Goal: Task Accomplishment & Management: Complete application form

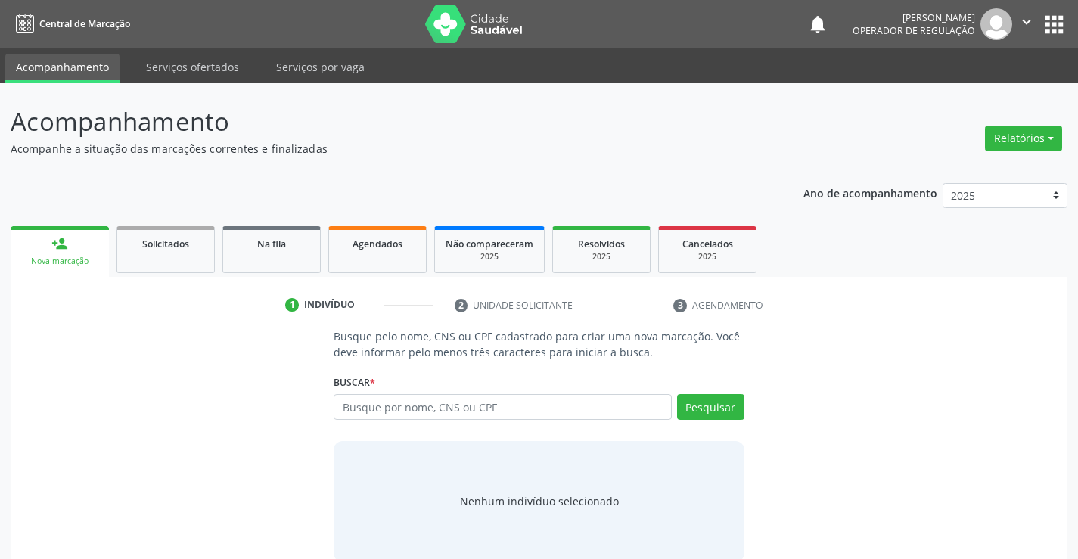
click at [600, 413] on input "text" at bounding box center [502, 407] width 337 height 26
type input "708008345566626"
click at [722, 411] on button "Pesquisar" at bounding box center [710, 407] width 67 height 26
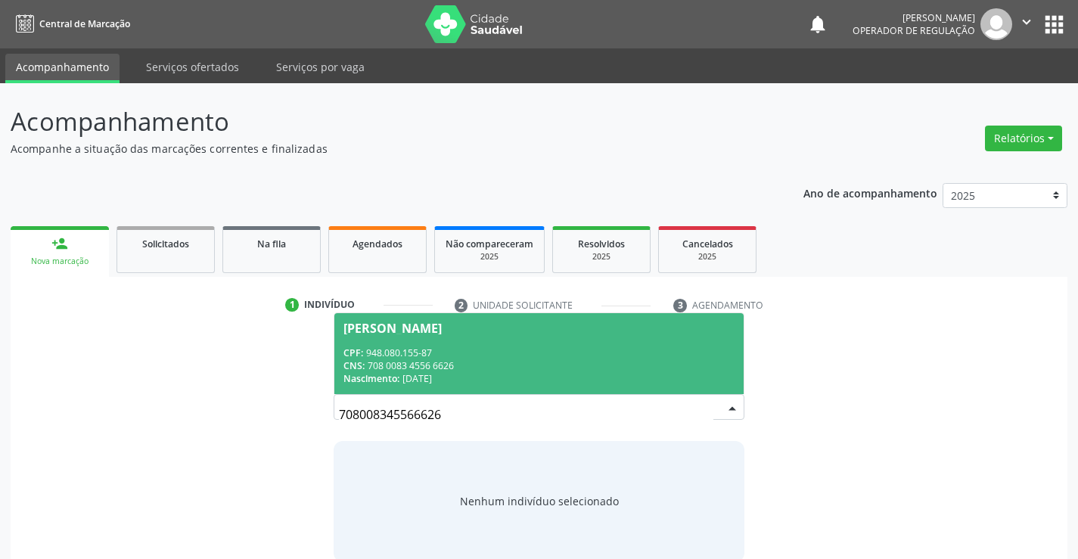
click at [607, 329] on div "Luciano Vieira da Silva" at bounding box center [538, 328] width 390 height 12
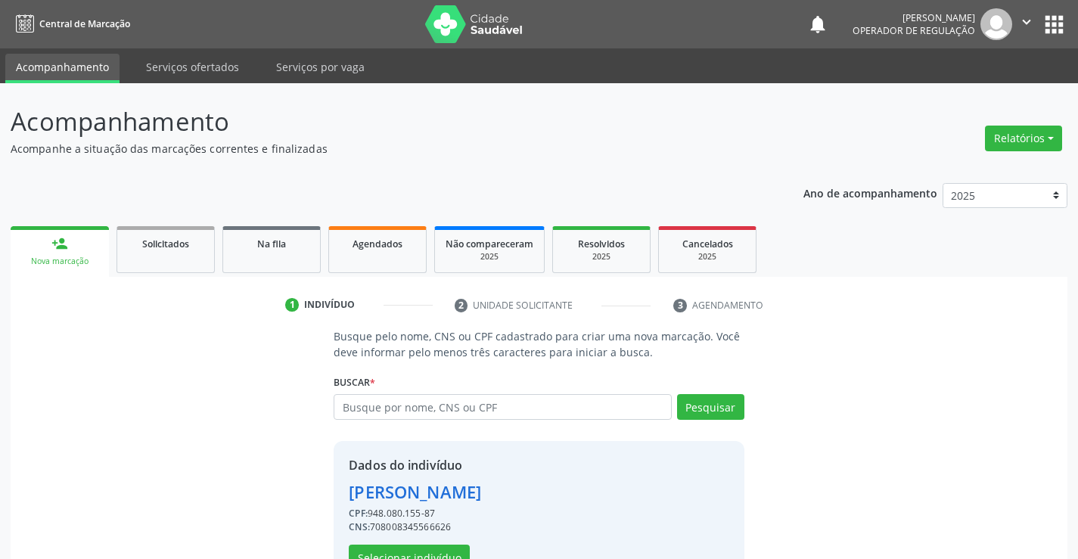
scroll to position [48, 0]
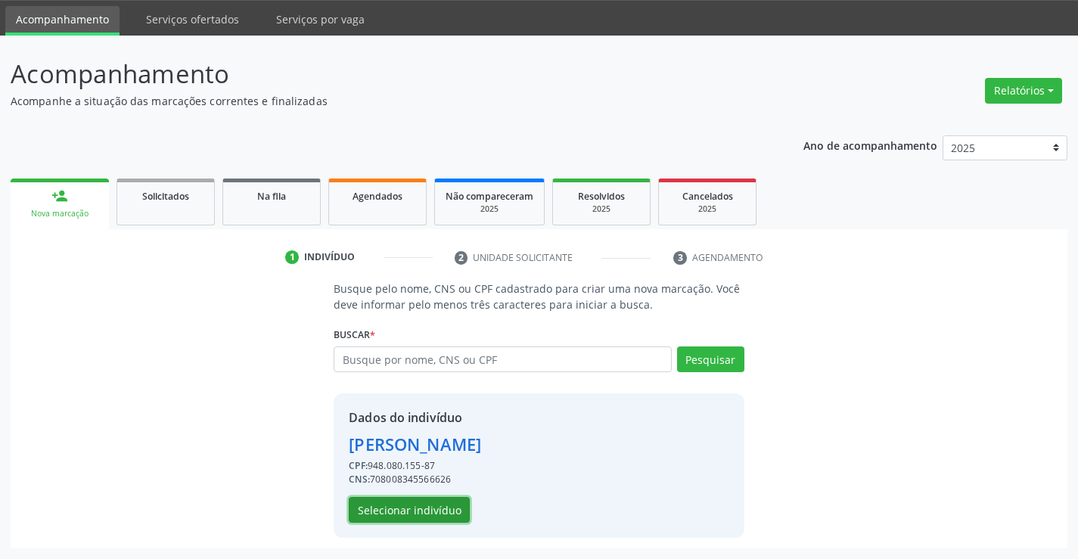
click at [427, 501] on button "Selecionar indivíduo" at bounding box center [409, 510] width 121 height 26
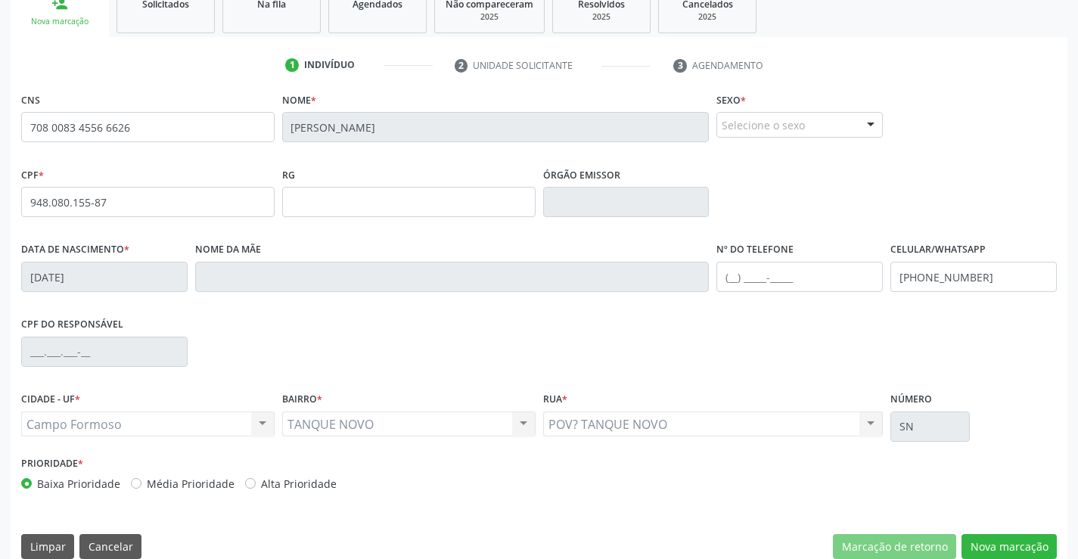
scroll to position [261, 0]
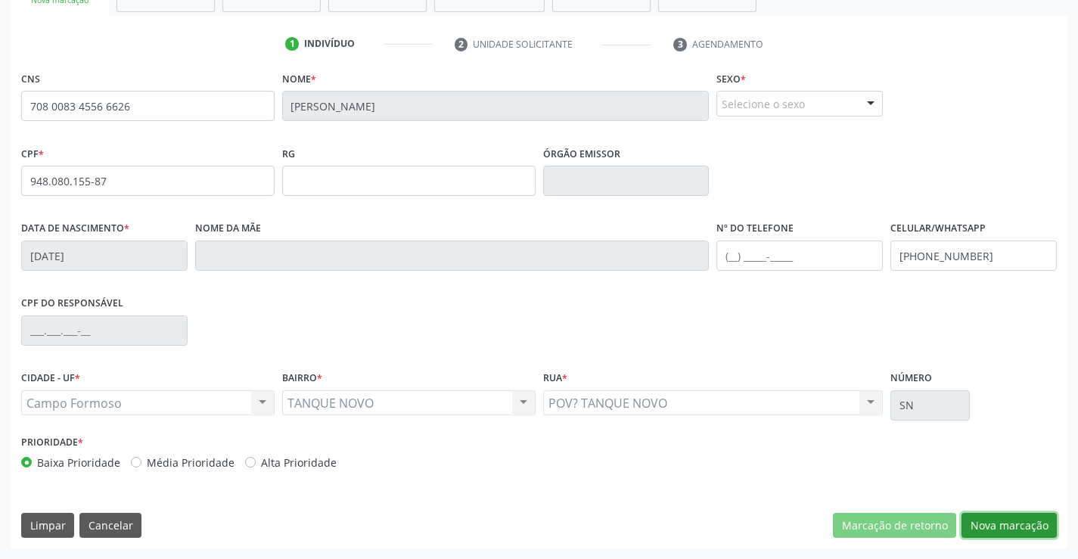
click at [1015, 527] on button "Nova marcação" at bounding box center [1009, 526] width 95 height 26
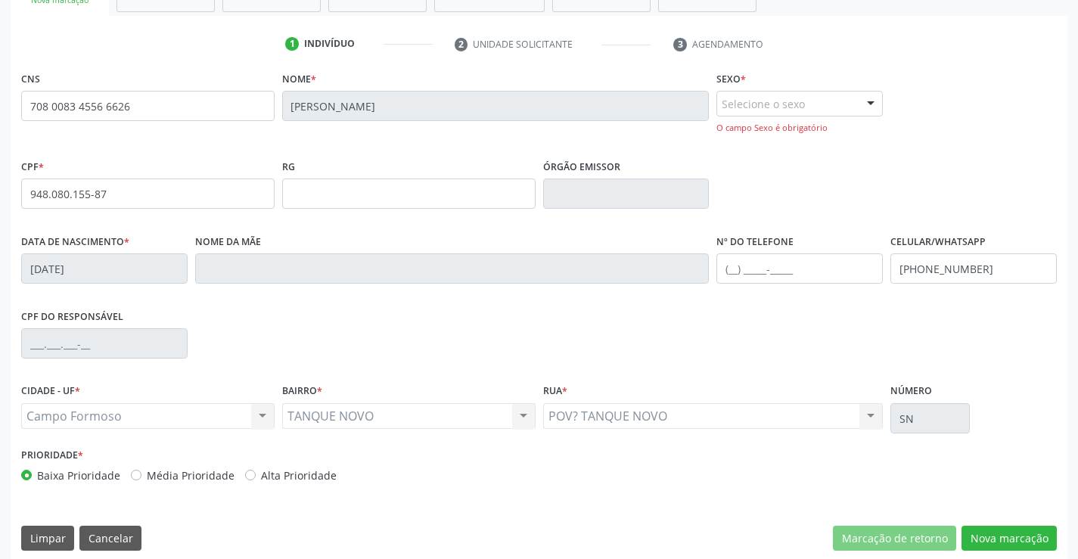
click at [741, 107] on div "Selecione o sexo" at bounding box center [799, 104] width 166 height 26
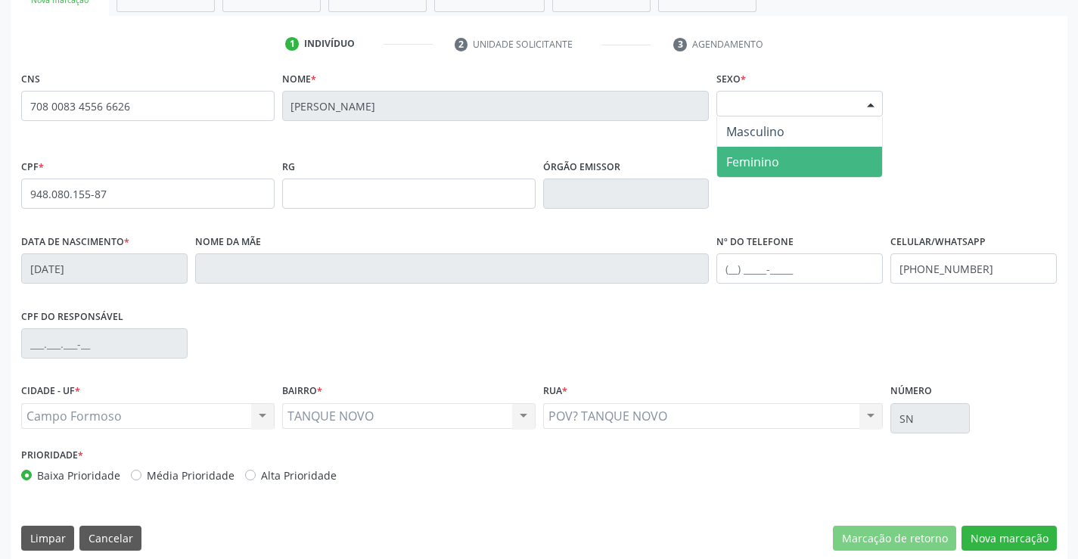
click at [740, 163] on span "Feminino" at bounding box center [752, 162] width 53 height 17
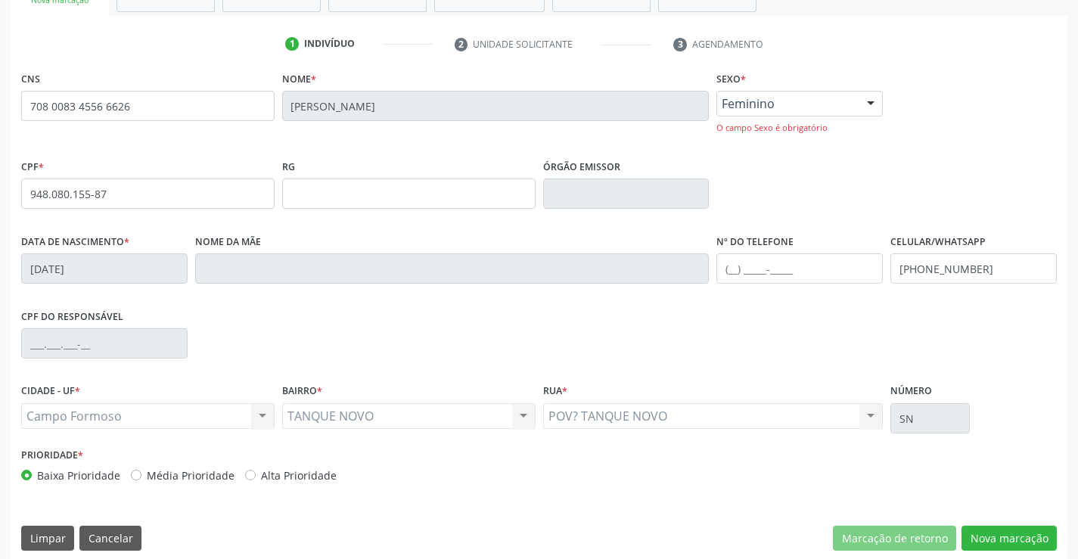
click at [763, 96] on span "Feminino" at bounding box center [787, 103] width 130 height 15
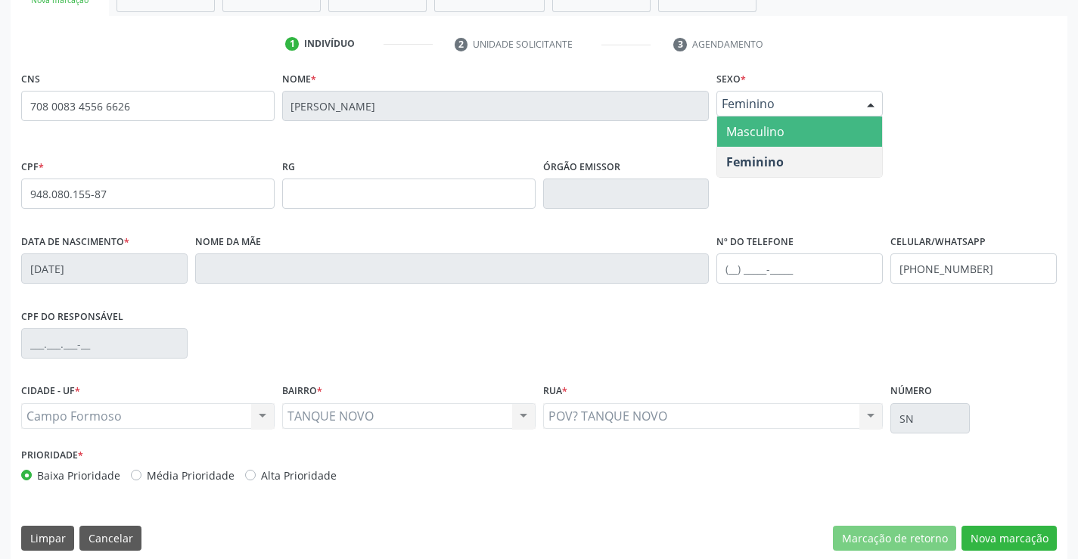
click at [744, 135] on span "Masculino" at bounding box center [755, 131] width 58 height 17
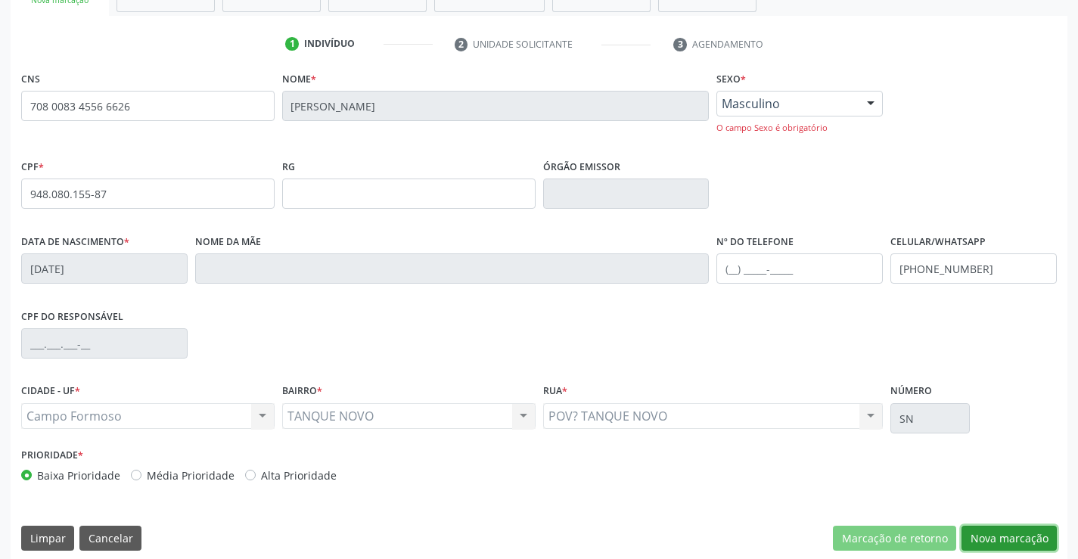
click at [1019, 533] on button "Nova marcação" at bounding box center [1009, 539] width 95 height 26
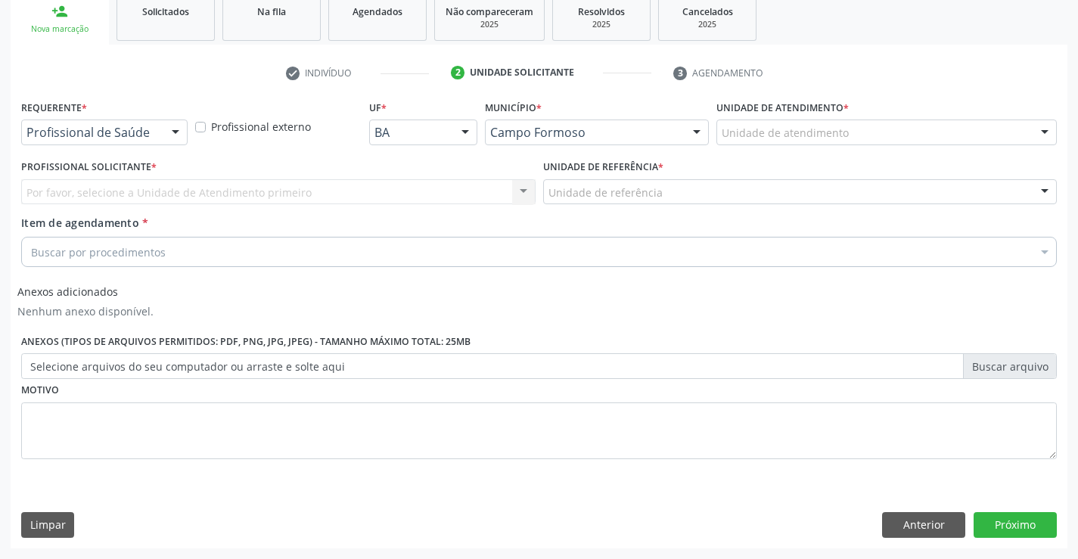
scroll to position [232, 0]
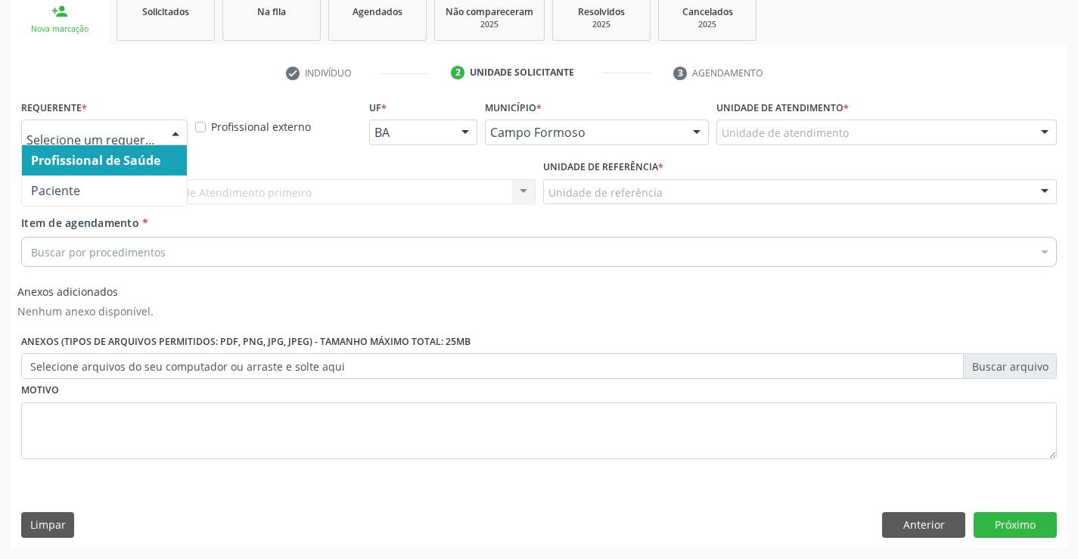
click at [85, 123] on div at bounding box center [104, 133] width 166 height 26
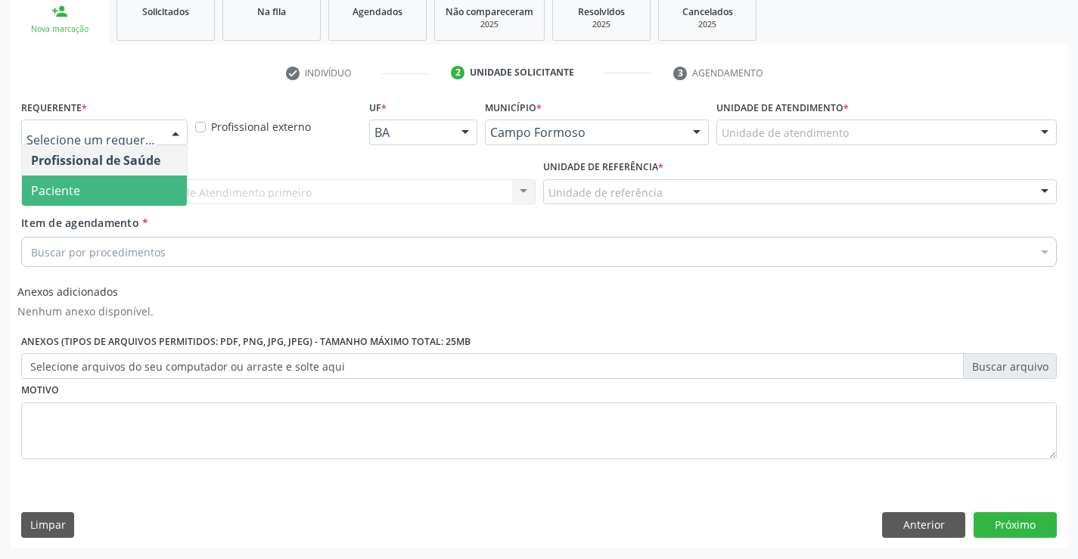
click at [79, 192] on span "Paciente" at bounding box center [104, 191] width 165 height 30
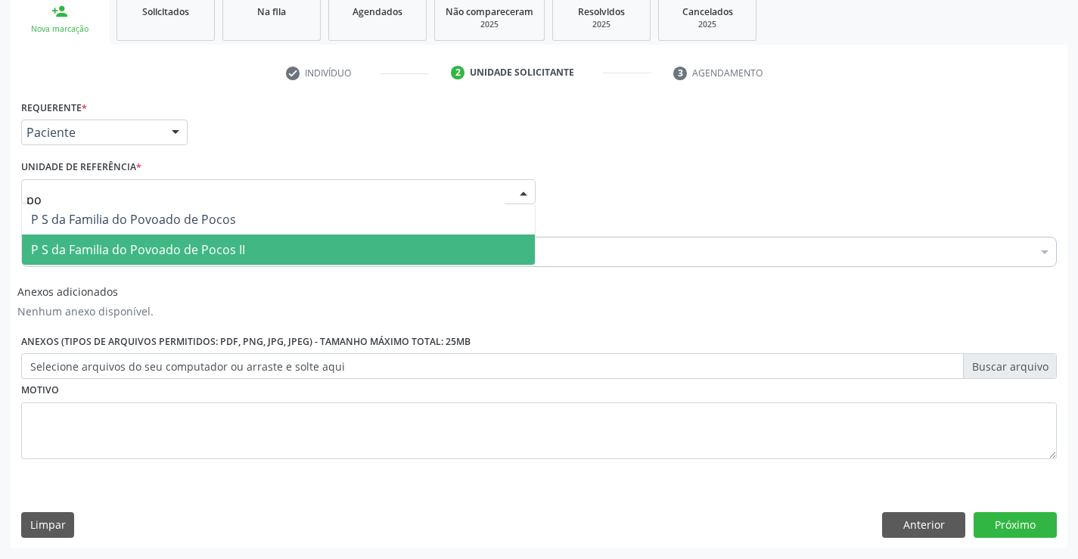
type input "p"
type input "iza"
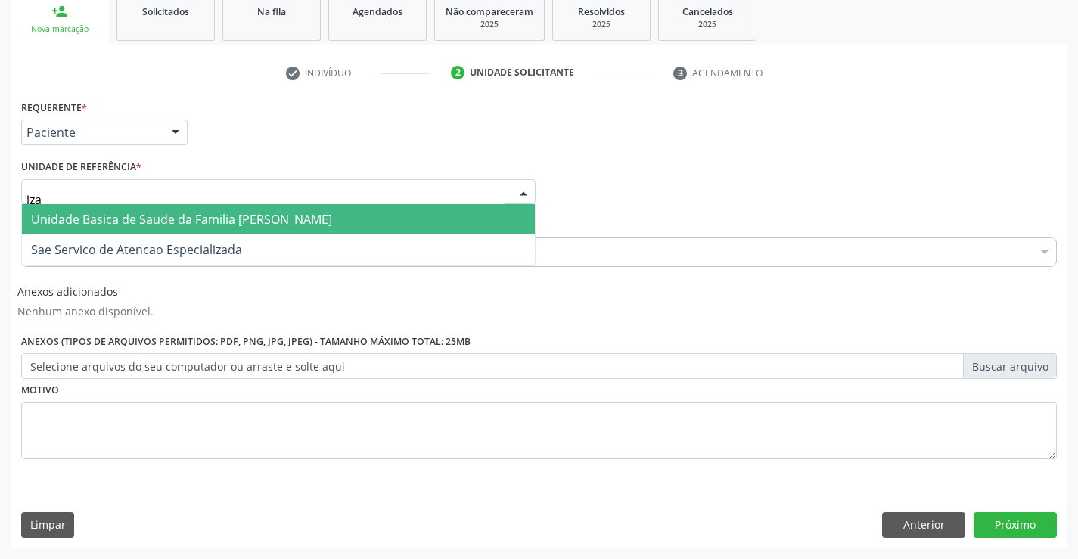
click at [151, 219] on span "Unidade Basica de Saude da Familia [PERSON_NAME]" at bounding box center [181, 219] width 301 height 17
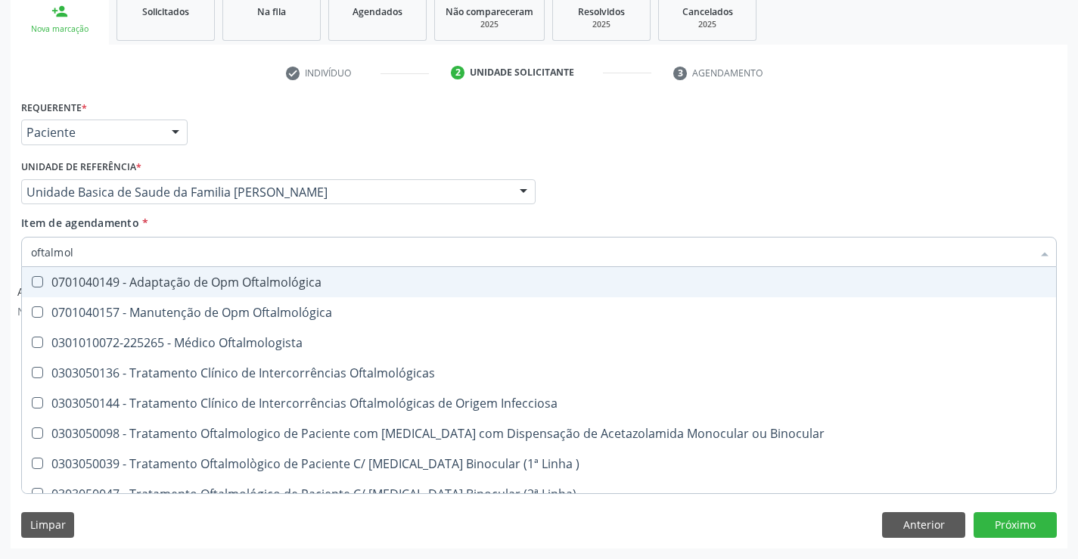
type input "oftalmolo"
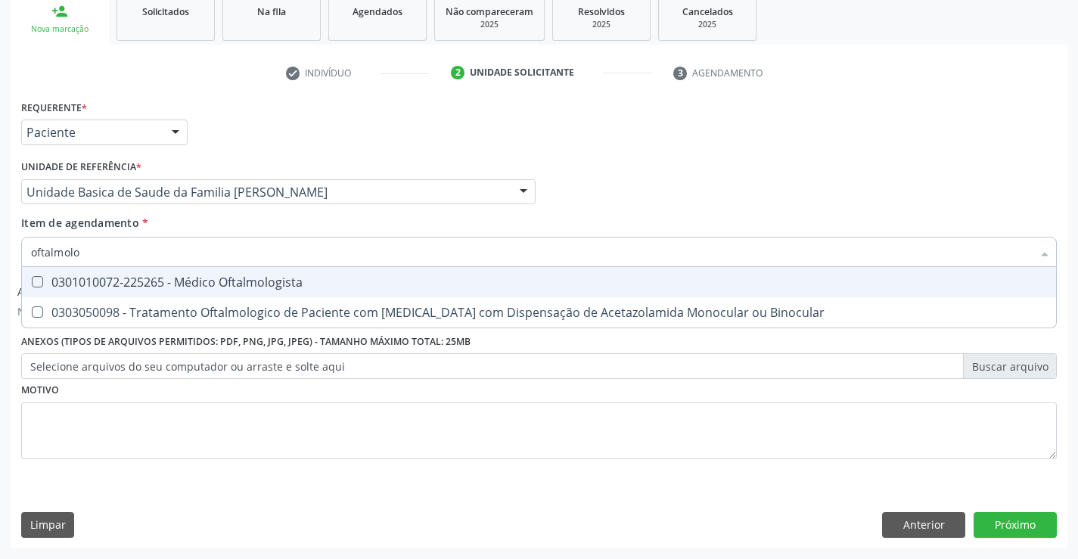
click at [104, 278] on div "0301010072-225265 - Médico Oftalmologista" at bounding box center [539, 282] width 1016 height 12
checkbox Oftalmologista "true"
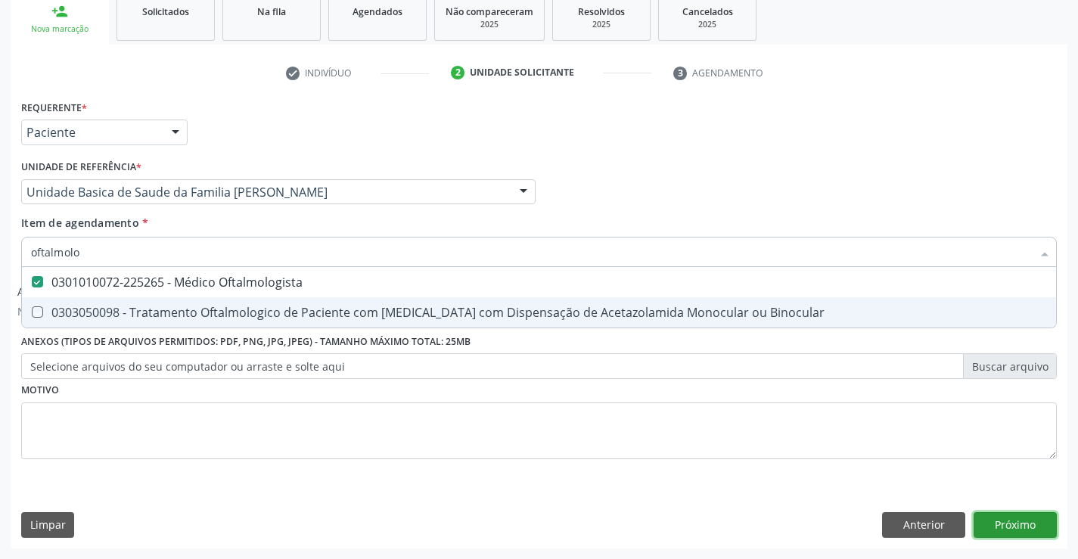
click at [1020, 527] on button "Próximo" at bounding box center [1015, 525] width 83 height 26
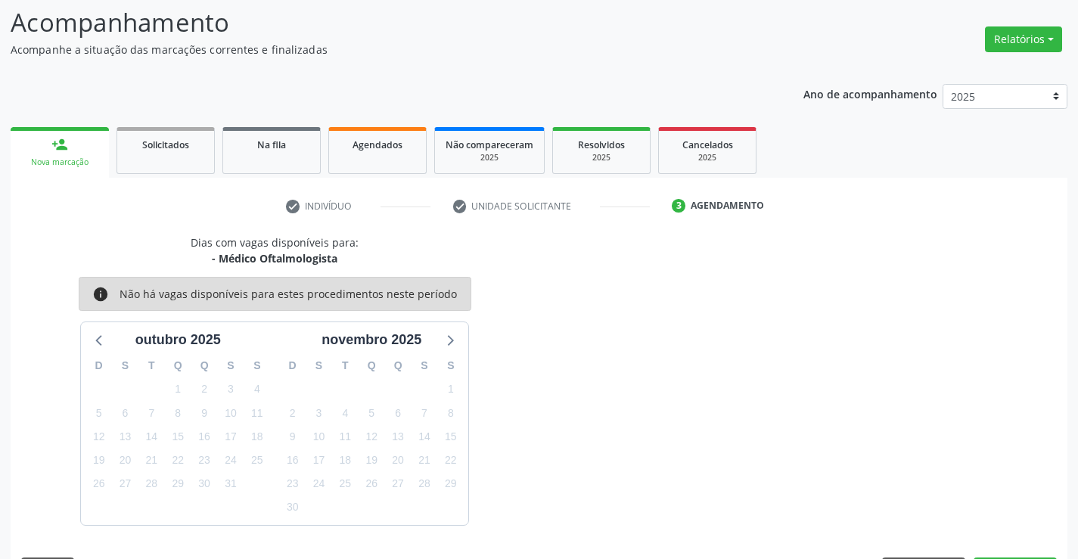
scroll to position [144, 0]
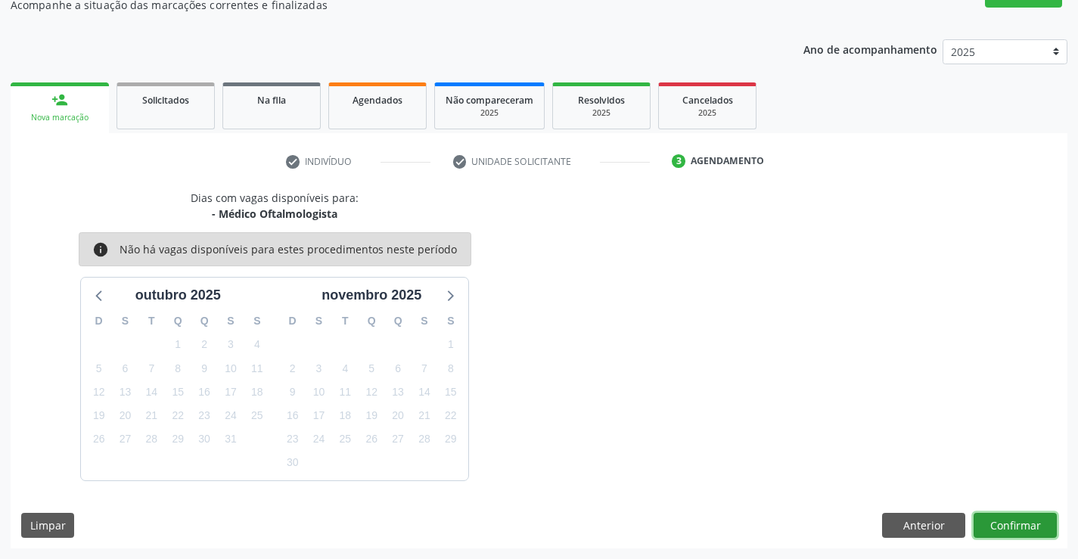
click at [1016, 525] on button "Confirmar" at bounding box center [1015, 526] width 83 height 26
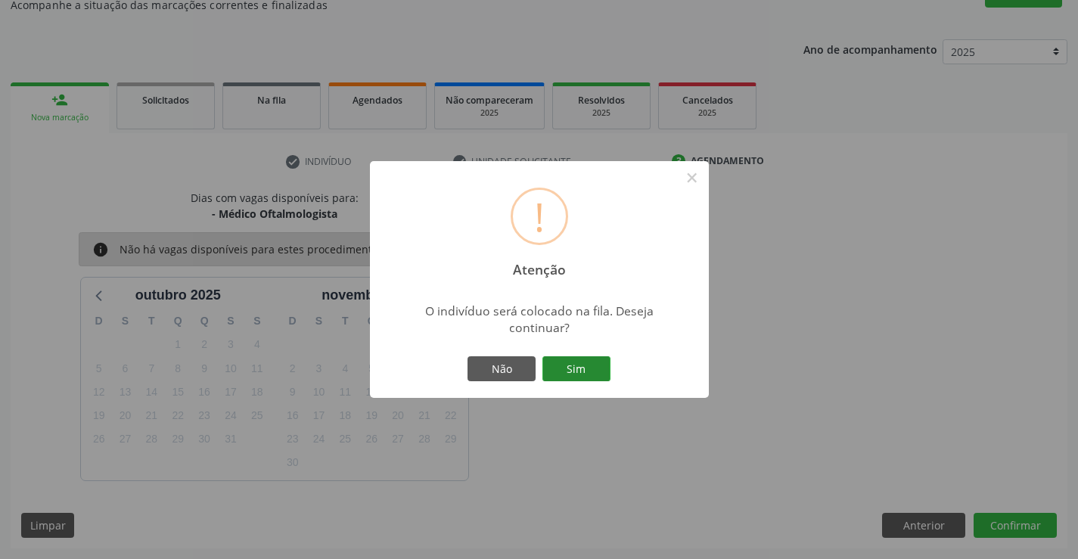
click at [574, 365] on button "Sim" at bounding box center [576, 369] width 68 height 26
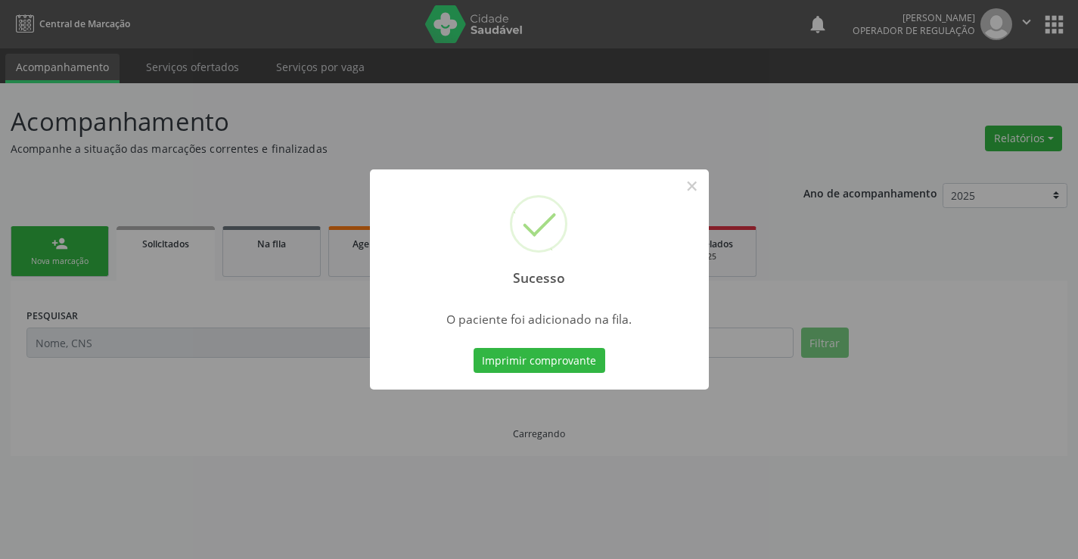
scroll to position [0, 0]
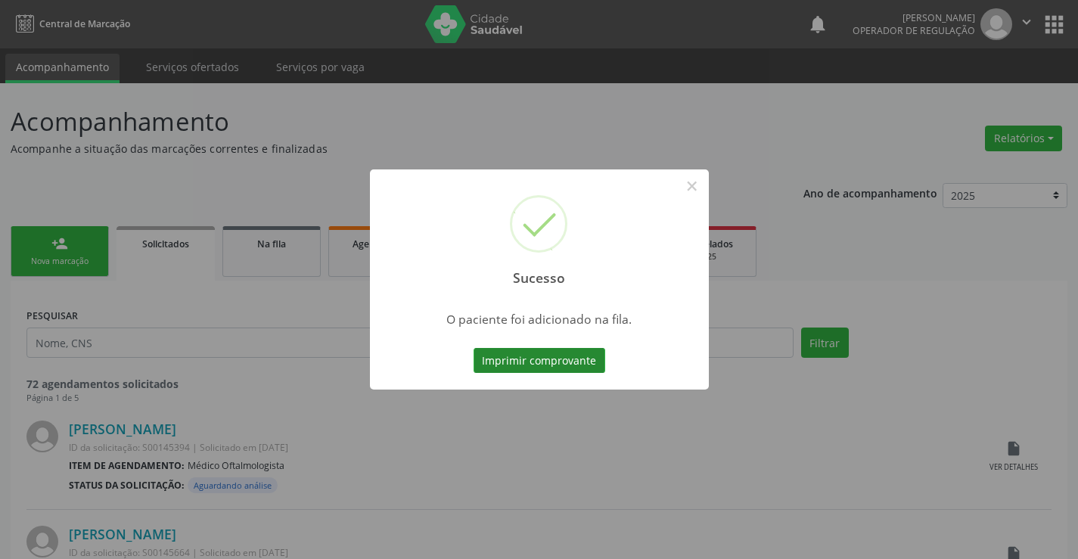
click at [560, 358] on button "Imprimir comprovante" at bounding box center [540, 361] width 132 height 26
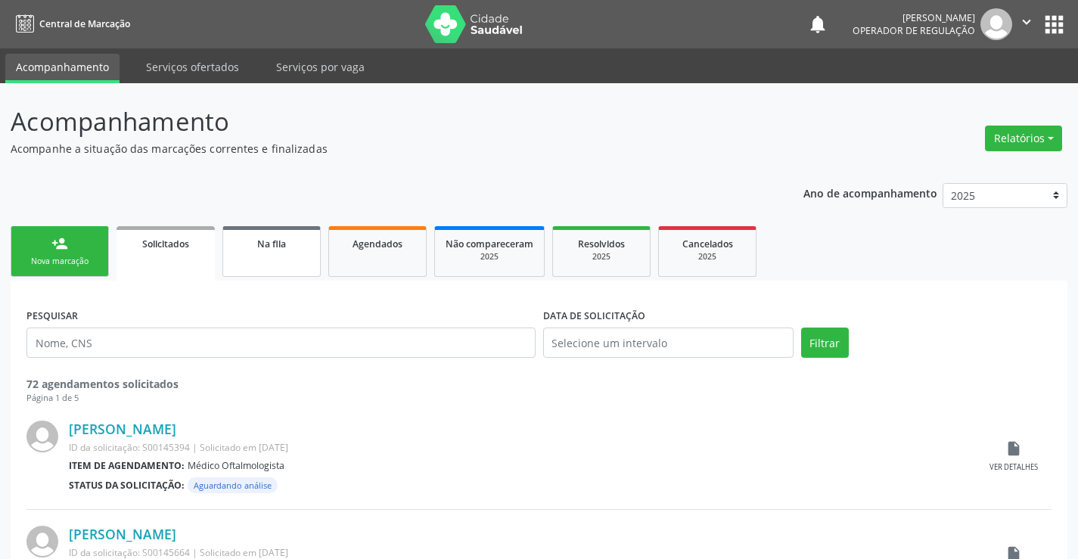
click at [301, 258] on link "Na fila" at bounding box center [271, 251] width 98 height 51
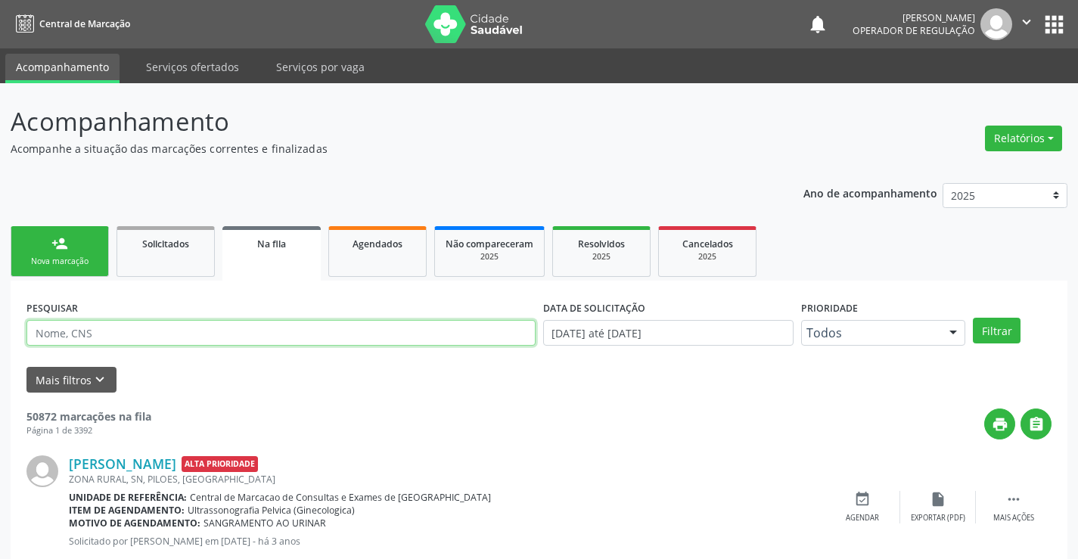
click at [182, 335] on input "text" at bounding box center [280, 333] width 509 height 26
type input "700400902281543"
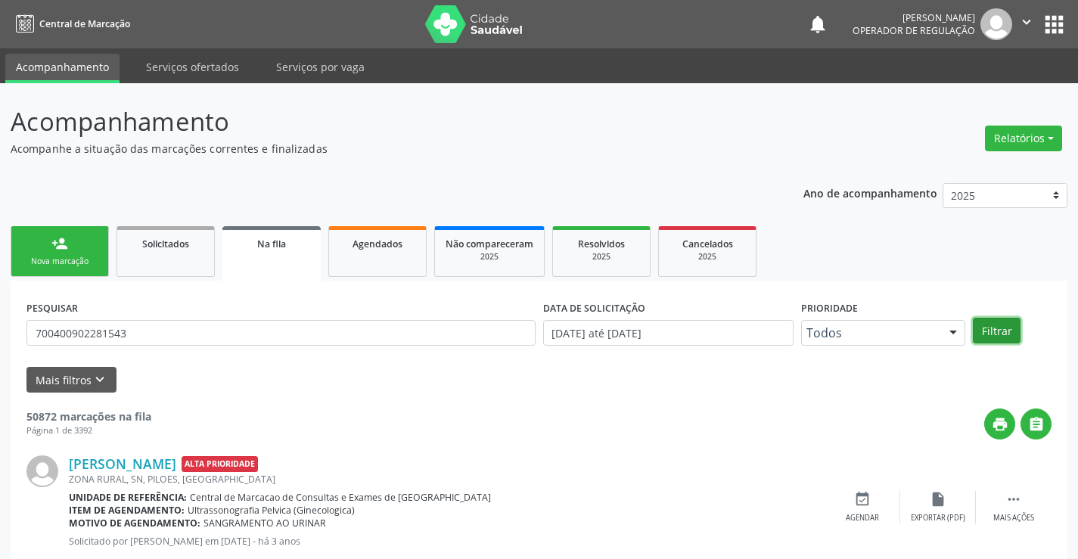
click at [1008, 334] on button "Filtrar" at bounding box center [997, 331] width 48 height 26
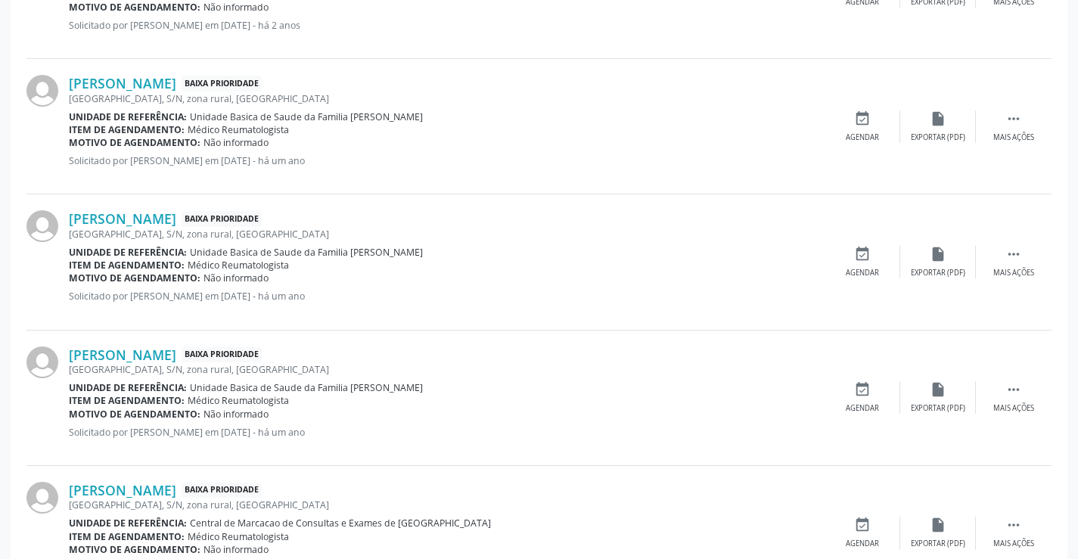
scroll to position [868, 0]
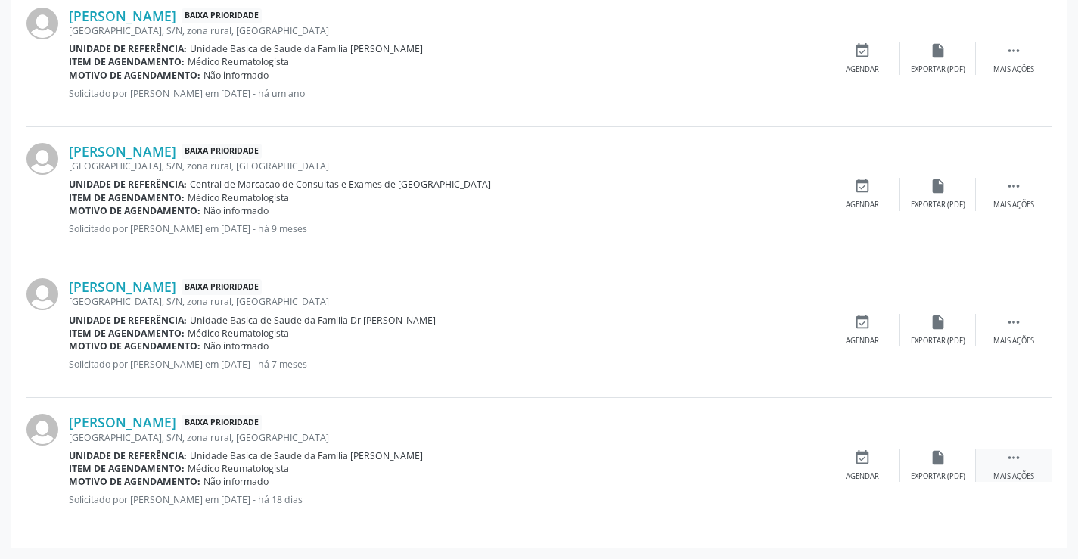
click at [1020, 464] on icon "" at bounding box center [1013, 457] width 17 height 17
click at [927, 460] on div "edit Editar" at bounding box center [938, 465] width 76 height 33
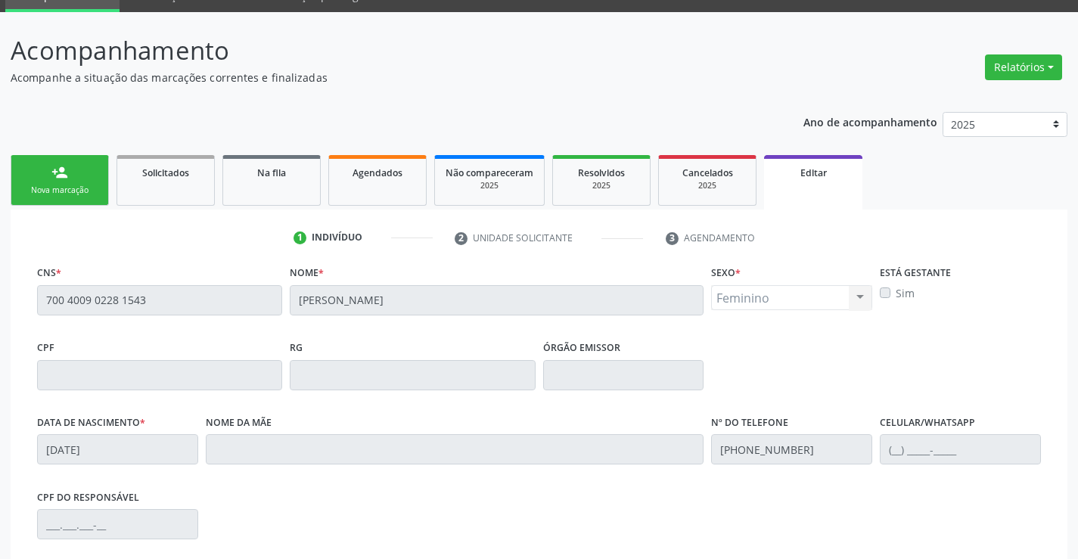
scroll to position [54, 0]
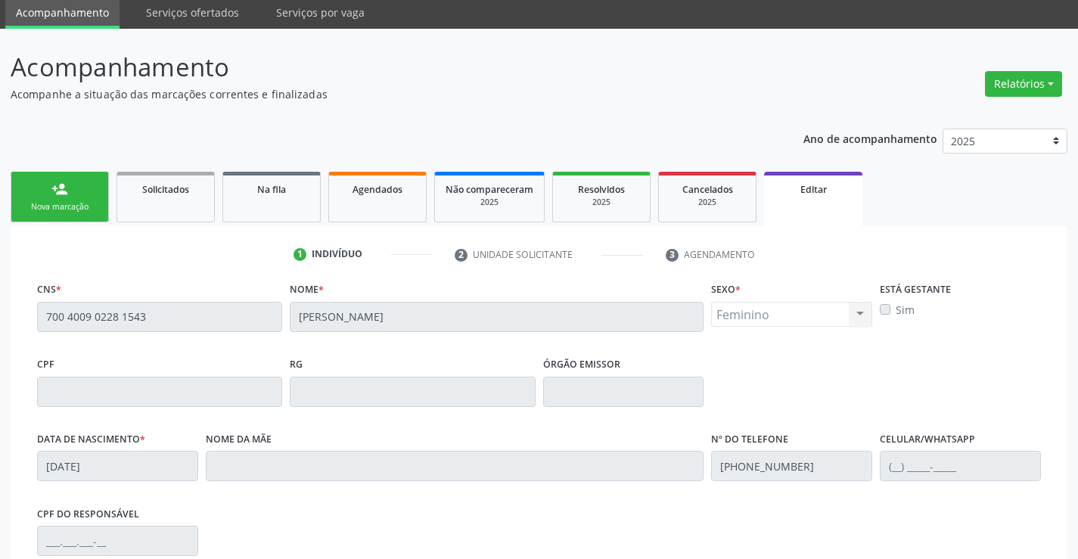
click at [750, 309] on div "Feminino Masculino Feminino Nenhum resultado encontrado para: " " Não há nenhum…" at bounding box center [791, 315] width 161 height 26
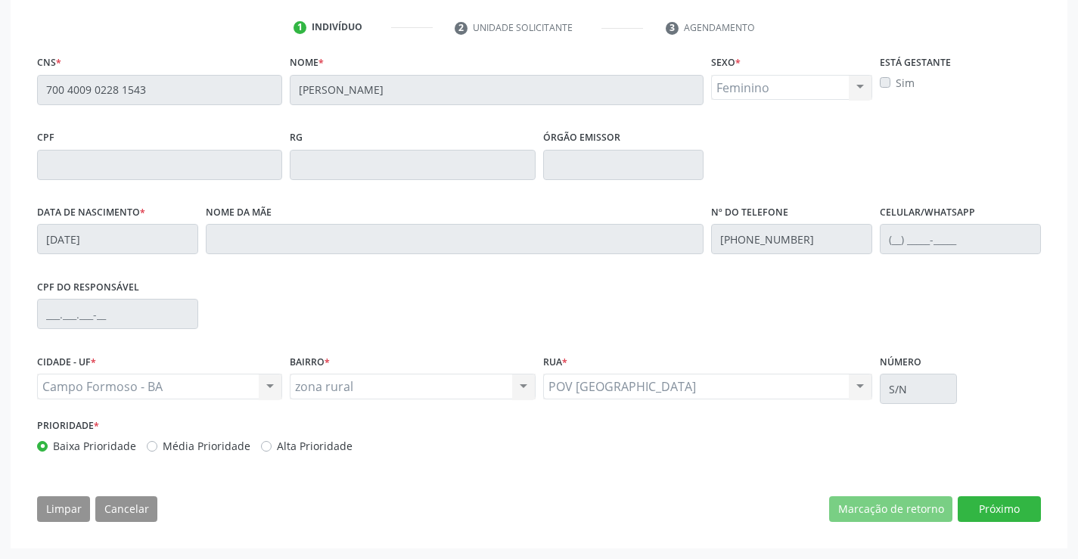
scroll to position [0, 0]
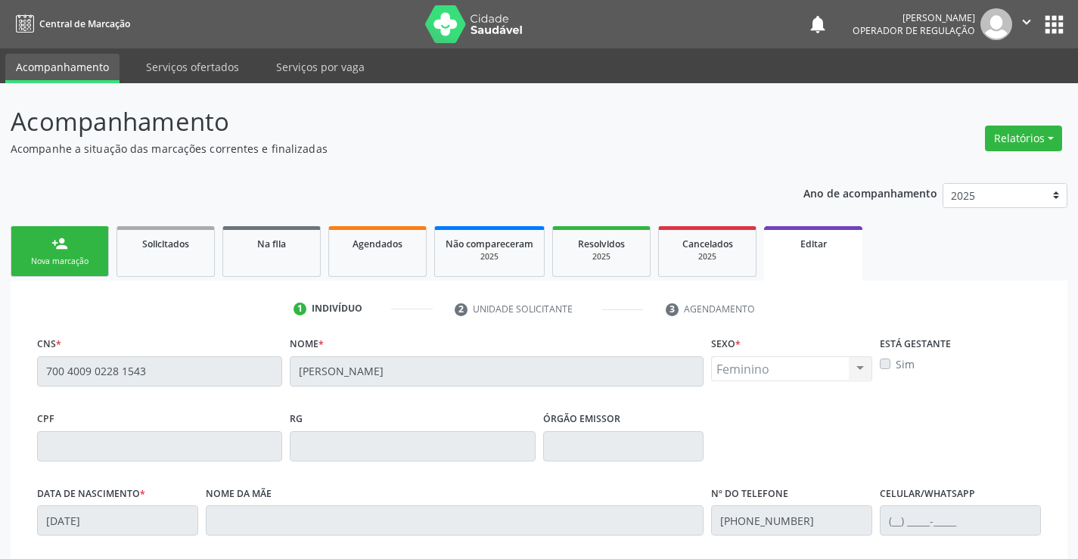
click at [1056, 21] on button "apps" at bounding box center [1054, 24] width 26 height 26
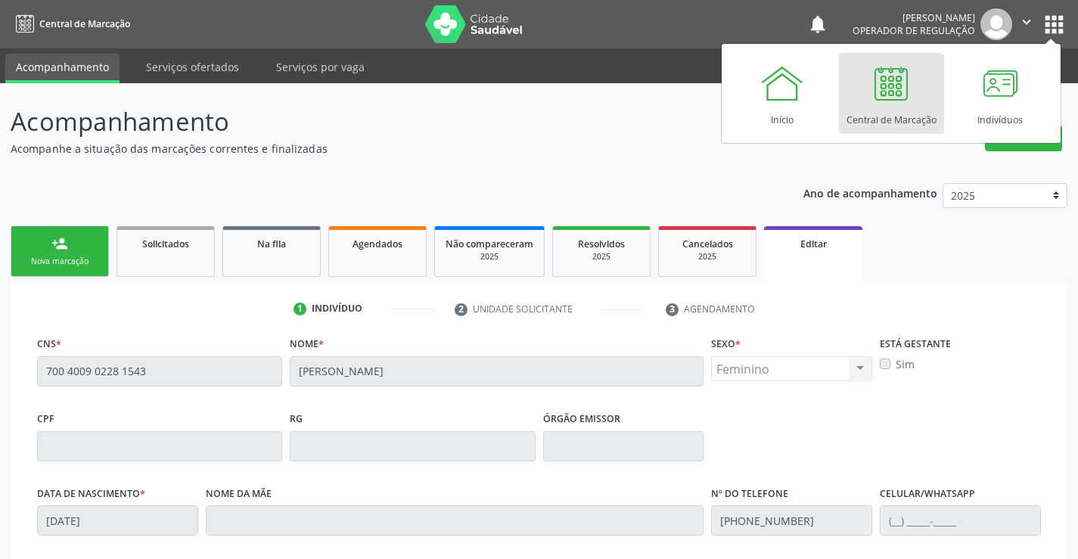
click at [875, 111] on div "Central de Marcação" at bounding box center [892, 116] width 90 height 20
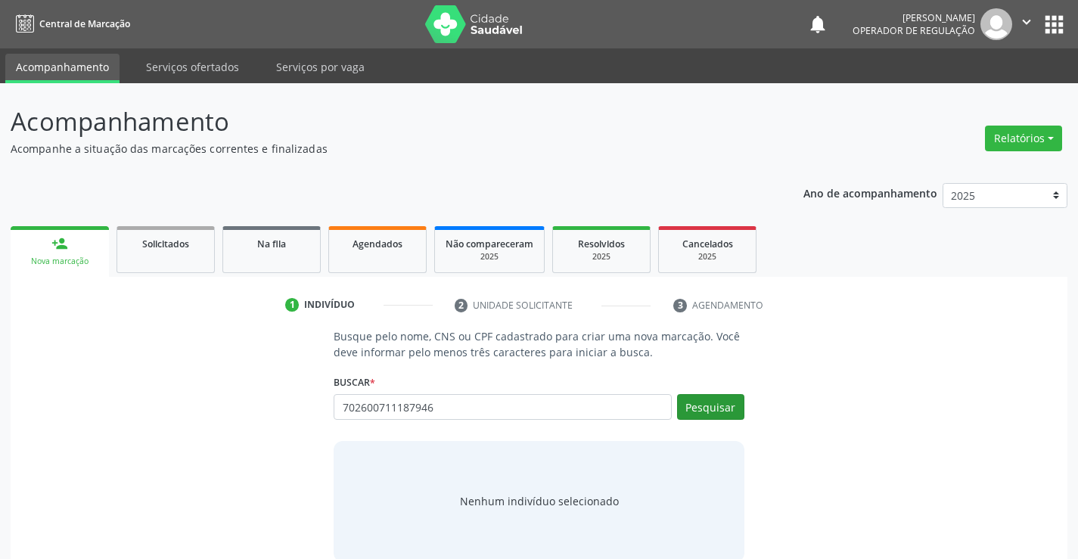
type input "702600711187946"
click at [711, 399] on button "Pesquisar" at bounding box center [710, 407] width 67 height 26
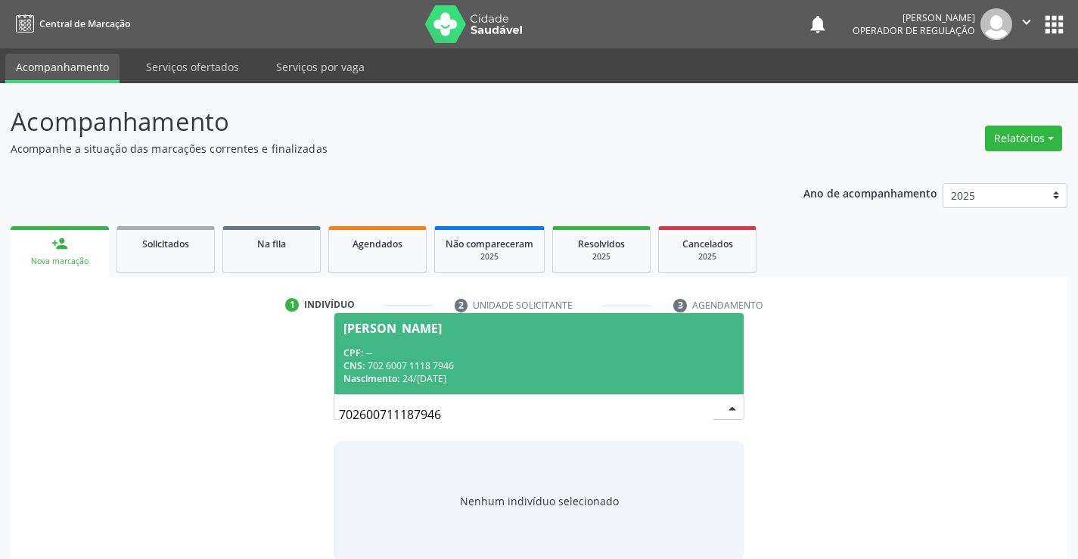
click at [613, 357] on div "CPF: --" at bounding box center [538, 352] width 390 height 13
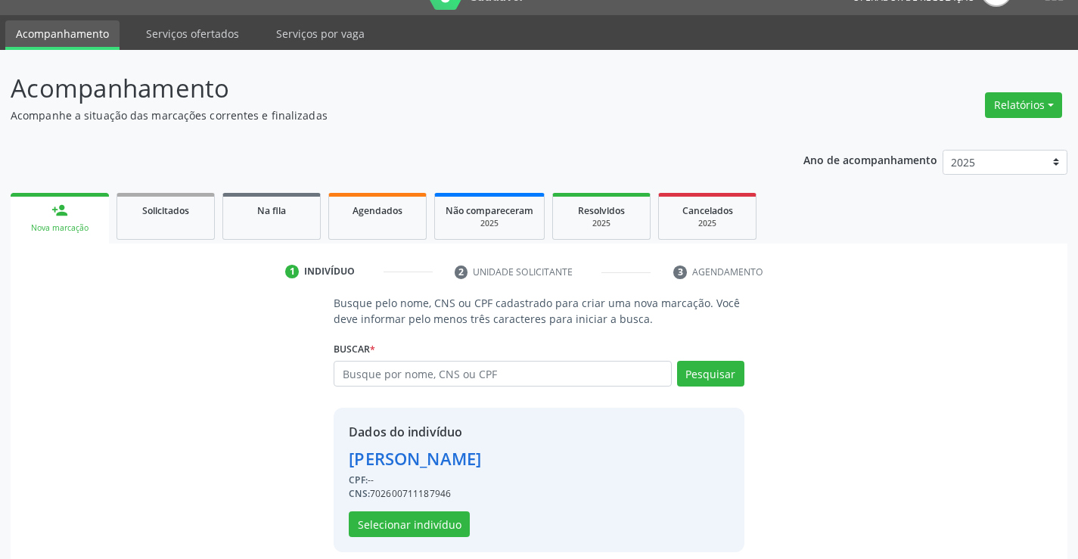
scroll to position [48, 0]
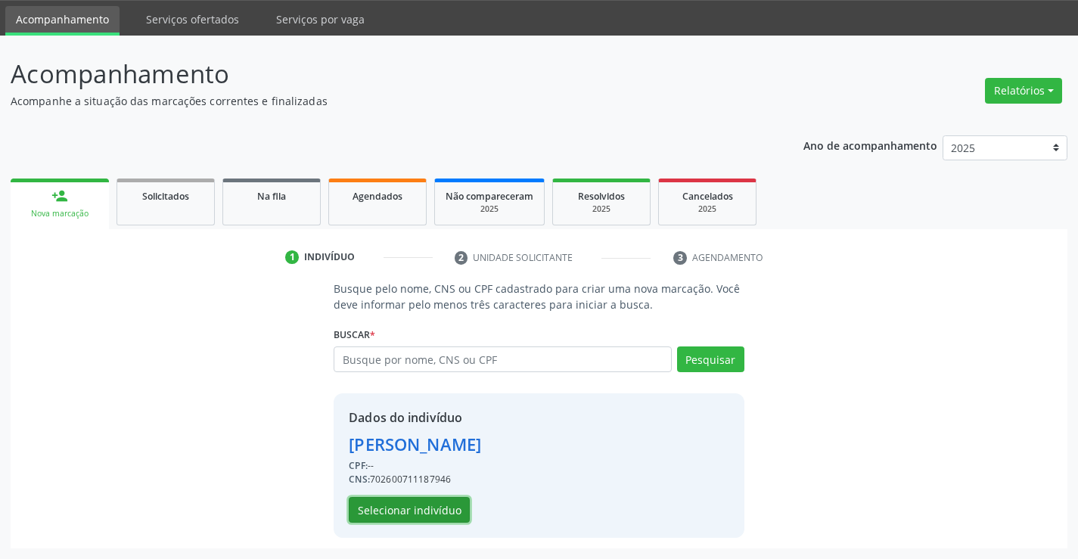
click at [456, 508] on button "Selecionar indivíduo" at bounding box center [409, 510] width 121 height 26
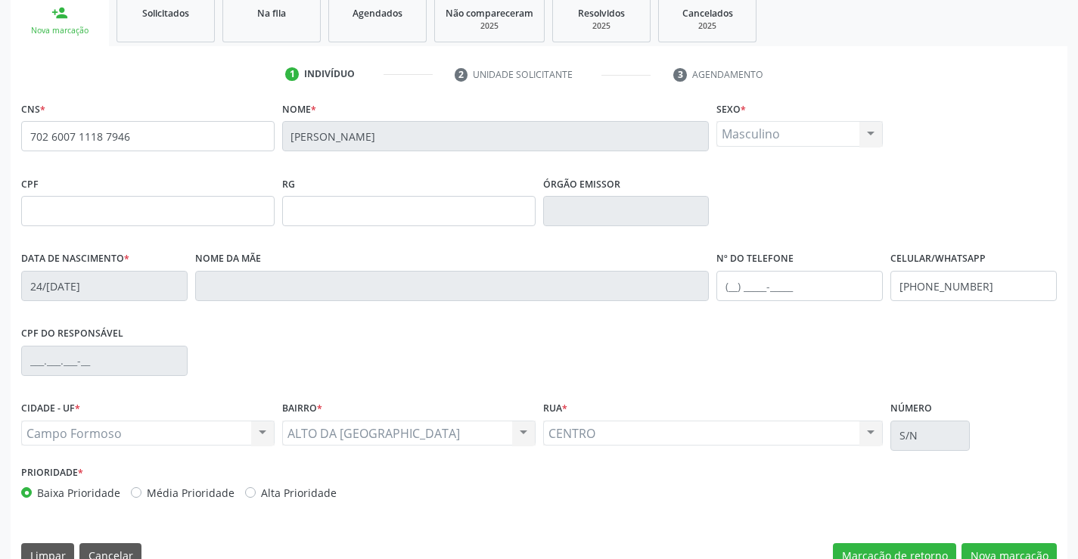
scroll to position [261, 0]
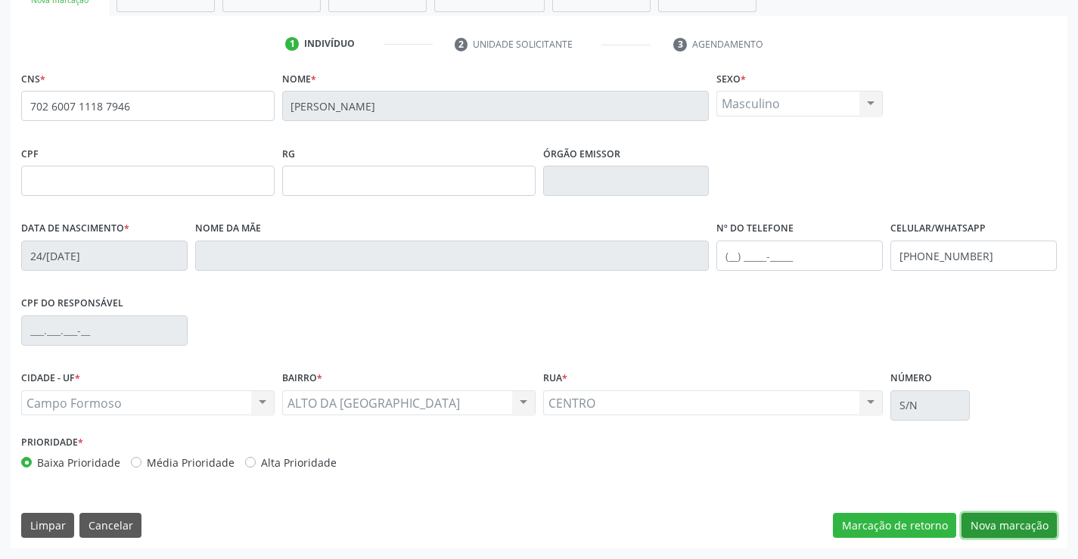
click at [1014, 527] on button "Nova marcação" at bounding box center [1009, 526] width 95 height 26
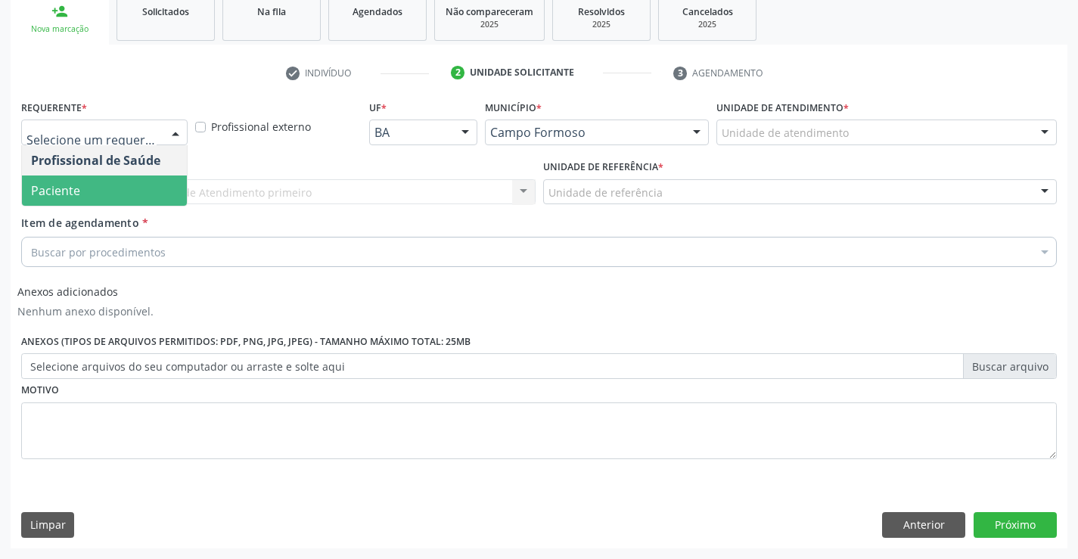
click at [63, 185] on span "Paciente" at bounding box center [55, 190] width 49 height 17
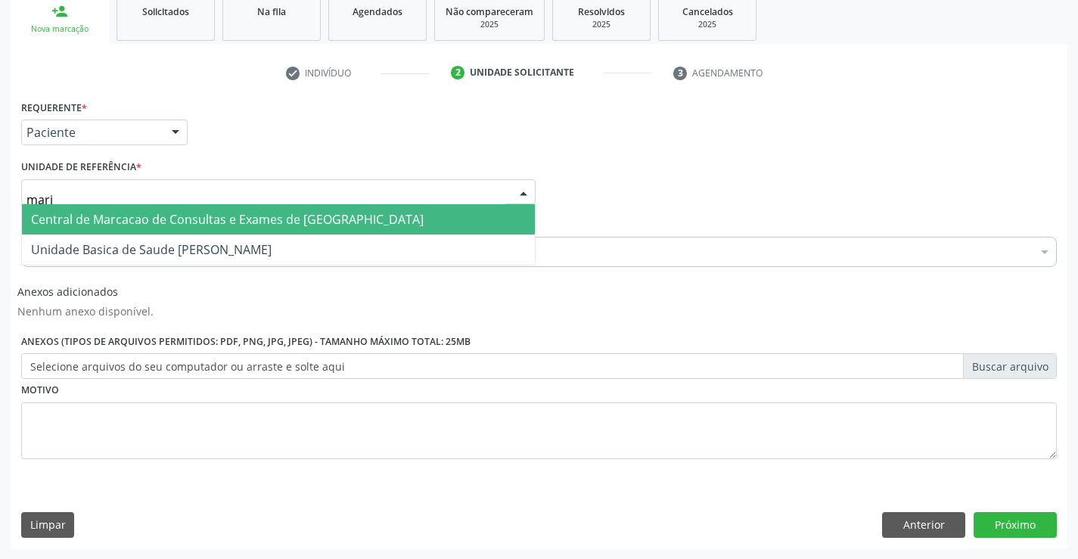
type input "maria"
click at [95, 216] on span "Unidade Basica de Saude [PERSON_NAME]" at bounding box center [151, 219] width 241 height 17
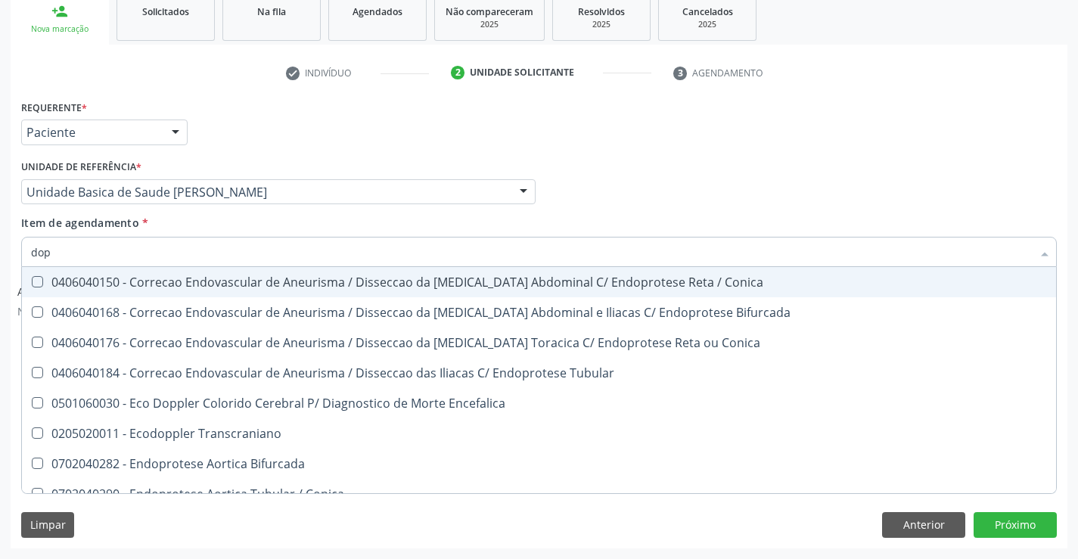
type input "dopp"
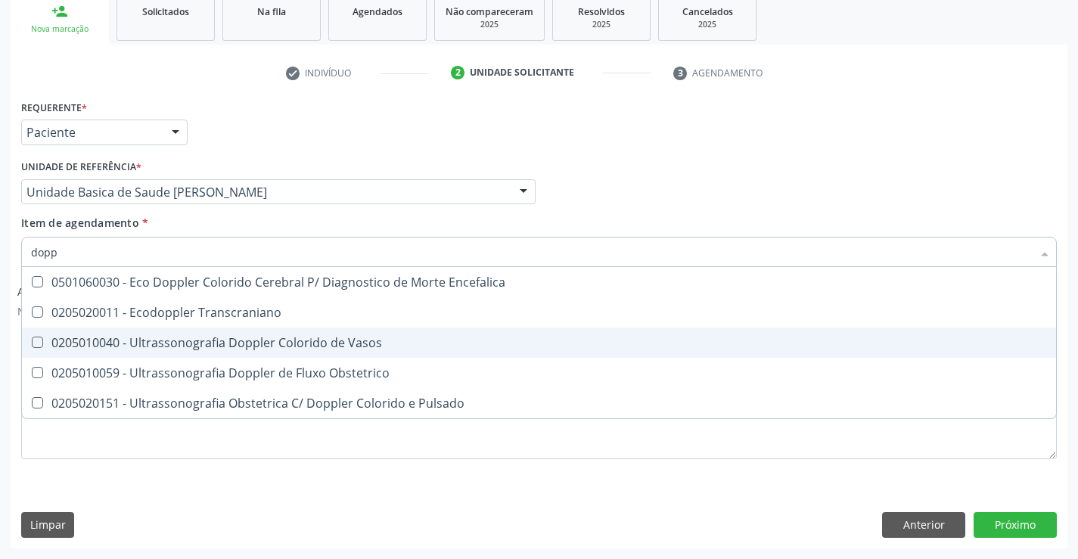
click at [141, 342] on div "0205010040 - Ultrassonografia Doppler Colorido de Vasos" at bounding box center [539, 343] width 1016 height 12
checkbox Vasos "true"
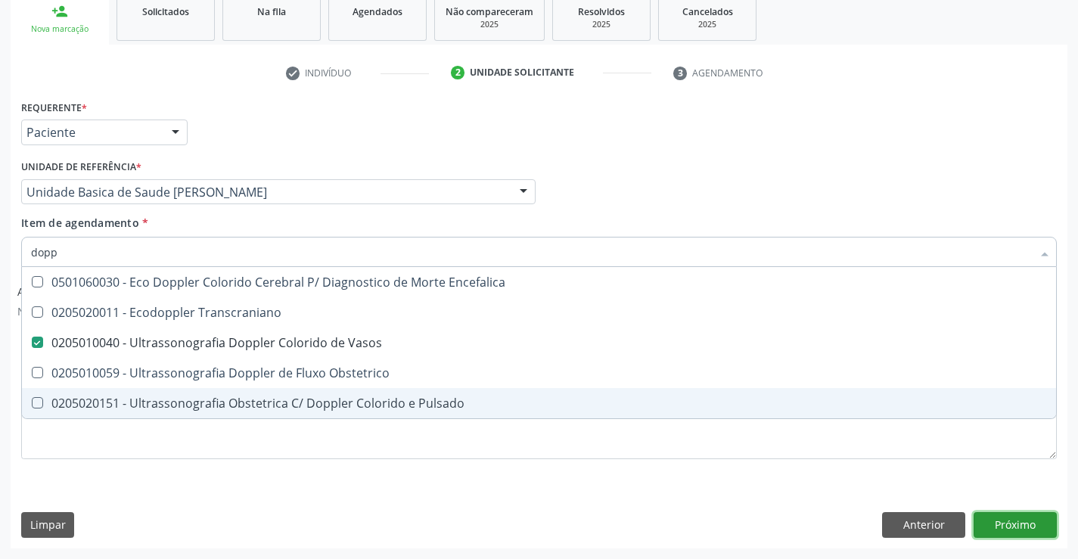
click at [995, 524] on button "Próximo" at bounding box center [1015, 525] width 83 height 26
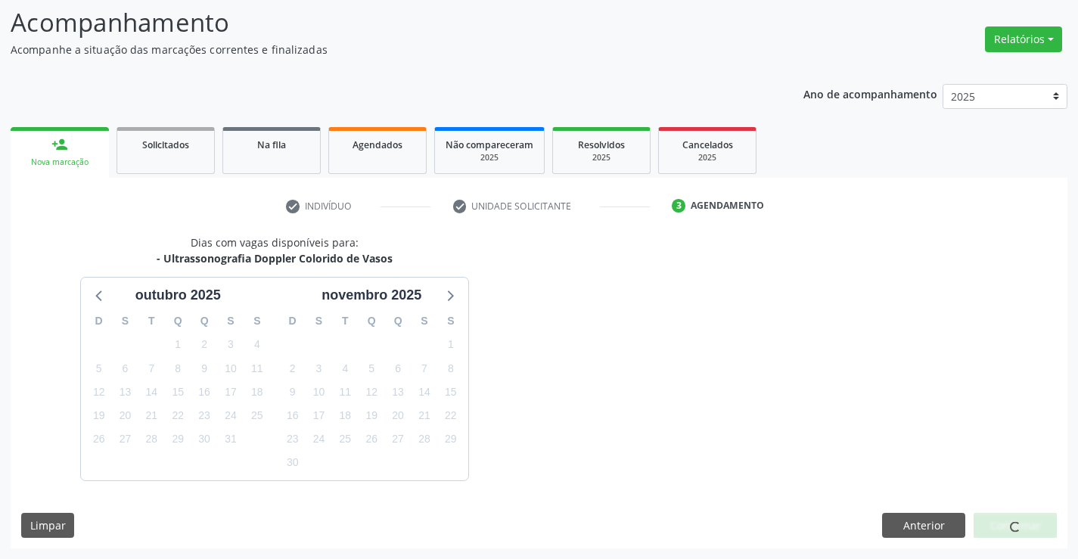
scroll to position [144, 0]
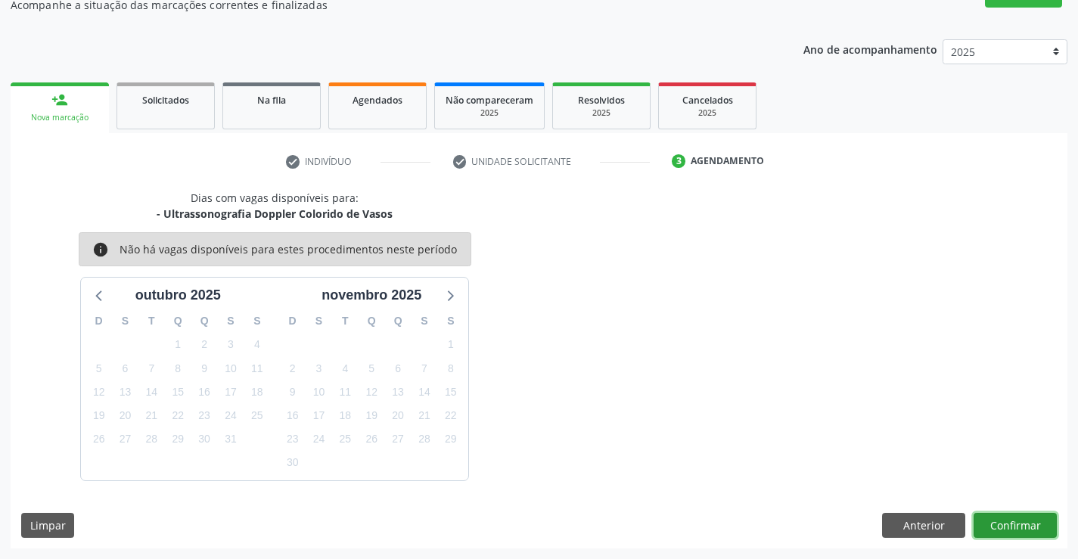
click at [1027, 527] on button "Confirmar" at bounding box center [1015, 526] width 83 height 26
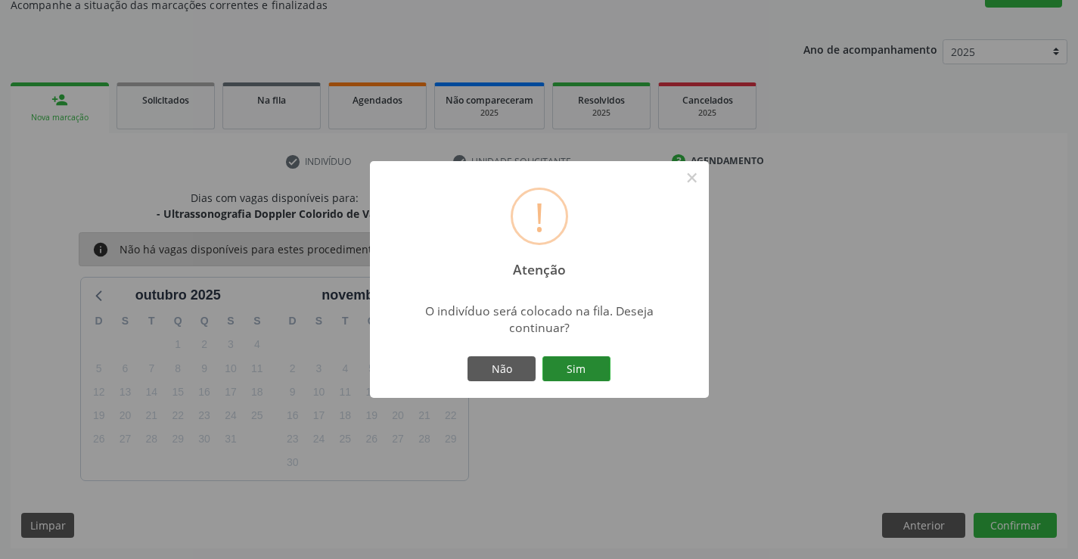
click at [582, 359] on button "Sim" at bounding box center [576, 369] width 68 height 26
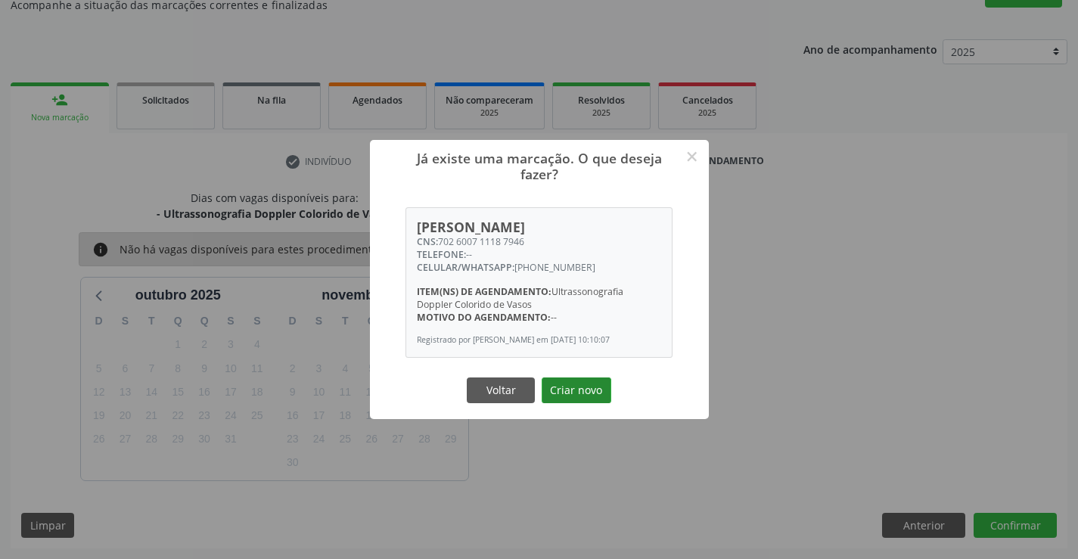
click at [603, 395] on button "Criar novo" at bounding box center [577, 390] width 70 height 26
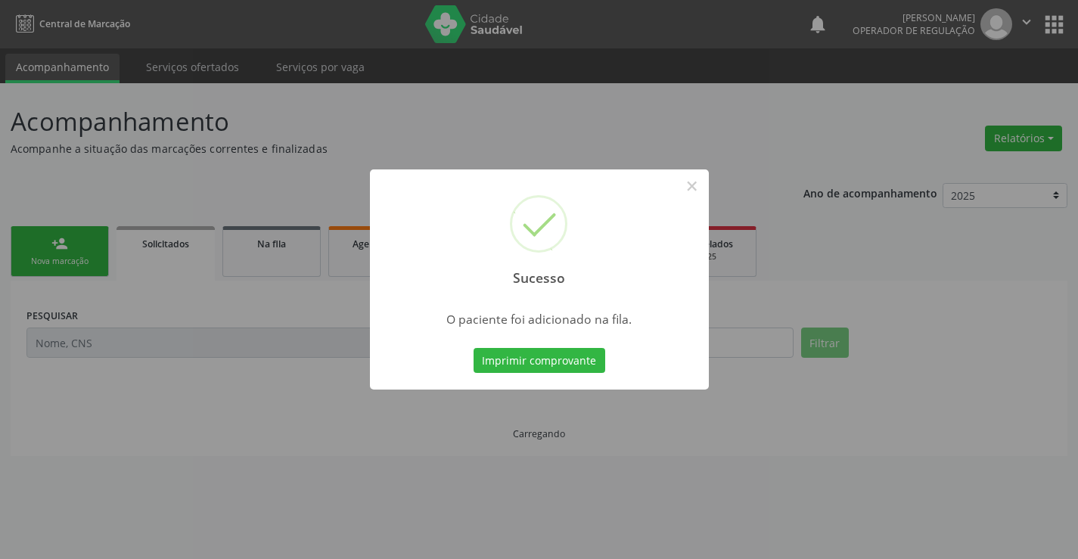
scroll to position [0, 0]
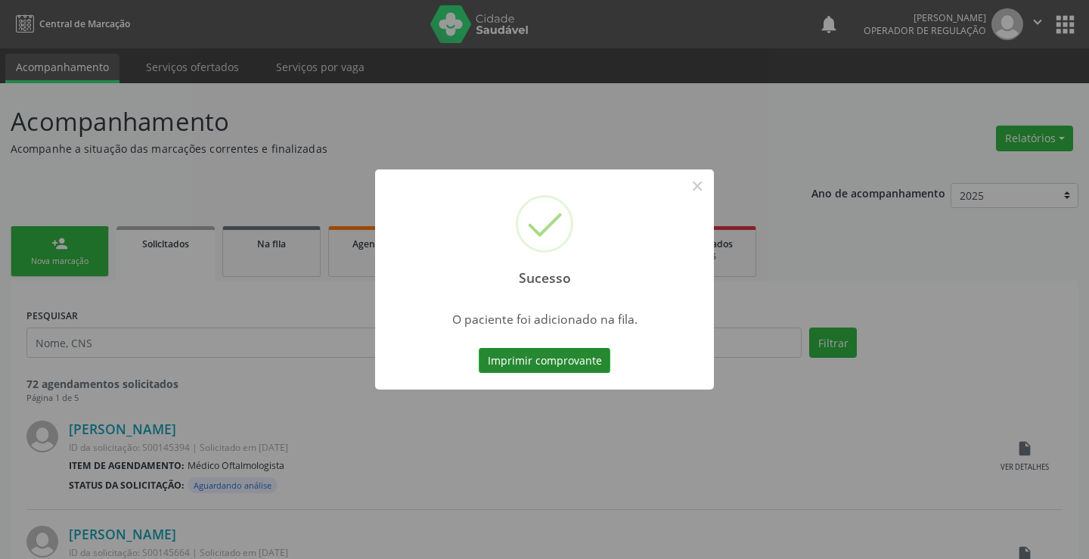
click at [584, 368] on button "Imprimir comprovante" at bounding box center [545, 361] width 132 height 26
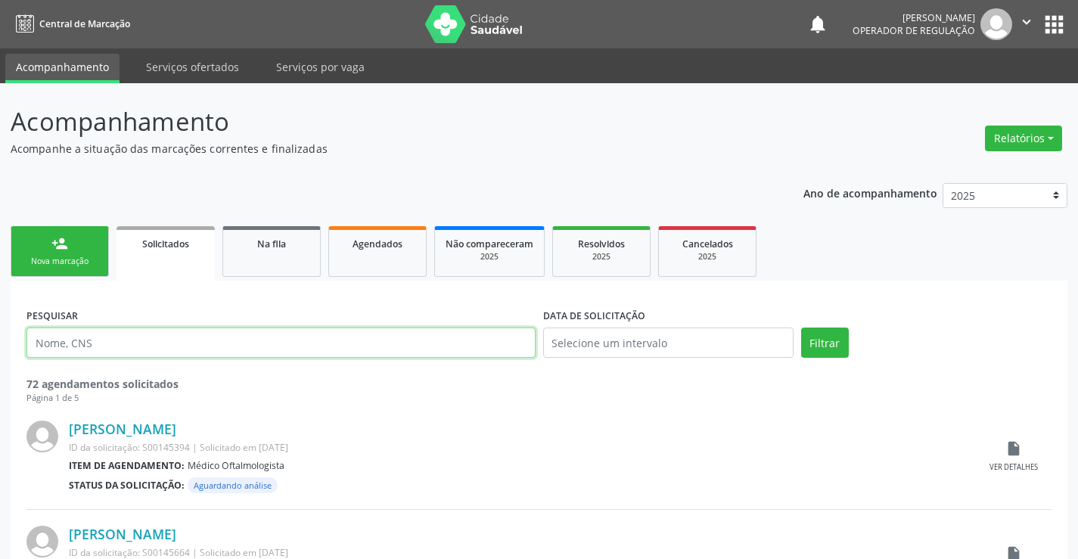
click at [246, 346] on input "text" at bounding box center [280, 343] width 509 height 30
click at [282, 241] on span "Na fila" at bounding box center [271, 244] width 29 height 13
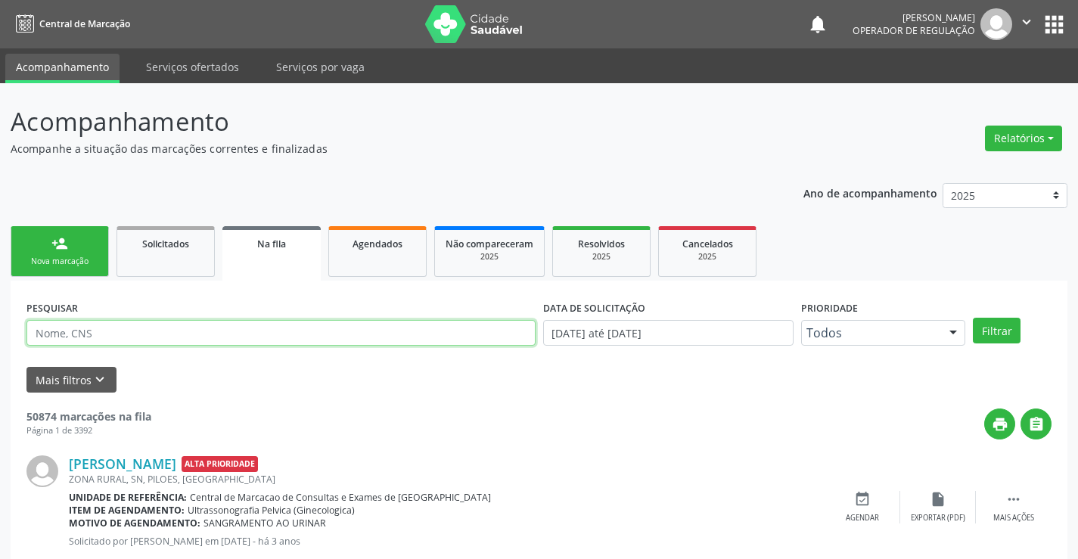
click at [289, 340] on input "text" at bounding box center [280, 333] width 509 height 26
type input "705209414215976"
click at [981, 338] on button "Filtrar" at bounding box center [997, 331] width 48 height 26
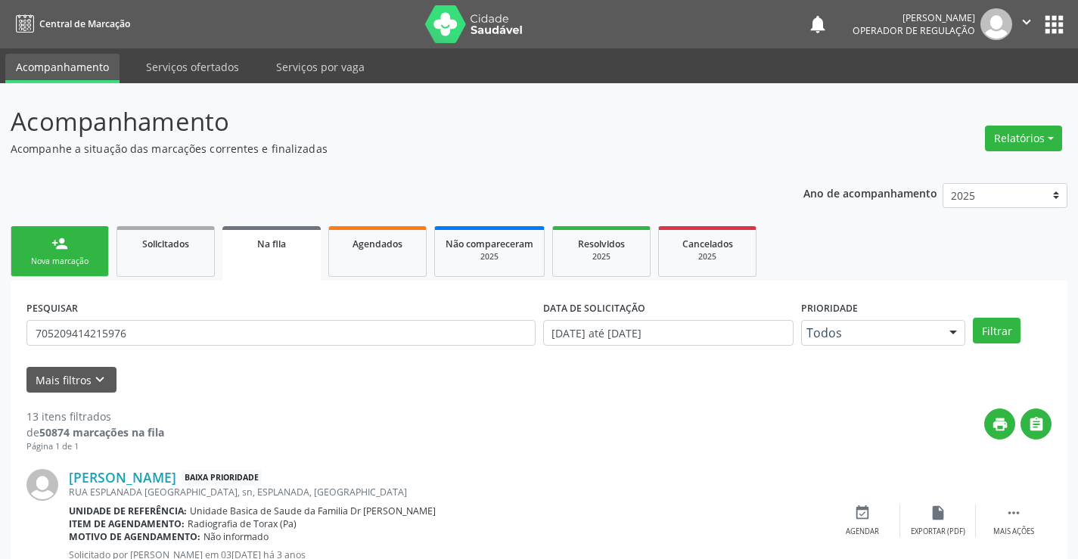
click at [68, 251] on link "person_add Nova marcação" at bounding box center [60, 251] width 98 height 51
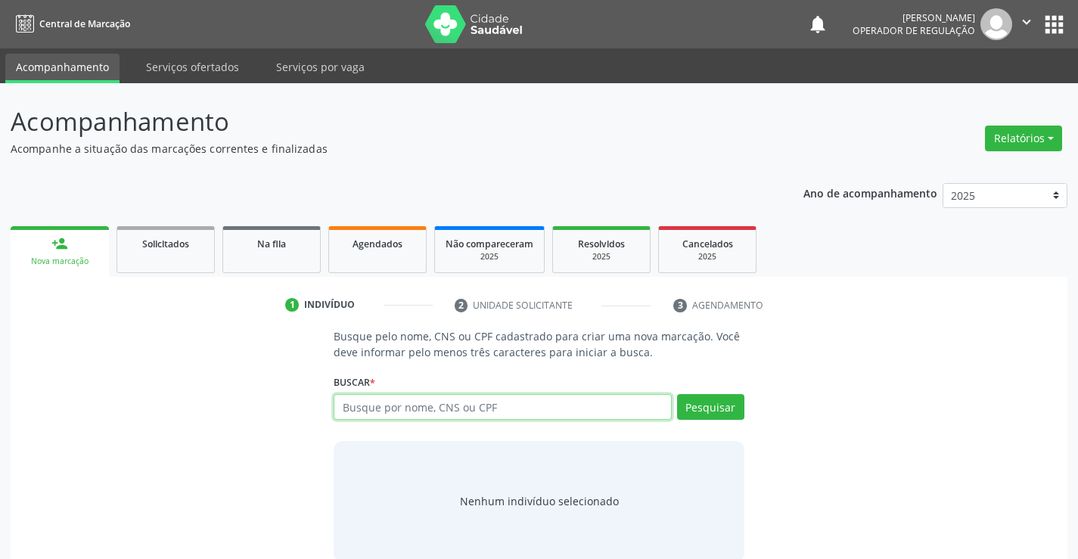
click at [458, 409] on input "text" at bounding box center [502, 407] width 337 height 26
type input "700900979080297"
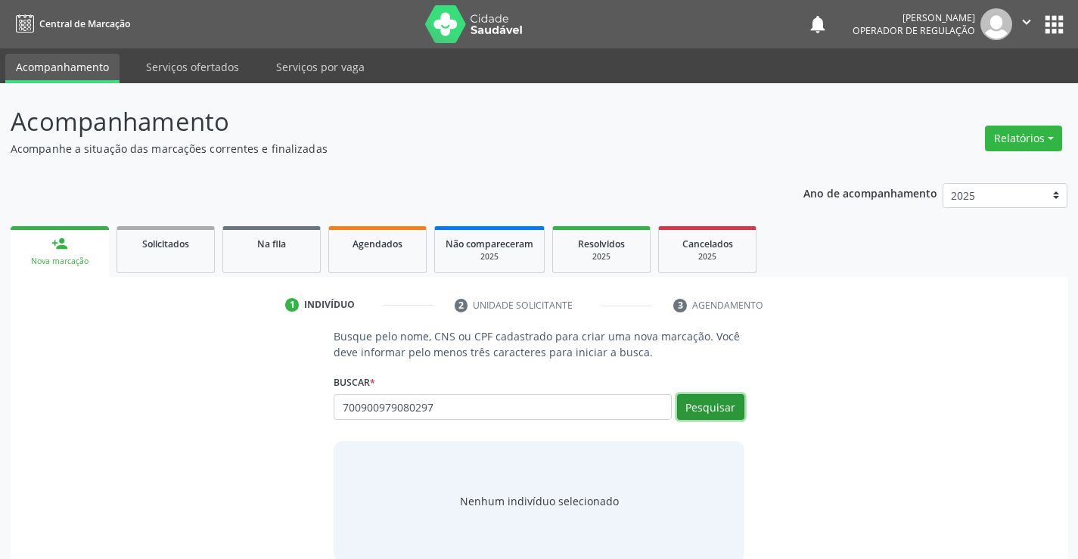
click at [707, 411] on button "Pesquisar" at bounding box center [710, 407] width 67 height 26
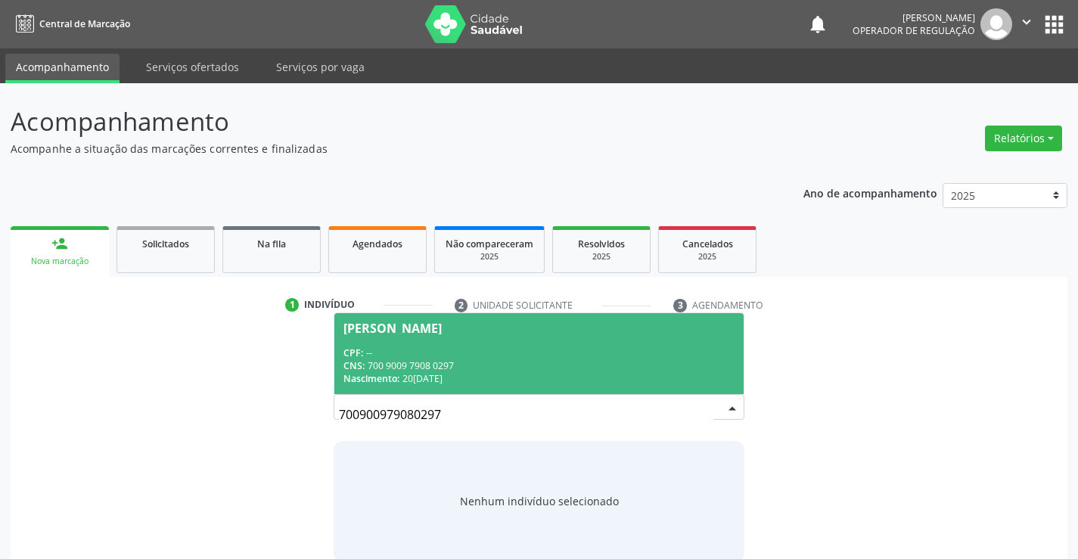
click at [576, 341] on span "[PERSON_NAME] CPF: -- CNS: 700 9009 7908 0297 Nascimento: 20/[DATE]" at bounding box center [538, 353] width 409 height 81
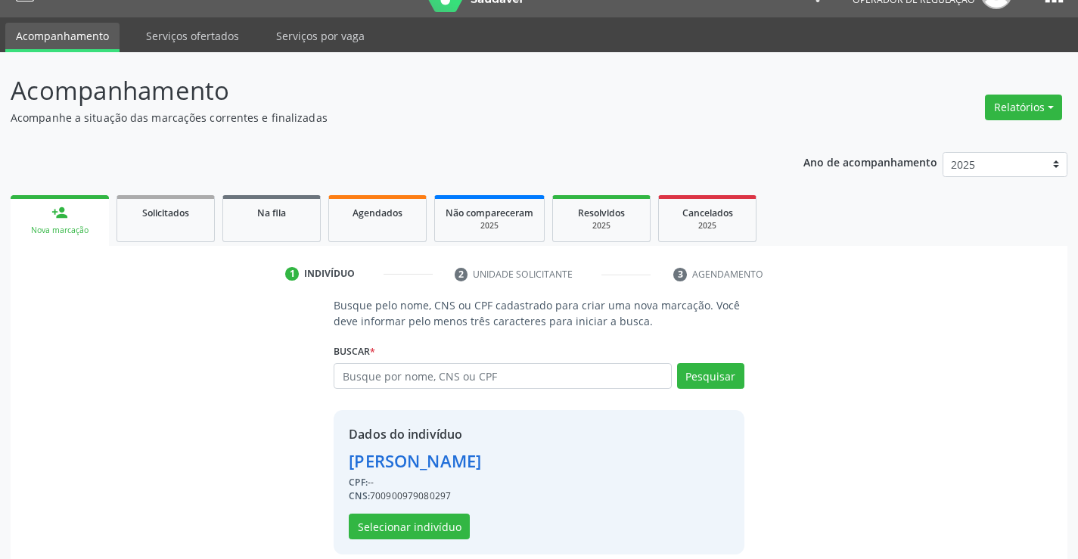
scroll to position [48, 0]
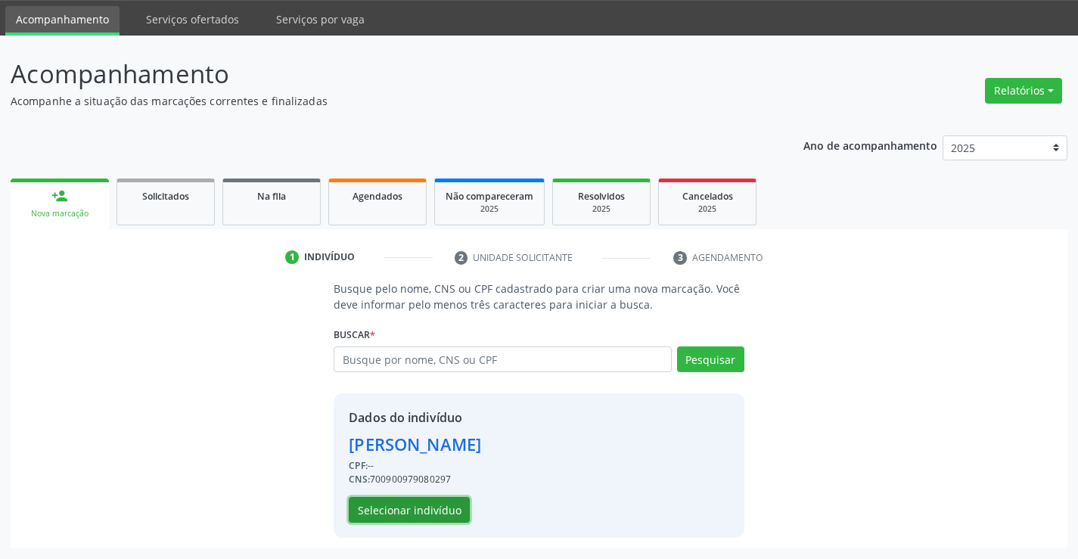
click at [421, 511] on button "Selecionar indivíduo" at bounding box center [409, 510] width 121 height 26
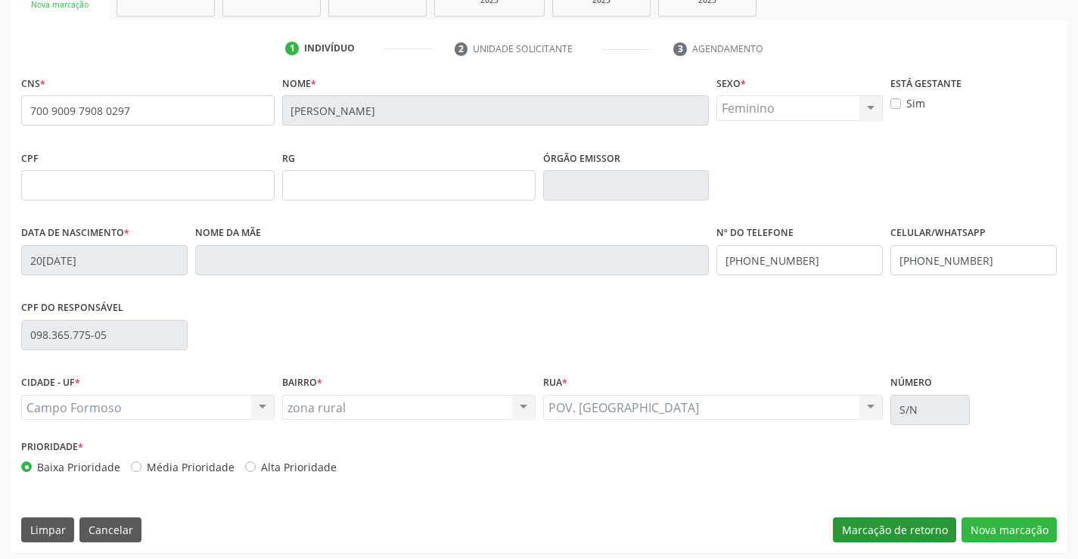
scroll to position [261, 0]
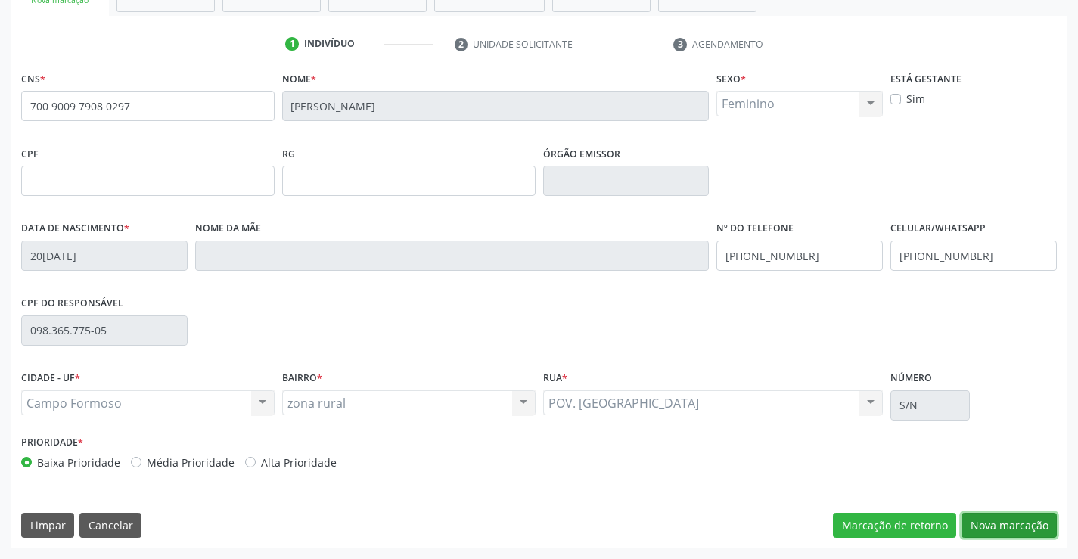
click at [999, 527] on button "Nova marcação" at bounding box center [1009, 526] width 95 height 26
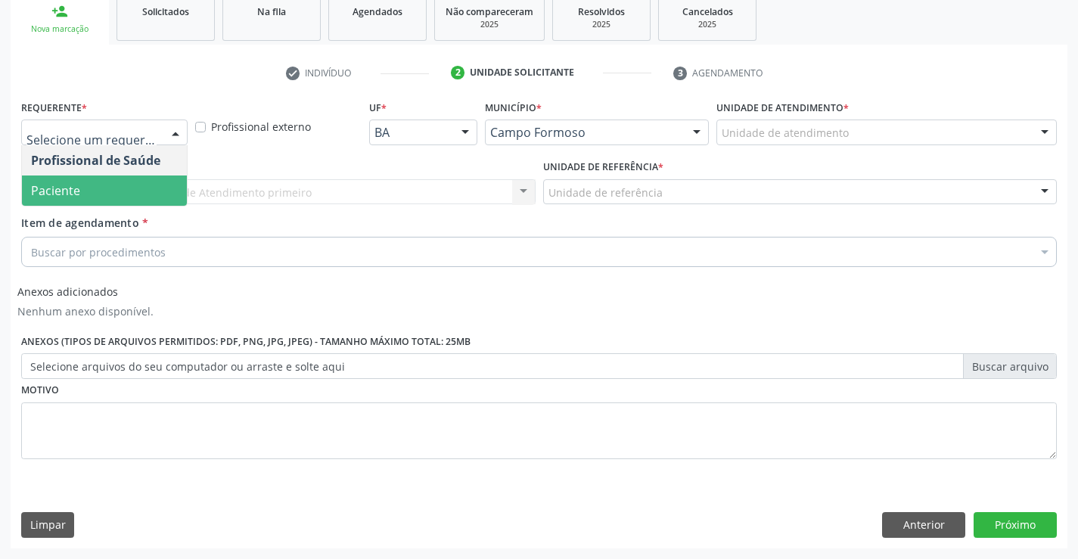
click at [67, 190] on span "Paciente" at bounding box center [55, 190] width 49 height 17
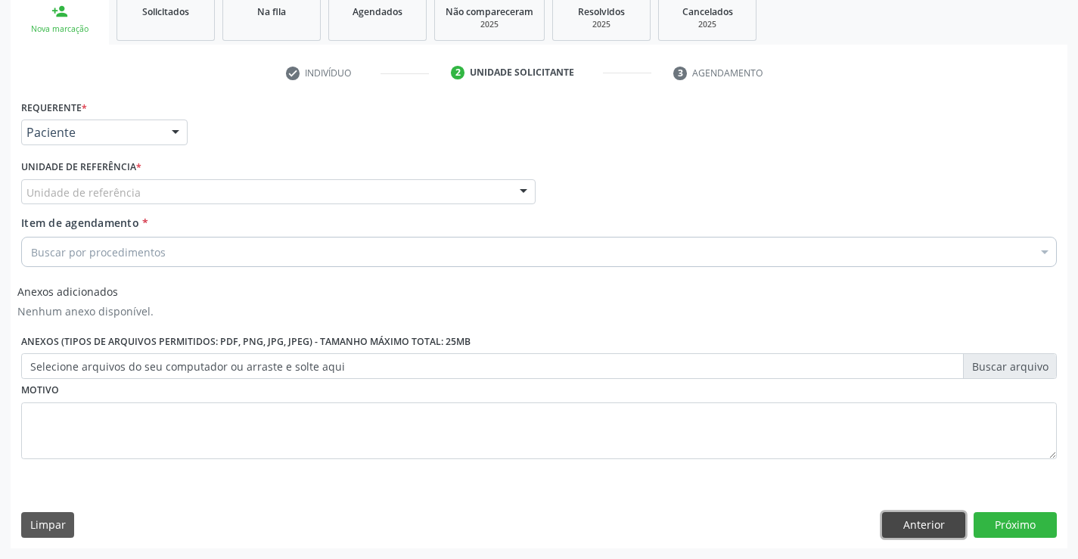
click at [914, 527] on button "Anterior" at bounding box center [923, 525] width 83 height 26
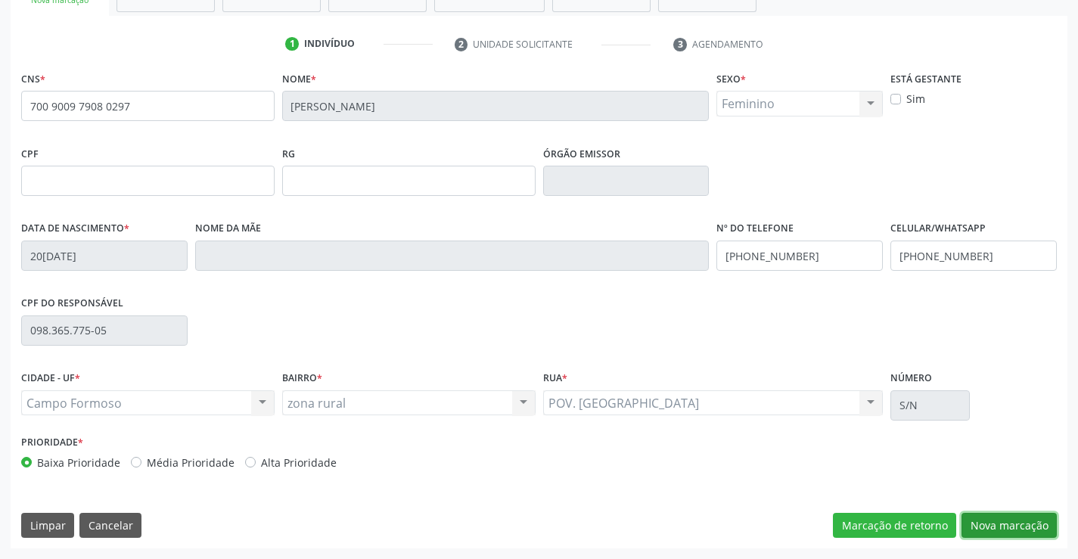
click at [977, 521] on button "Nova marcação" at bounding box center [1009, 526] width 95 height 26
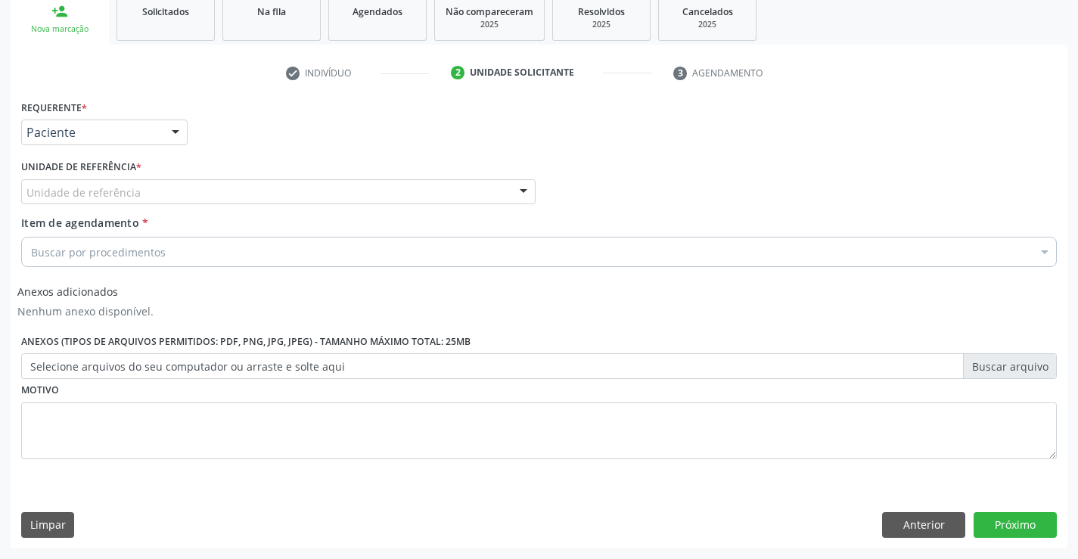
click at [199, 194] on div "Unidade de referência" at bounding box center [278, 192] width 514 height 26
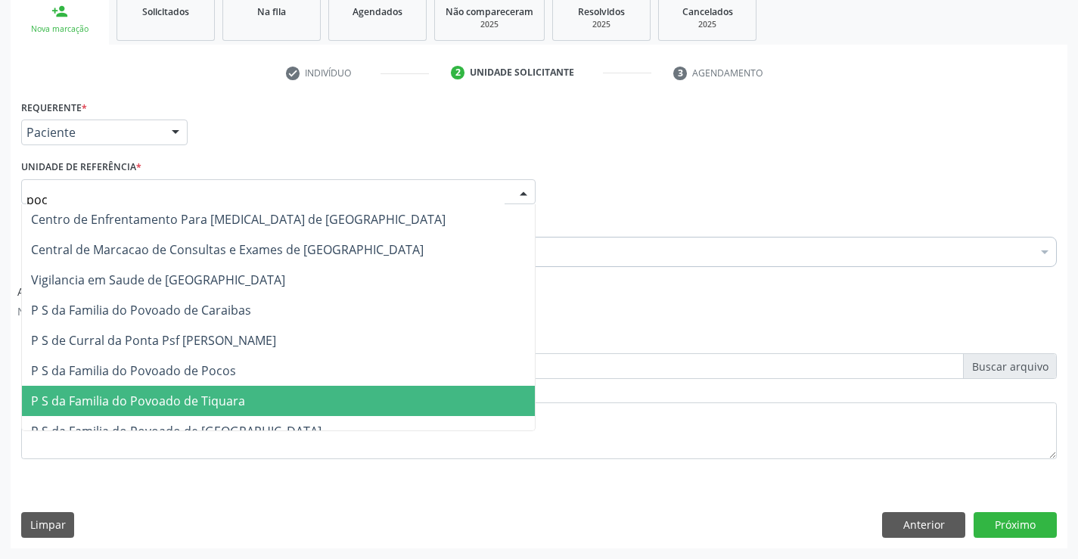
type input "poco"
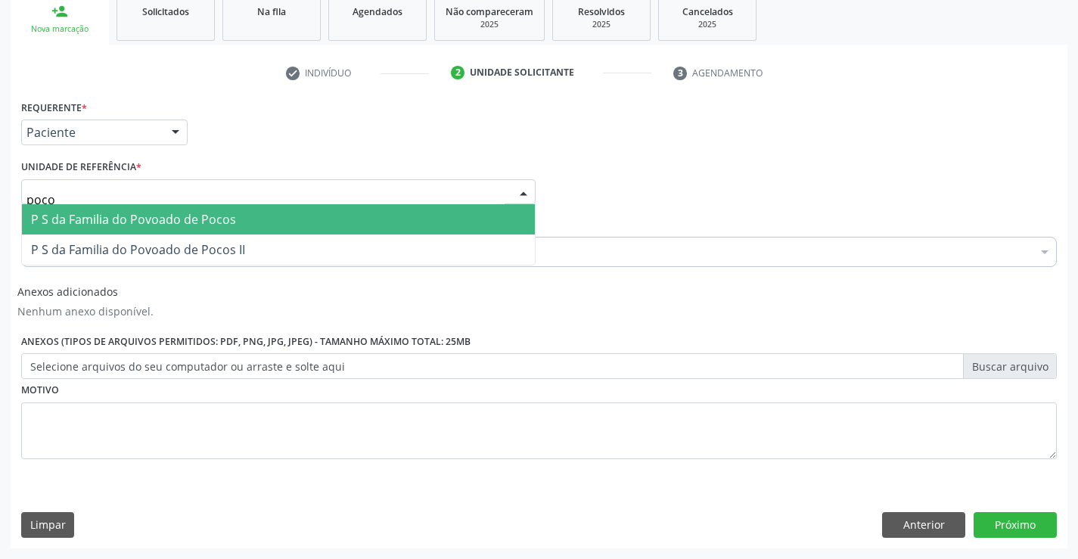
click at [247, 217] on span "P S da Familia do Povoado de Pocos" at bounding box center [278, 219] width 513 height 30
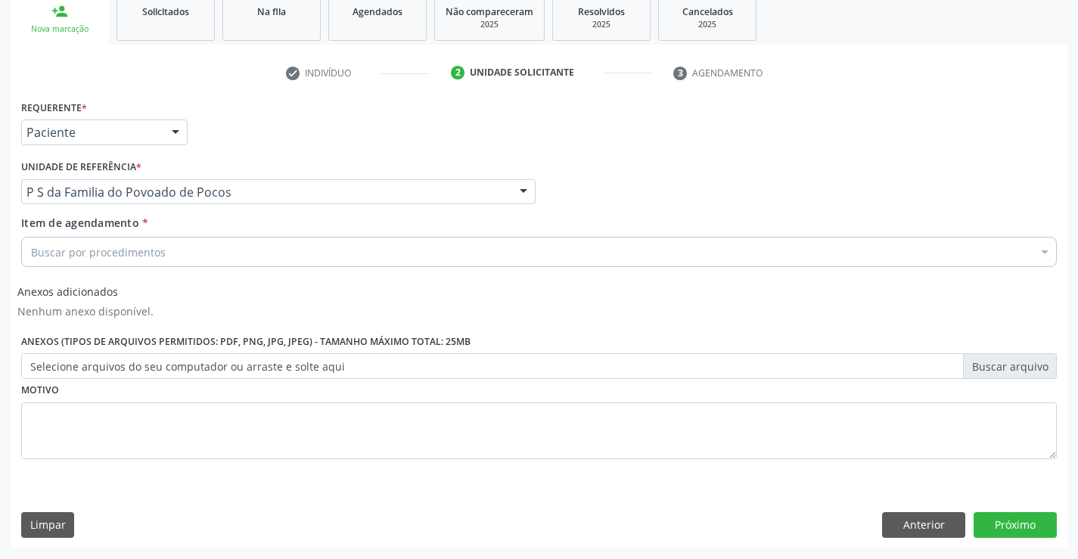
click at [234, 242] on div "Buscar por procedimentos" at bounding box center [539, 252] width 1036 height 30
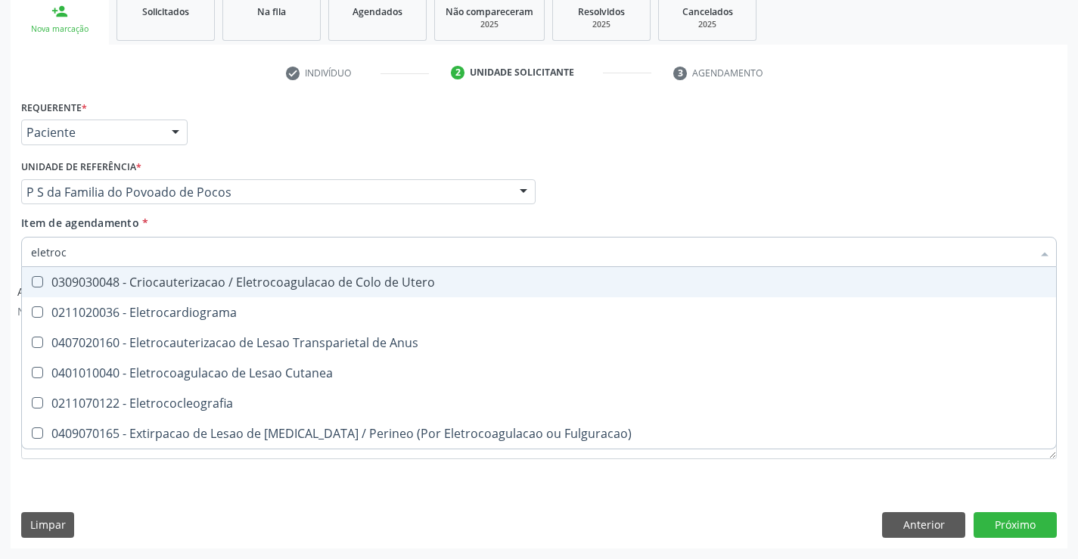
type input "eletroca"
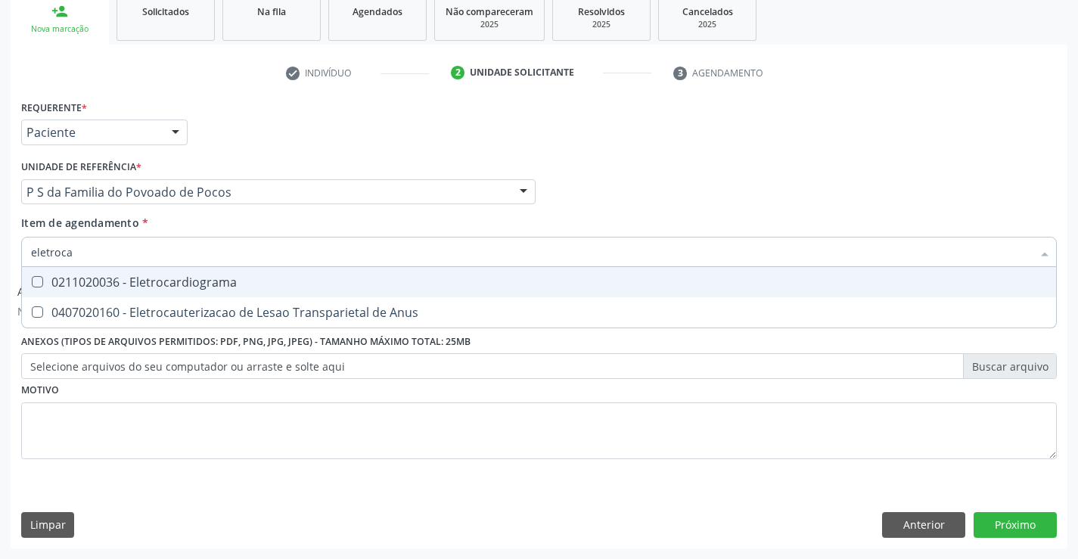
click at [232, 276] on div "0211020036 - Eletrocardiograma" at bounding box center [539, 282] width 1016 height 12
checkbox Eletrocardiograma "true"
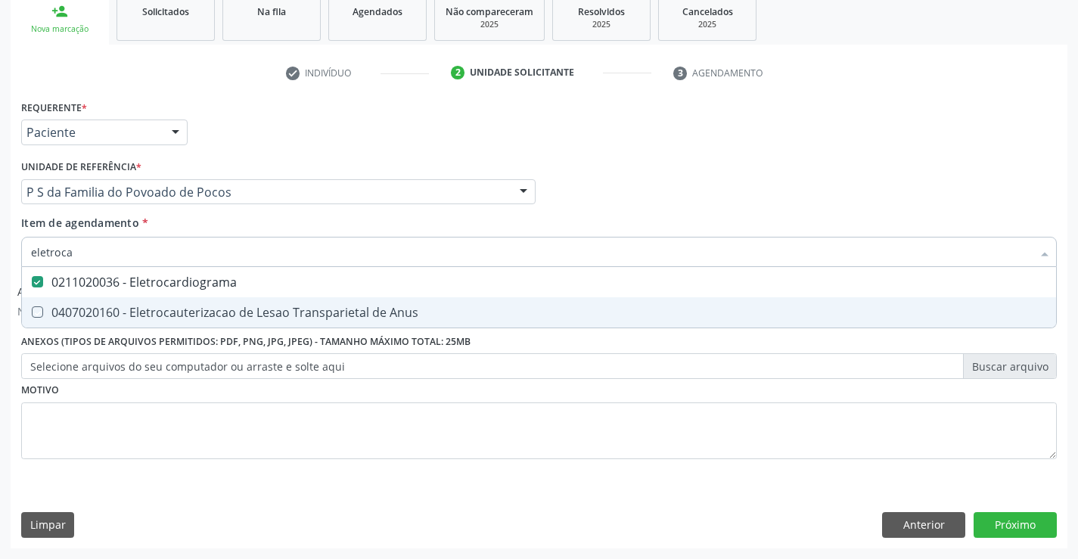
click at [185, 468] on div "Requerente * Paciente Profissional de Saúde Paciente Nenhum resultado encontrad…" at bounding box center [539, 288] width 1036 height 384
checkbox Anus "true"
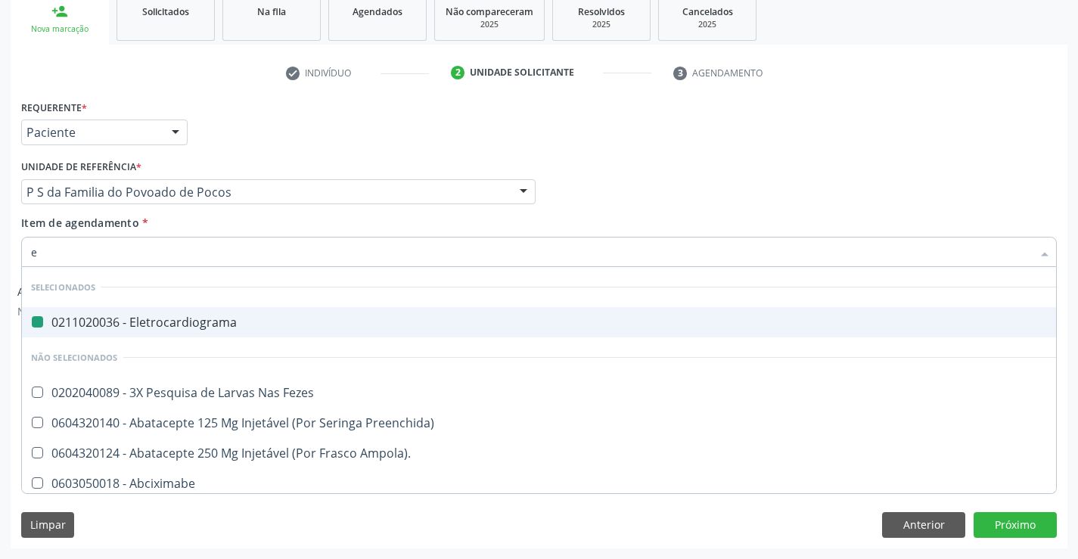
type input "ec"
checkbox Eletrocardiograma "false"
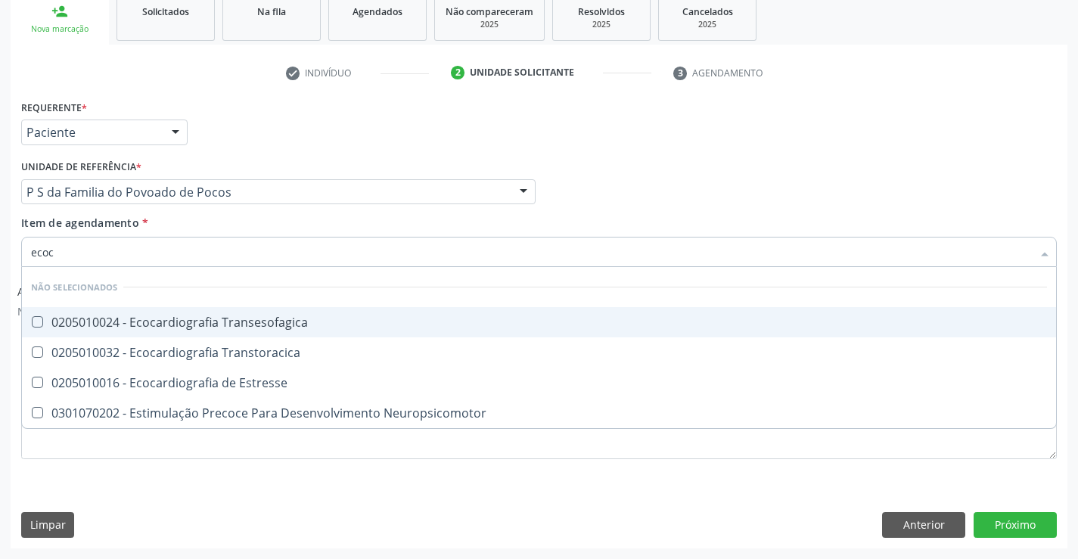
type input "ecoca"
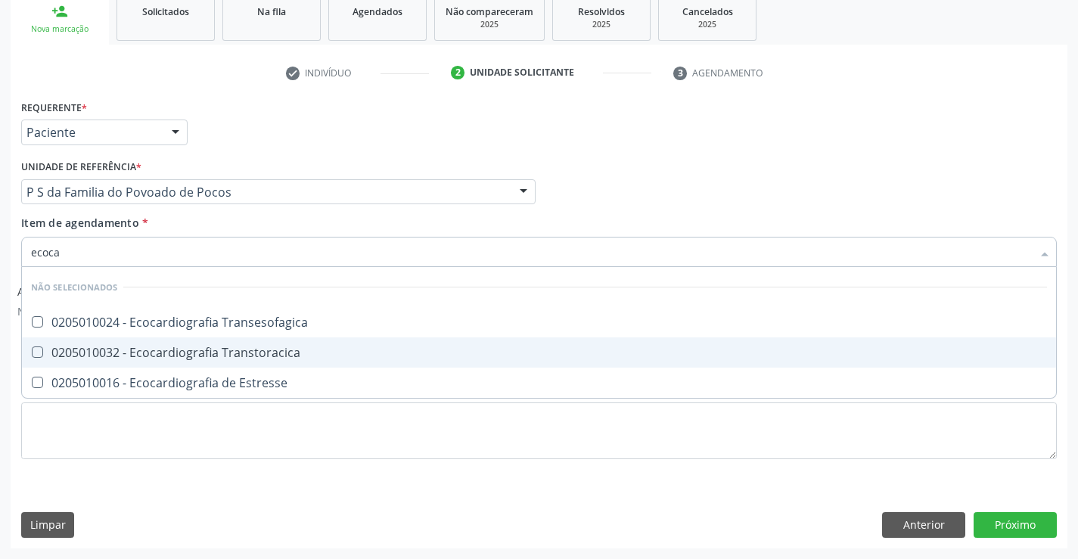
click at [235, 361] on span "0205010032 - Ecocardiografia Transtoracica" at bounding box center [539, 352] width 1034 height 30
checkbox Transtoracica "true"
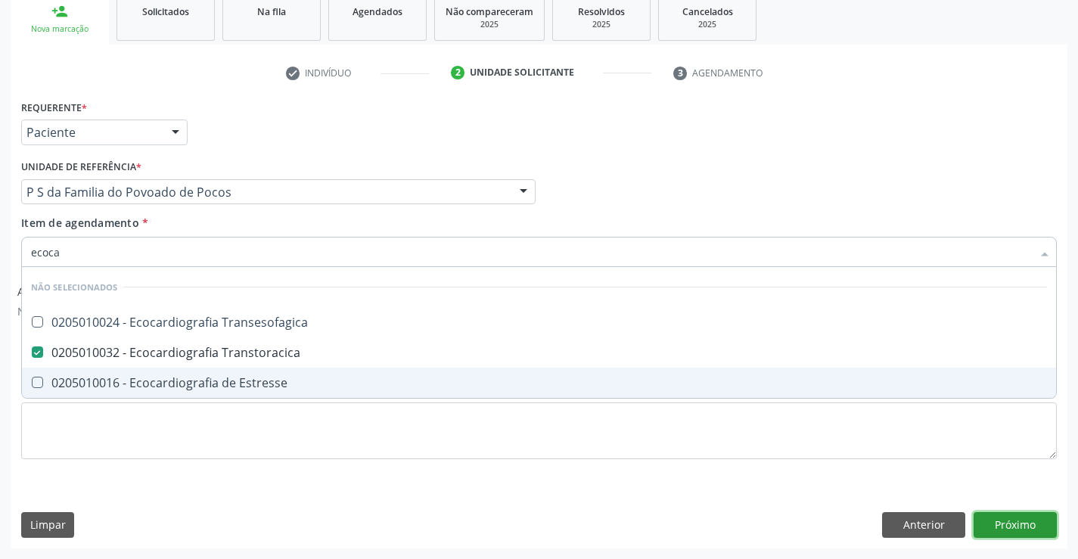
click at [991, 520] on button "Próximo" at bounding box center [1015, 525] width 83 height 26
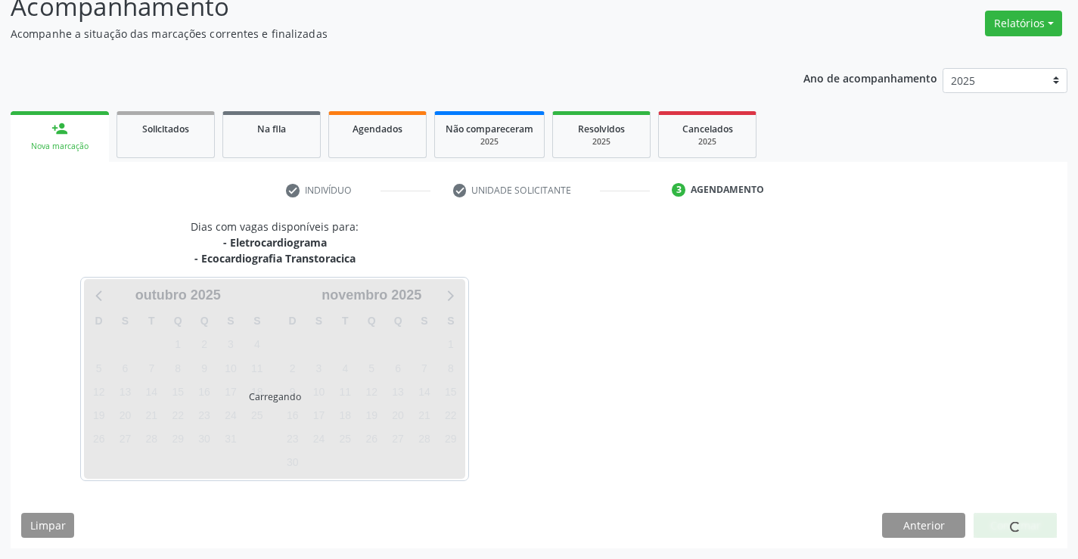
scroll to position [160, 0]
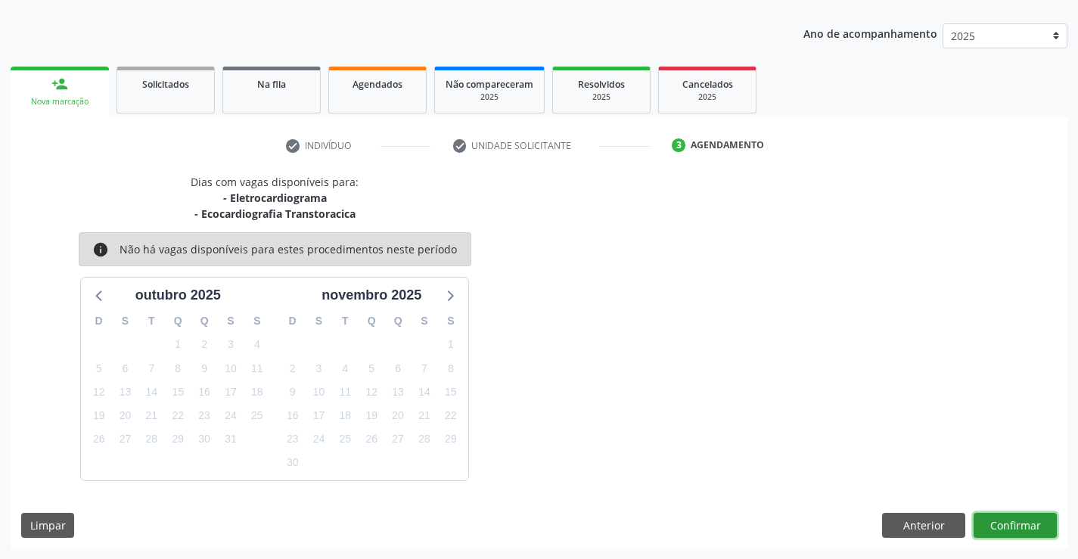
click at [977, 517] on button "Confirmar" at bounding box center [1015, 526] width 83 height 26
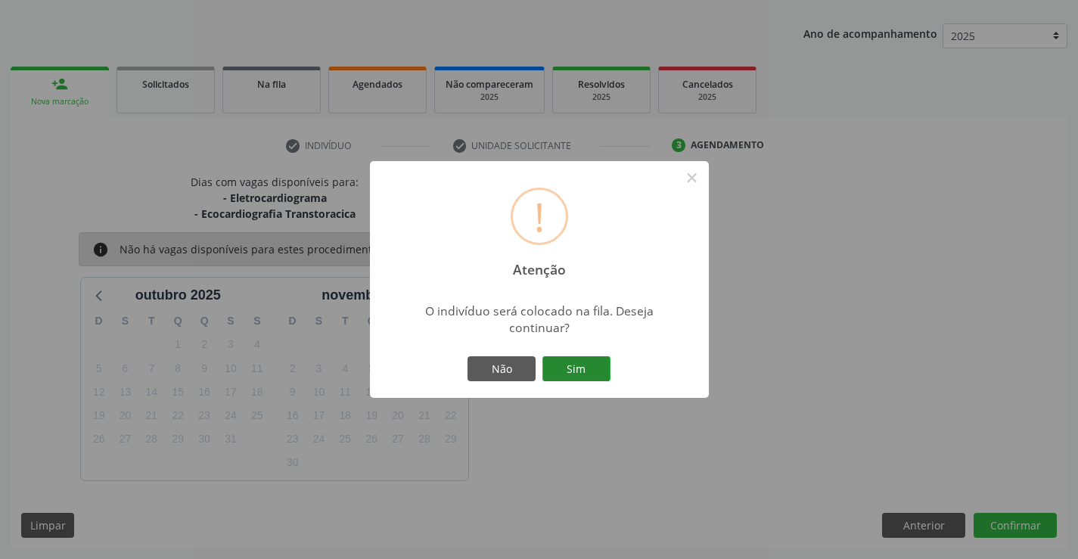
click at [588, 378] on button "Sim" at bounding box center [576, 369] width 68 height 26
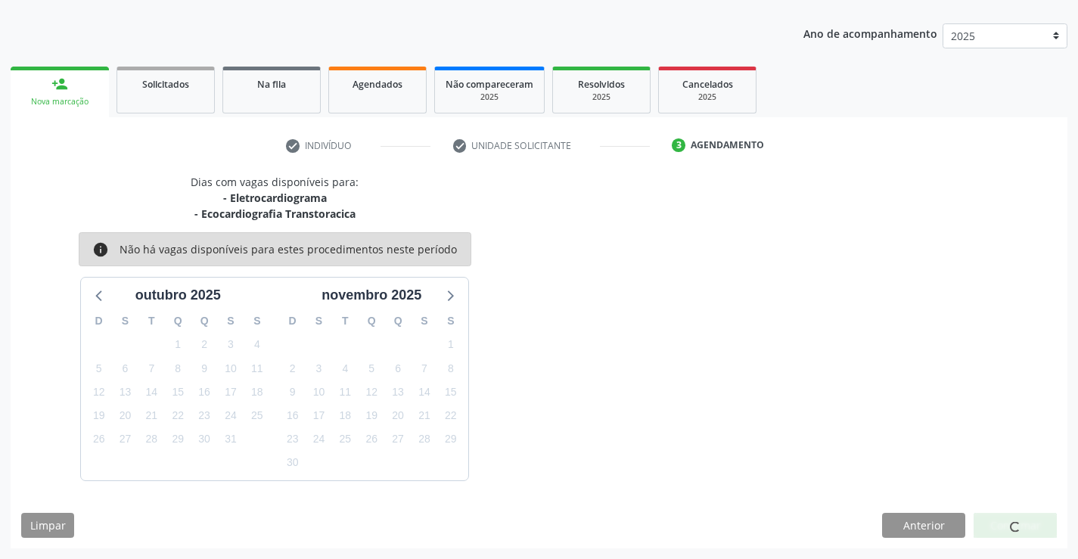
scroll to position [0, 0]
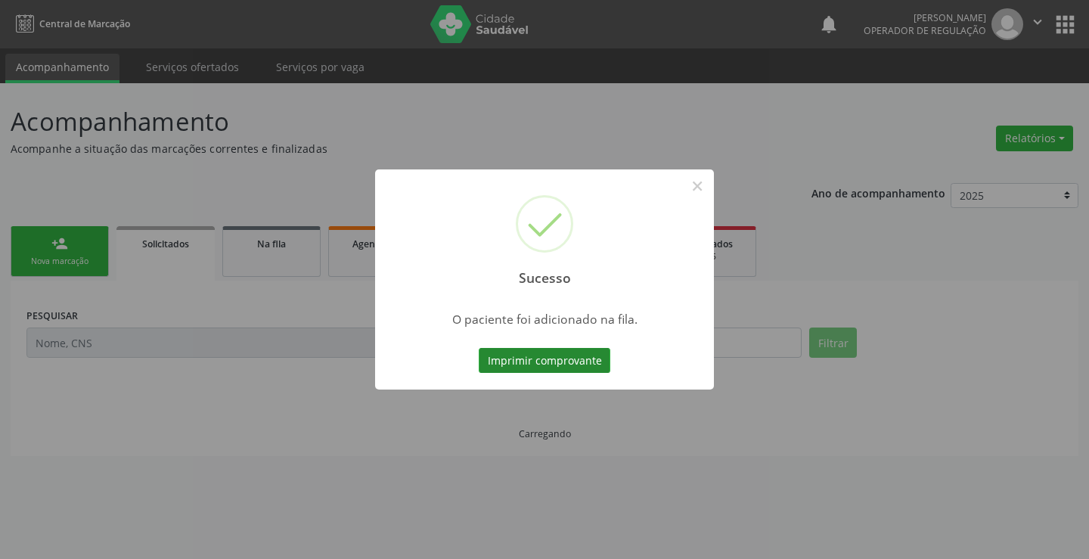
click at [548, 359] on button "Imprimir comprovante" at bounding box center [545, 361] width 132 height 26
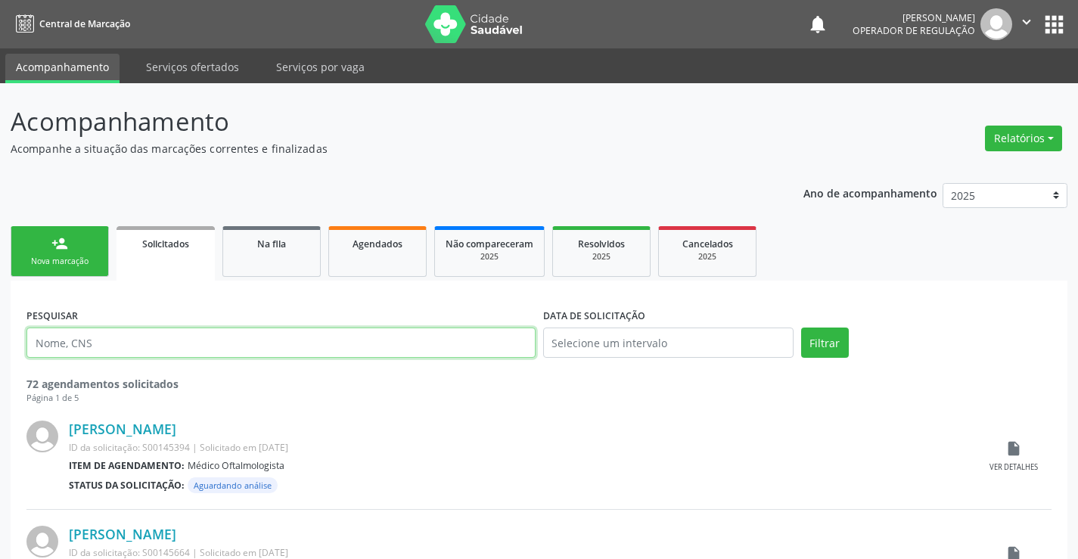
click at [231, 343] on input "text" at bounding box center [280, 343] width 509 height 30
click at [272, 263] on link "Na fila" at bounding box center [271, 251] width 98 height 51
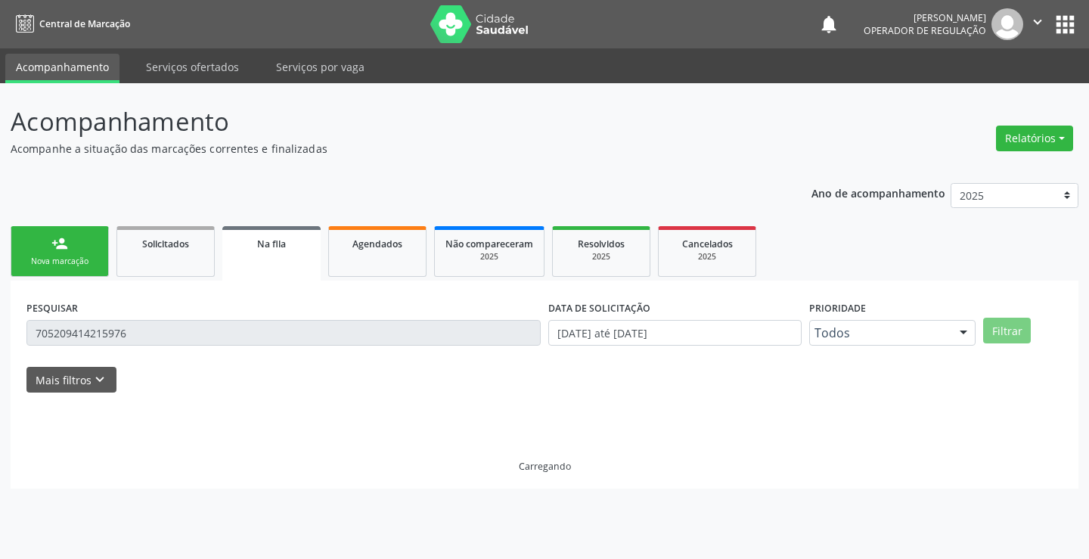
click at [264, 337] on input "705209414215976" at bounding box center [283, 333] width 514 height 26
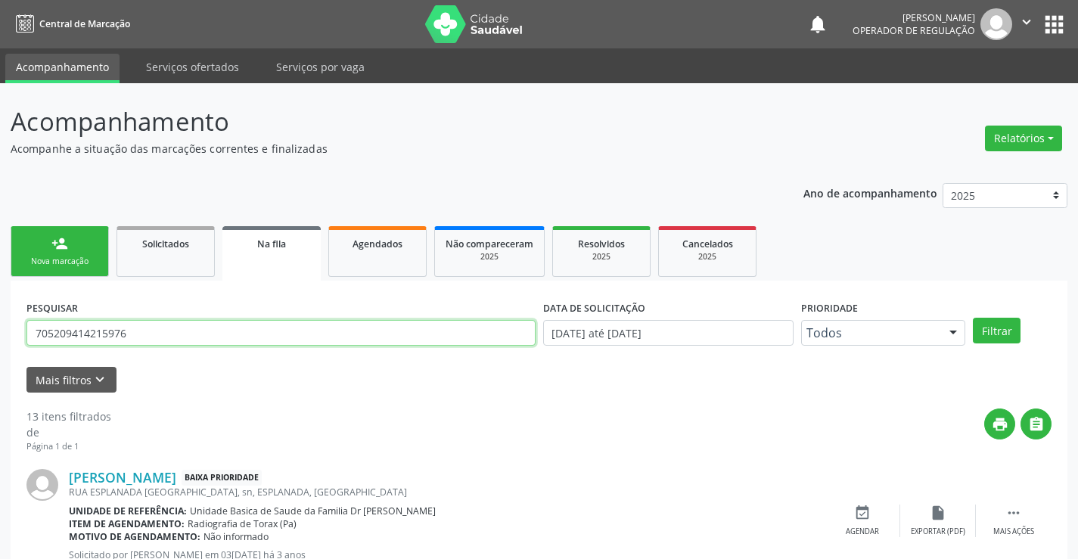
drag, startPoint x: 218, startPoint y: 331, endPoint x: 0, endPoint y: 322, distance: 218.1
type input "702309188433216"
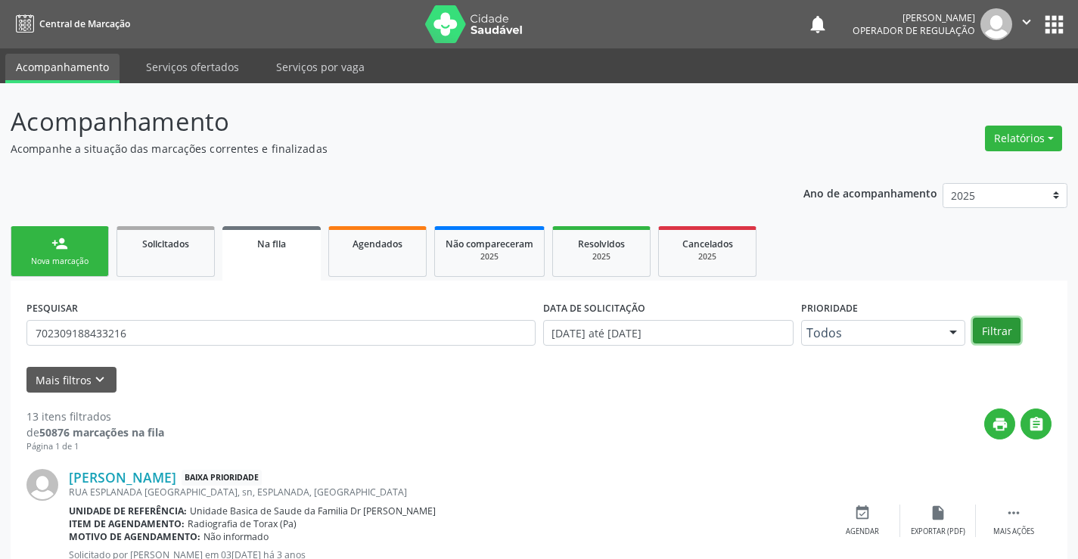
click at [1010, 327] on button "Filtrar" at bounding box center [997, 331] width 48 height 26
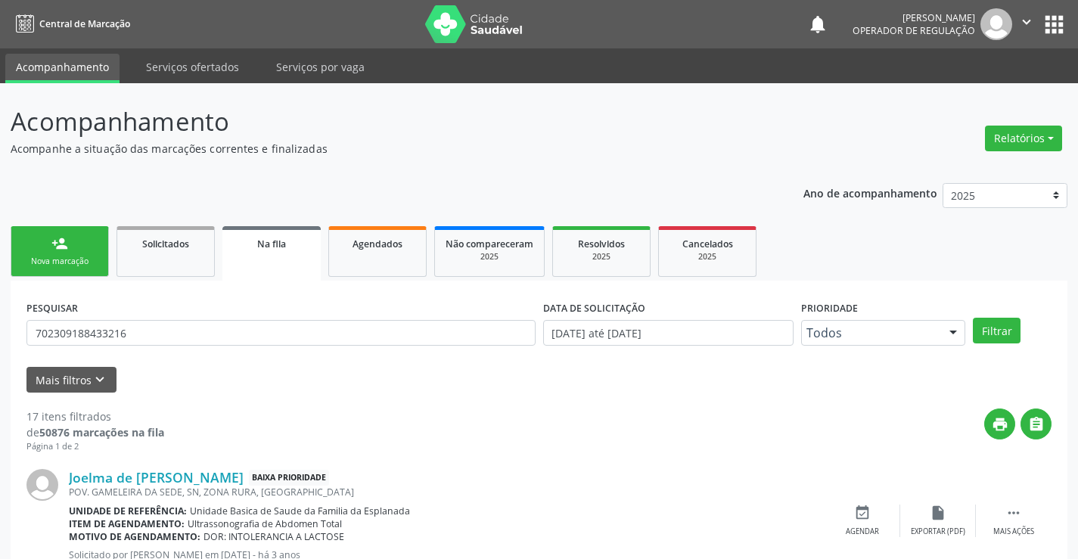
click at [68, 244] on link "person_add Nova marcação" at bounding box center [60, 251] width 98 height 51
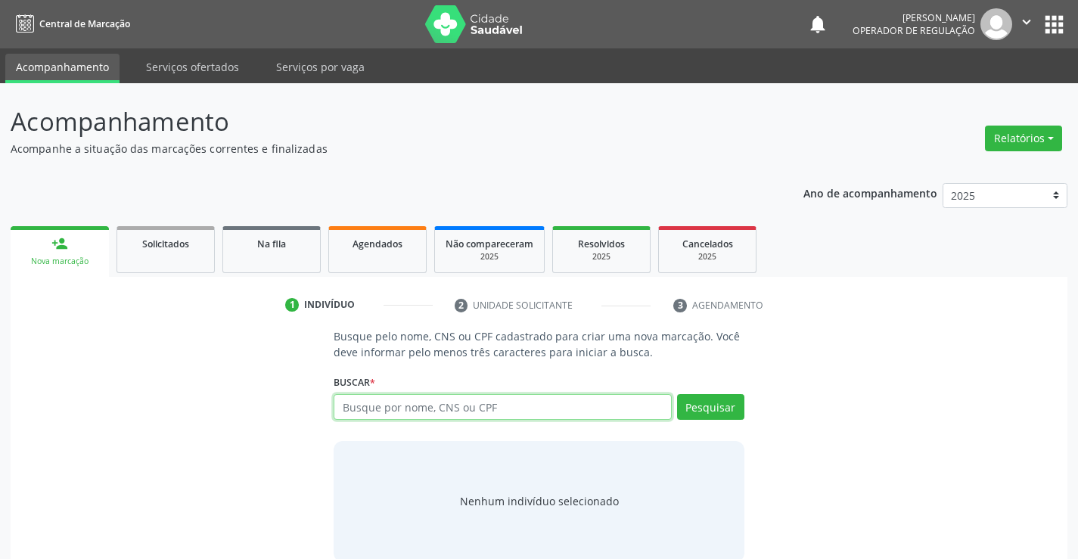
click at [368, 411] on input "text" at bounding box center [502, 407] width 337 height 26
type input "708500367164774"
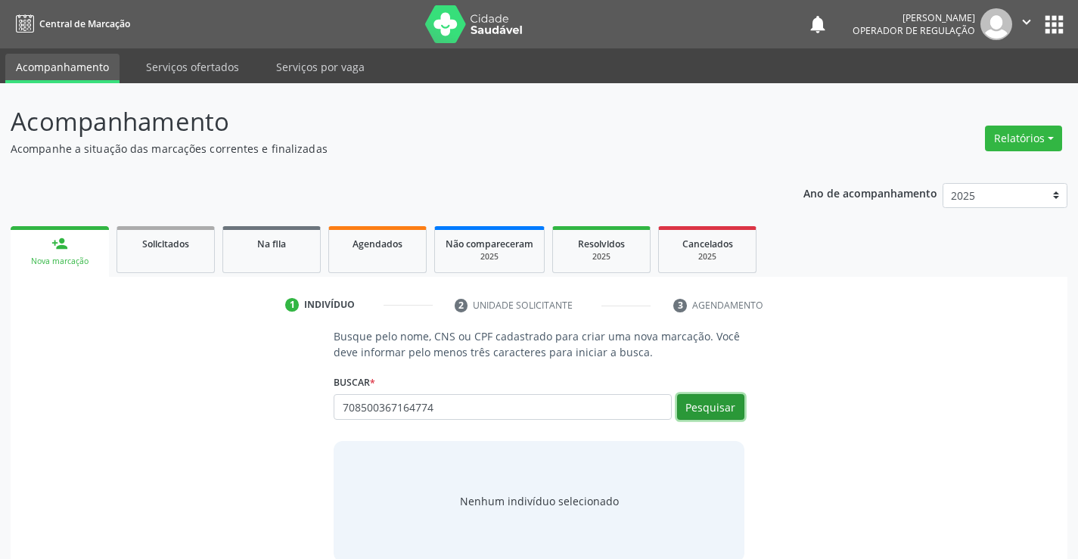
click at [732, 402] on button "Pesquisar" at bounding box center [710, 407] width 67 height 26
type input "708500367164774"
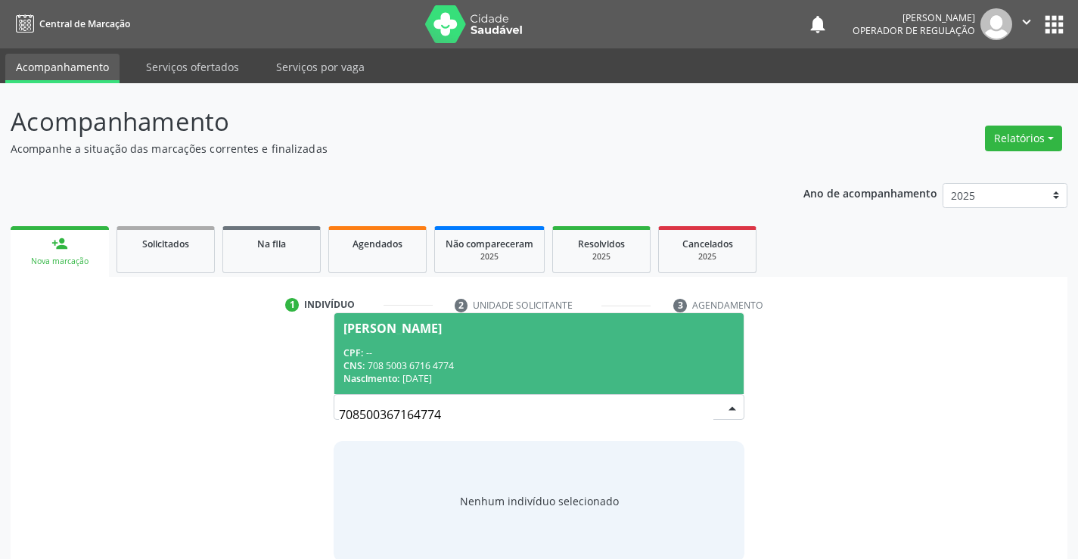
click at [573, 359] on div "CNS: 708 5003 6716 4774" at bounding box center [538, 365] width 390 height 13
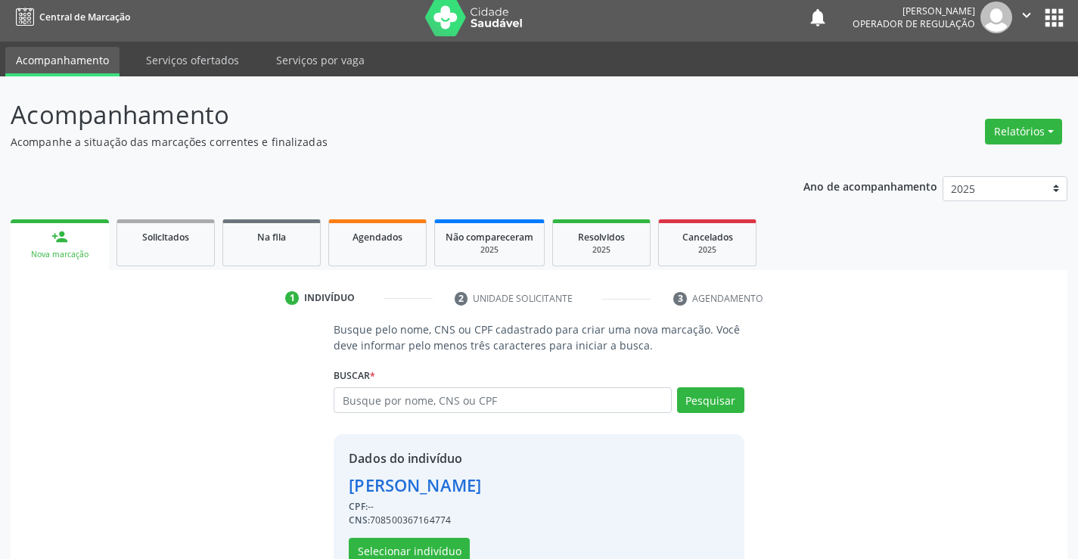
scroll to position [48, 0]
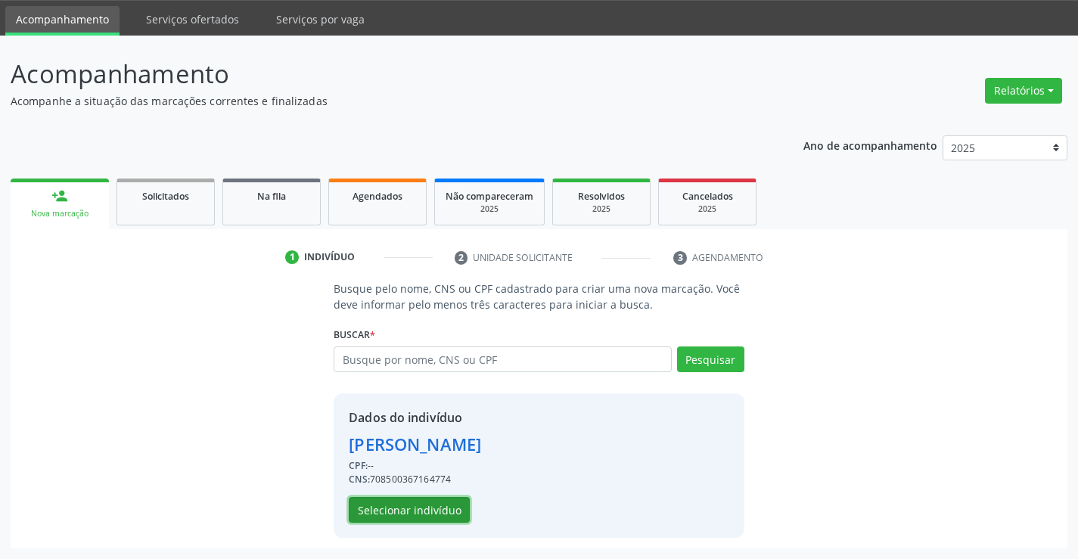
click at [410, 515] on button "Selecionar indivíduo" at bounding box center [409, 510] width 121 height 26
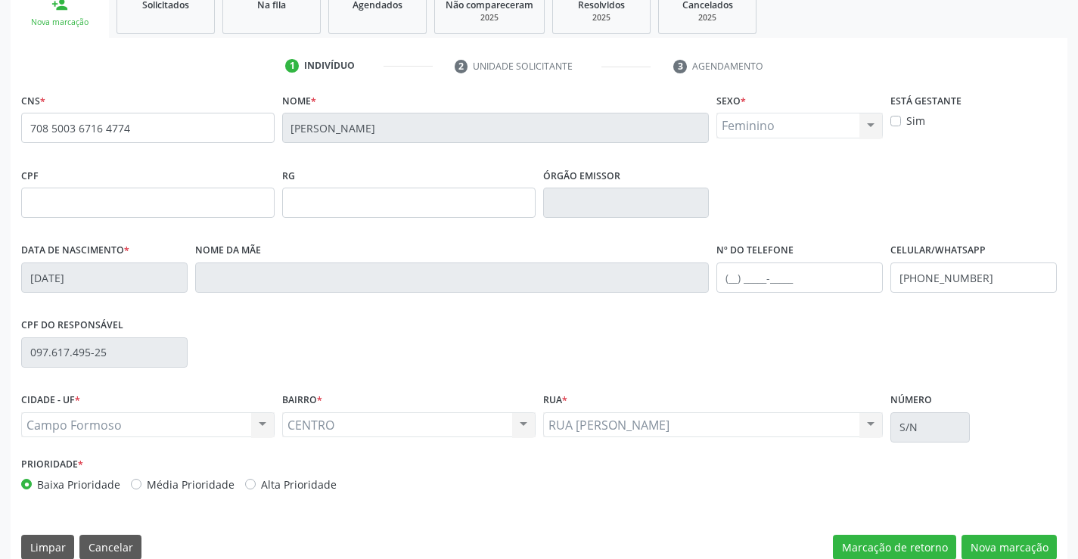
scroll to position [261, 0]
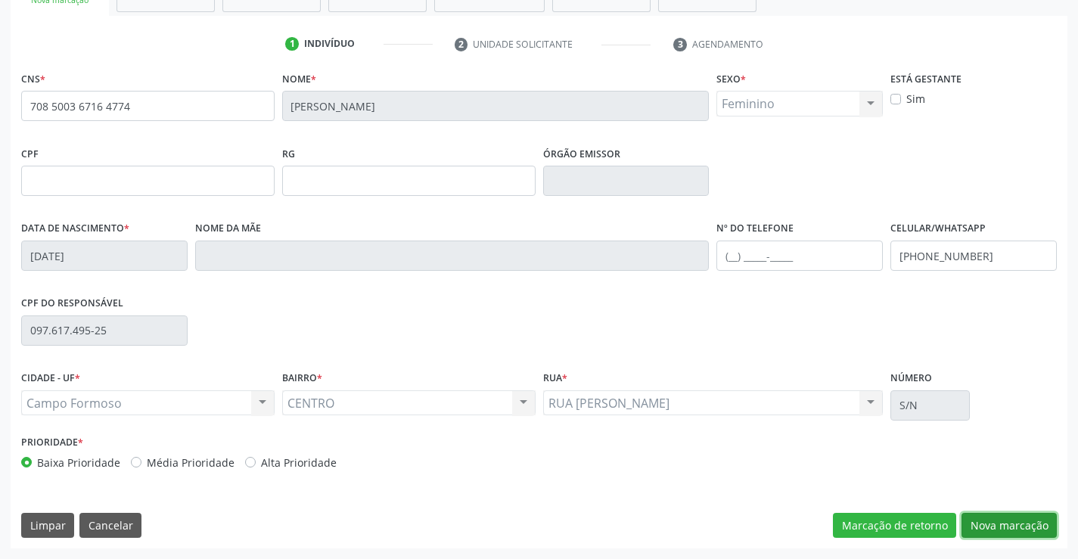
click at [1021, 517] on button "Nova marcação" at bounding box center [1009, 526] width 95 height 26
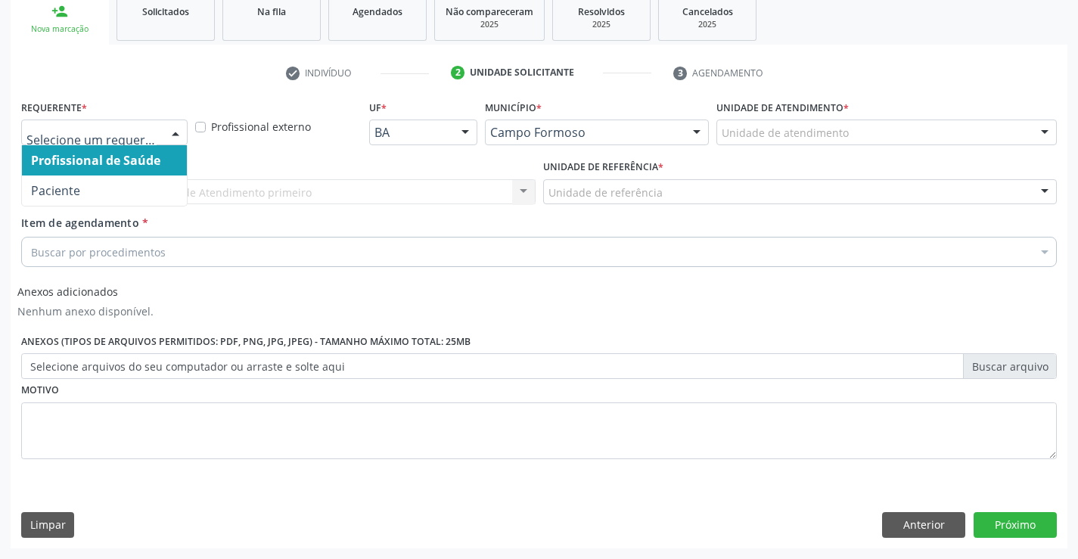
click at [94, 141] on div at bounding box center [104, 133] width 166 height 26
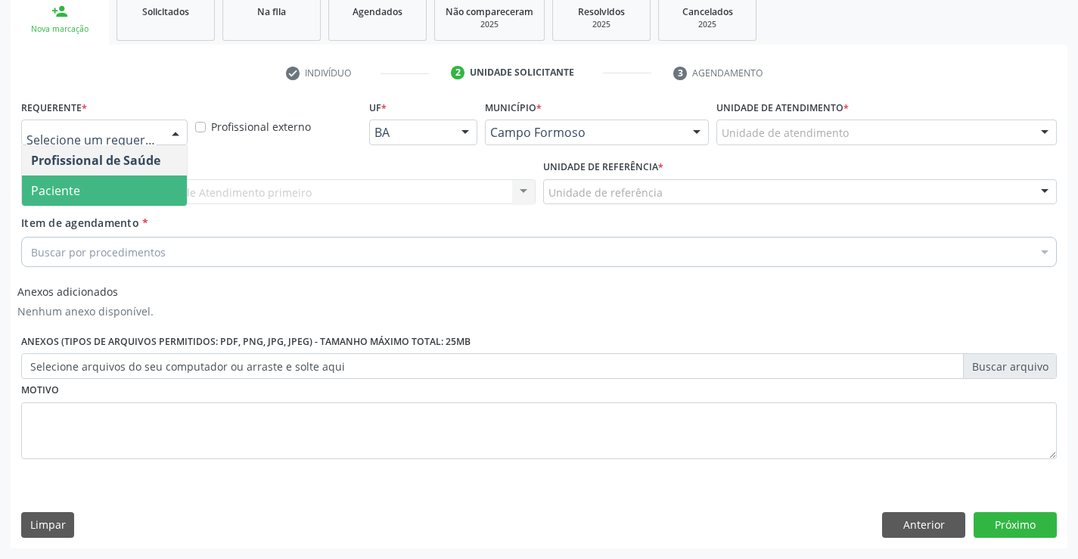
click at [84, 182] on span "Paciente" at bounding box center [104, 191] width 165 height 30
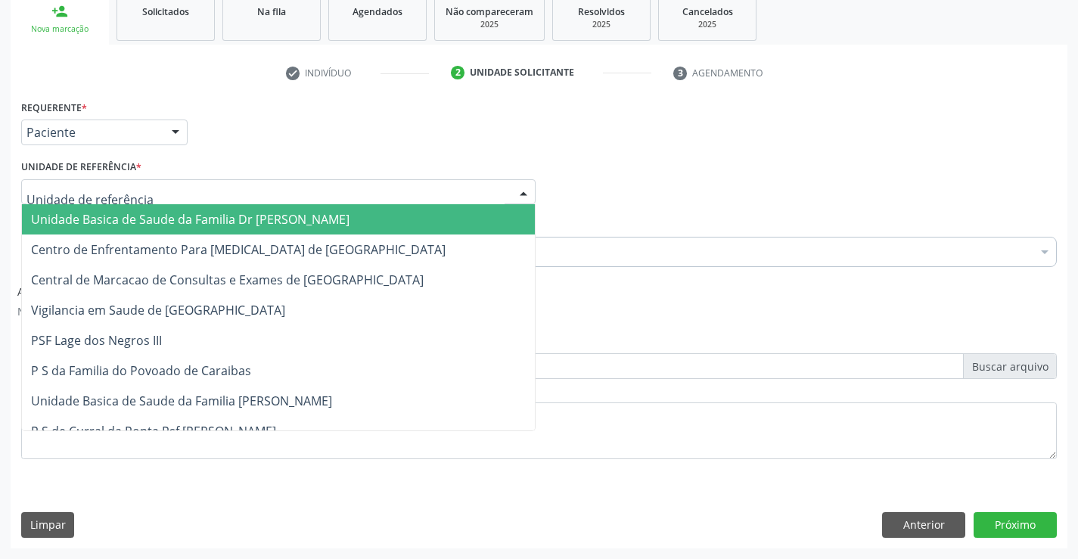
click at [89, 221] on span "Unidade Basica de Saude da Familia Dr [PERSON_NAME]" at bounding box center [190, 219] width 318 height 17
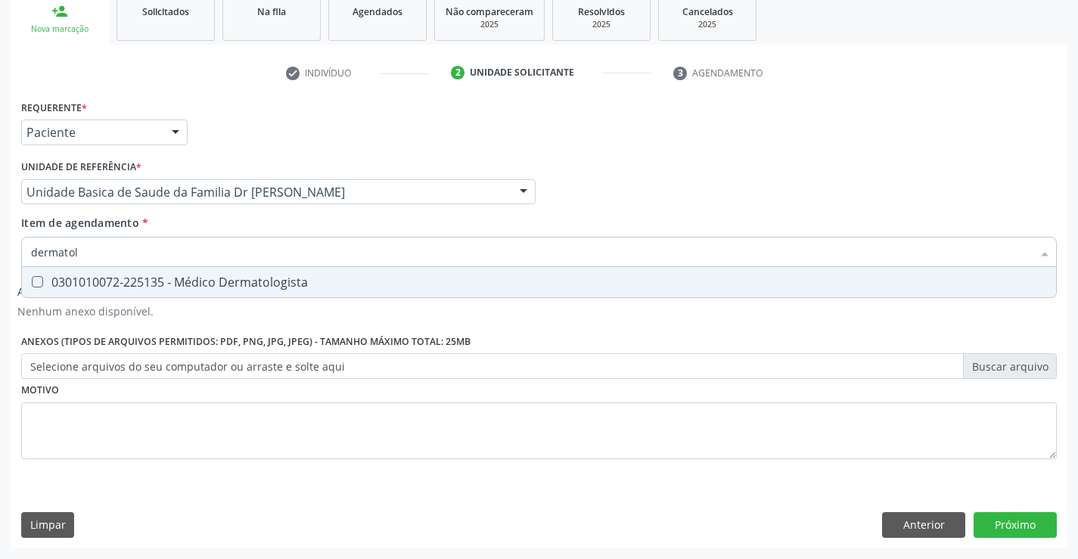
type input "dermatolo"
click at [101, 276] on div "0301010072-225135 - Médico Dermatologista" at bounding box center [539, 282] width 1016 height 12
checkbox Dermatologista "true"
click at [995, 520] on button "Próximo" at bounding box center [1015, 525] width 83 height 26
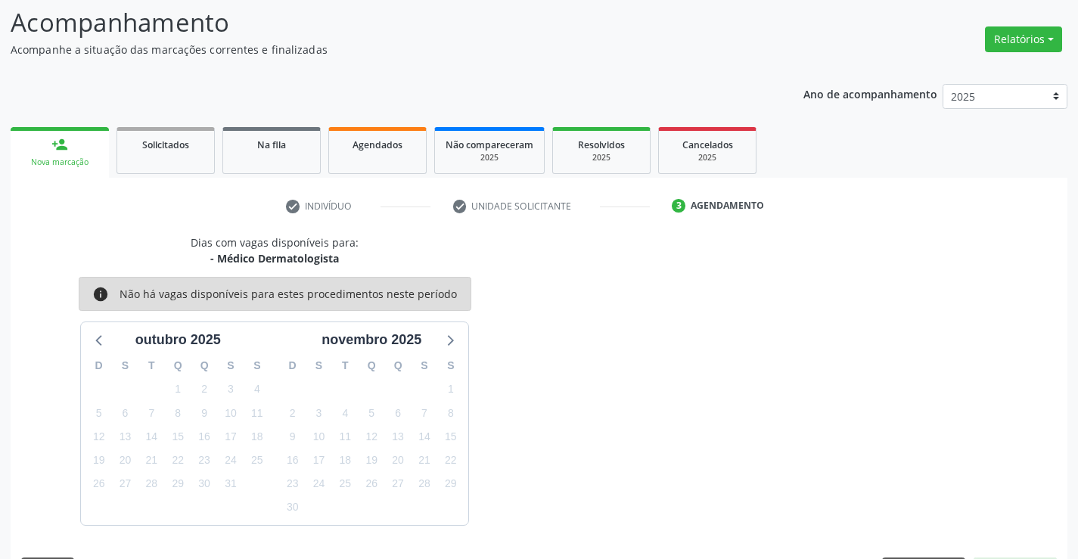
scroll to position [144, 0]
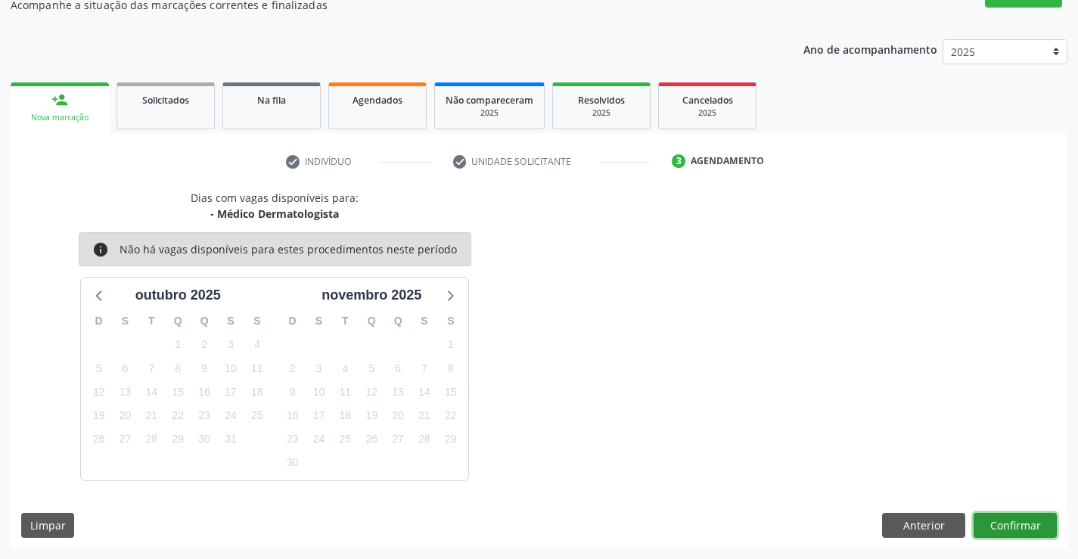
click at [1018, 527] on button "Confirmar" at bounding box center [1015, 526] width 83 height 26
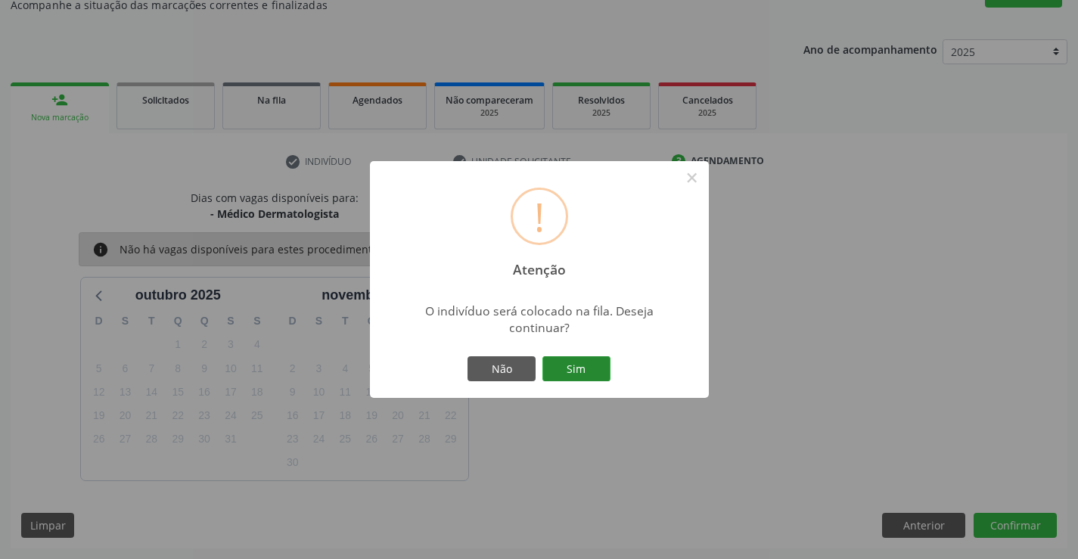
click at [592, 368] on button "Sim" at bounding box center [576, 369] width 68 height 26
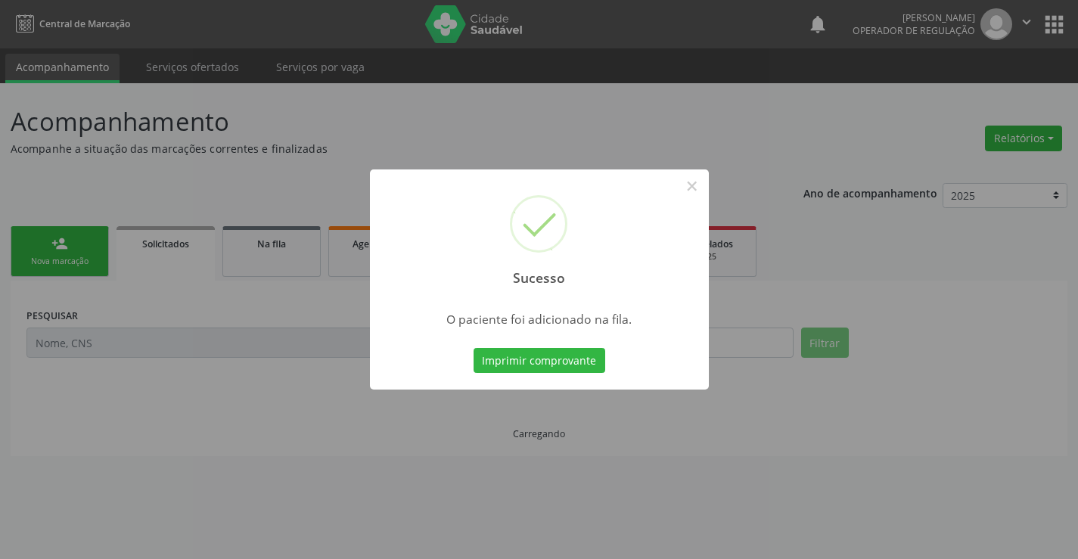
scroll to position [0, 0]
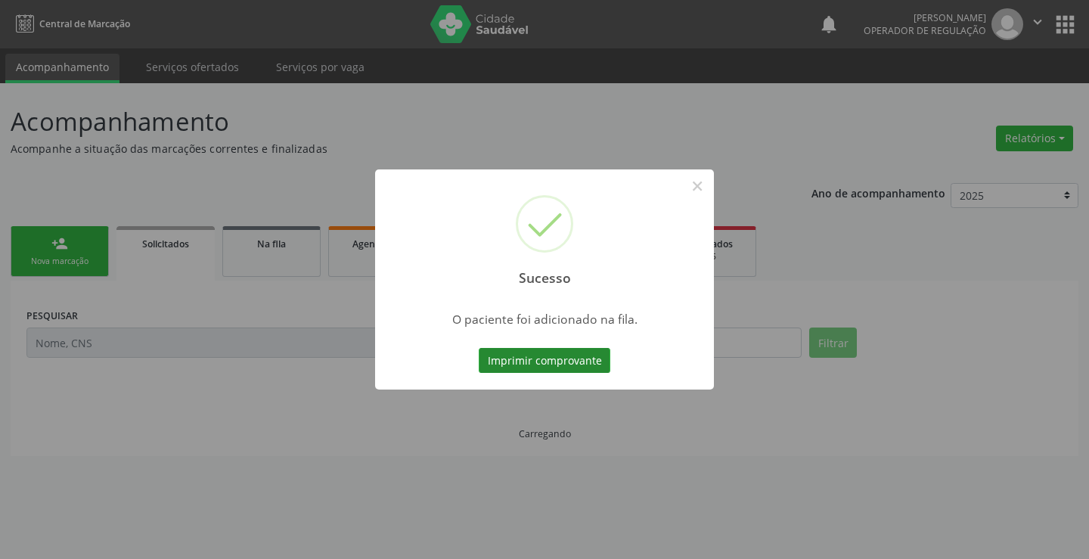
click at [561, 365] on button "Imprimir comprovante" at bounding box center [545, 361] width 132 height 26
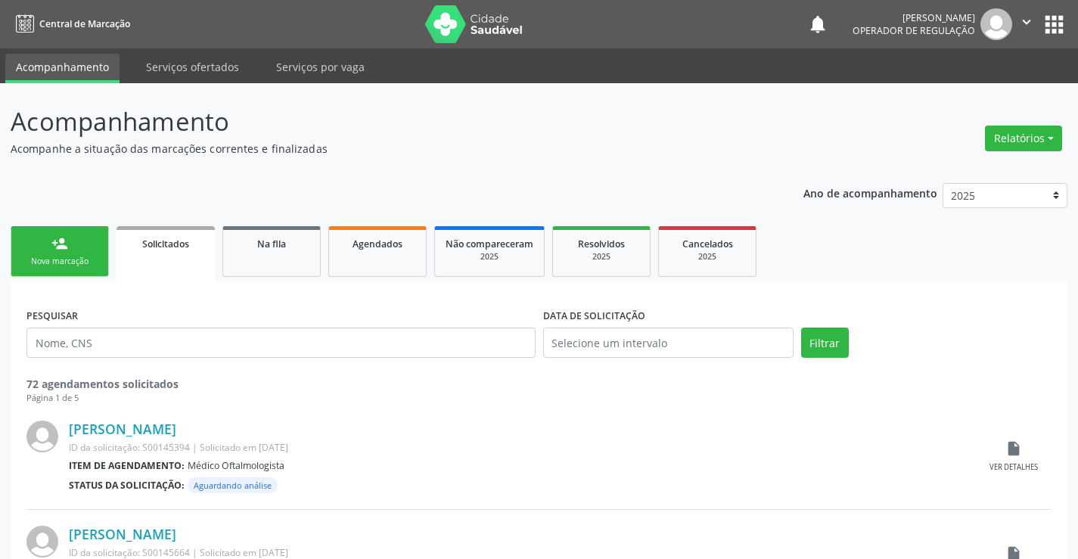
click at [71, 243] on link "person_add Nova marcação" at bounding box center [60, 251] width 98 height 51
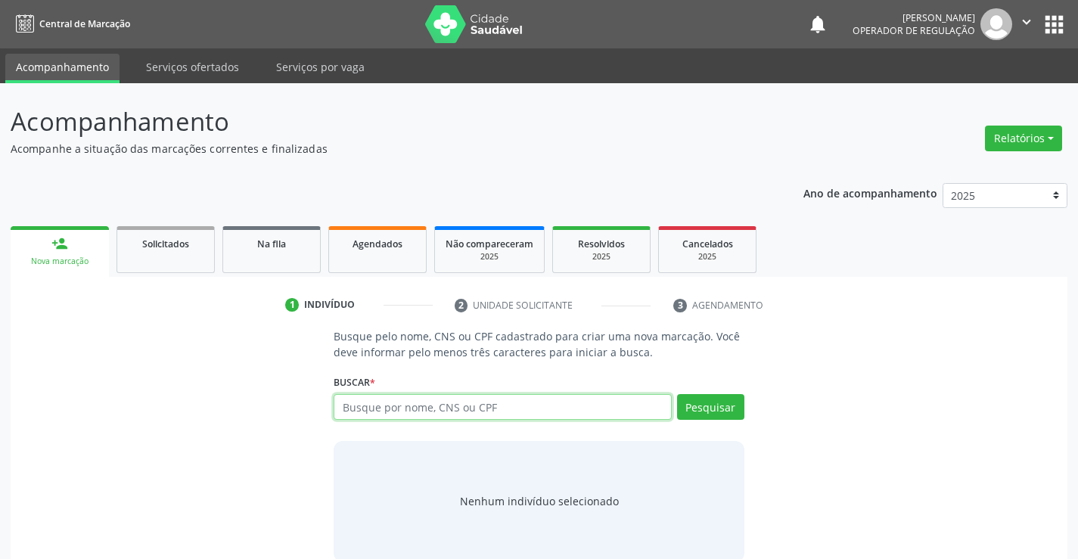
click at [387, 415] on input "text" at bounding box center [502, 407] width 337 height 26
type input "700008266887106"
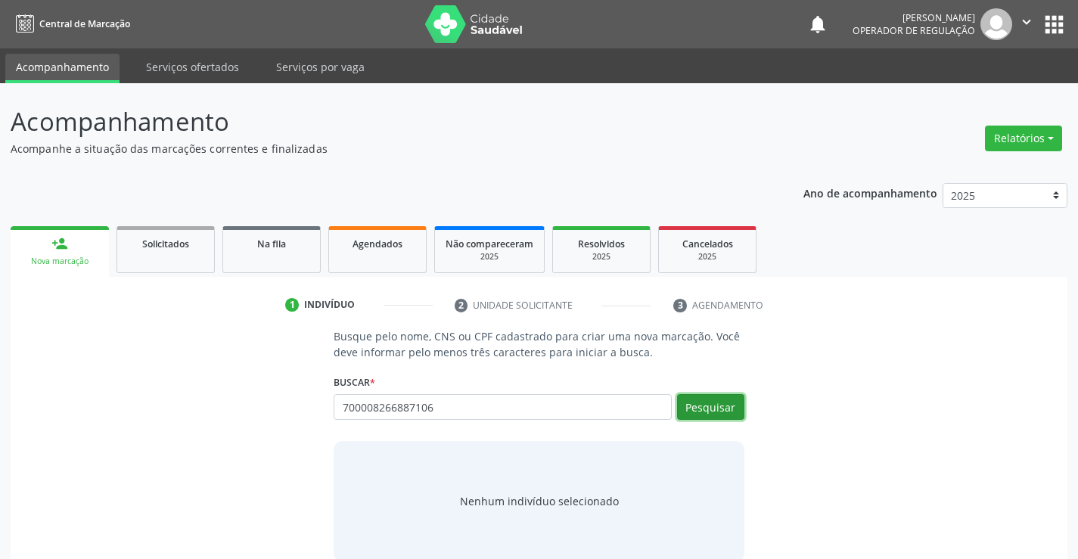
click at [692, 410] on button "Pesquisar" at bounding box center [710, 407] width 67 height 26
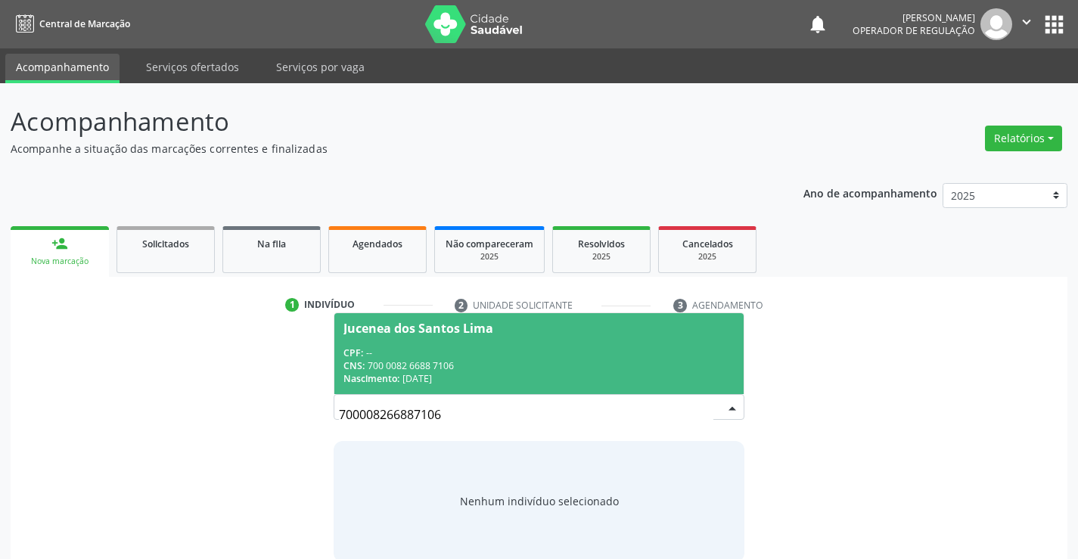
click at [588, 368] on div "CNS: 700 0082 6688 7106" at bounding box center [538, 365] width 390 height 13
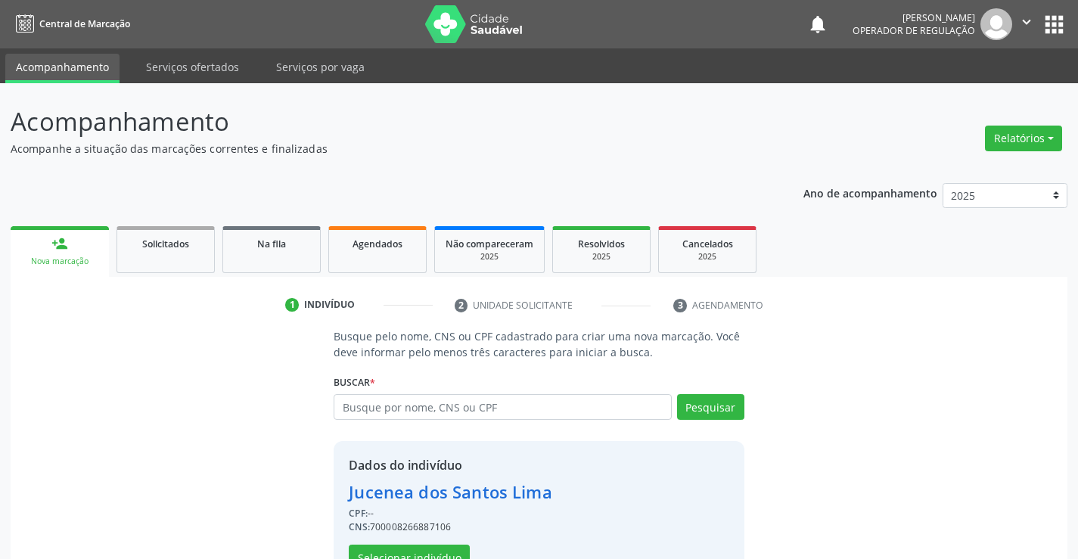
scroll to position [48, 0]
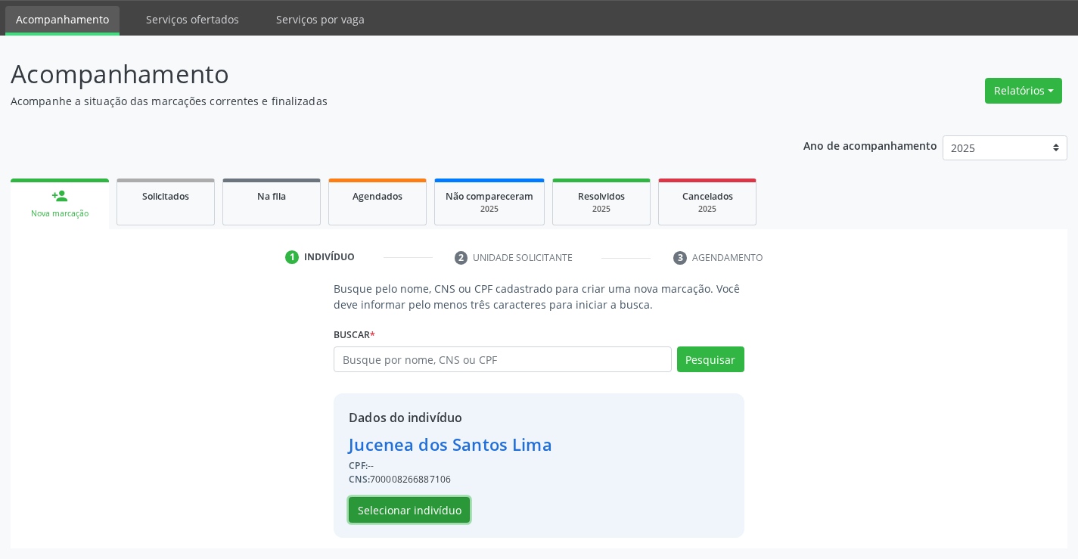
click at [412, 505] on button "Selecionar indivíduo" at bounding box center [409, 510] width 121 height 26
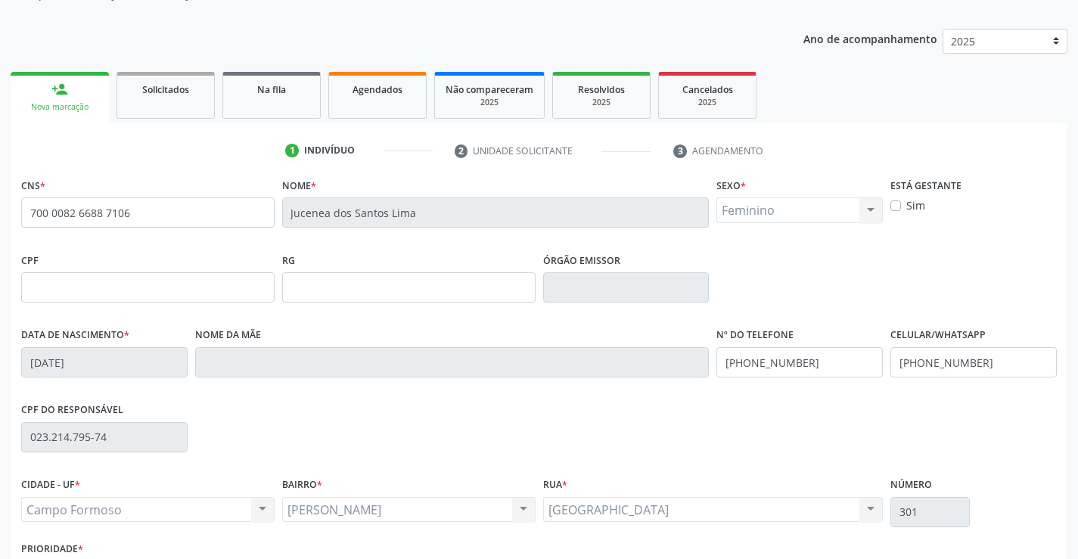
scroll to position [261, 0]
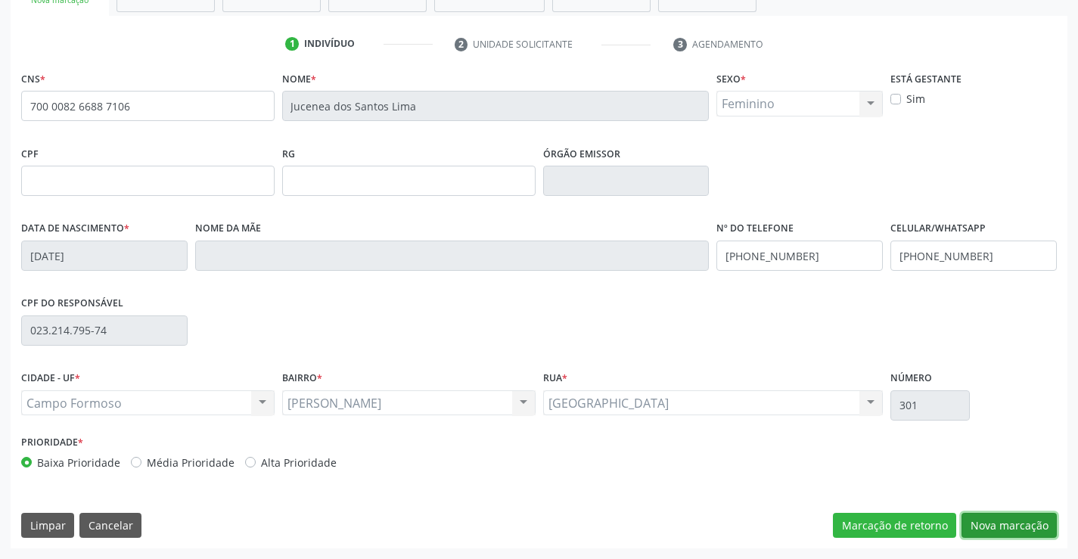
click at [1017, 517] on button "Nova marcação" at bounding box center [1009, 526] width 95 height 26
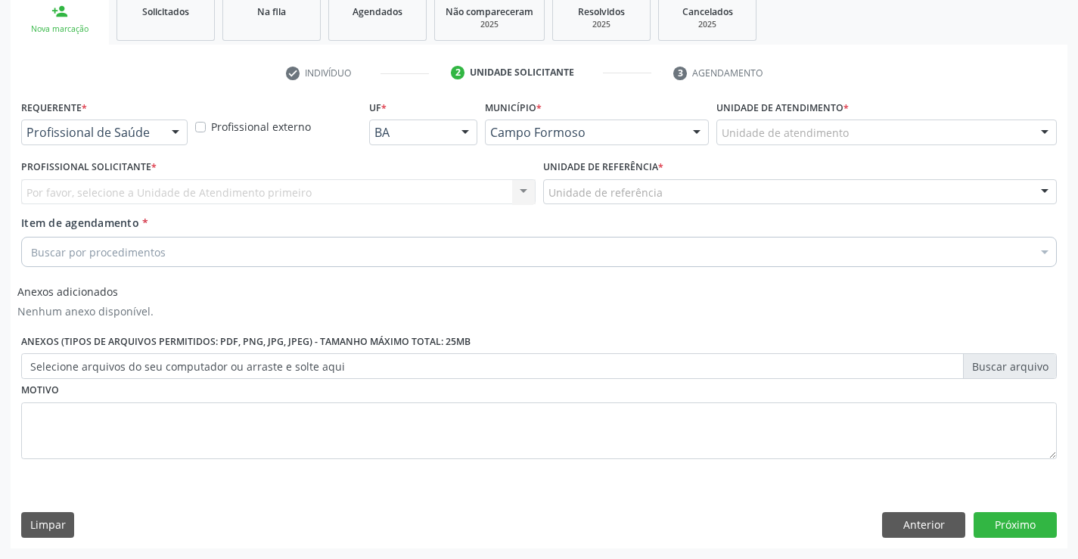
scroll to position [232, 0]
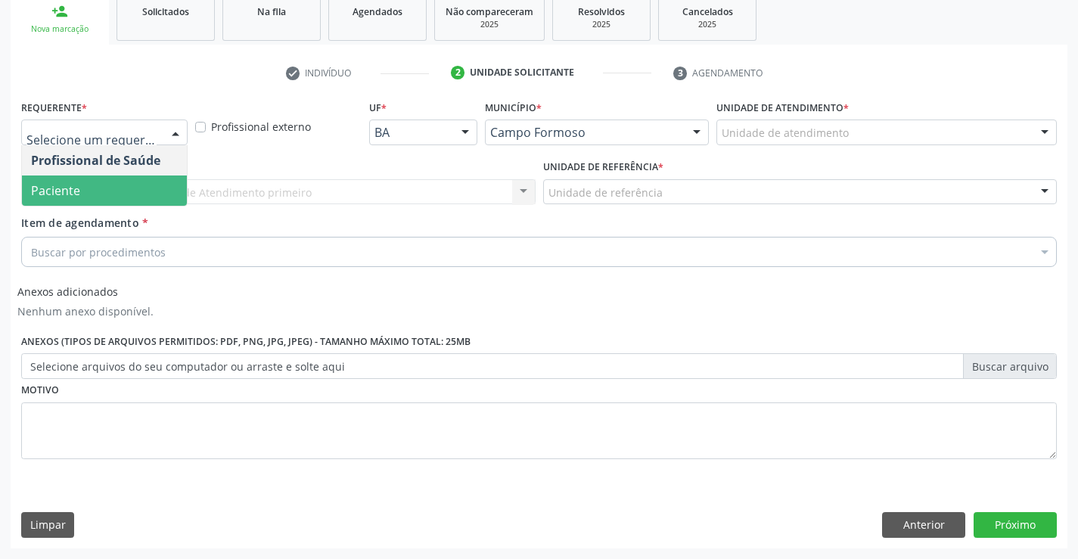
click at [90, 190] on span "Paciente" at bounding box center [104, 191] width 165 height 30
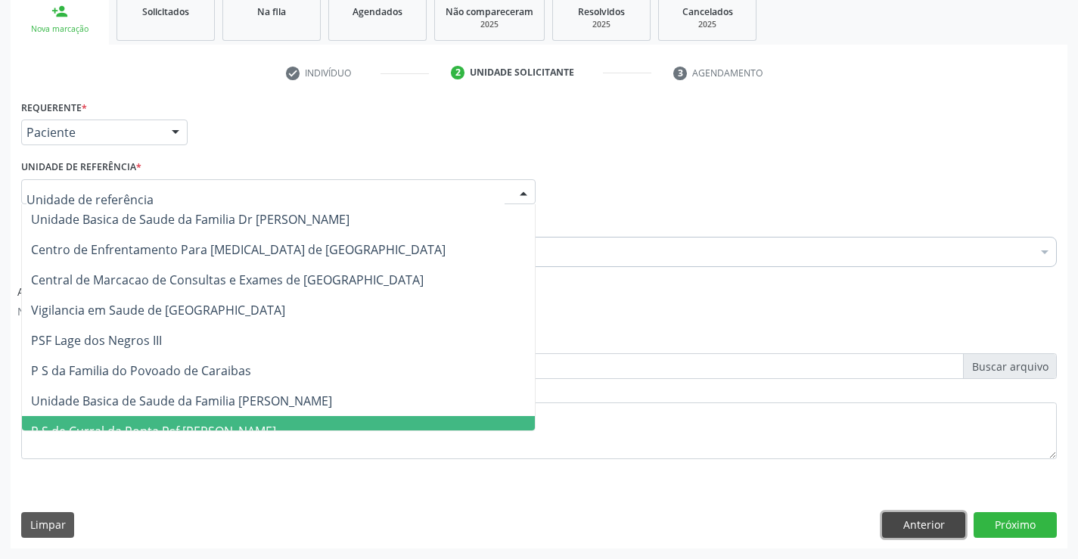
click at [930, 522] on button "Anterior" at bounding box center [923, 525] width 83 height 26
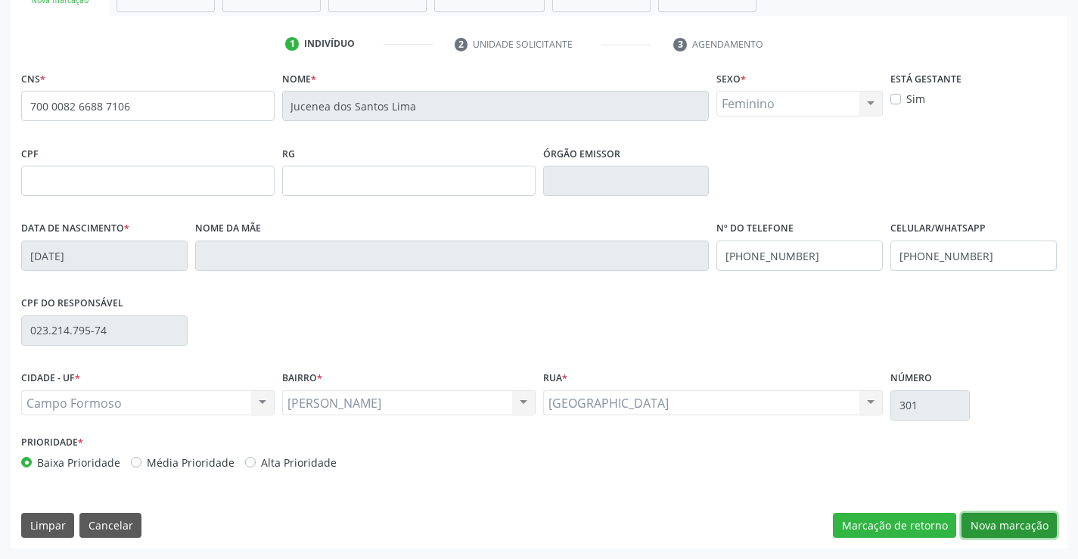
click at [988, 527] on button "Nova marcação" at bounding box center [1009, 526] width 95 height 26
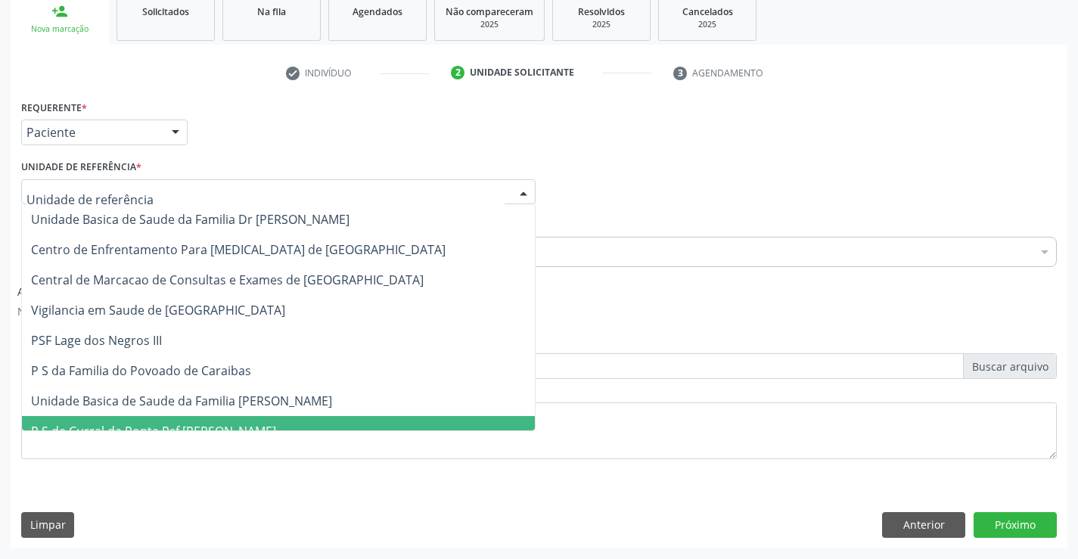
click at [200, 191] on div at bounding box center [278, 192] width 514 height 26
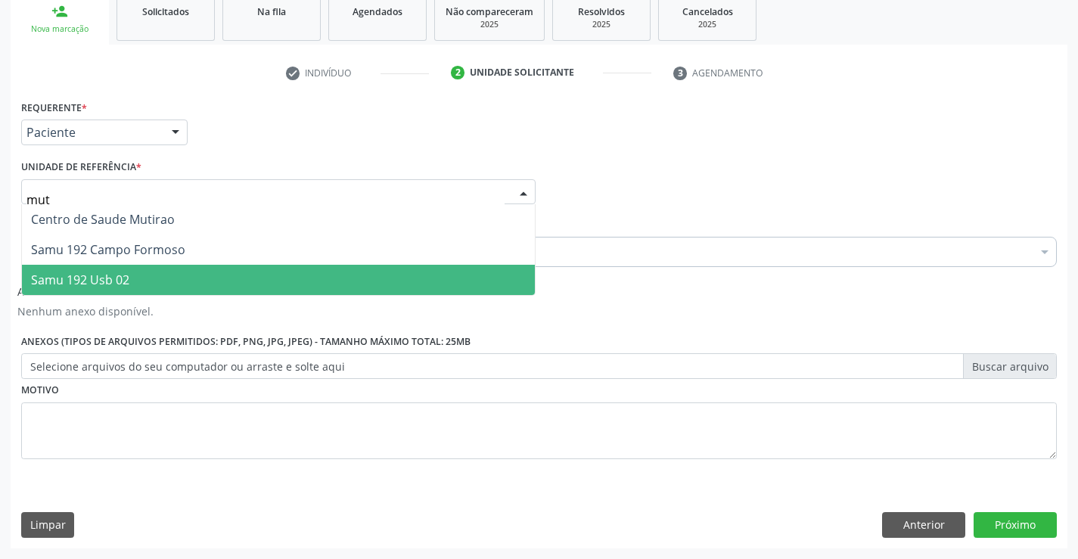
type input "muti"
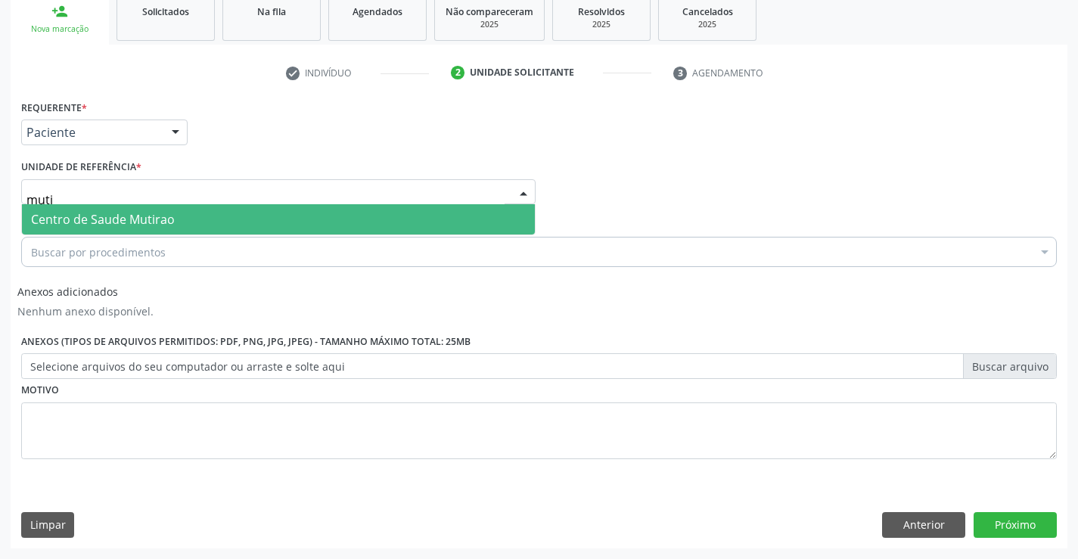
click at [239, 213] on span "Centro de Saude Mutirao" at bounding box center [278, 219] width 513 height 30
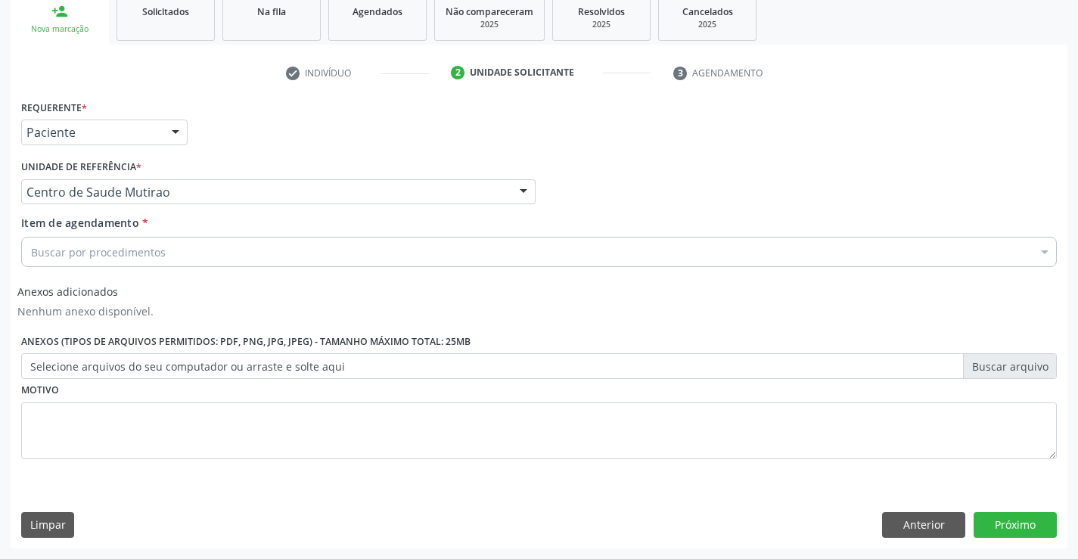
click at [180, 252] on div "Buscar por procedimentos" at bounding box center [539, 252] width 1036 height 30
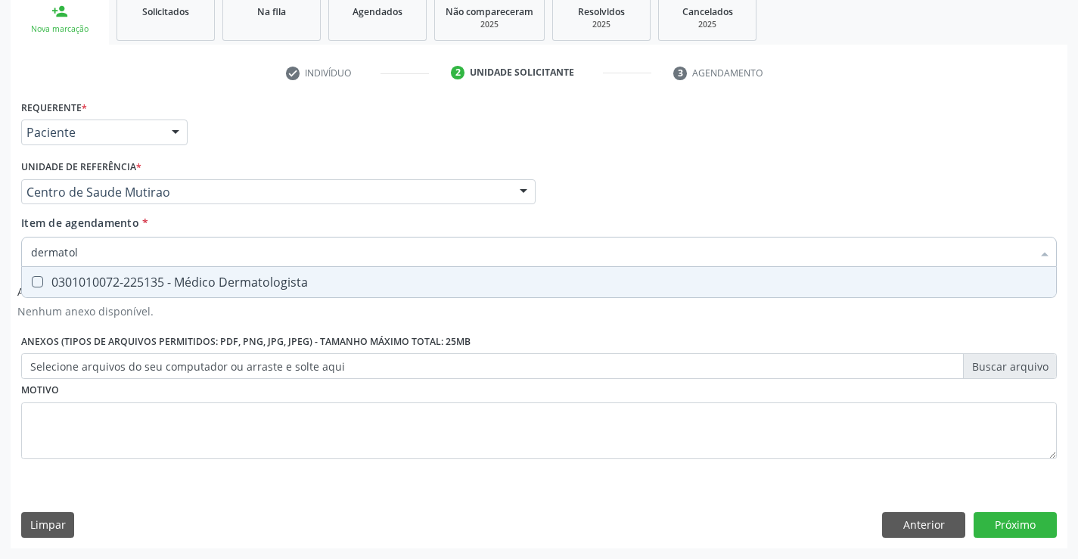
type input "dermatolo"
click at [247, 288] on div "0301010072-225135 - Médico Dermatologista" at bounding box center [539, 282] width 1016 height 12
checkbox Dermatologista "true"
click at [996, 525] on button "Próximo" at bounding box center [1015, 525] width 83 height 26
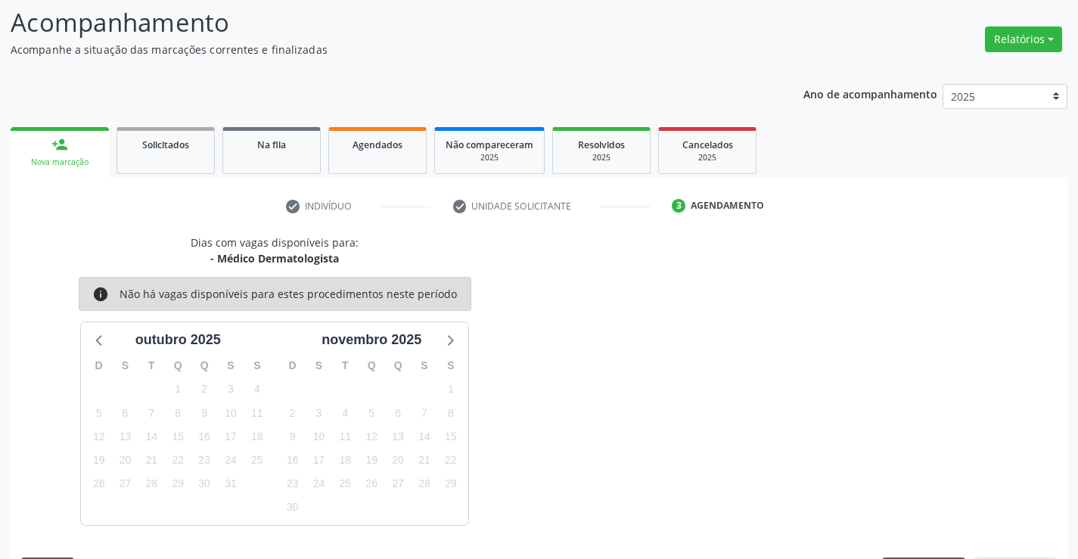
scroll to position [144, 0]
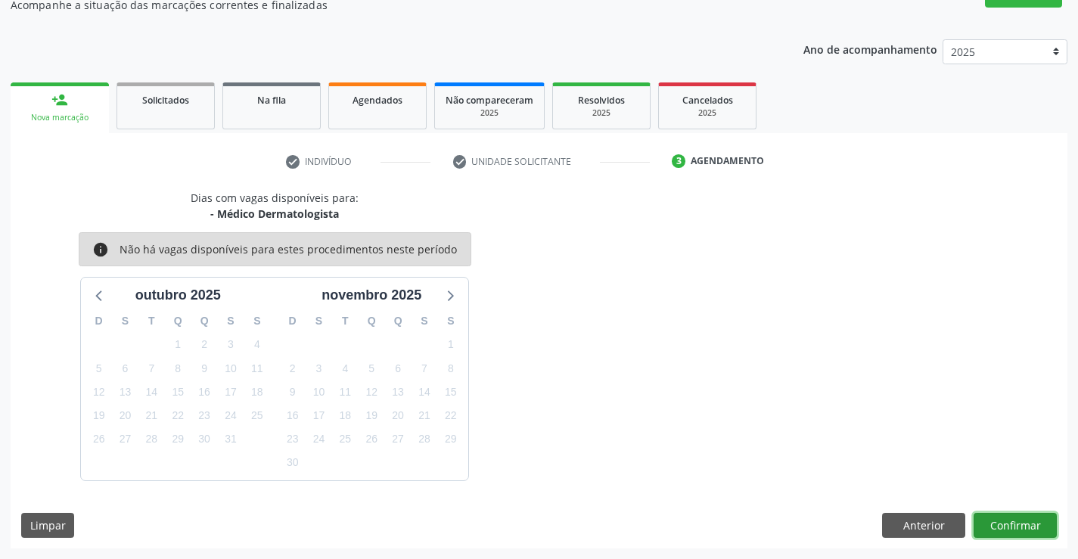
click at [1018, 530] on button "Confirmar" at bounding box center [1015, 526] width 83 height 26
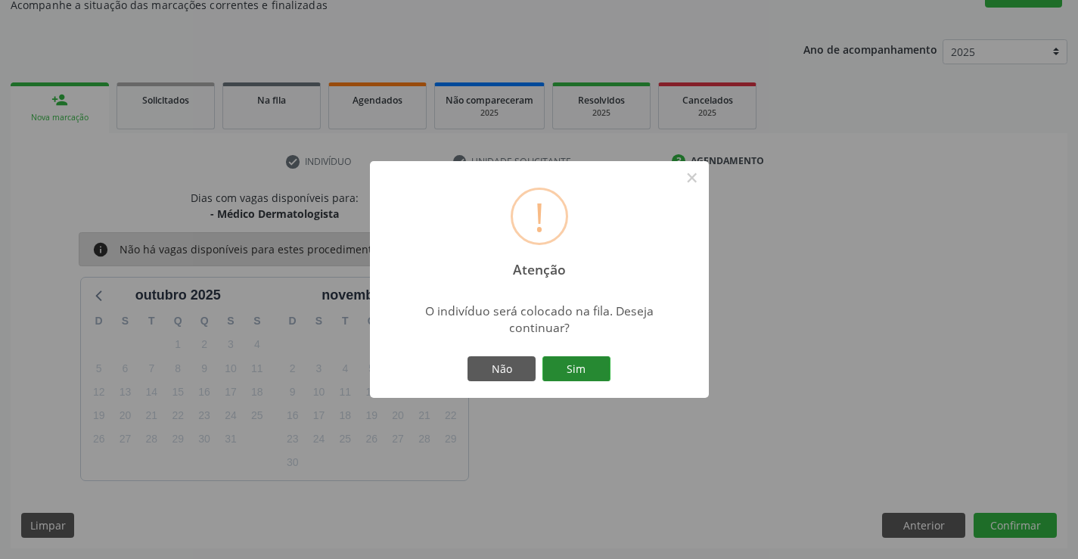
click at [584, 377] on button "Sim" at bounding box center [576, 369] width 68 height 26
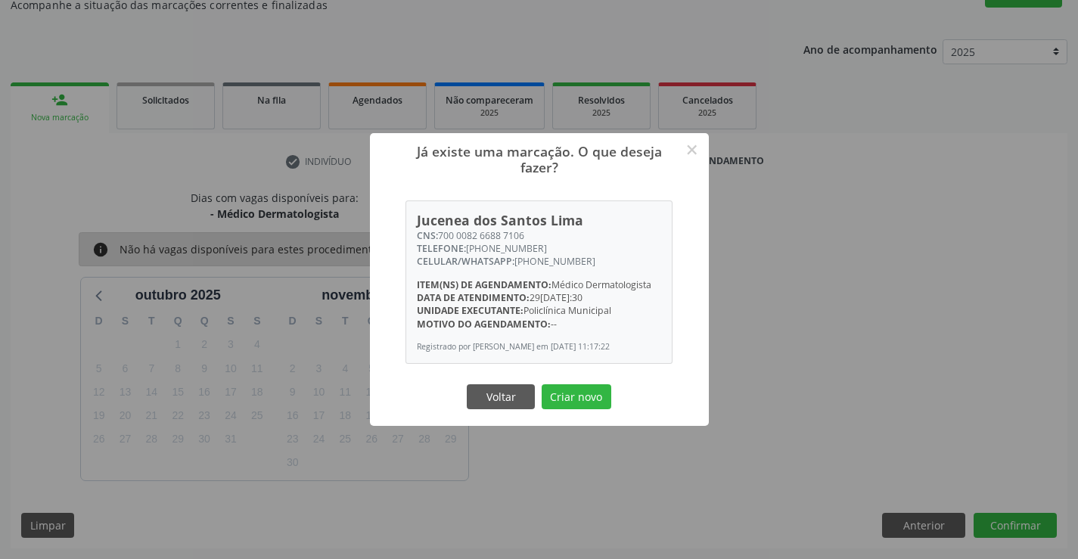
drag, startPoint x: 582, startPoint y: 390, endPoint x: 589, endPoint y: 394, distance: 7.8
click at [582, 391] on button "Criar novo" at bounding box center [577, 397] width 70 height 26
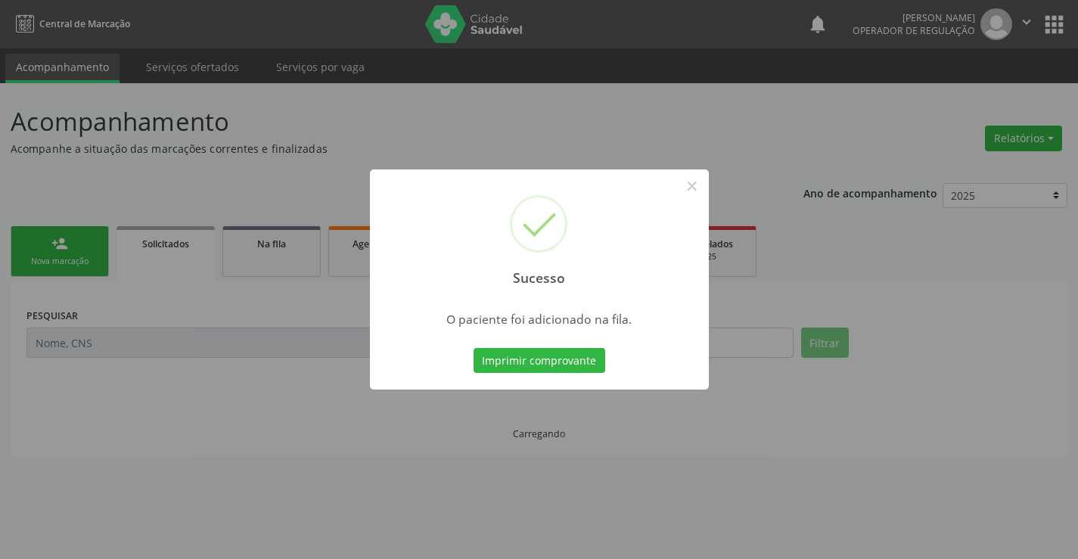
scroll to position [0, 0]
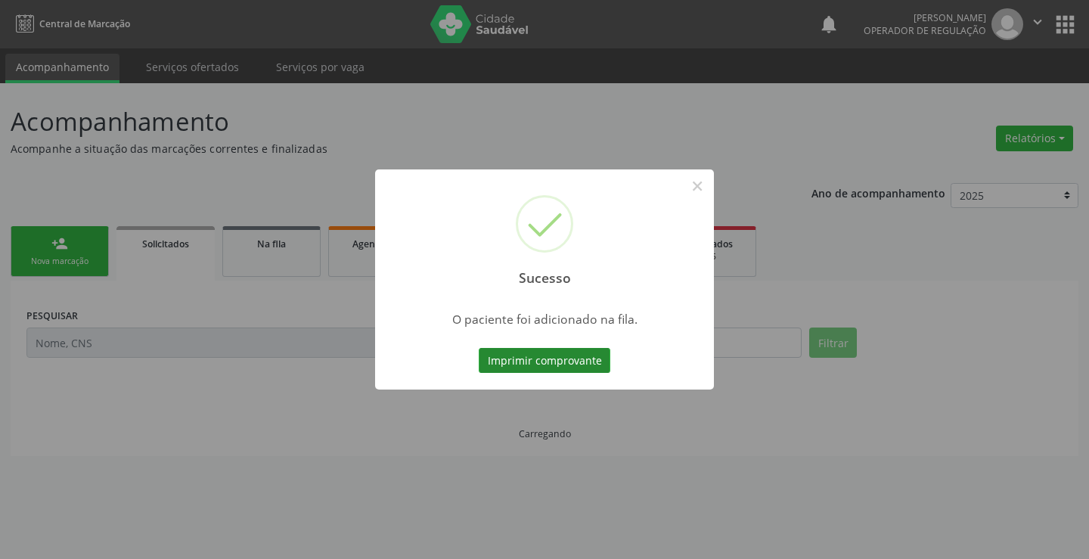
click at [590, 362] on button "Imprimir comprovante" at bounding box center [545, 361] width 132 height 26
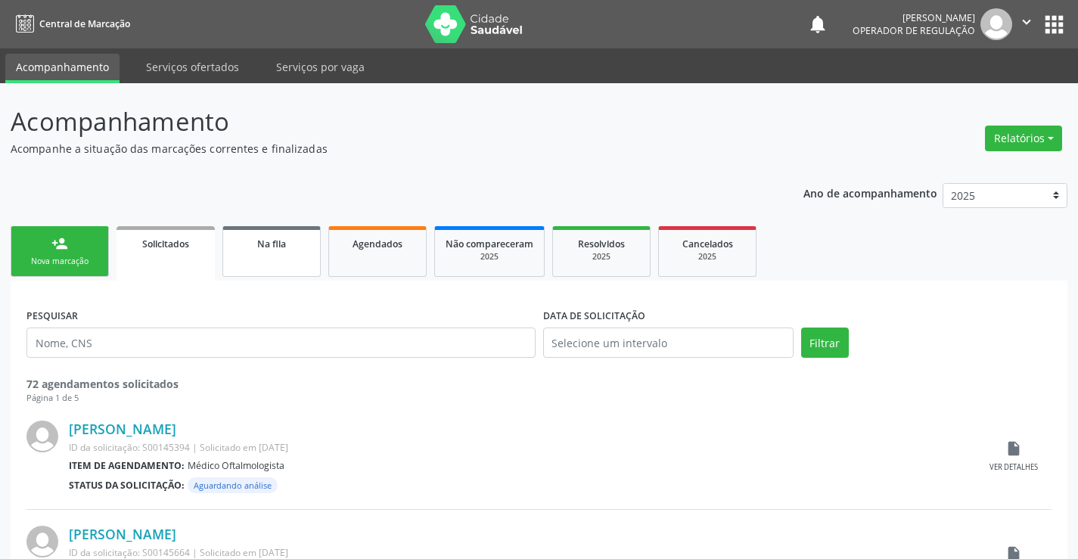
click at [247, 250] on div "Na fila" at bounding box center [272, 243] width 76 height 16
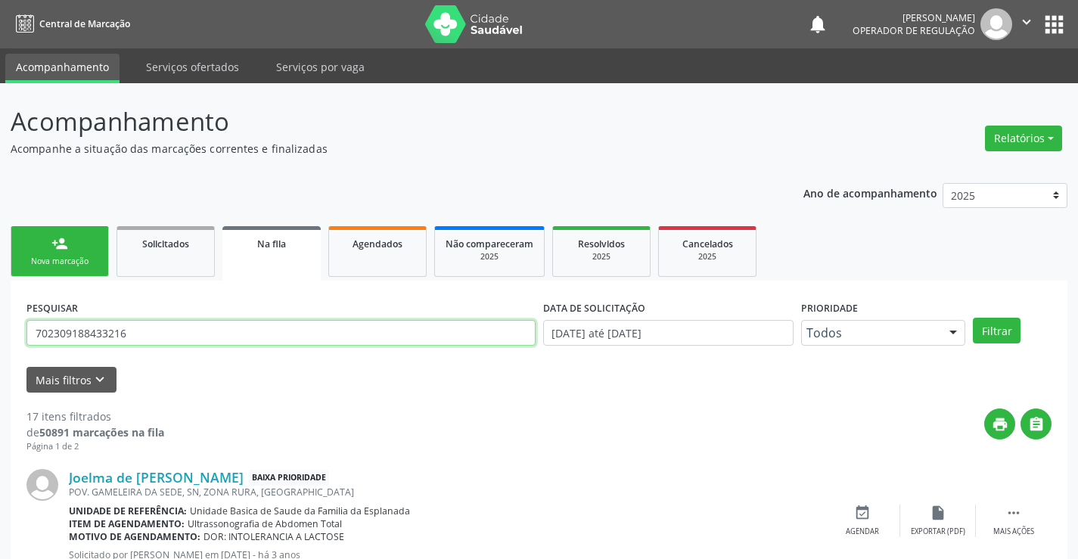
click at [470, 334] on input "702309188433216" at bounding box center [280, 333] width 509 height 26
click at [92, 253] on link "person_add Nova marcação" at bounding box center [60, 251] width 98 height 51
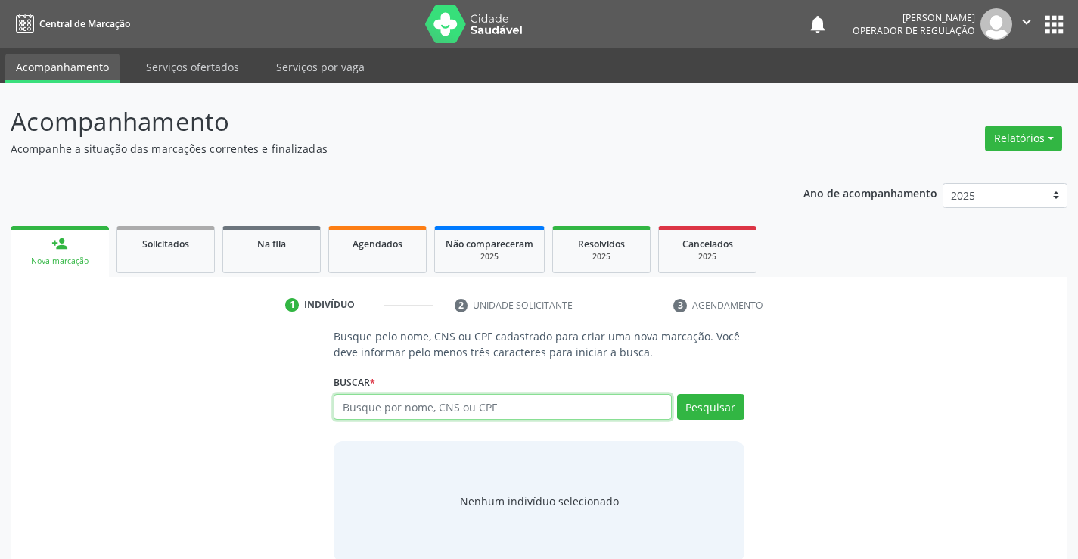
click at [479, 405] on input "text" at bounding box center [502, 407] width 337 height 26
type input "704606181481321"
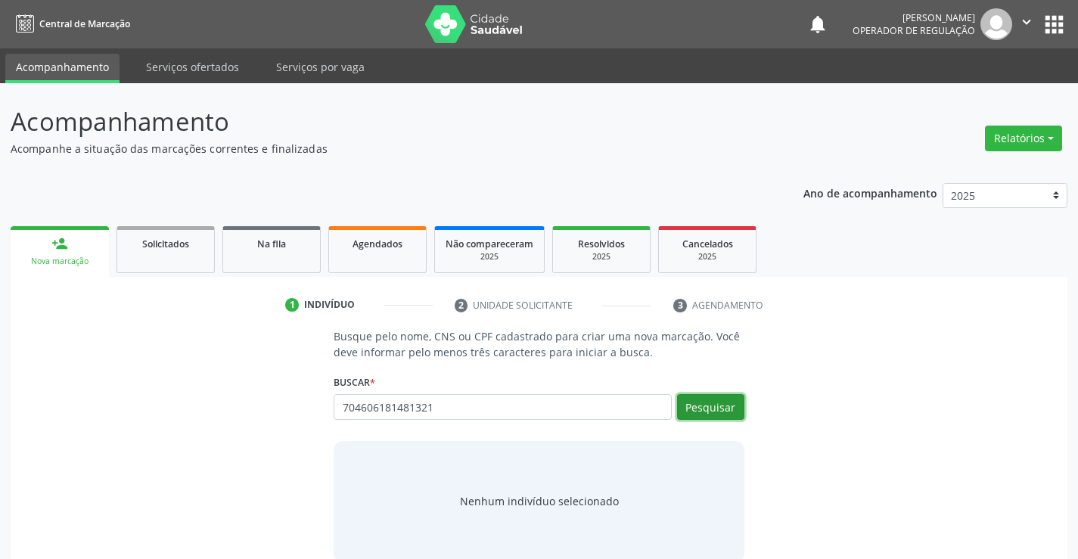
click at [733, 408] on button "Pesquisar" at bounding box center [710, 407] width 67 height 26
type input "704606181481321"
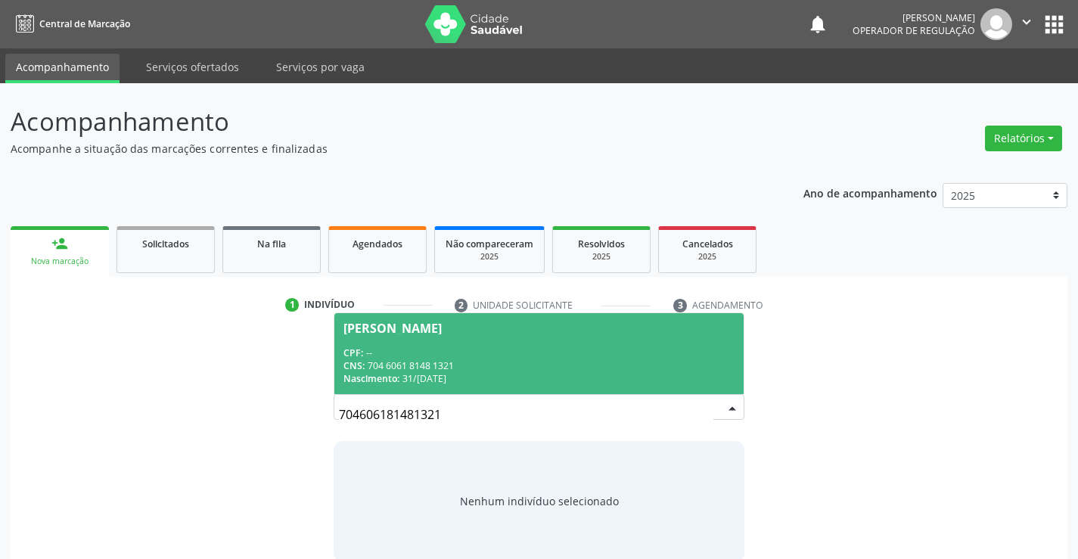
click at [557, 341] on span "[PERSON_NAME] CPF: -- CNS: 704 6061 8148 1321 Nascimento: [DATE]" at bounding box center [538, 353] width 409 height 81
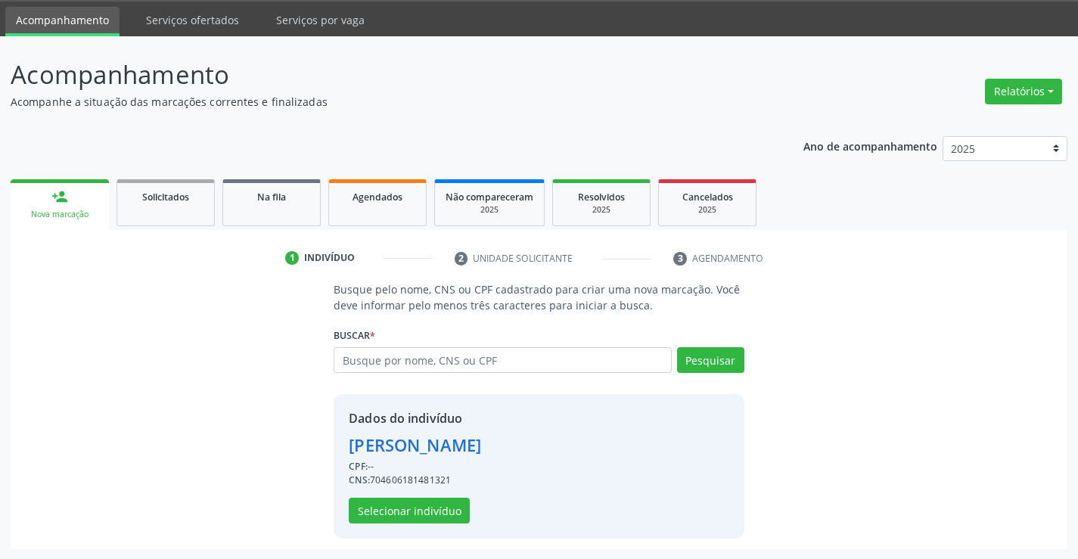
scroll to position [48, 0]
click at [442, 509] on button "Selecionar indivíduo" at bounding box center [409, 510] width 121 height 26
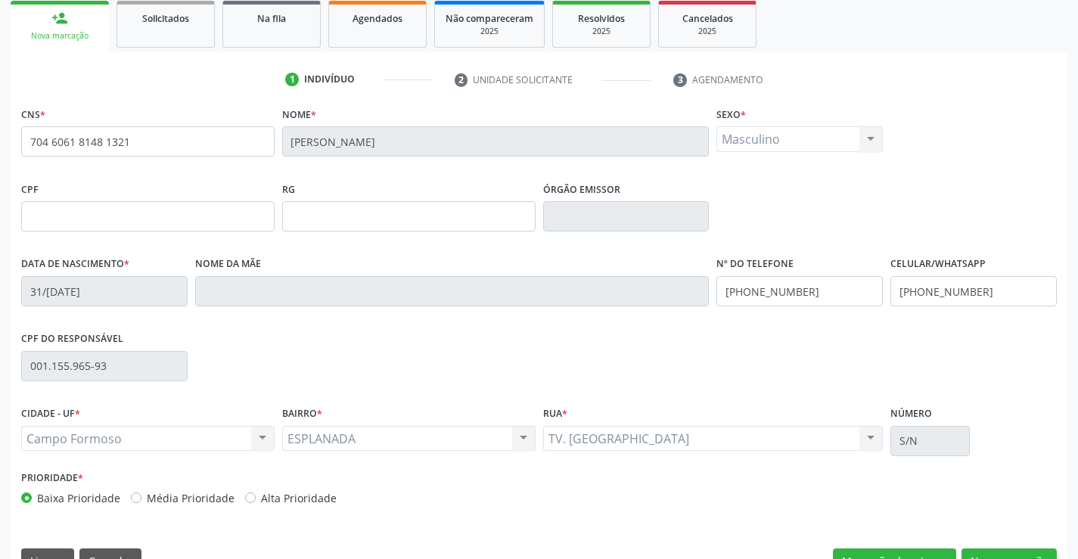
scroll to position [261, 0]
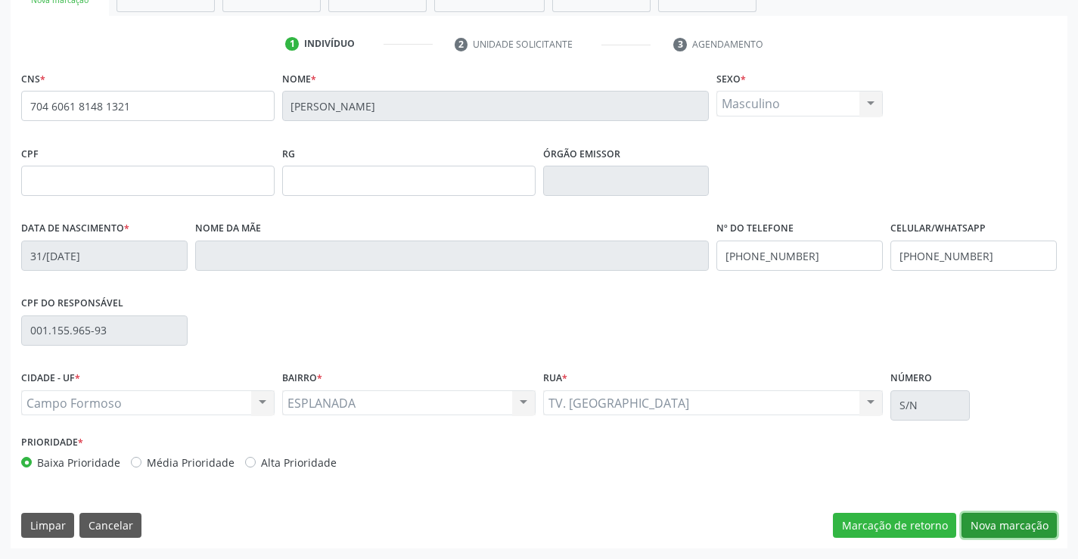
click at [1012, 530] on button "Nova marcação" at bounding box center [1009, 526] width 95 height 26
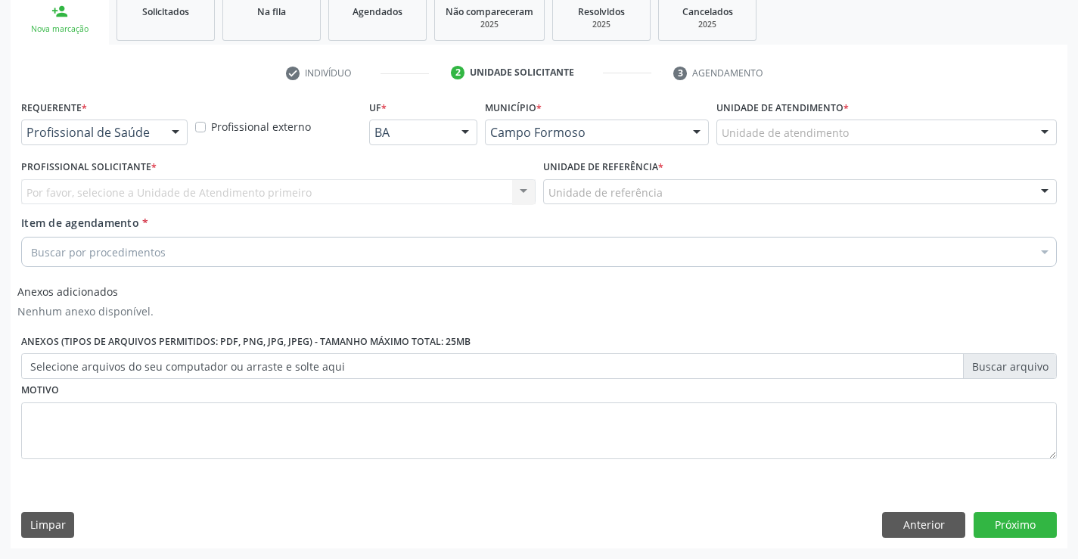
scroll to position [232, 0]
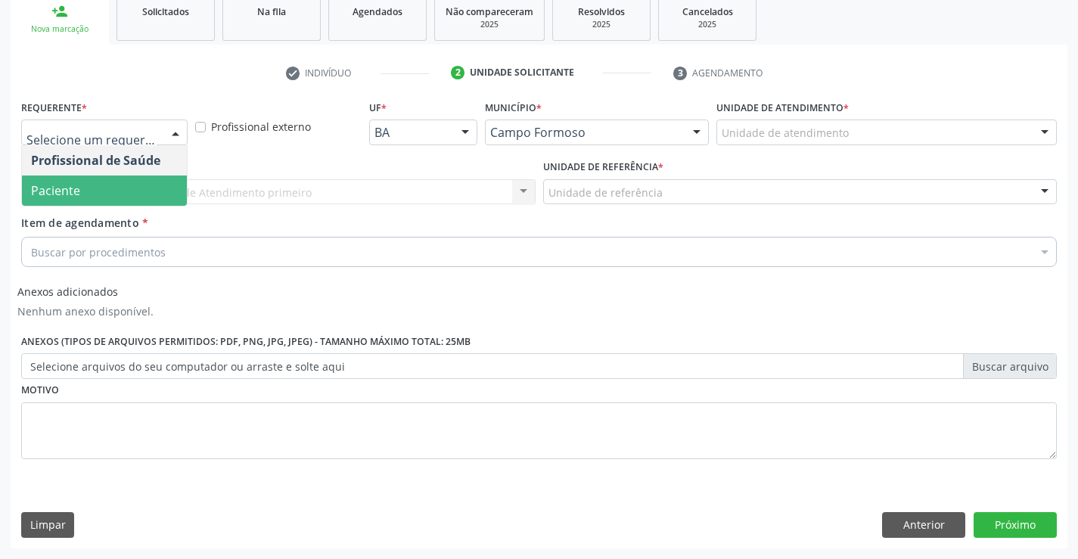
click at [64, 184] on span "Paciente" at bounding box center [55, 190] width 49 height 17
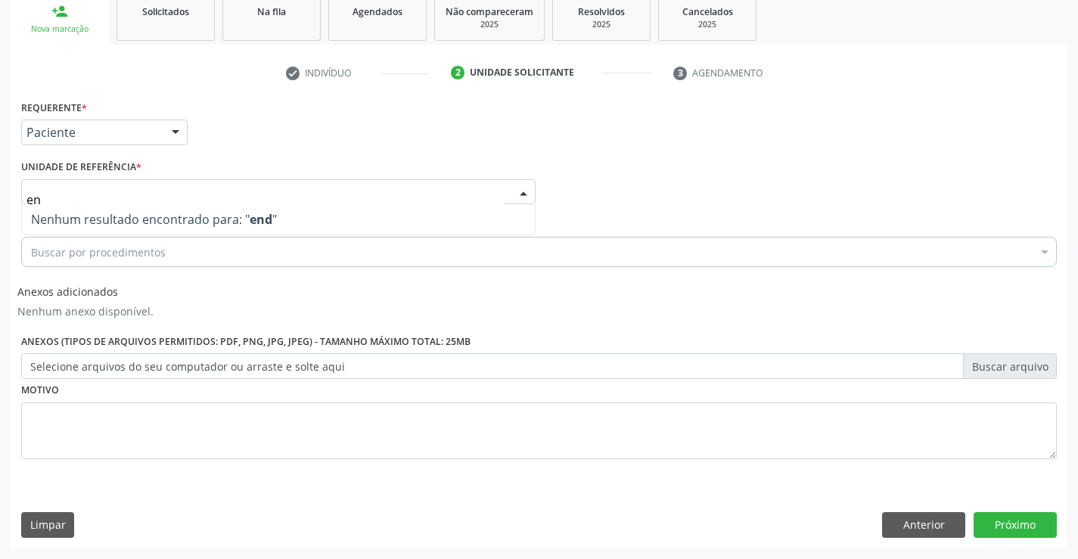
type input "e"
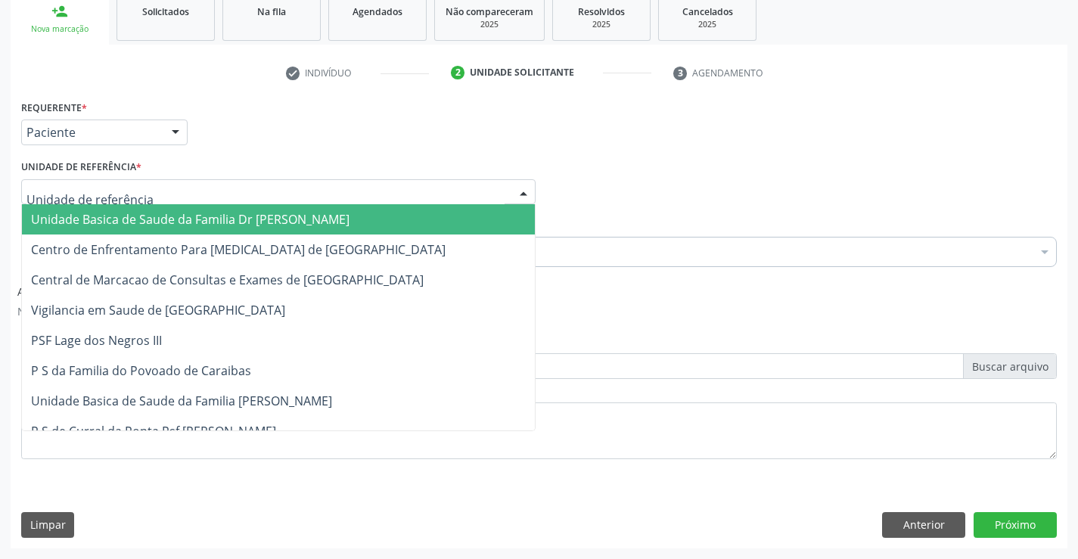
drag, startPoint x: 104, startPoint y: 213, endPoint x: 104, endPoint y: 230, distance: 17.4
click at [105, 213] on span "Unidade Basica de Saude da Familia Dr [PERSON_NAME]" at bounding box center [190, 219] width 318 height 17
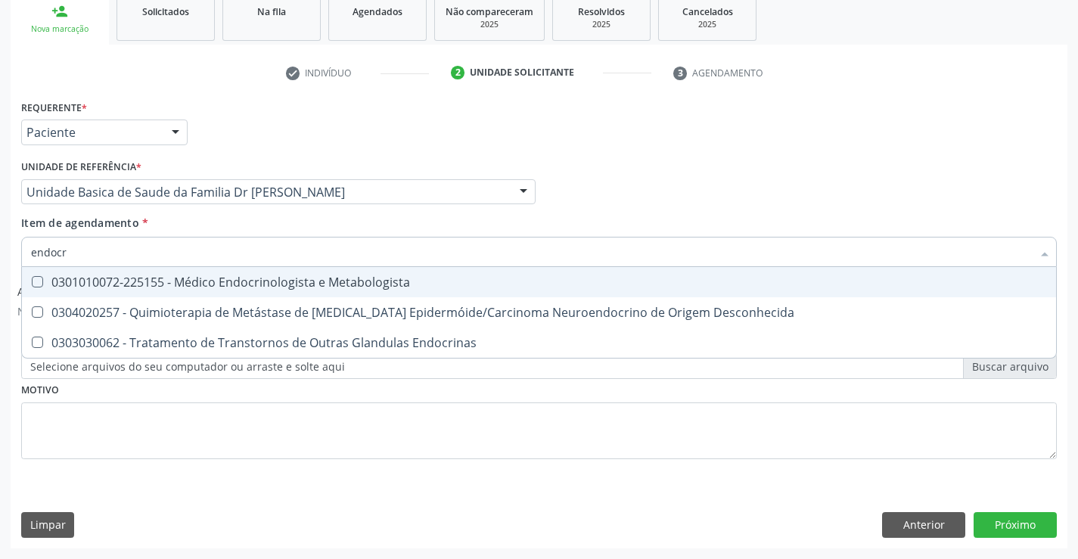
type input "endocri"
click at [141, 291] on span "0301010072-225155 - Médico Endocrinologista e Metabologista" at bounding box center [539, 282] width 1034 height 30
checkbox Metabologista "true"
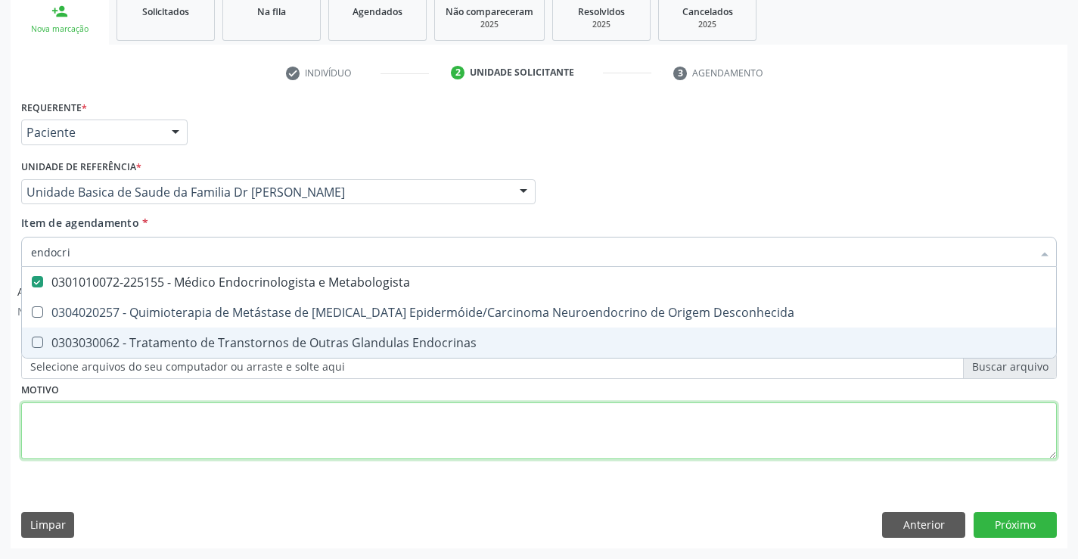
click at [117, 409] on div "Requerente * Paciente Profissional de Saúde Paciente Nenhum resultado encontrad…" at bounding box center [539, 288] width 1036 height 384
checkbox Desconhecida "true"
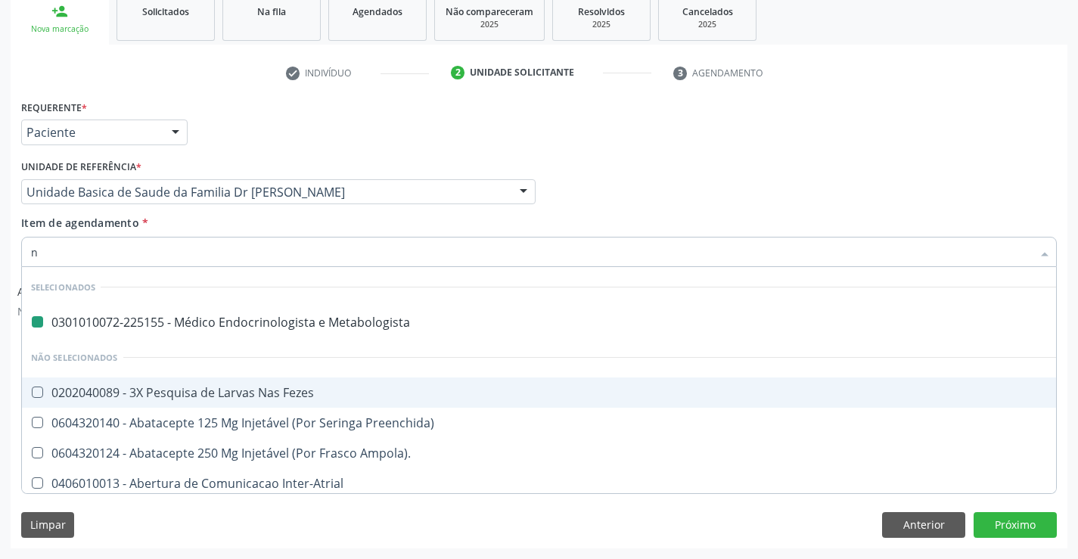
type input "ne"
checkbox Metabologista "false"
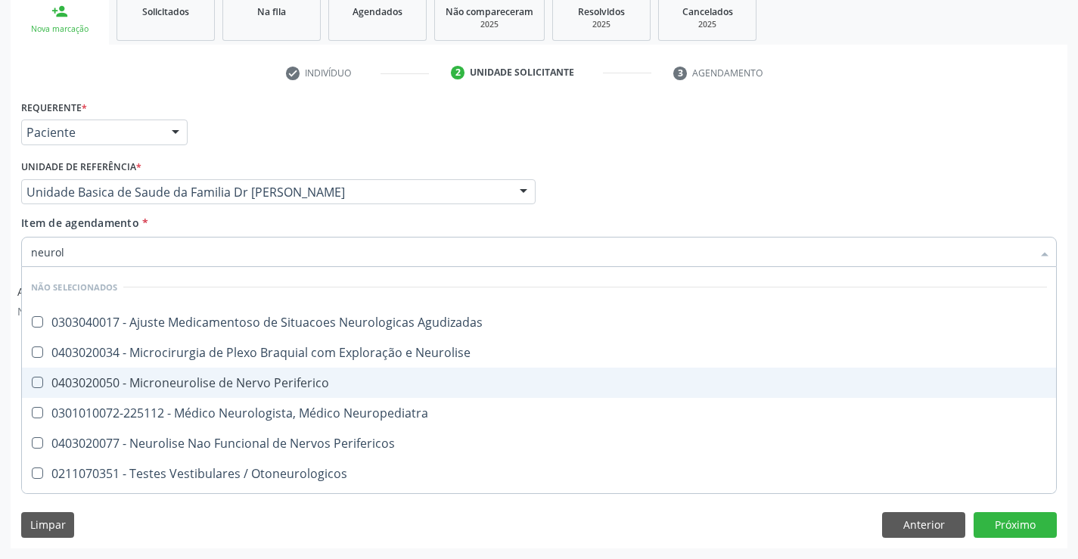
type input "neurolo"
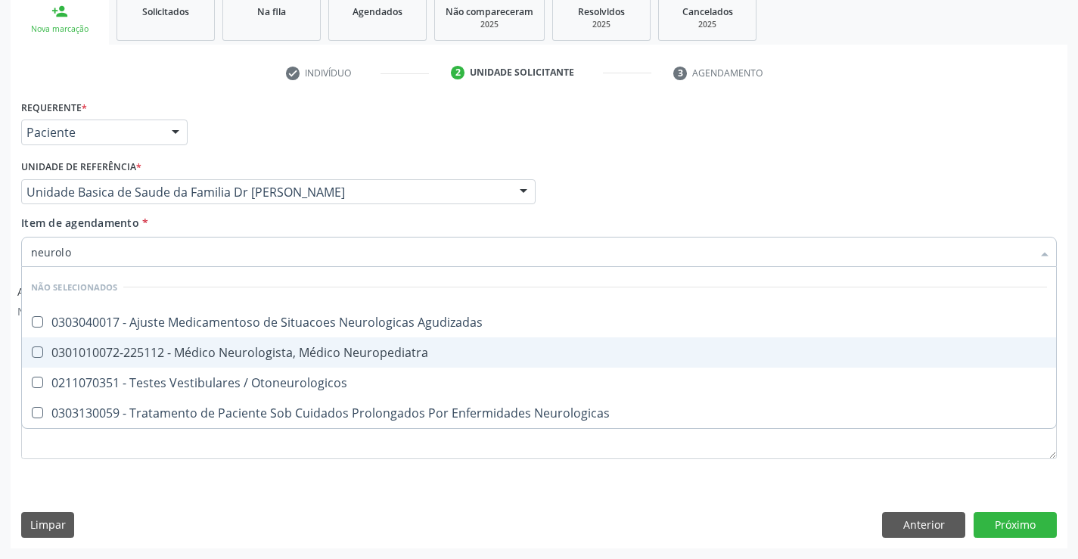
click at [161, 342] on span "0301010072-225112 - Médico Neurologista, Médico Neuropediatra" at bounding box center [539, 352] width 1034 height 30
checkbox Neuropediatra "true"
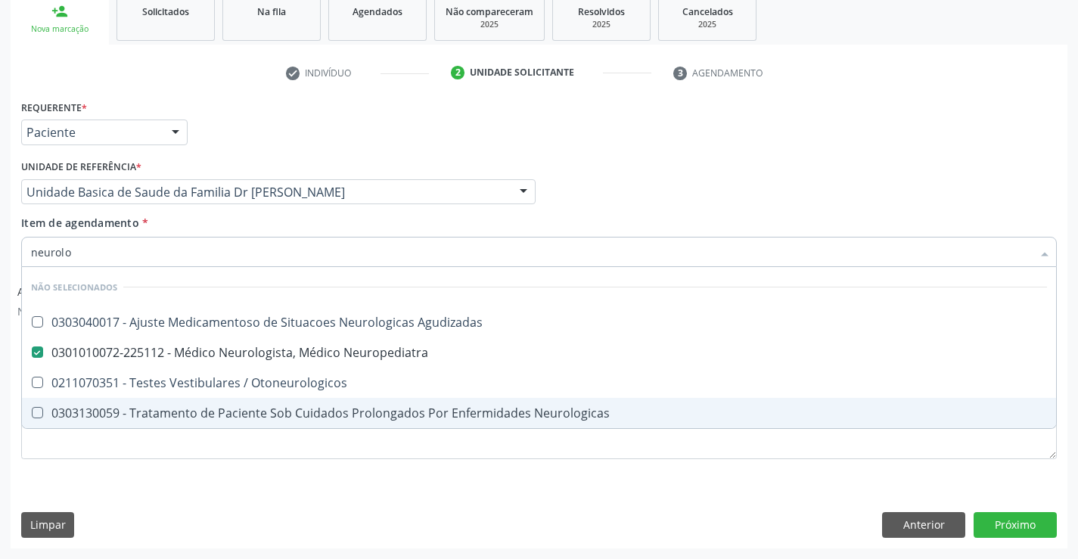
click at [110, 471] on div "Requerente * Paciente Profissional de Saúde Paciente Nenhum resultado encontrad…" at bounding box center [539, 288] width 1036 height 384
checkbox Agudizadas "true"
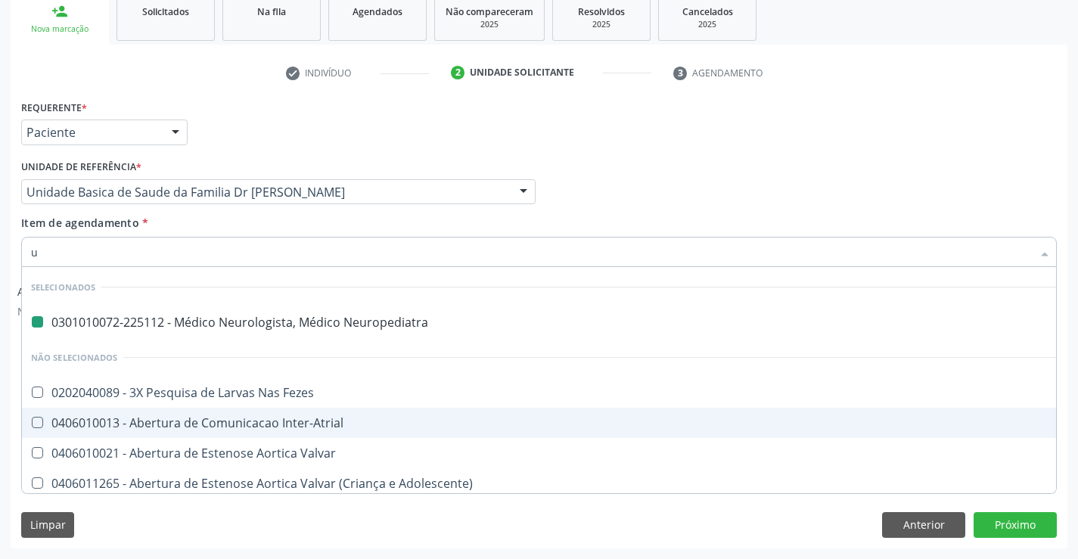
type input "ul"
checkbox Neuropediatra "false"
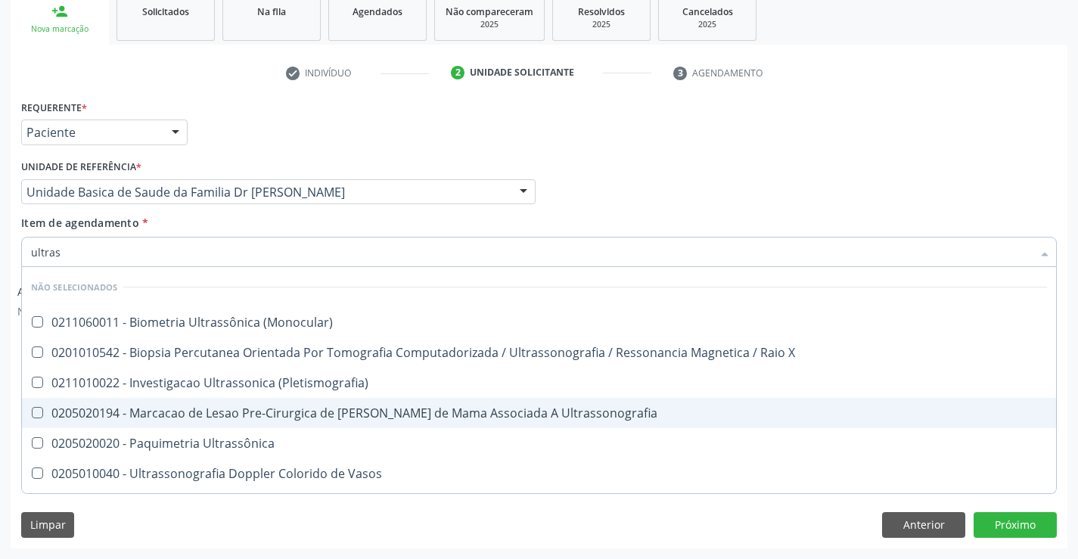
type input "ultrass"
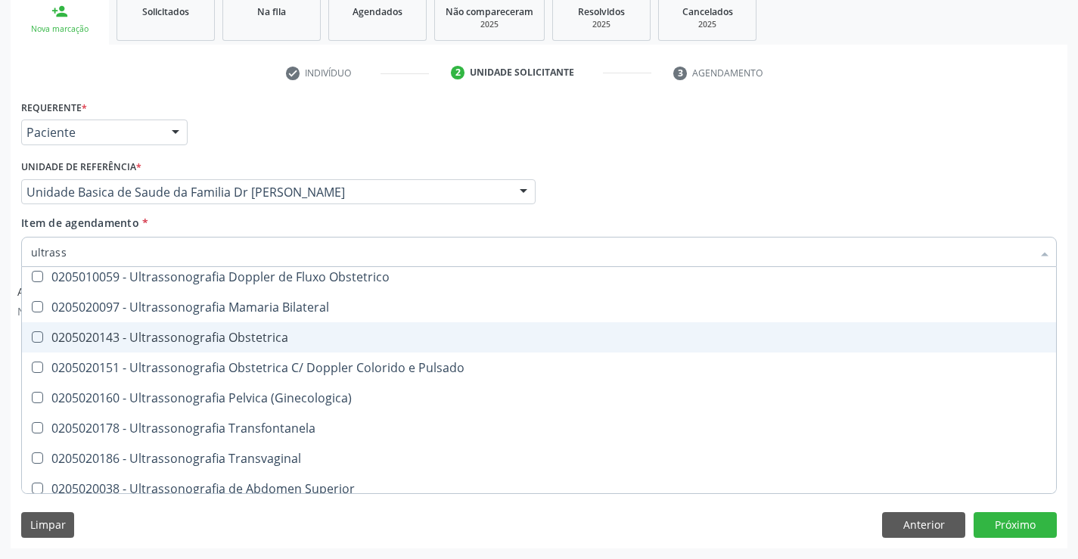
scroll to position [303, 0]
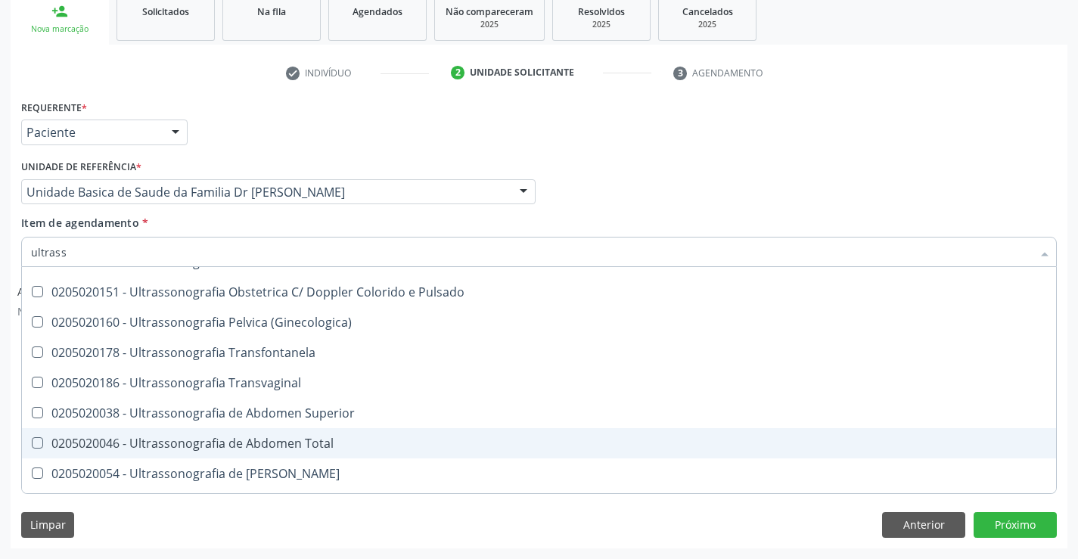
click at [295, 446] on div "0205020046 - Ultrassonografia de Abdomen Total" at bounding box center [539, 443] width 1016 height 12
checkbox Total "true"
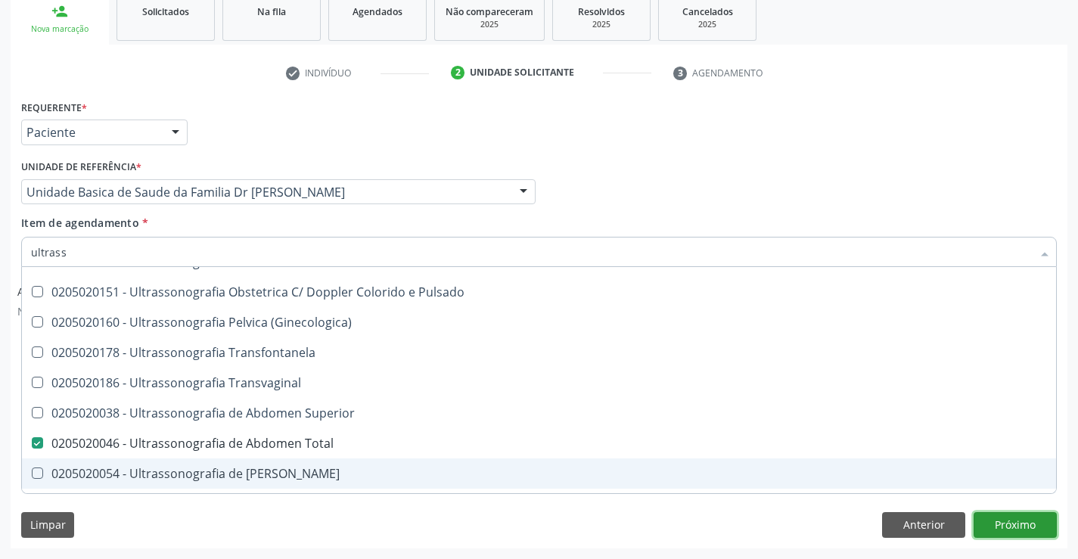
click at [1033, 523] on button "Próximo" at bounding box center [1015, 525] width 83 height 26
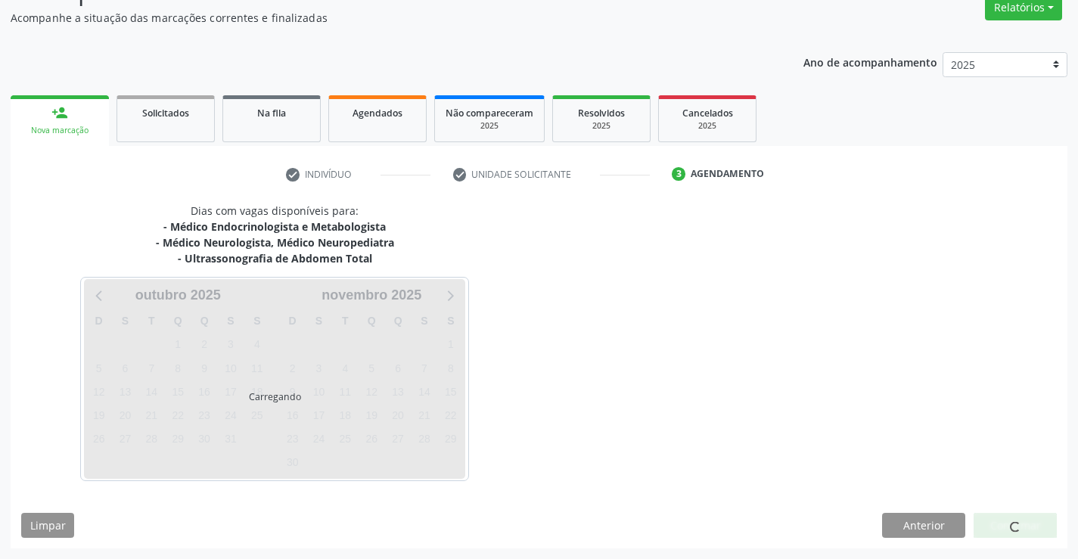
scroll to position [176, 0]
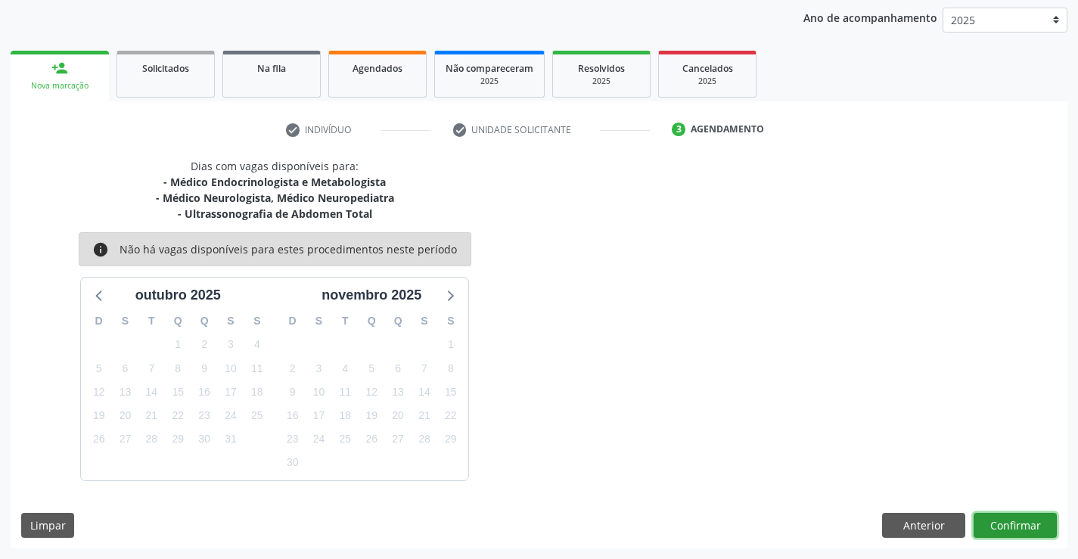
click at [998, 517] on button "Confirmar" at bounding box center [1015, 526] width 83 height 26
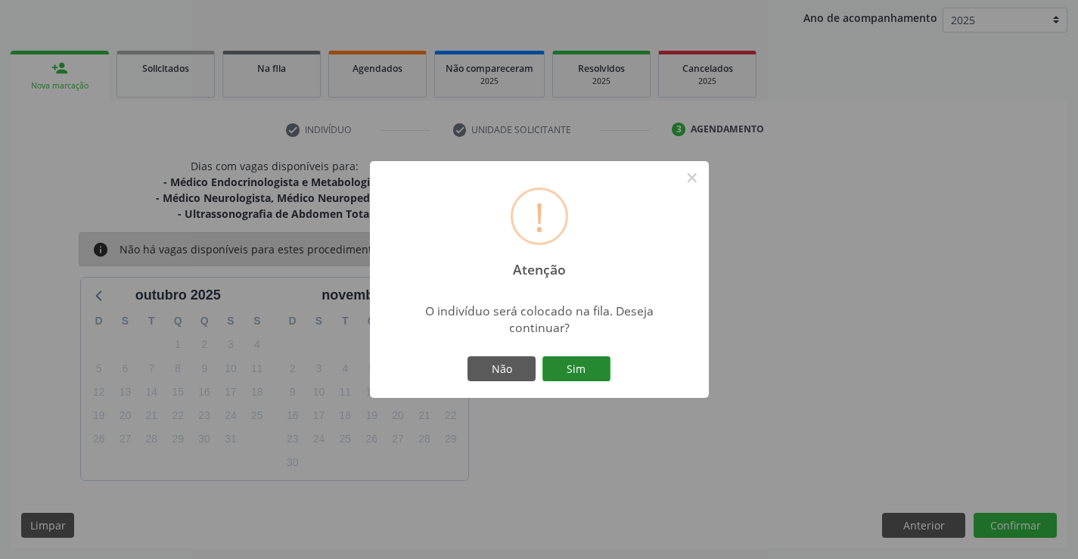
click at [594, 369] on button "Sim" at bounding box center [576, 369] width 68 height 26
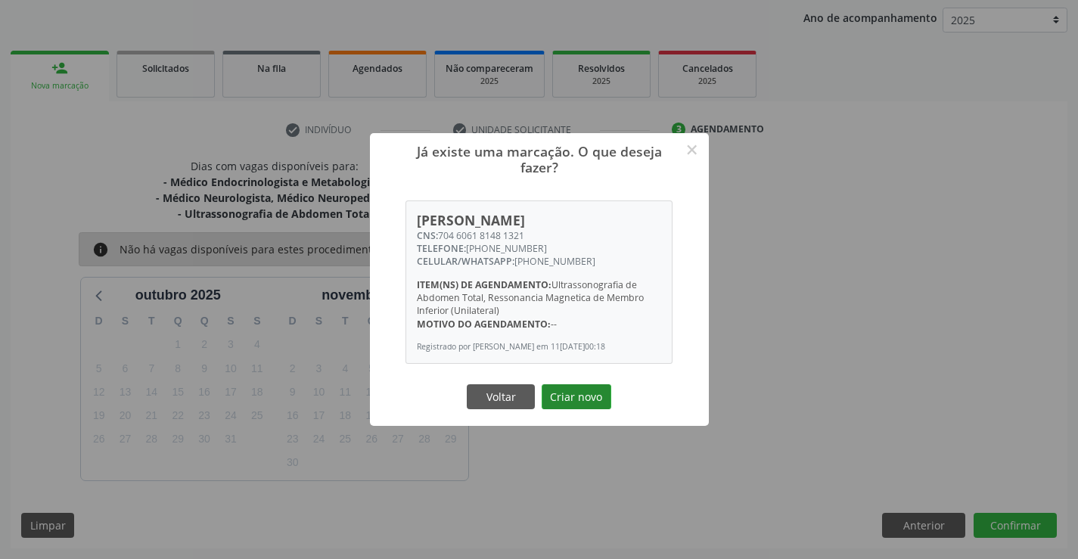
click at [597, 395] on button "Criar novo" at bounding box center [577, 397] width 70 height 26
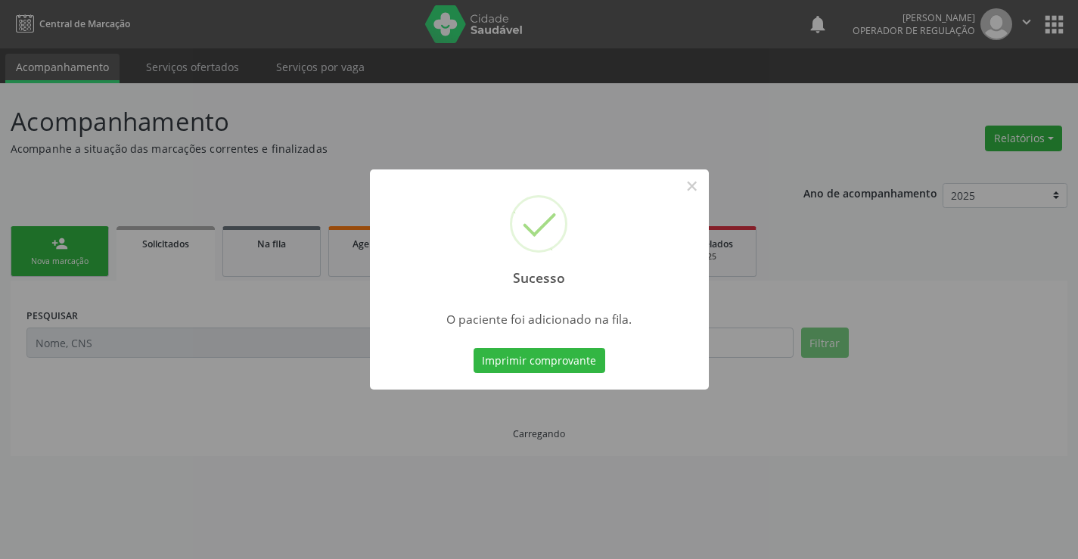
scroll to position [0, 0]
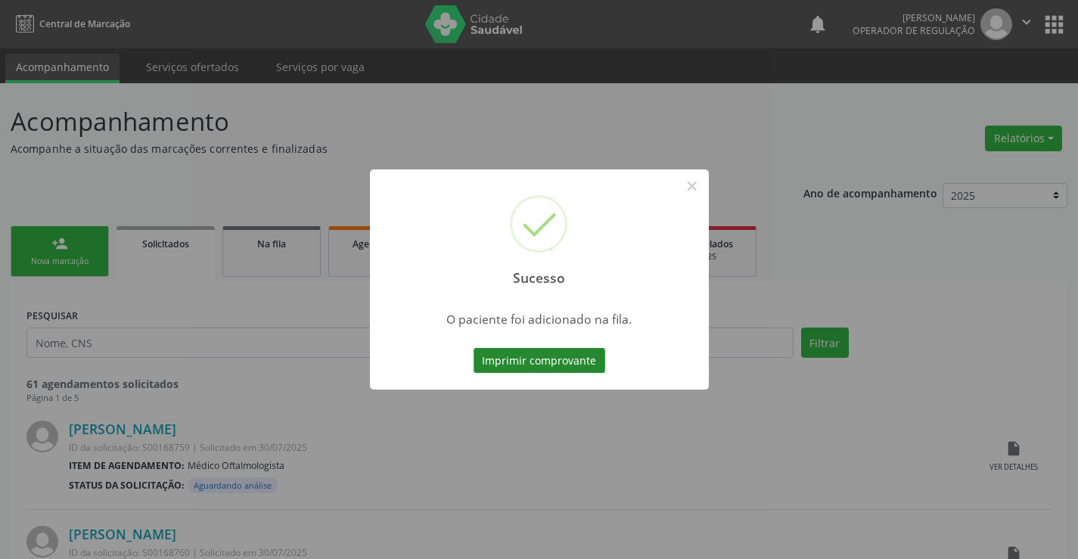
click at [585, 361] on button "Imprimir comprovante" at bounding box center [540, 361] width 132 height 26
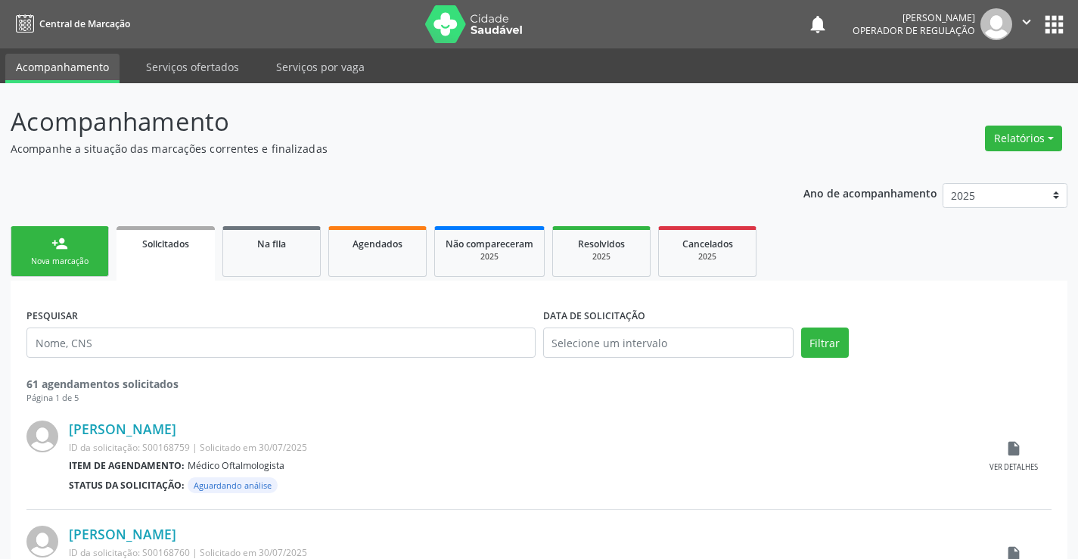
click at [68, 253] on link "person_add Nova marcação" at bounding box center [60, 251] width 98 height 51
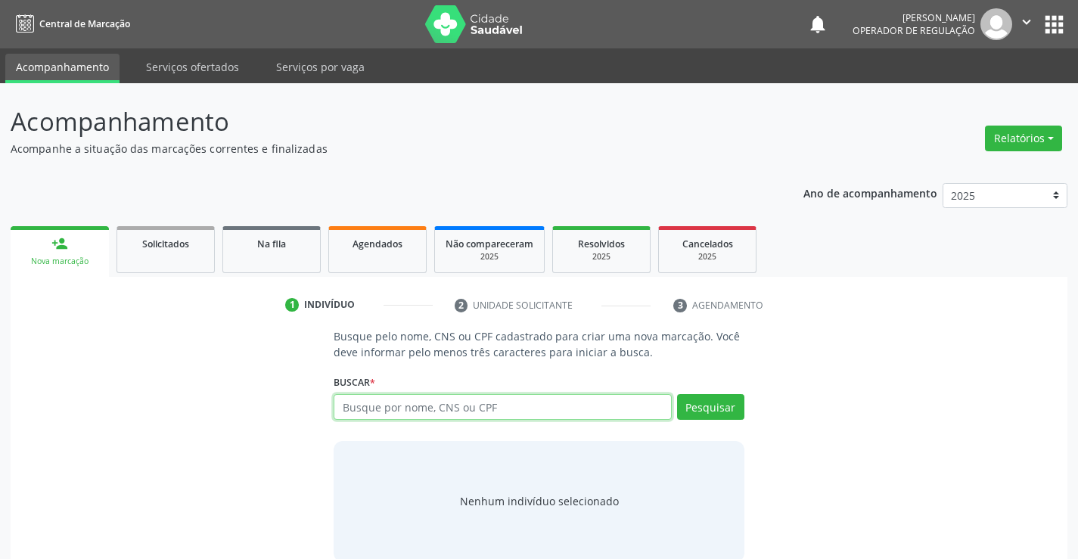
click at [505, 407] on input "text" at bounding box center [502, 407] width 337 height 26
type input "705007246778050"
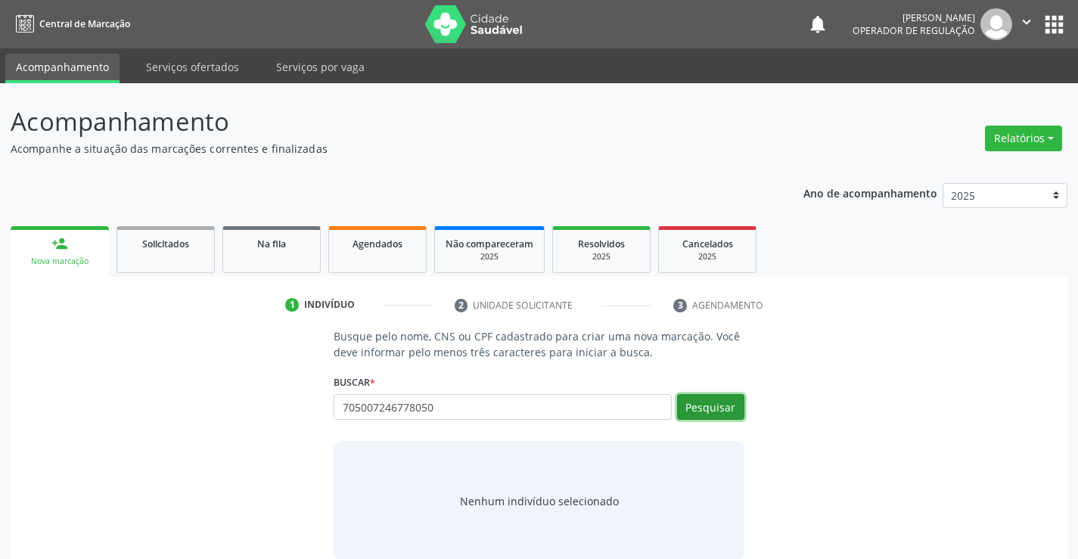
click at [731, 406] on button "Pesquisar" at bounding box center [710, 407] width 67 height 26
type input "705007246778050"
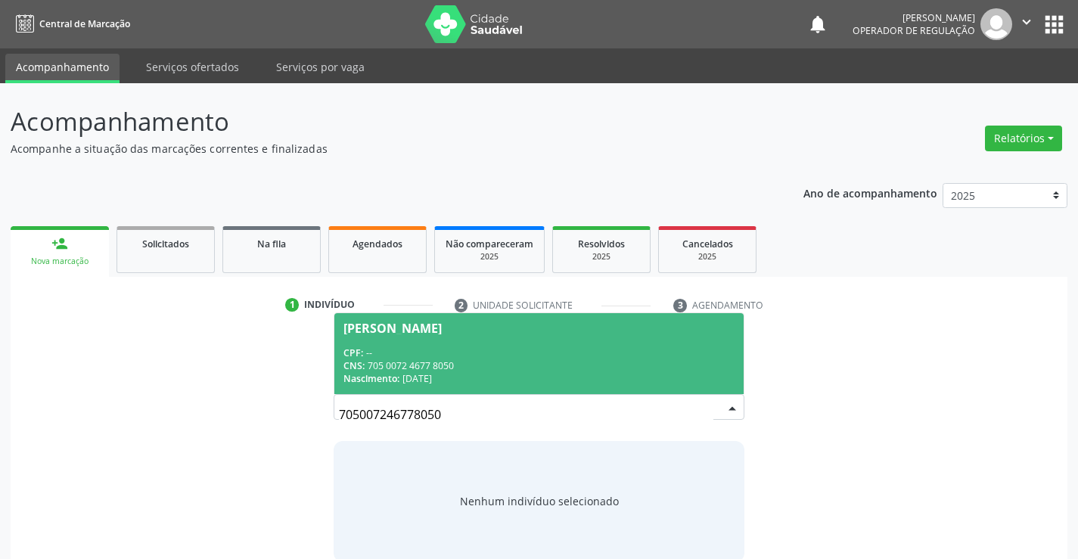
click at [505, 365] on div "CNS: 705 0072 4677 8050" at bounding box center [538, 365] width 390 height 13
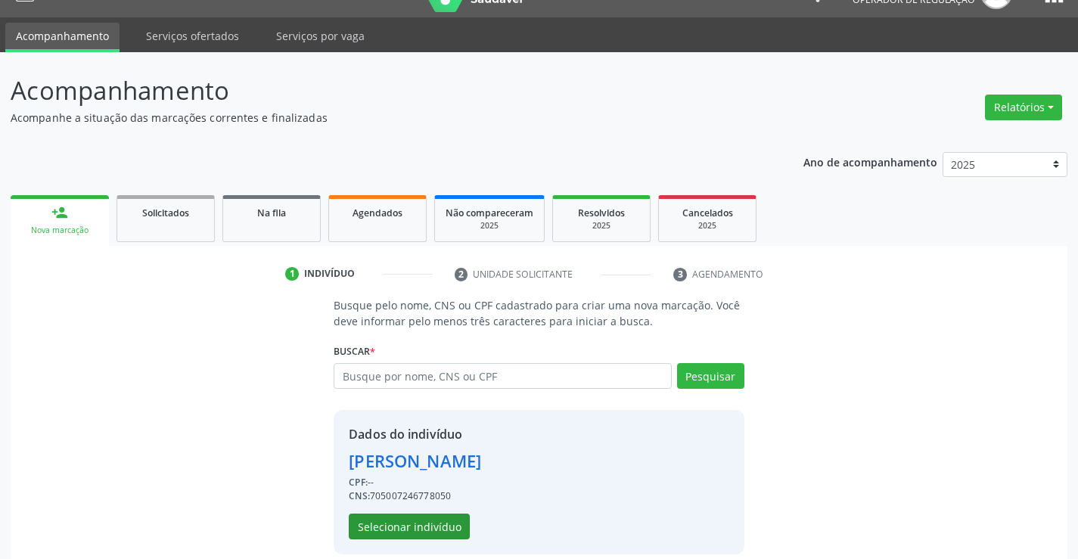
scroll to position [48, 0]
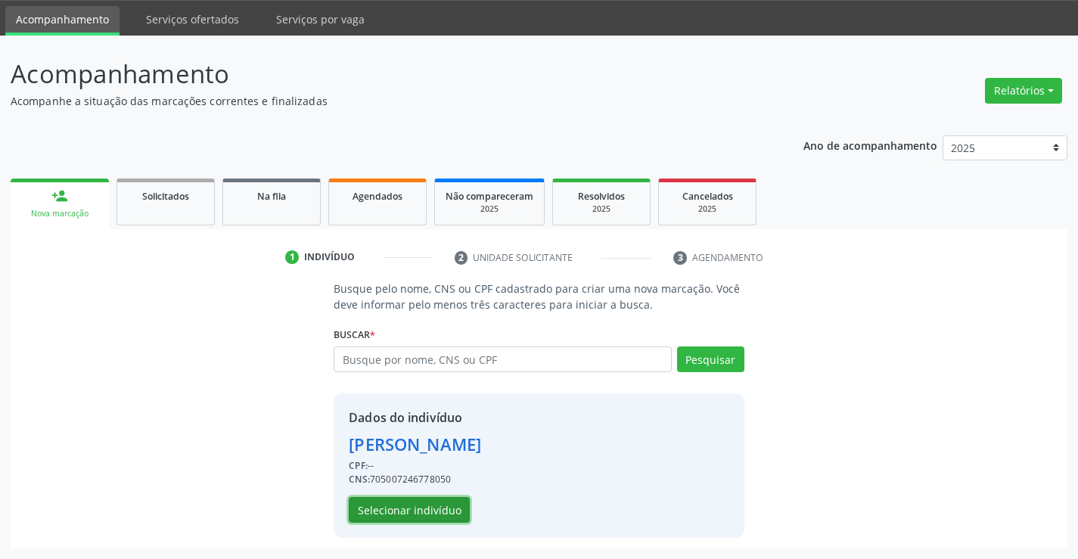
click at [416, 505] on button "Selecionar indivíduo" at bounding box center [409, 510] width 121 height 26
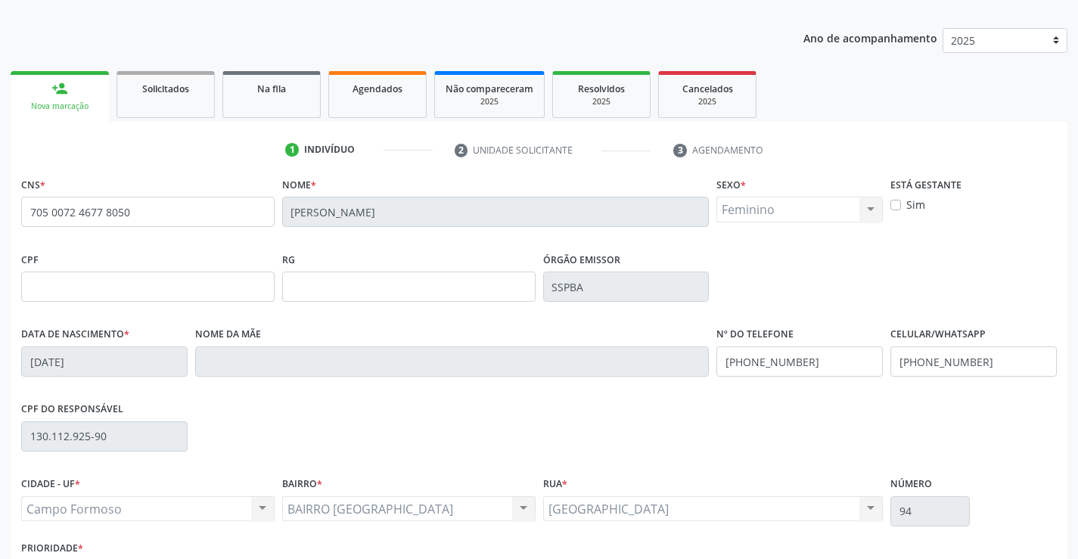
scroll to position [261, 0]
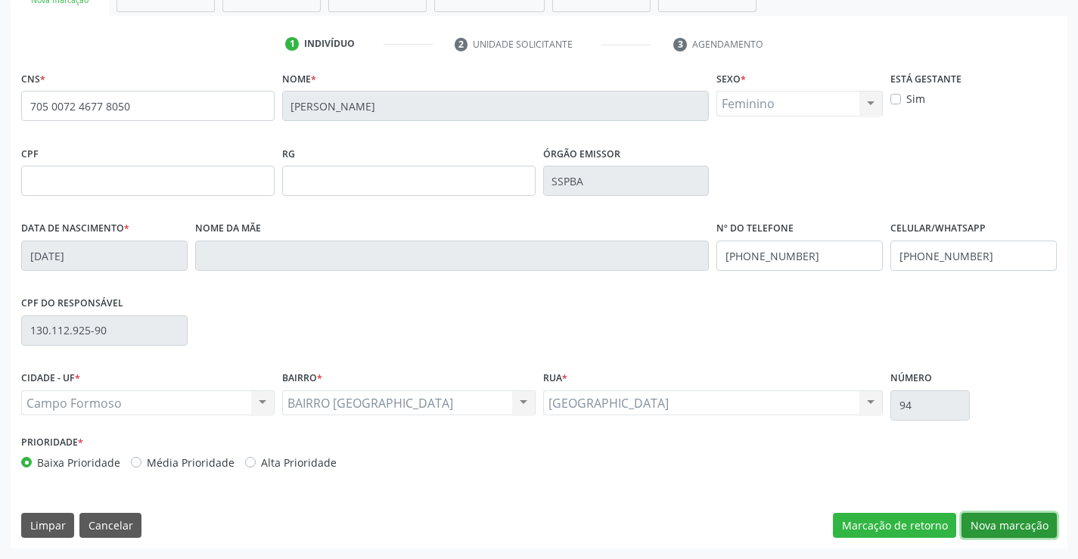
click at [1018, 526] on button "Nova marcação" at bounding box center [1009, 526] width 95 height 26
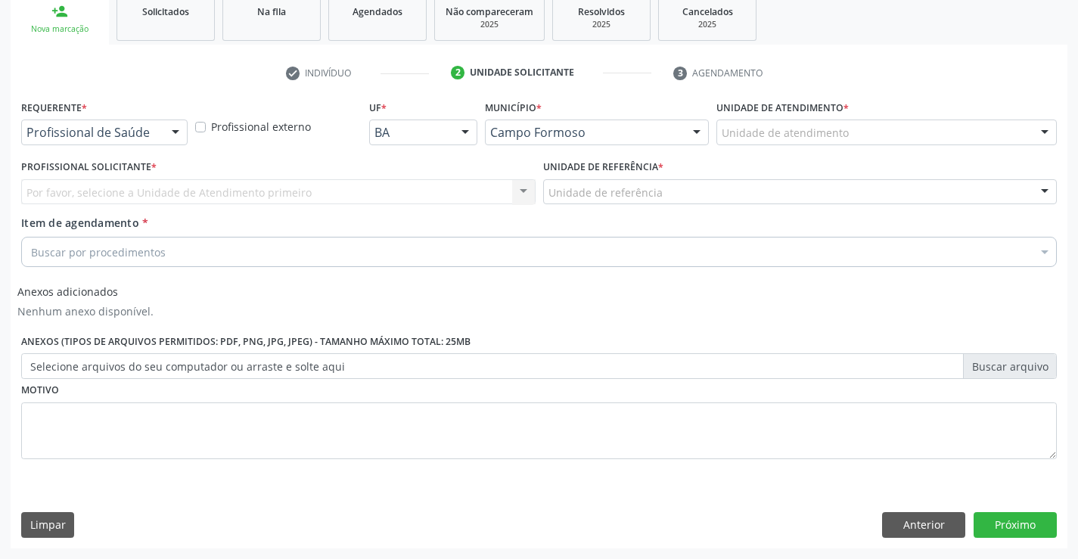
scroll to position [232, 0]
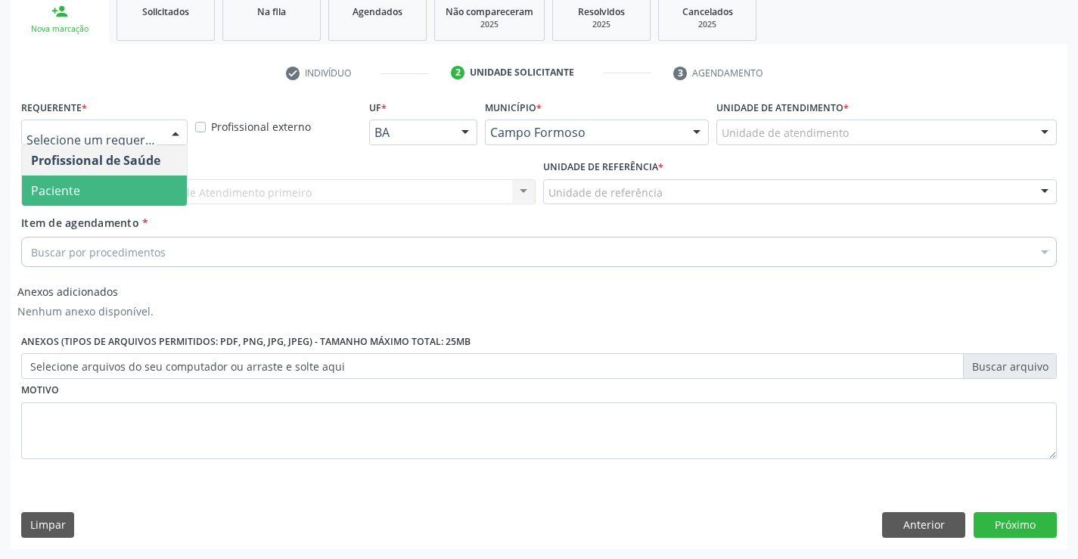
click at [82, 188] on span "Paciente" at bounding box center [104, 191] width 165 height 30
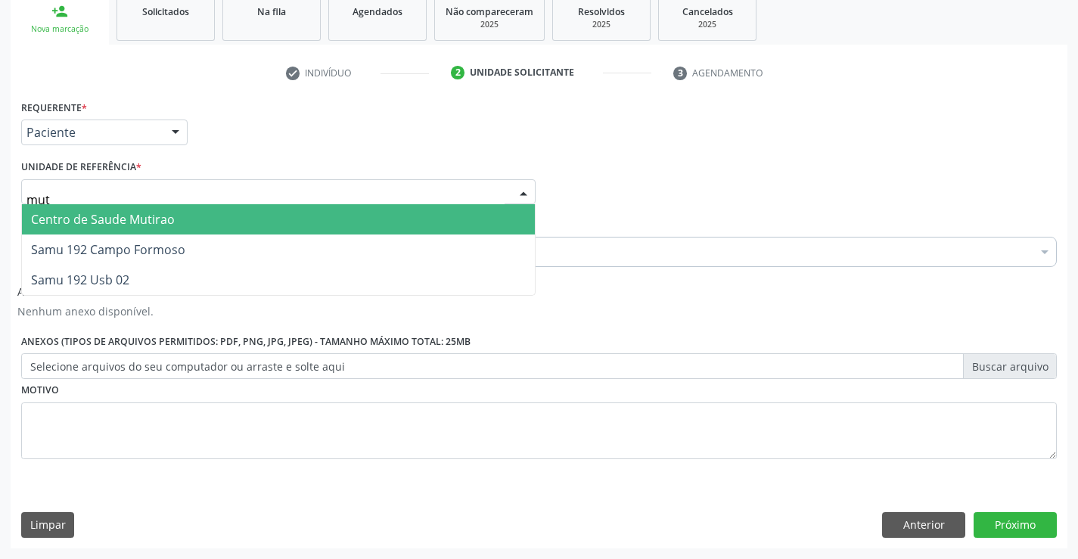
type input "muti"
click at [117, 221] on span "Centro de Saude Mutirao" at bounding box center [103, 219] width 144 height 17
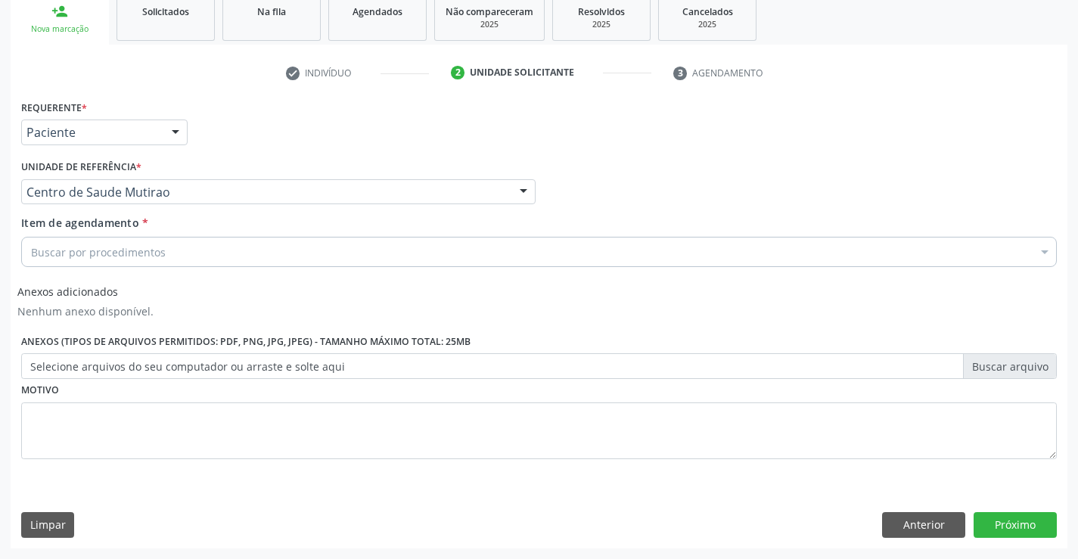
click at [108, 241] on div "Buscar por procedimentos" at bounding box center [539, 252] width 1036 height 30
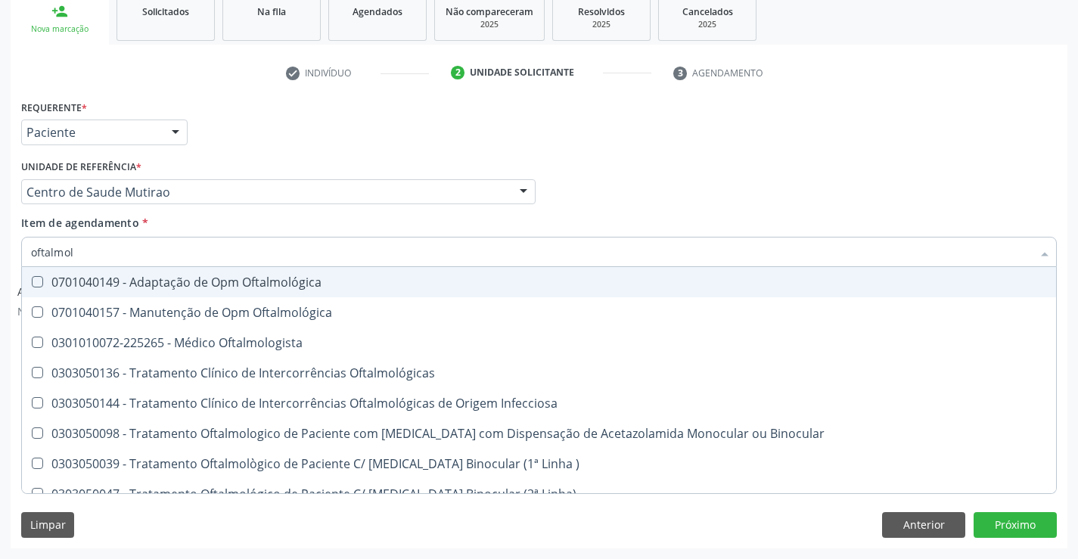
type input "oftalmolo"
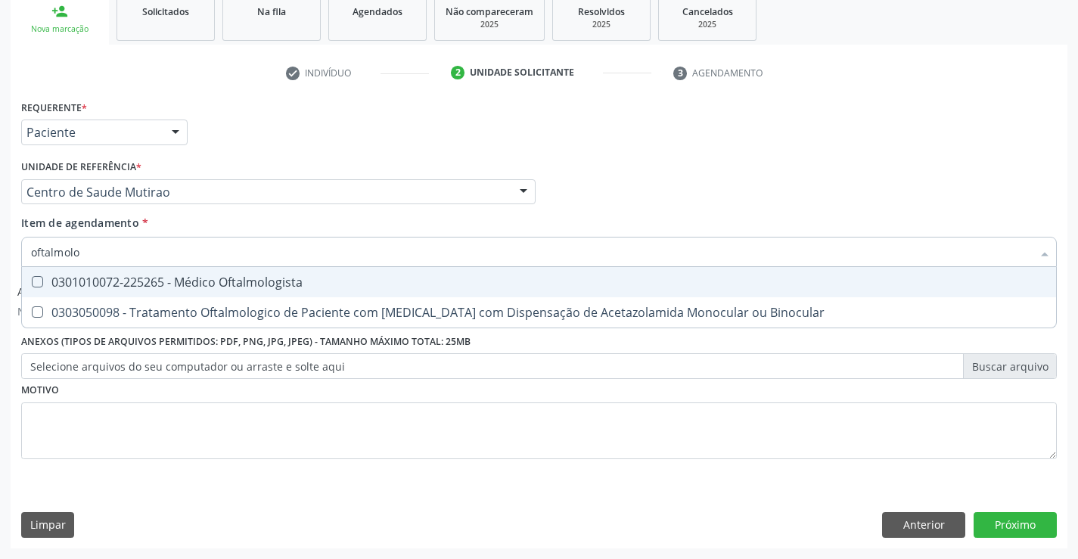
click at [141, 284] on div "0301010072-225265 - Médico Oftalmologista" at bounding box center [539, 282] width 1016 height 12
checkbox Oftalmologista "true"
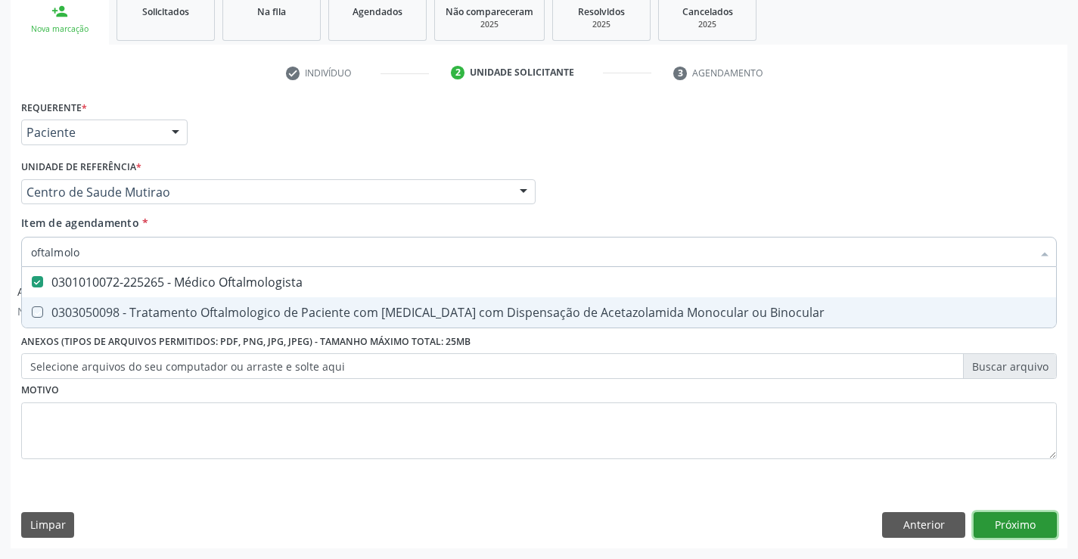
click at [1017, 519] on button "Próximo" at bounding box center [1015, 525] width 83 height 26
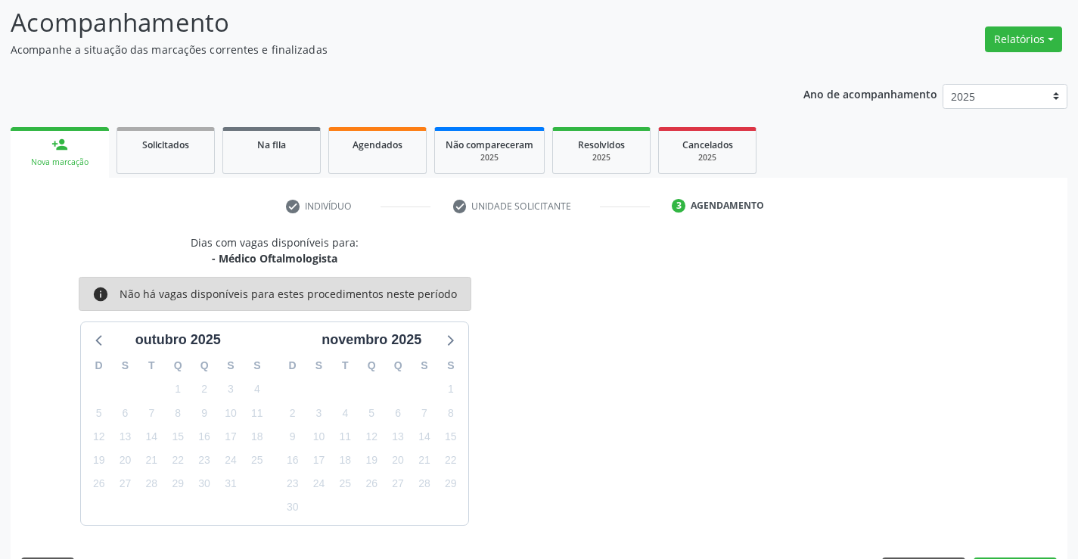
scroll to position [144, 0]
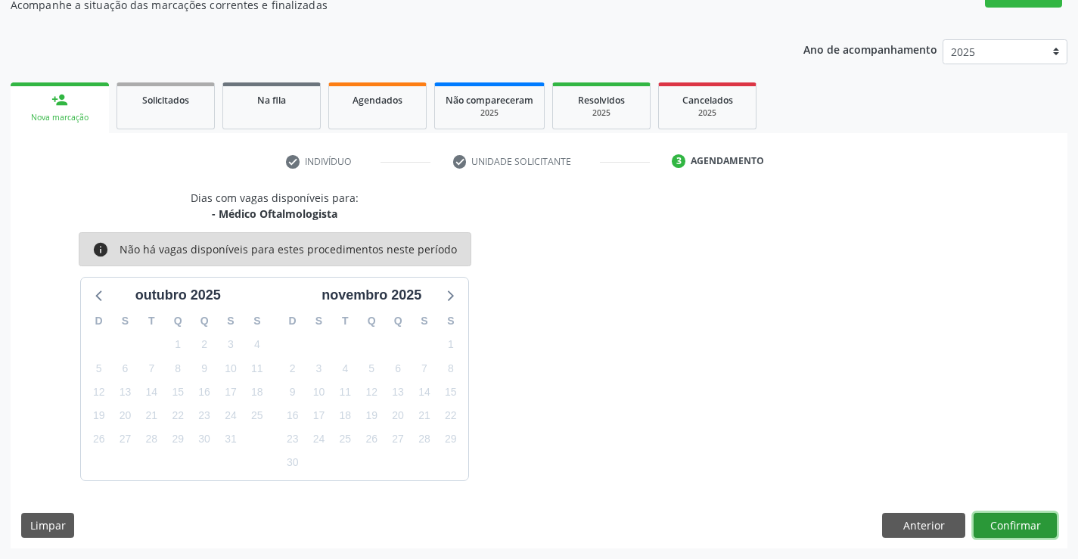
click at [1024, 527] on button "Confirmar" at bounding box center [1015, 526] width 83 height 26
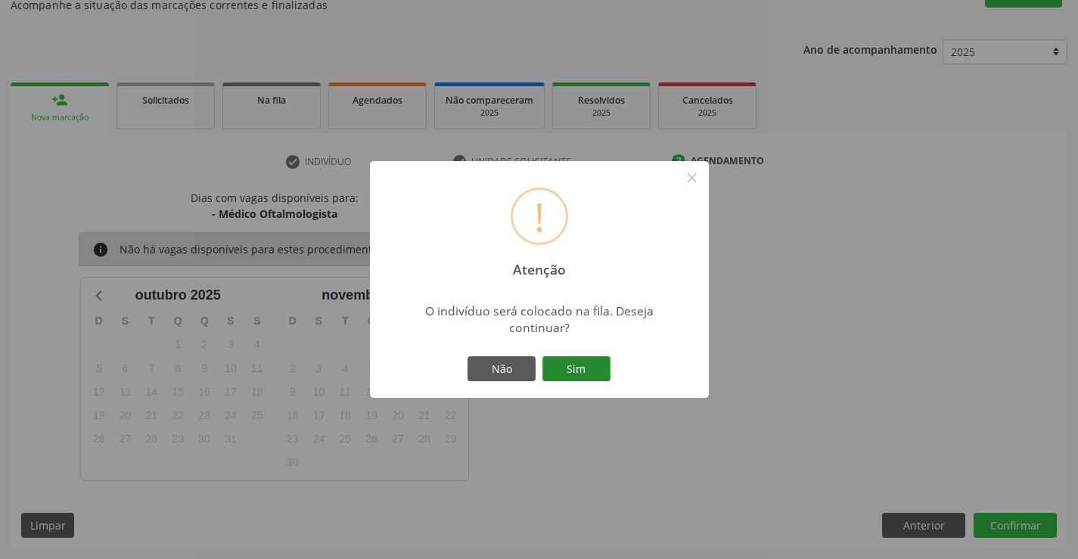
click at [575, 358] on button "Sim" at bounding box center [576, 369] width 68 height 26
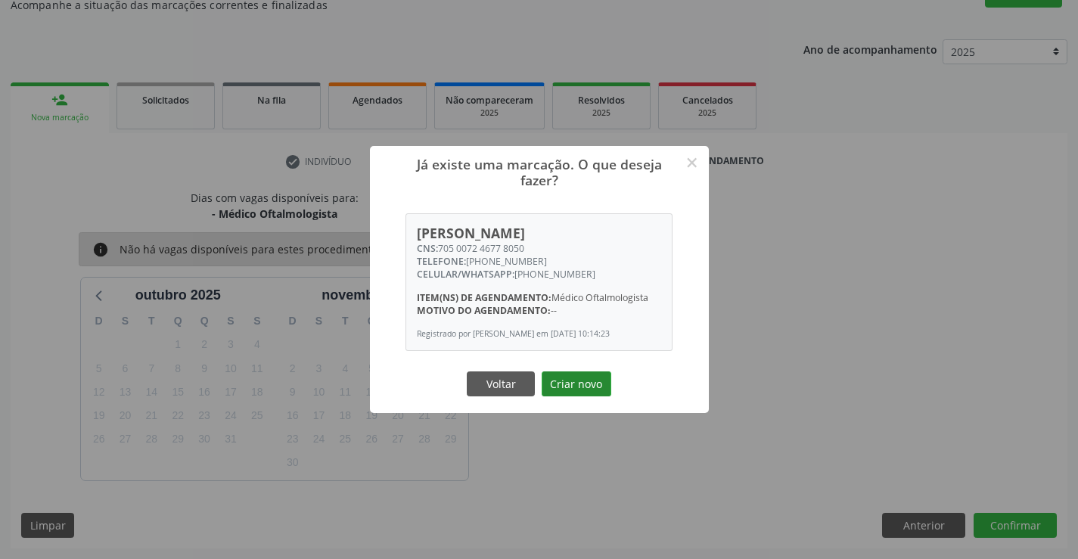
click at [564, 375] on button "Criar novo" at bounding box center [577, 384] width 70 height 26
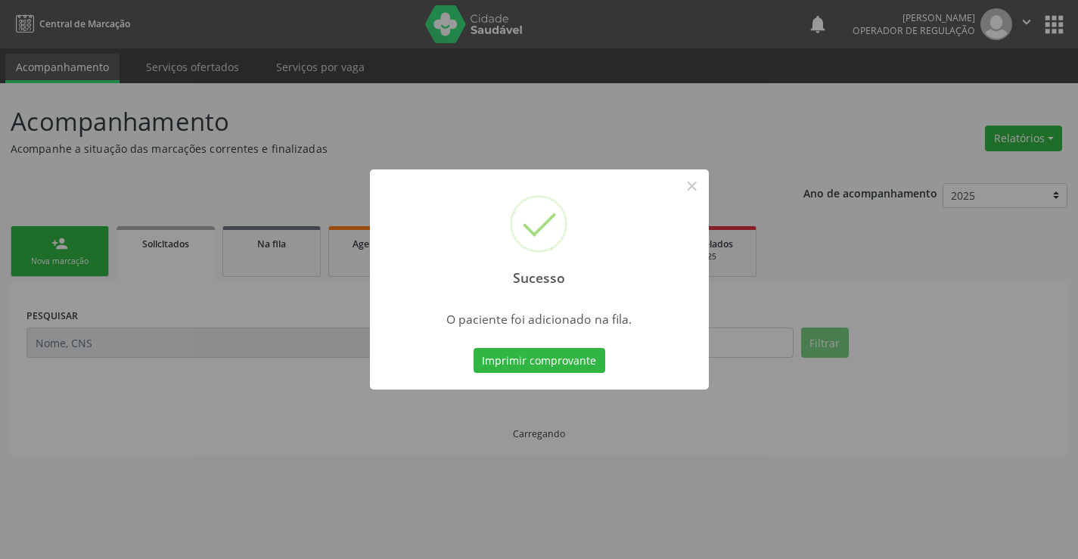
scroll to position [0, 0]
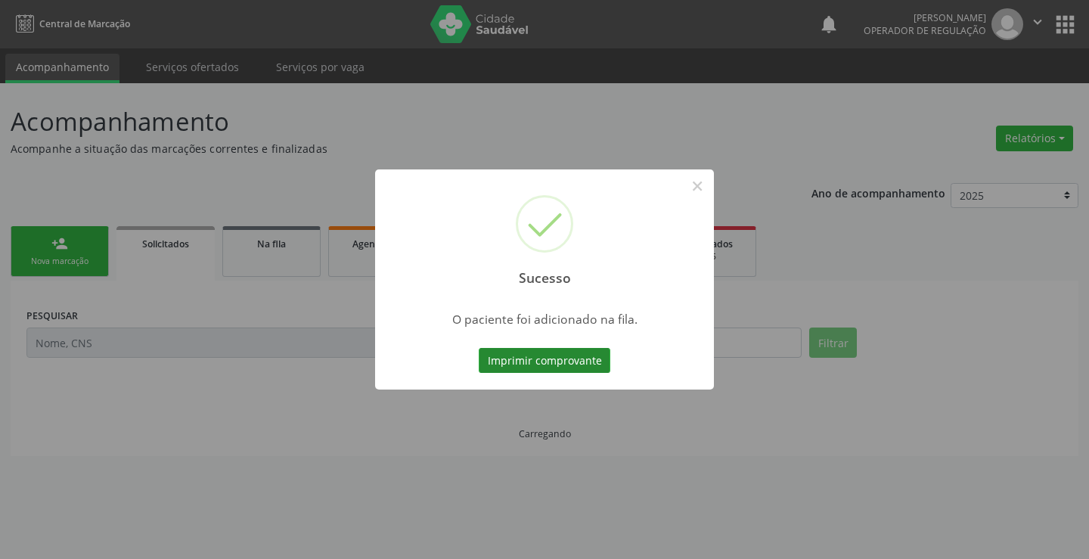
click at [594, 367] on button "Imprimir comprovante" at bounding box center [545, 361] width 132 height 26
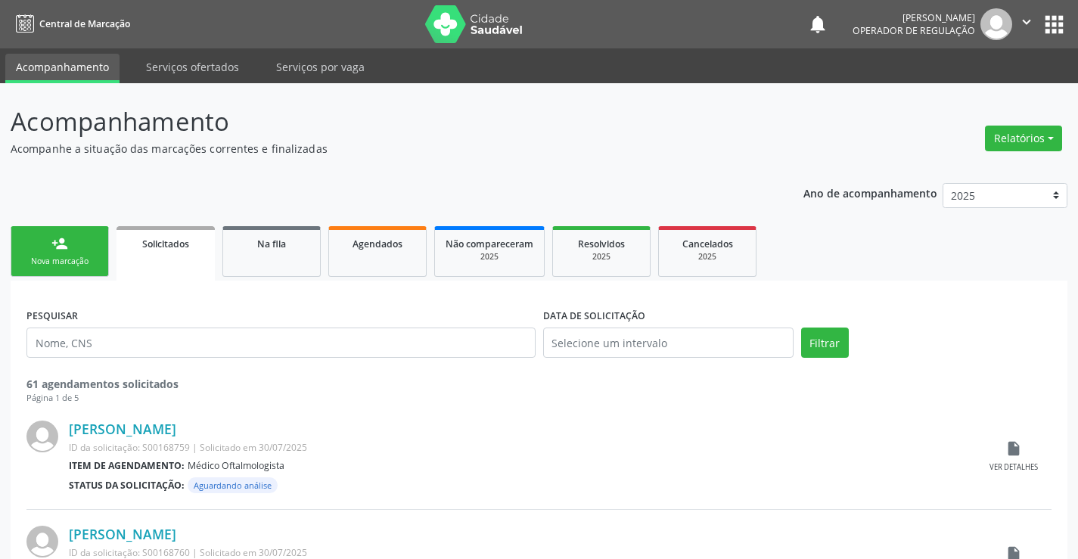
click at [72, 254] on link "person_add Nova marcação" at bounding box center [60, 251] width 98 height 51
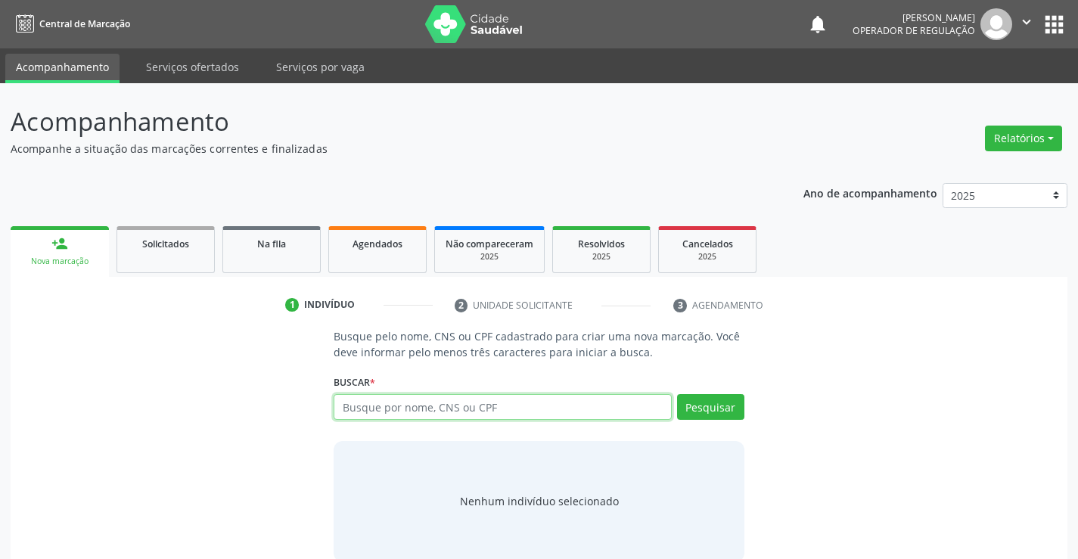
click at [385, 409] on input "text" at bounding box center [502, 407] width 337 height 26
type input "704502389053419"
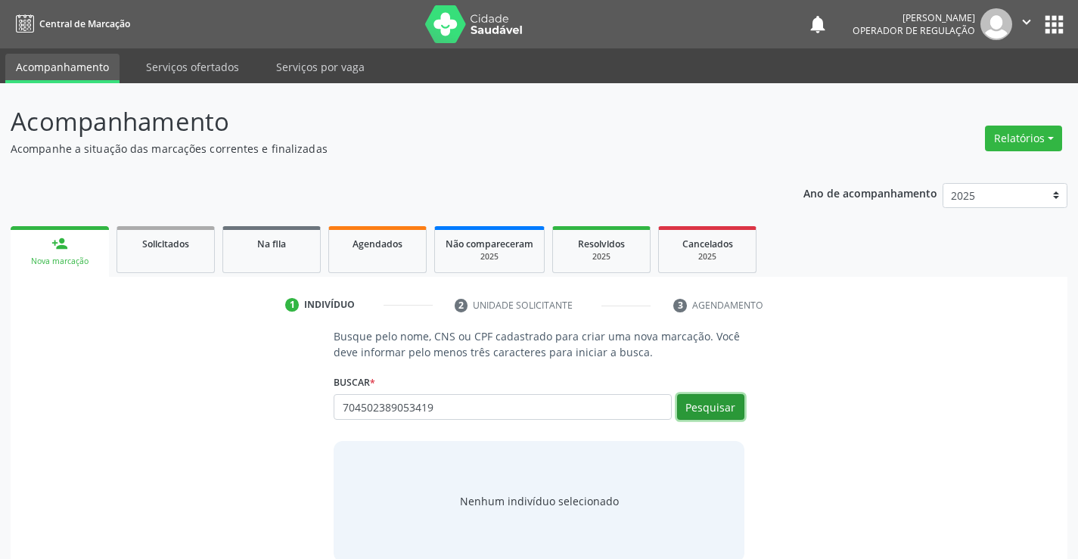
click at [696, 403] on button "Pesquisar" at bounding box center [710, 407] width 67 height 26
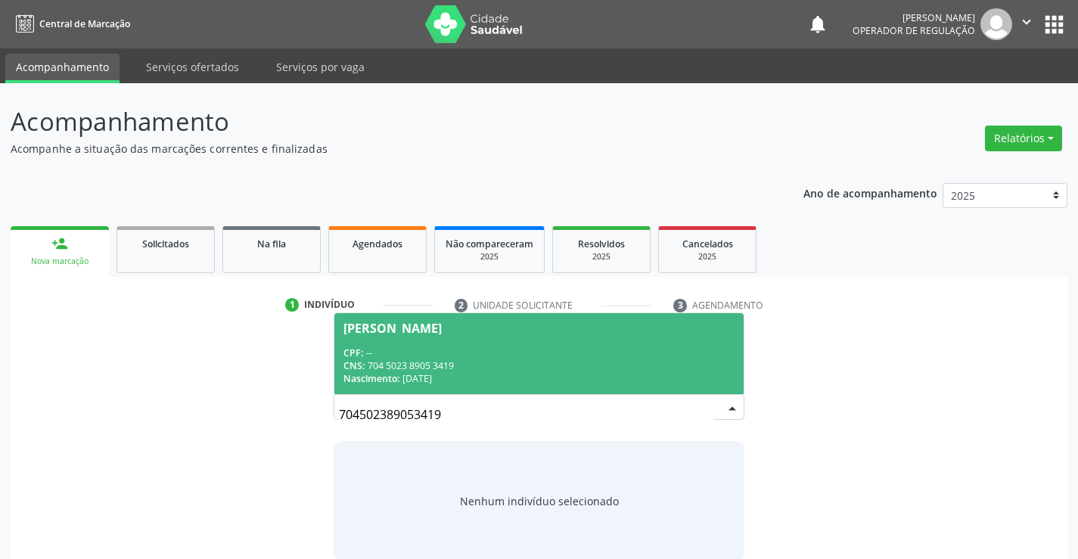
click at [567, 351] on div "CPF: --" at bounding box center [538, 352] width 390 height 13
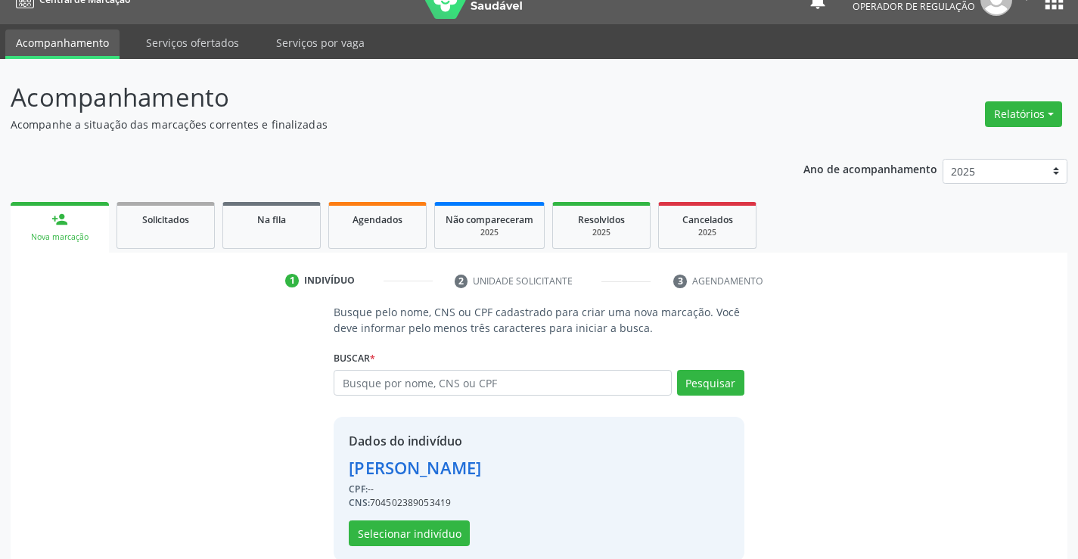
scroll to position [48, 0]
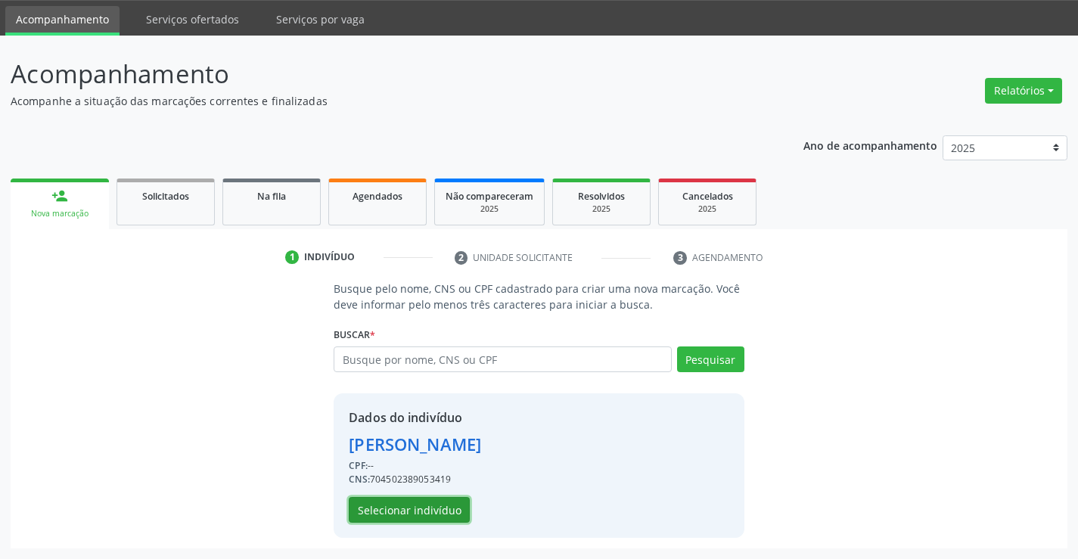
click at [437, 505] on button "Selecionar indivíduo" at bounding box center [409, 510] width 121 height 26
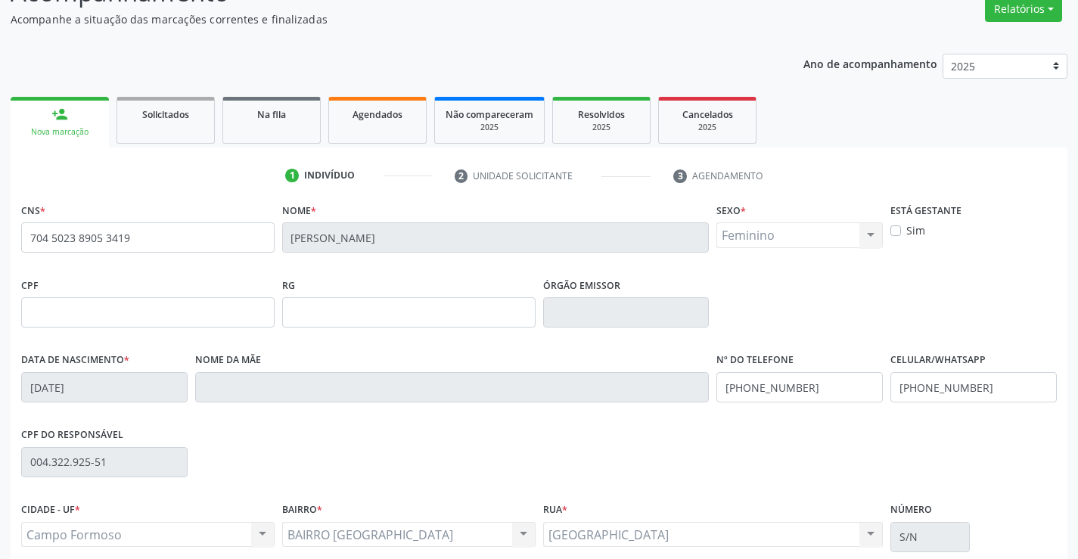
scroll to position [261, 0]
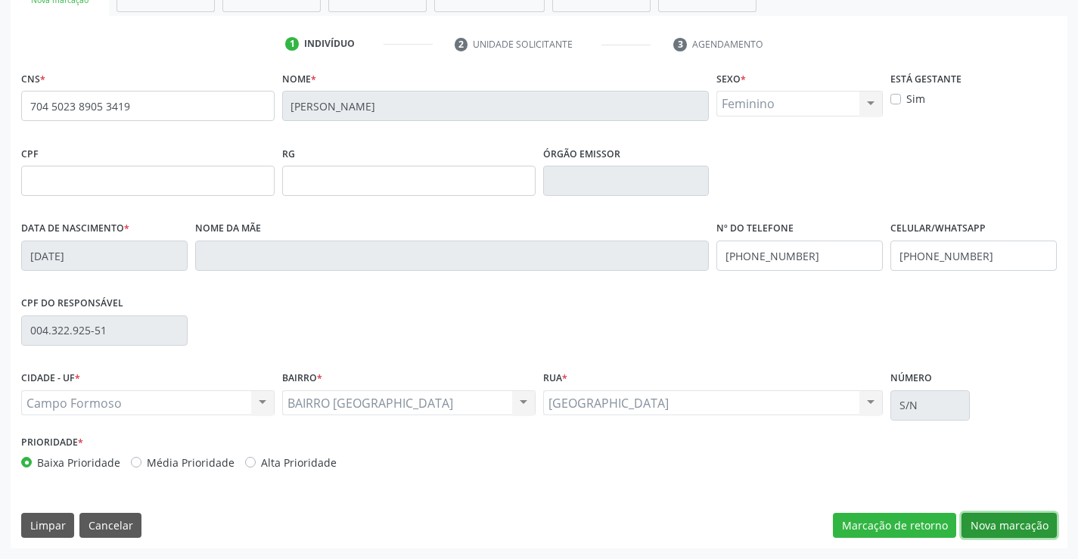
click at [1000, 520] on button "Nova marcação" at bounding box center [1009, 526] width 95 height 26
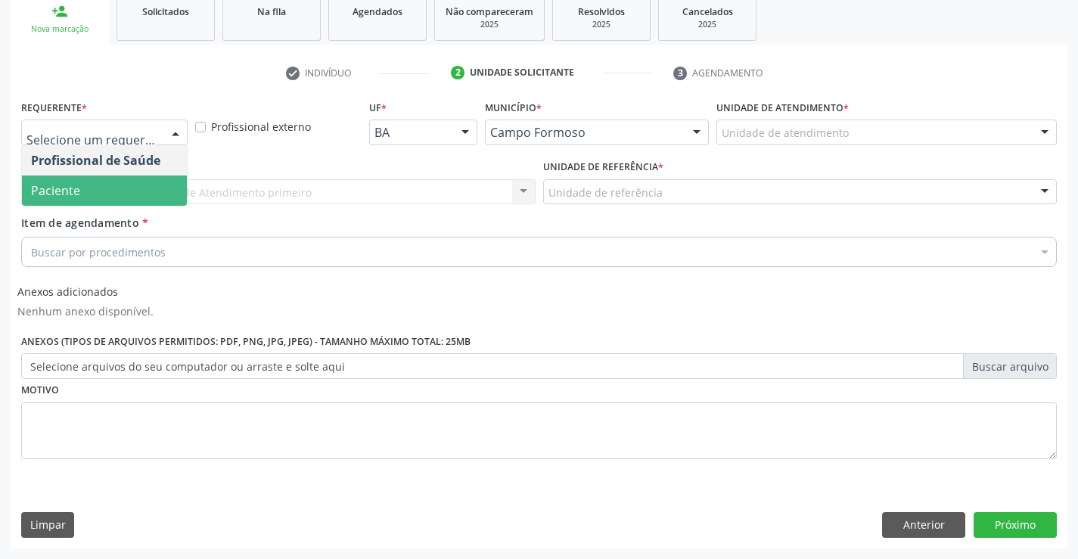
click at [86, 187] on span "Paciente" at bounding box center [104, 191] width 165 height 30
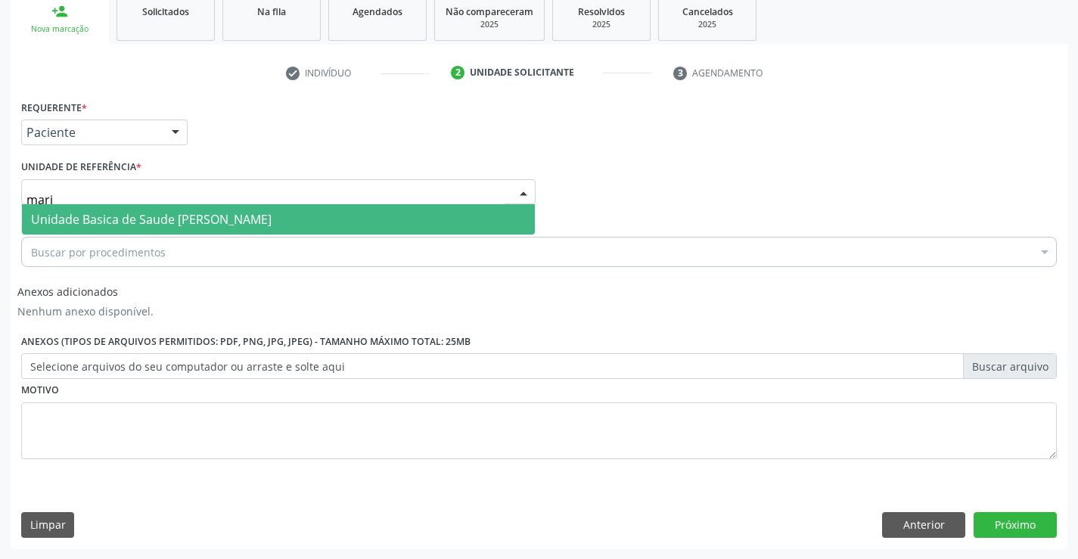
type input "maria"
click at [98, 224] on span "Unidade Basica de Saude [PERSON_NAME]" at bounding box center [151, 219] width 241 height 17
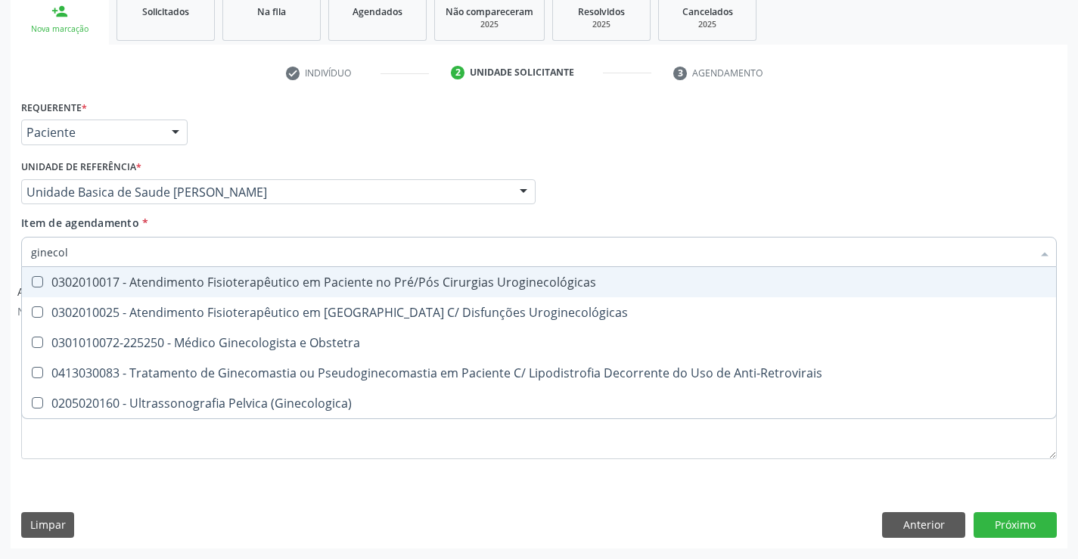
type input "ginecolo"
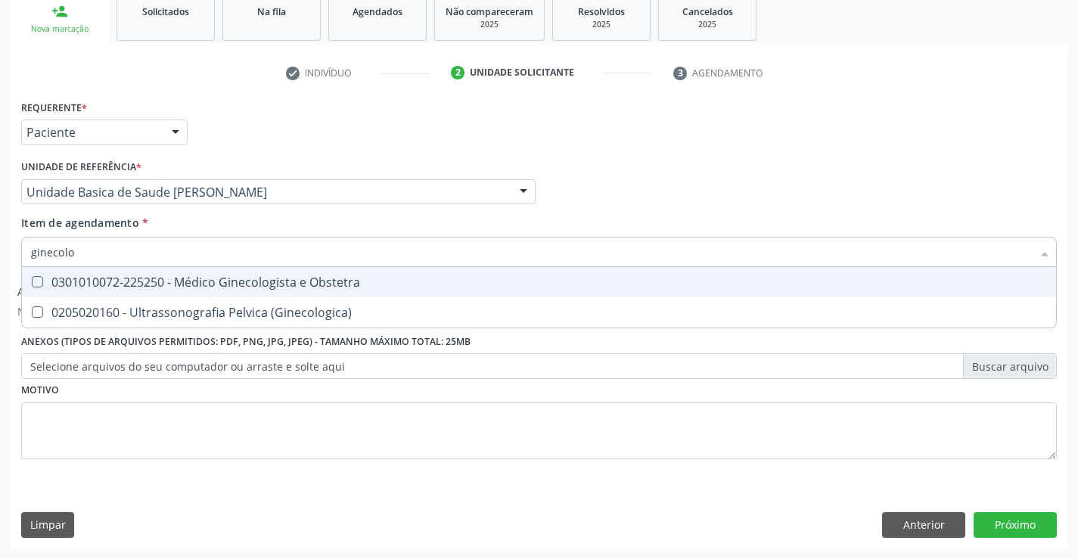
click at [80, 284] on div "0301010072-225250 - Médico Ginecologista e Obstetra" at bounding box center [539, 282] width 1016 height 12
checkbox Obstetra "true"
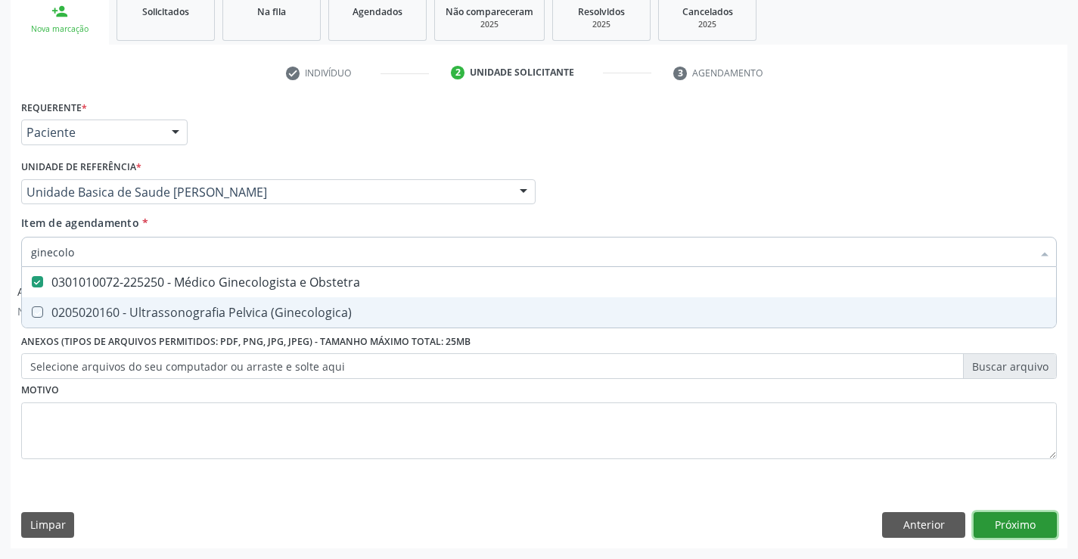
click at [987, 527] on button "Próximo" at bounding box center [1015, 525] width 83 height 26
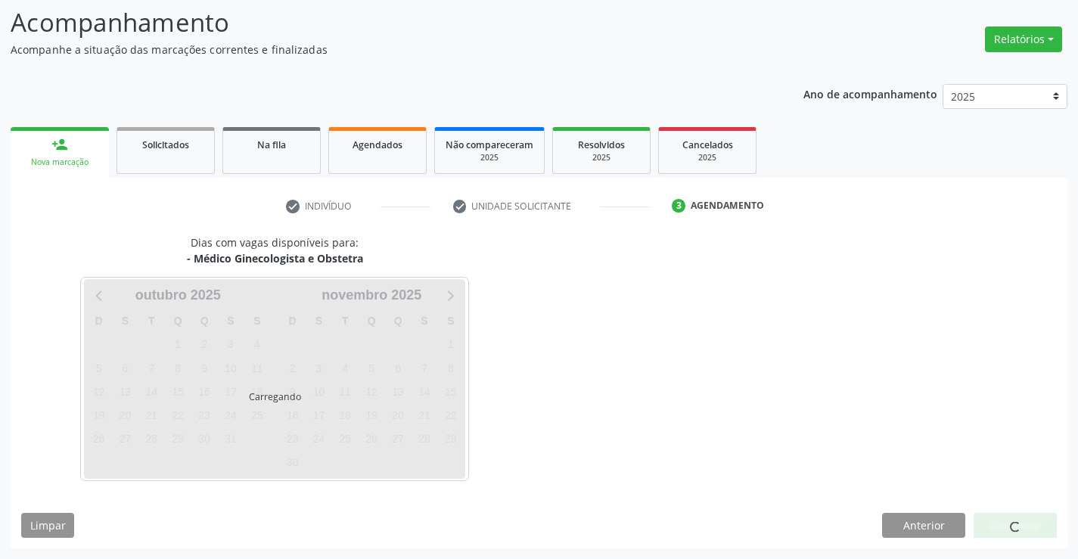
scroll to position [99, 0]
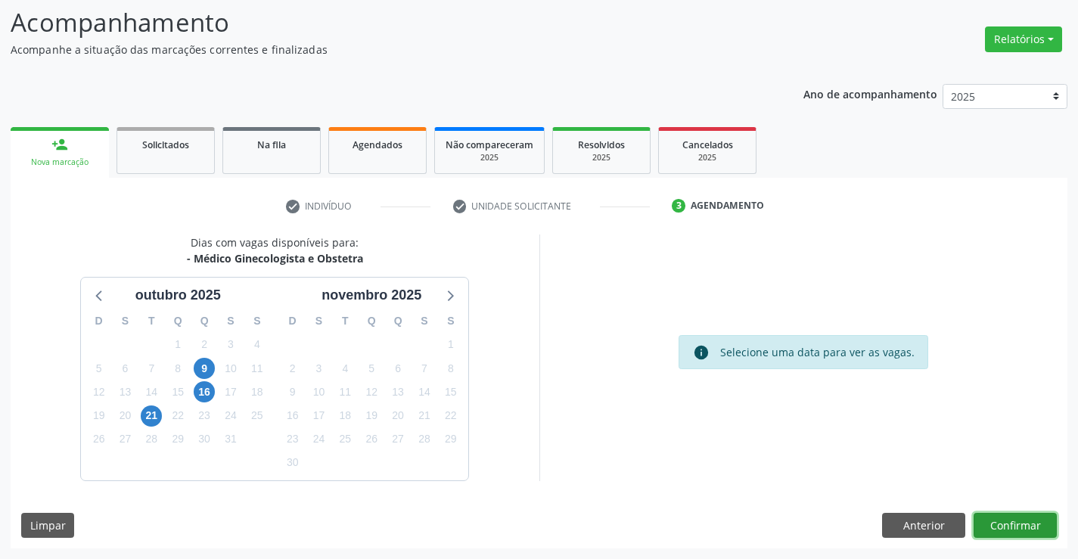
click at [1009, 527] on button "Confirmar" at bounding box center [1015, 526] width 83 height 26
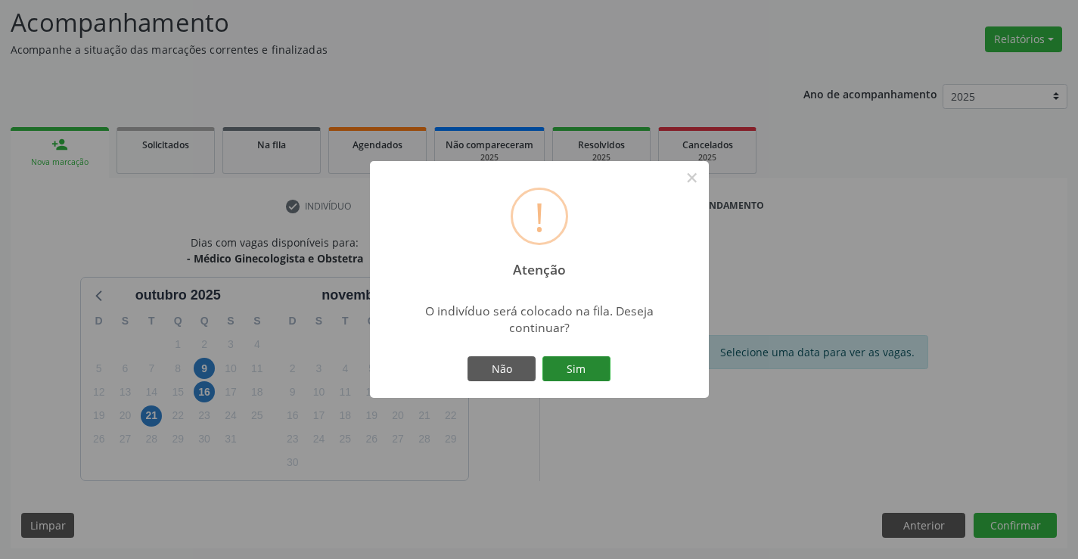
click at [595, 365] on button "Sim" at bounding box center [576, 369] width 68 height 26
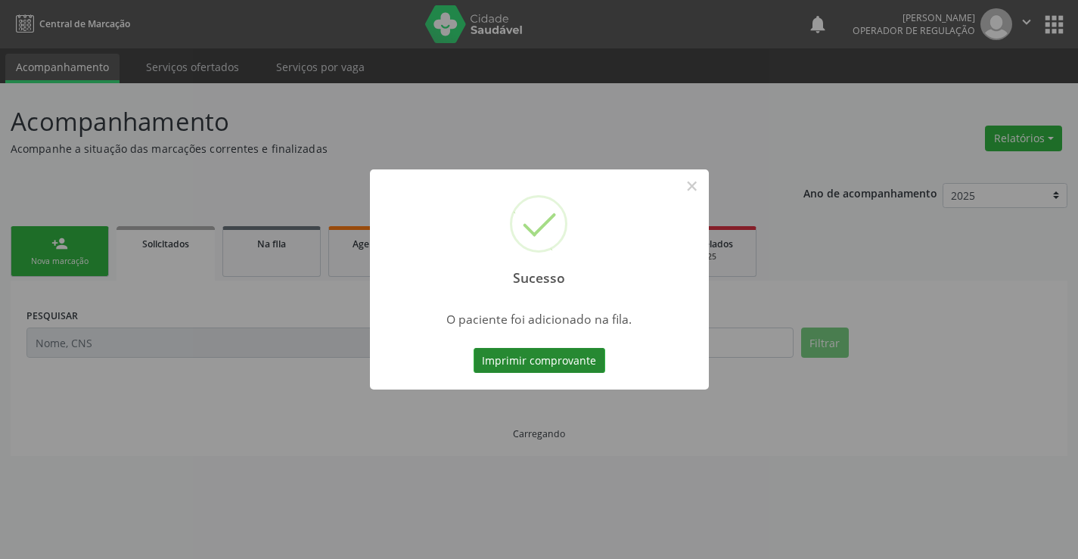
scroll to position [0, 0]
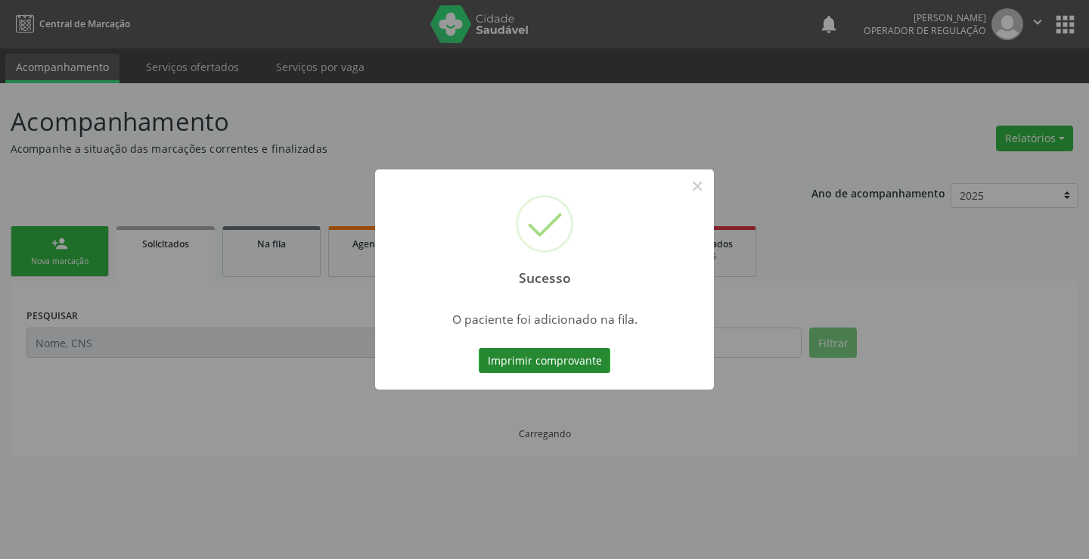
click at [590, 362] on button "Imprimir comprovante" at bounding box center [545, 361] width 132 height 26
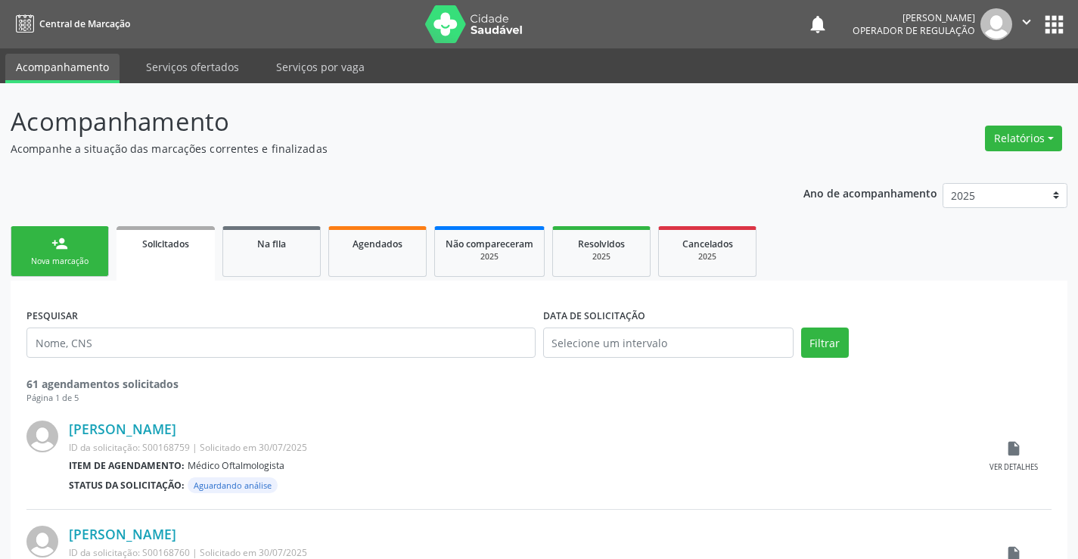
click at [73, 241] on link "person_add Nova marcação" at bounding box center [60, 251] width 98 height 51
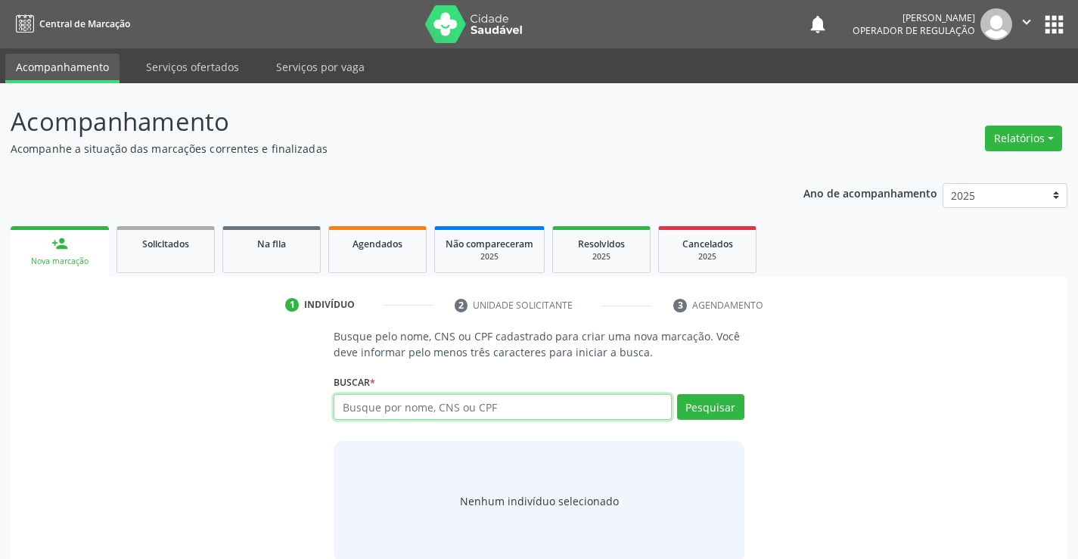
click at [536, 408] on input "text" at bounding box center [502, 407] width 337 height 26
type input "707609251460791"
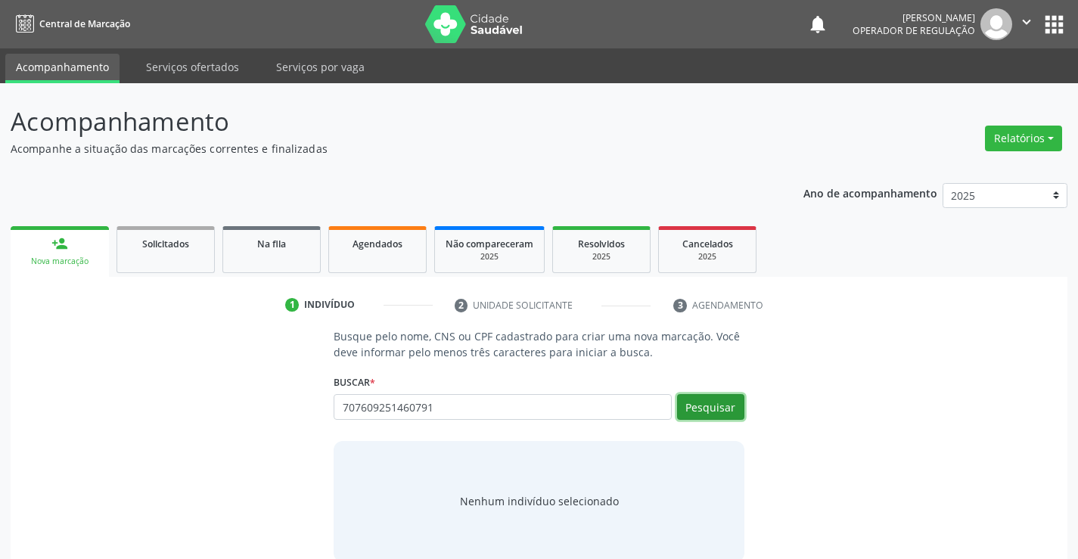
click at [702, 396] on button "Pesquisar" at bounding box center [710, 407] width 67 height 26
type input "707609251460791"
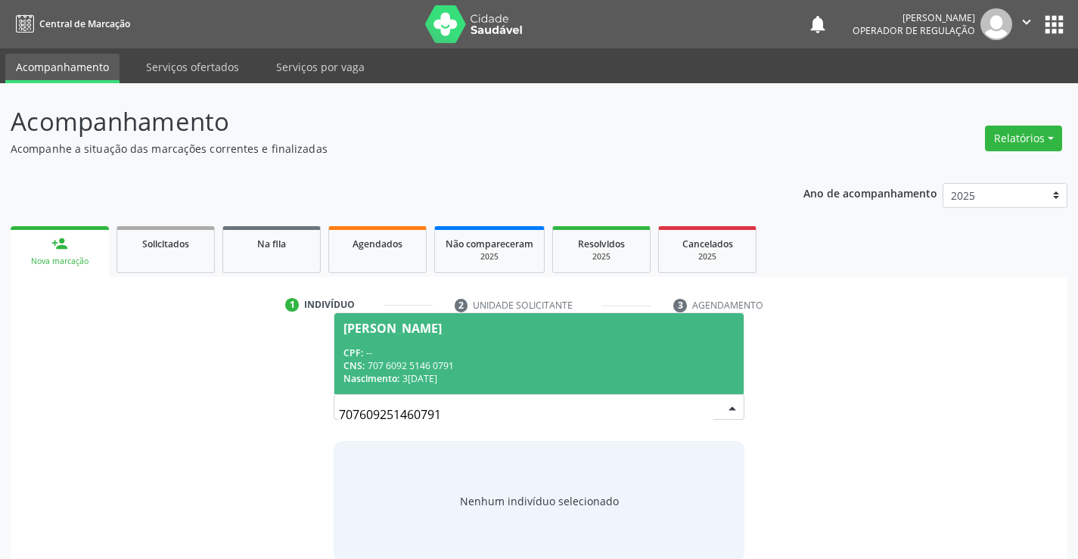
click at [597, 356] on div "CPF: --" at bounding box center [538, 352] width 390 height 13
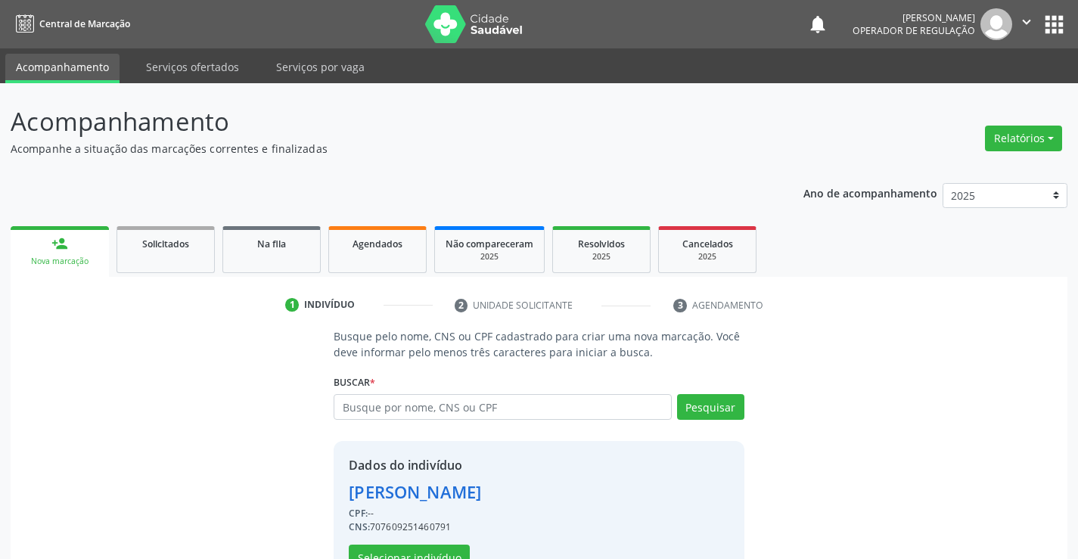
scroll to position [48, 0]
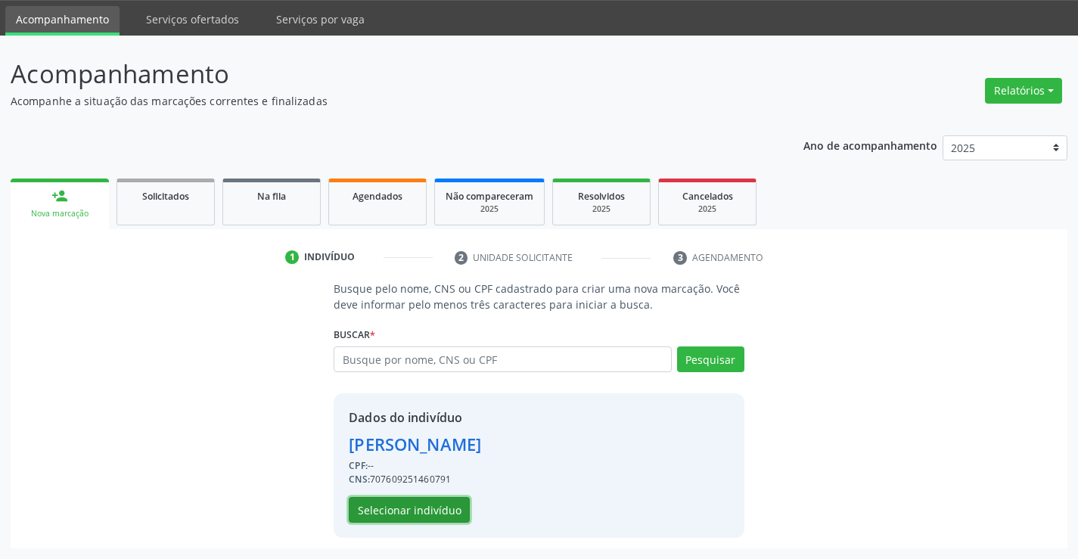
click at [421, 512] on button "Selecionar indivíduo" at bounding box center [409, 510] width 121 height 26
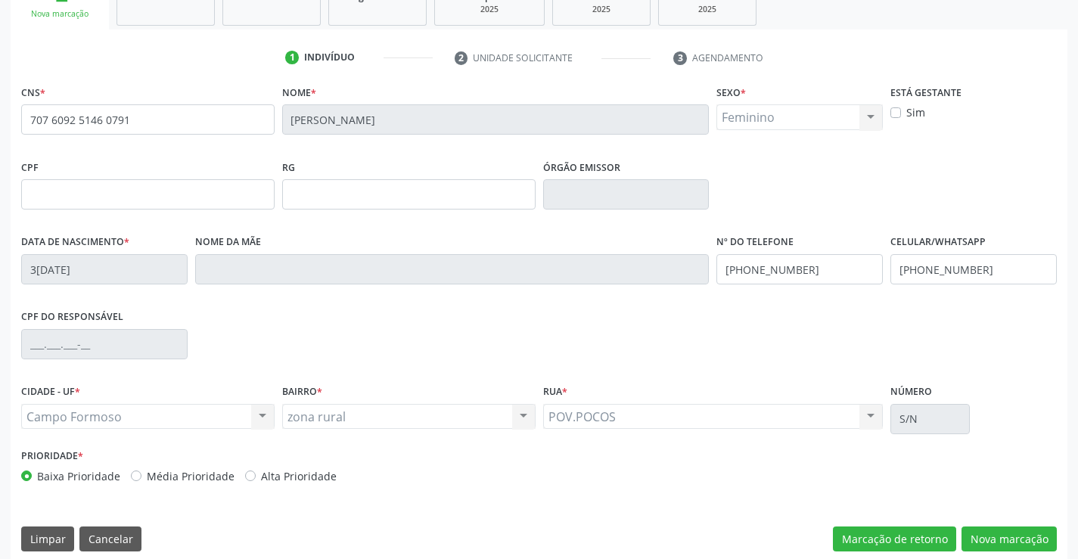
scroll to position [261, 0]
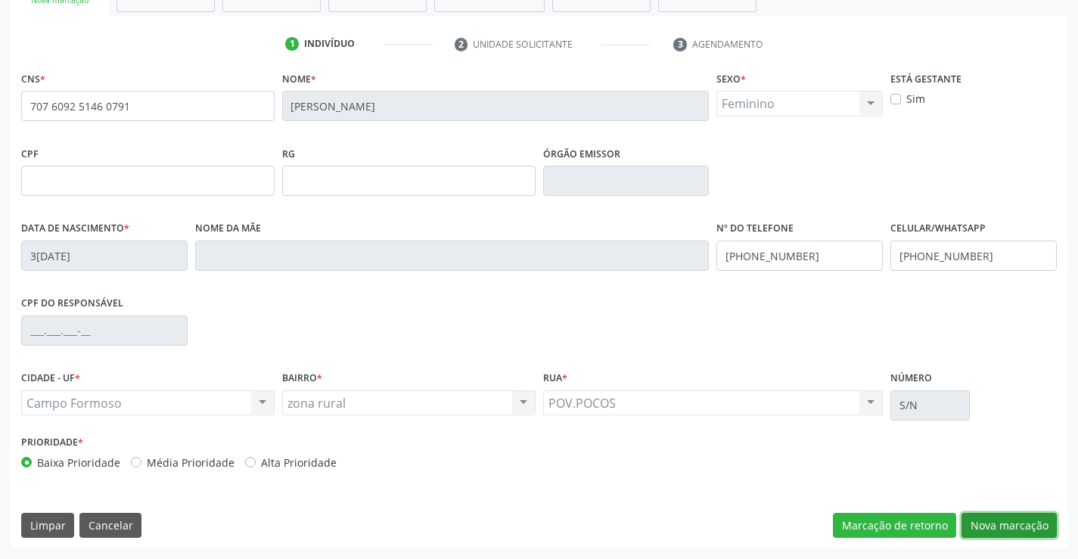
click at [1010, 527] on button "Nova marcação" at bounding box center [1009, 526] width 95 height 26
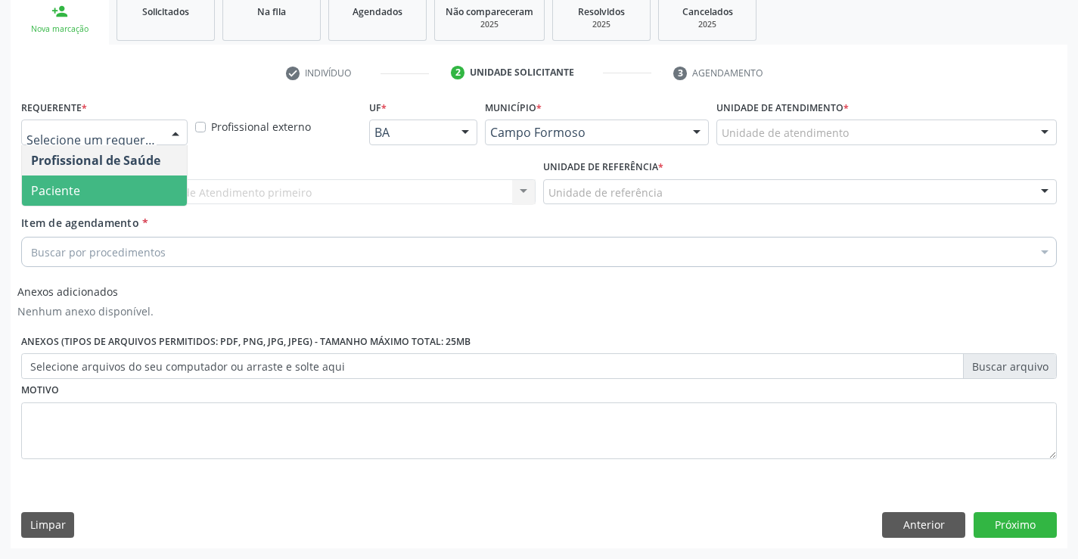
click at [129, 188] on span "Paciente" at bounding box center [104, 191] width 165 height 30
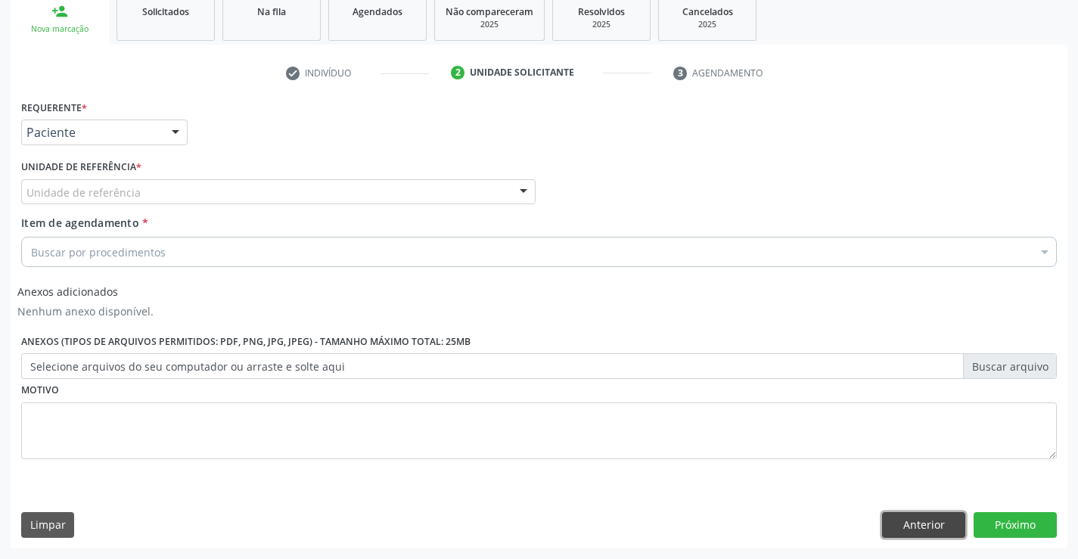
click at [927, 530] on button "Anterior" at bounding box center [923, 525] width 83 height 26
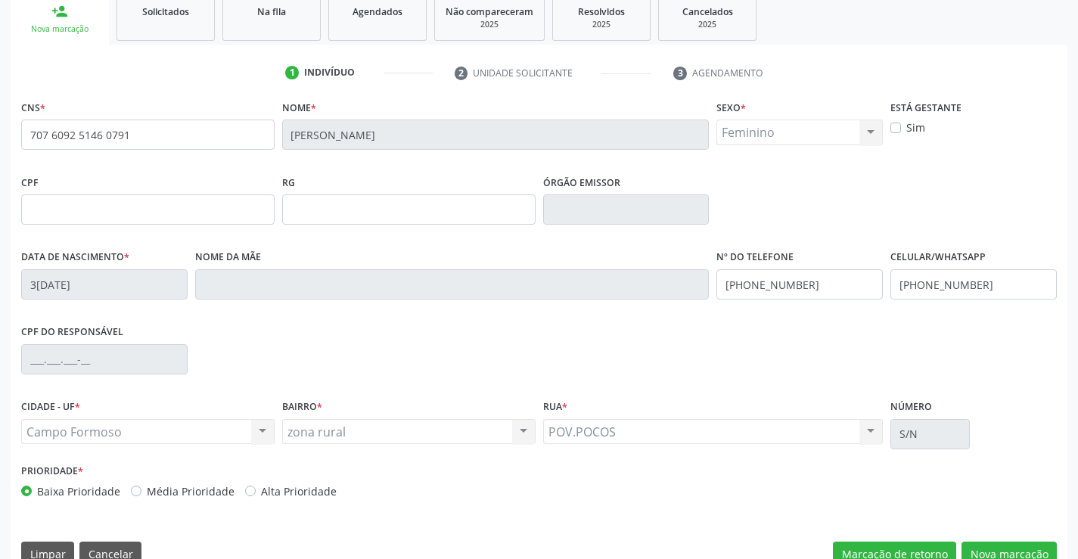
scroll to position [261, 0]
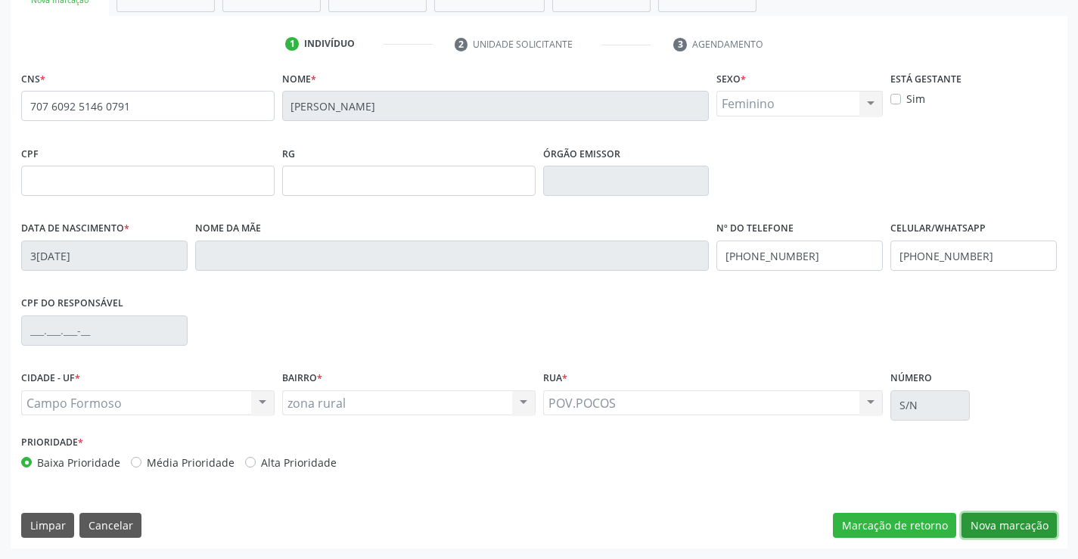
click at [985, 525] on button "Nova marcação" at bounding box center [1009, 526] width 95 height 26
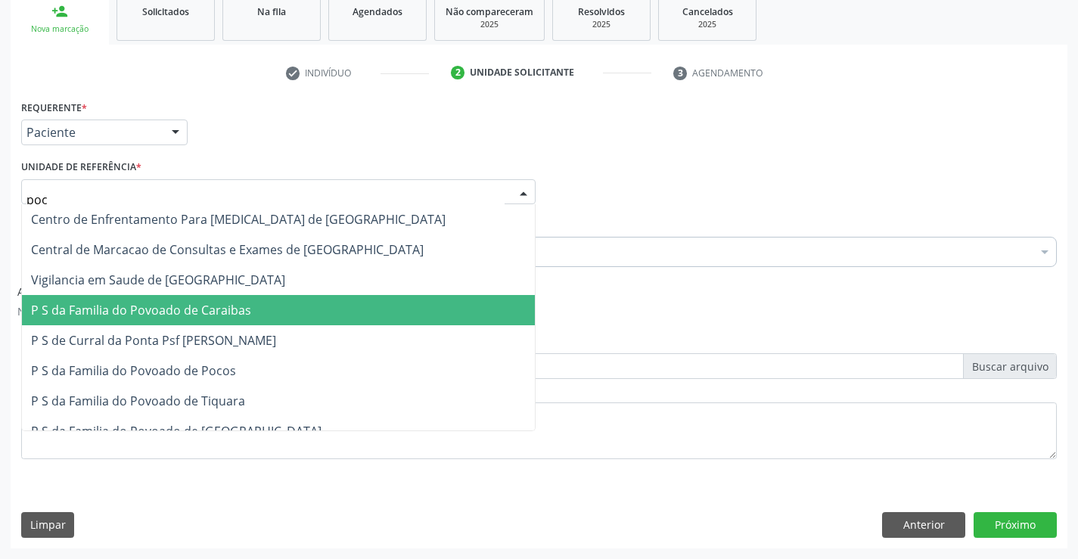
type input "poco"
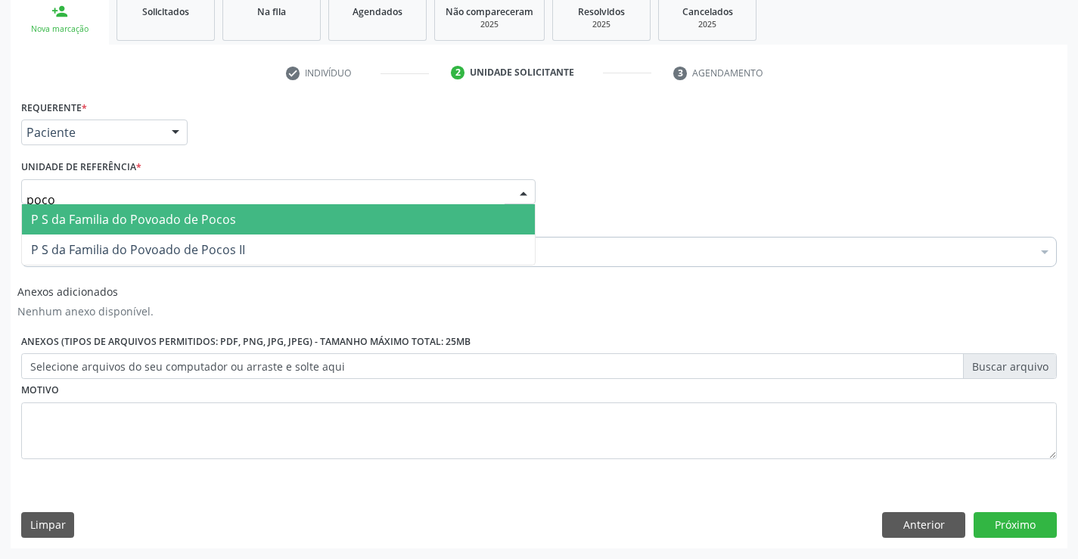
click at [110, 212] on span "P S da Familia do Povoado de Pocos" at bounding box center [133, 219] width 205 height 17
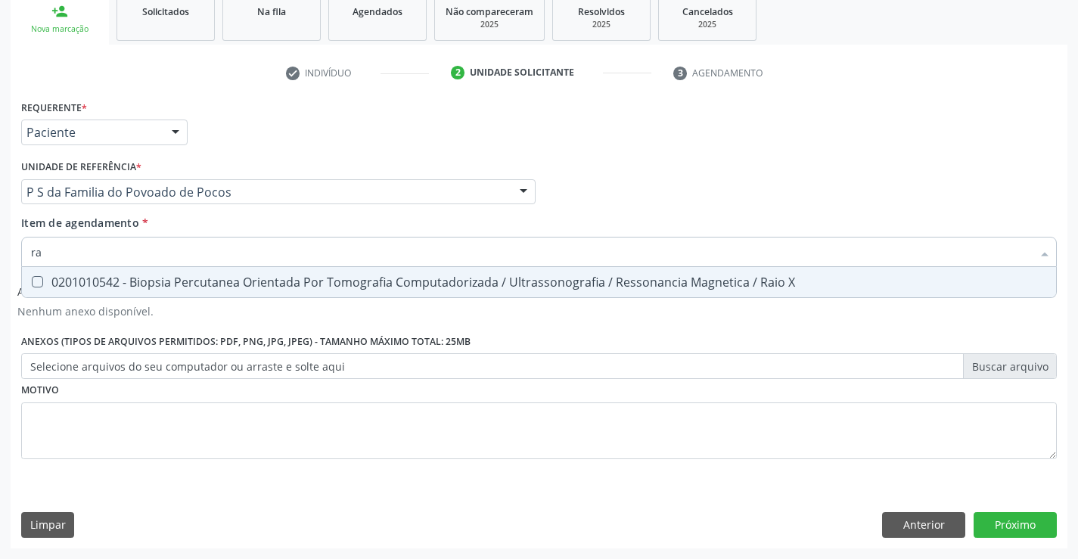
type input "r"
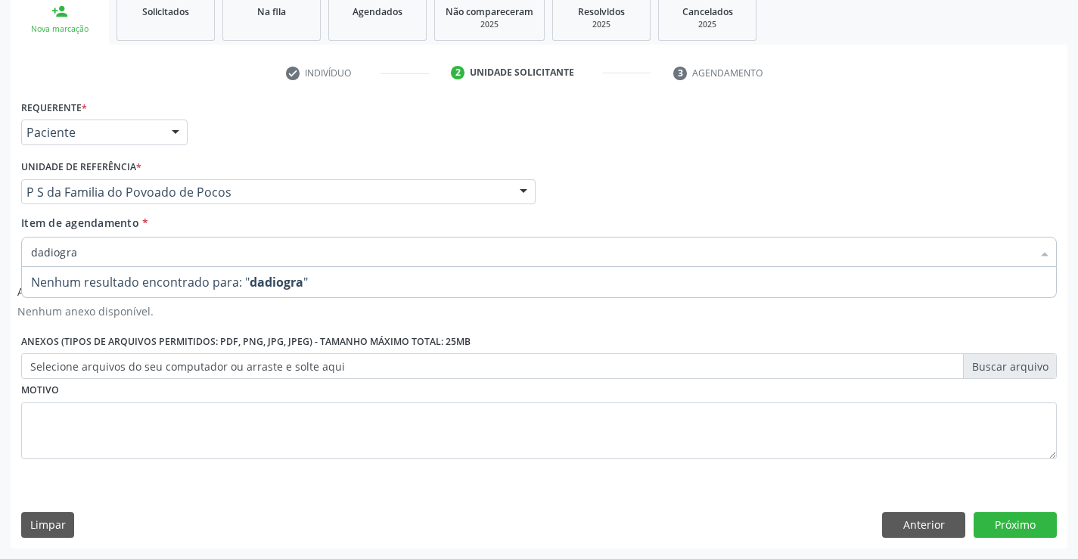
drag, startPoint x: 93, startPoint y: 253, endPoint x: 0, endPoint y: 247, distance: 93.2
click at [0, 247] on div "Acompanhamento Acompanhe a situação das marcações correntes e finalizadas Relat…" at bounding box center [539, 205] width 1078 height 708
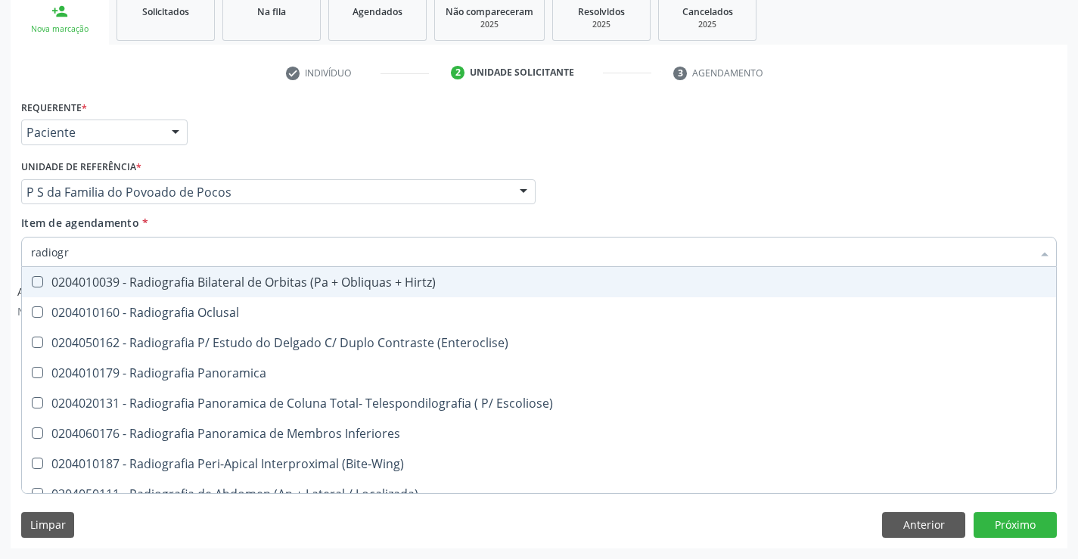
type input "radiogra"
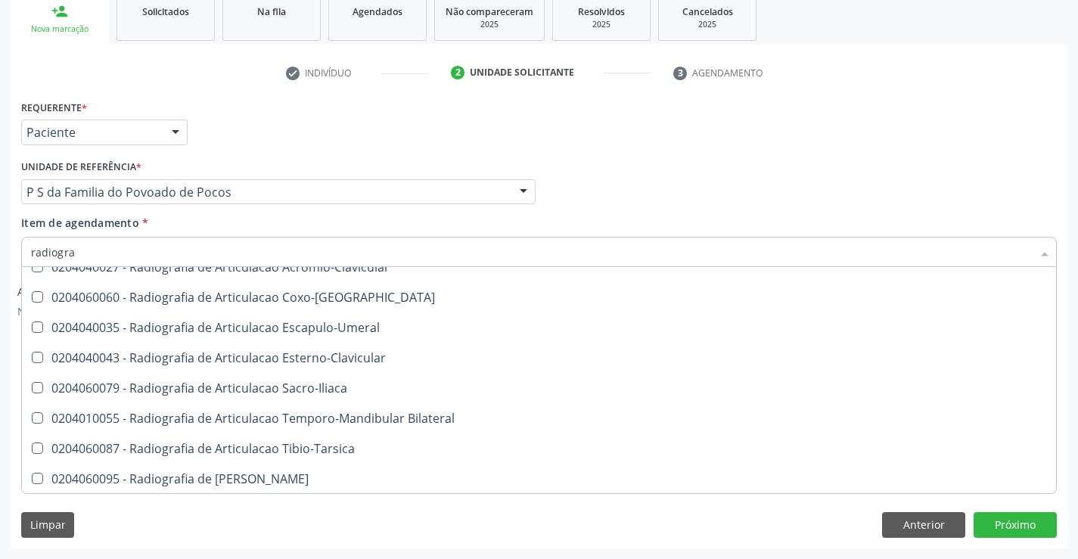
scroll to position [454, 0]
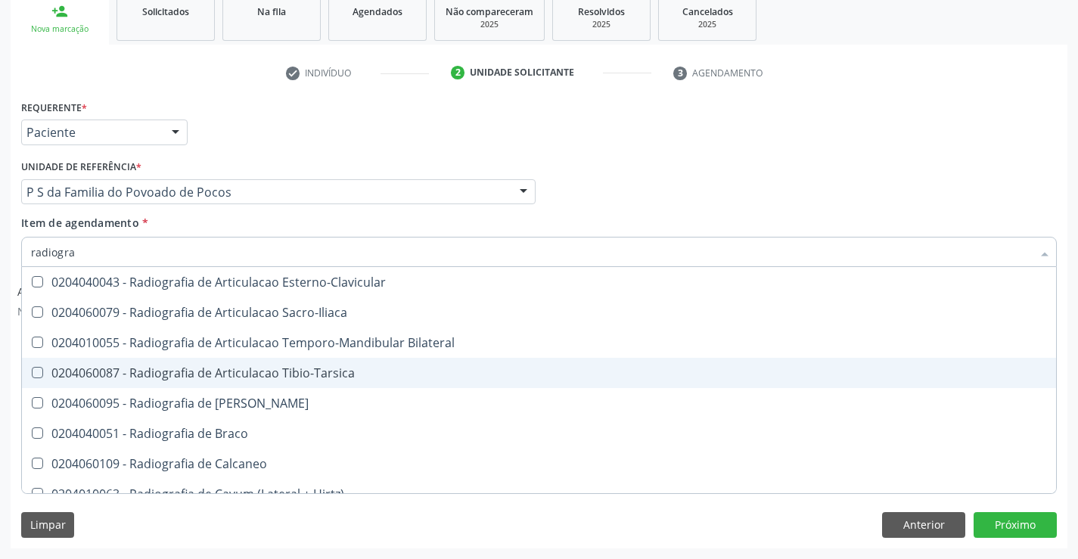
click at [339, 367] on div "0204060087 - Radiografia de Articulacao Tibio-Tarsica" at bounding box center [539, 373] width 1016 height 12
checkbox Tibio-Tarsica "true"
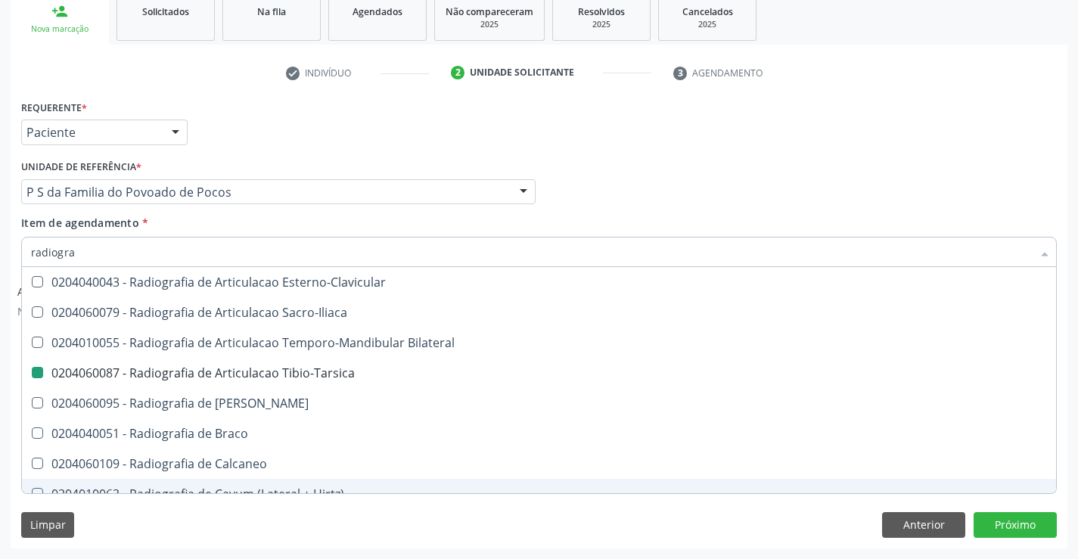
click at [259, 524] on div "Limpar Anterior Próximo" at bounding box center [539, 525] width 1036 height 26
checkbox Oclusal "true"
checkbox Tibio-Tarsica "false"
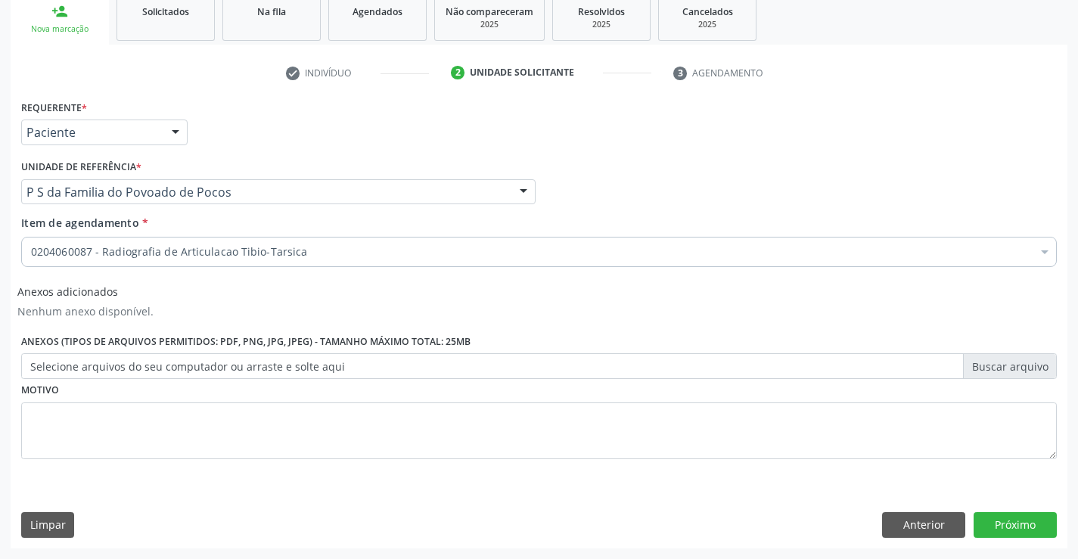
scroll to position [0, 0]
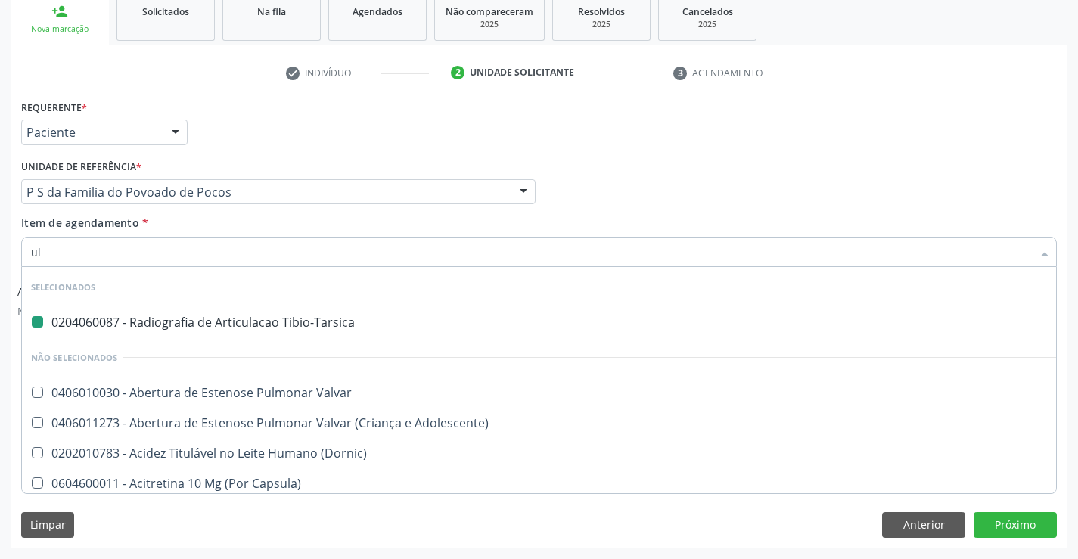
type input "ult"
checkbox Tibio-Tarsica "false"
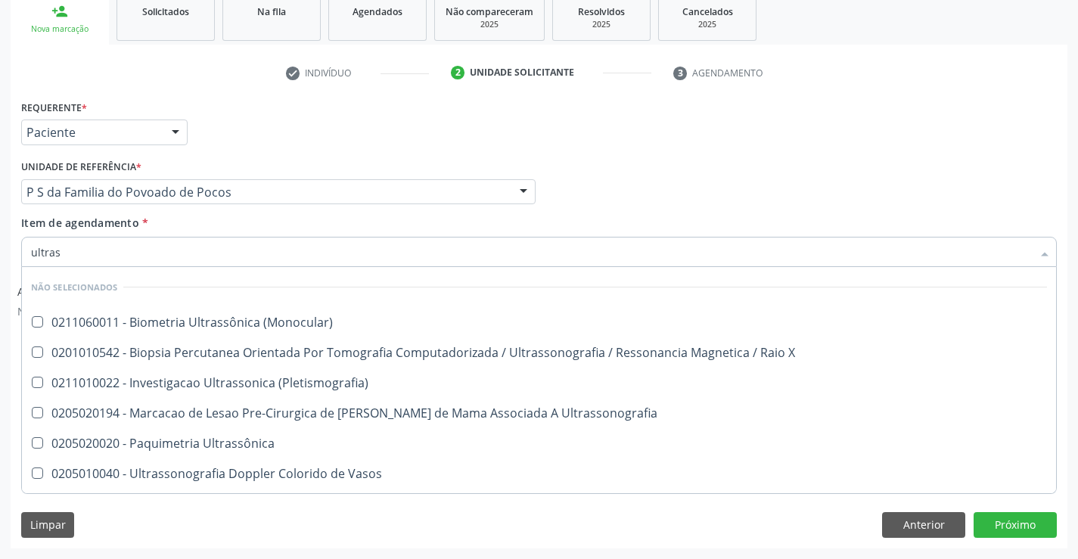
type input "ultrass"
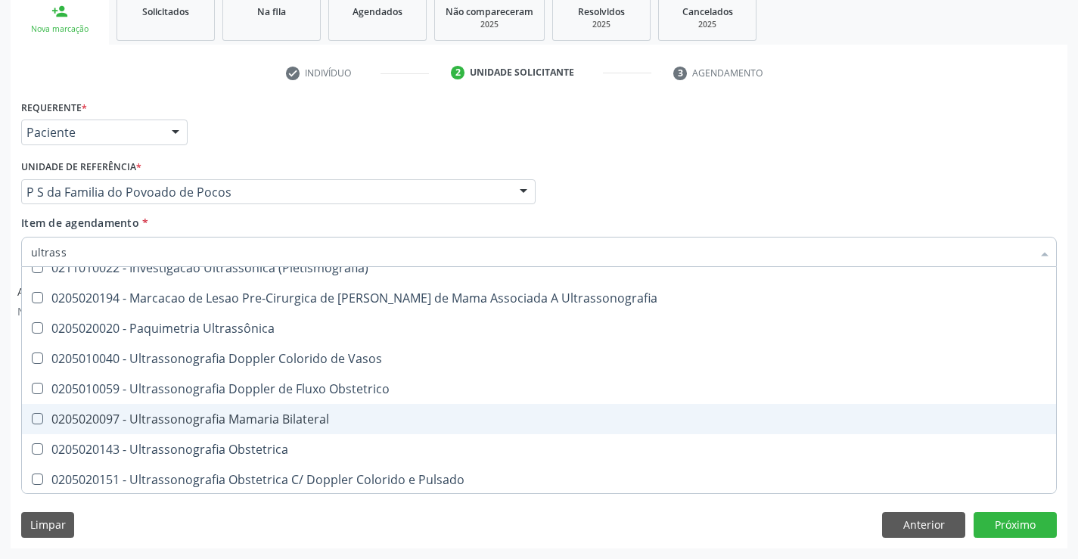
scroll to position [151, 0]
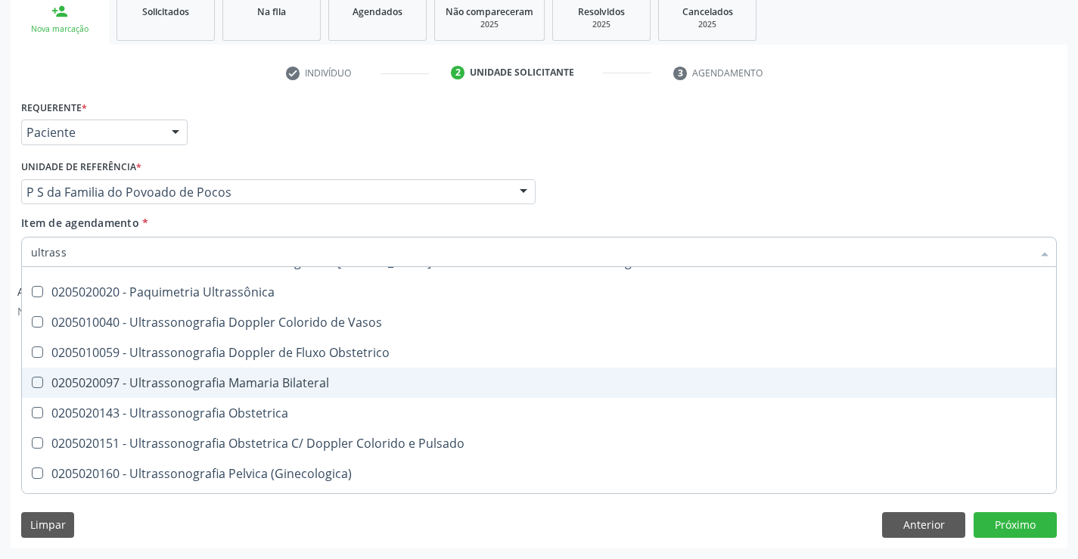
click at [409, 386] on div "0205020097 - Ultrassonografia Mamaria Bilateral" at bounding box center [539, 383] width 1016 height 12
checkbox Bilateral "true"
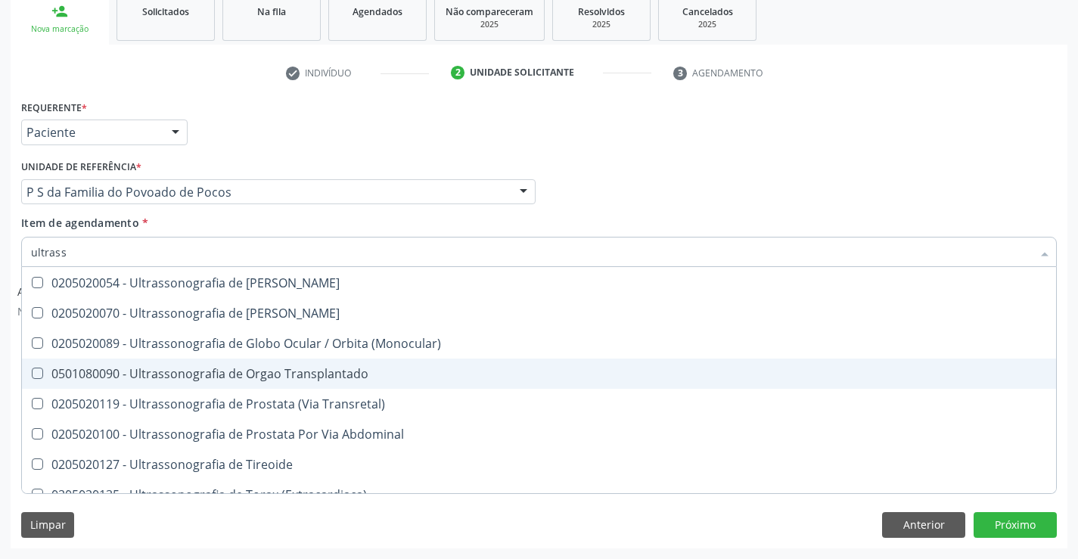
scroll to position [510, 0]
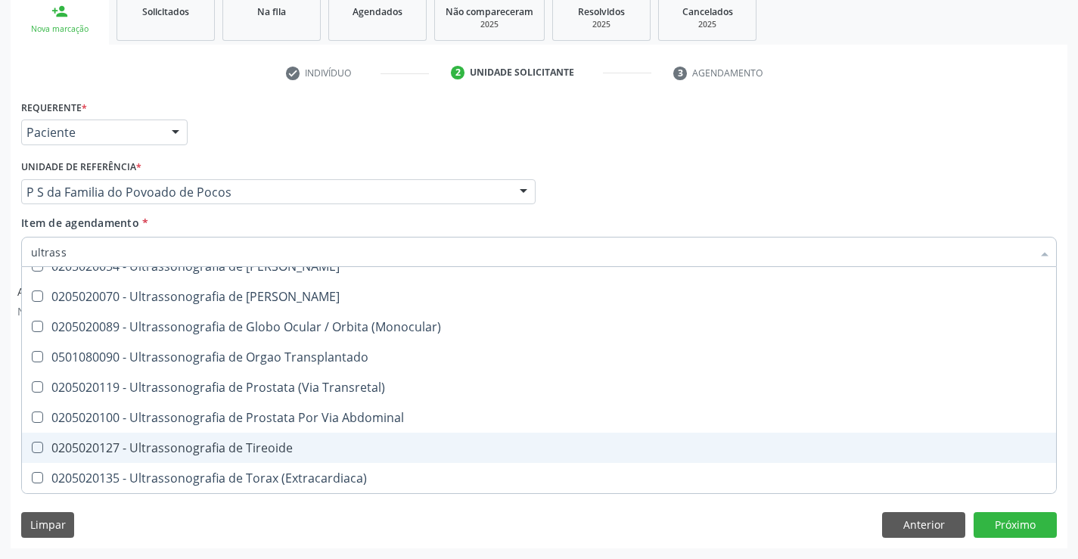
click at [375, 443] on div "0205020127 - Ultrassonografia de Tireoide" at bounding box center [539, 448] width 1016 height 12
checkbox Tireoide "true"
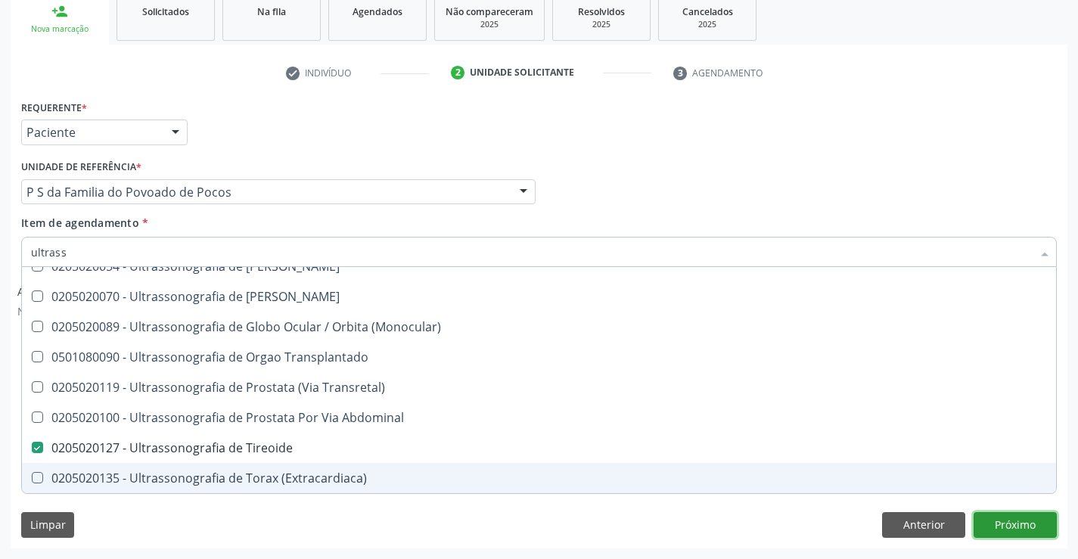
click at [998, 517] on button "Próximo" at bounding box center [1015, 525] width 83 height 26
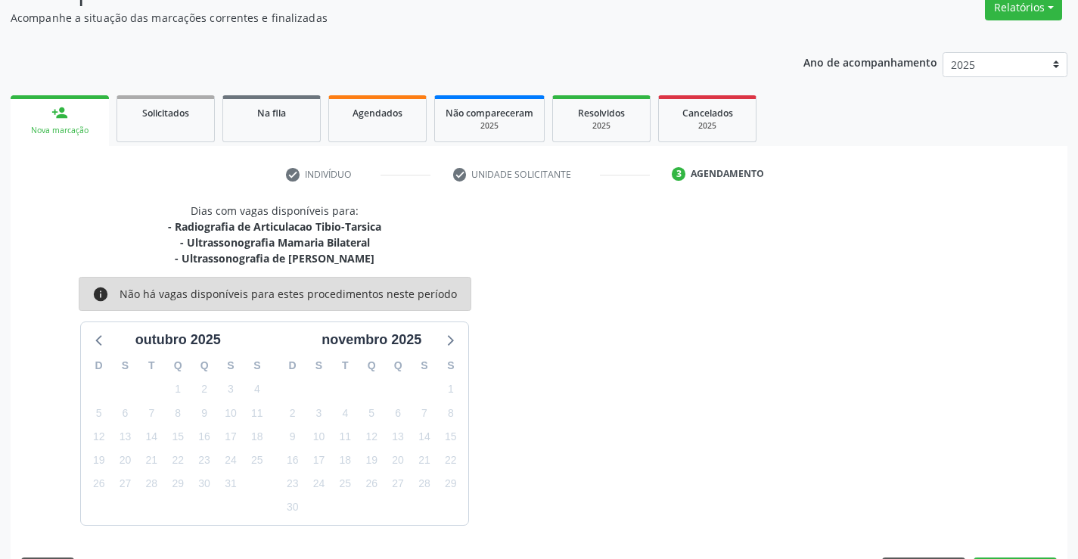
scroll to position [176, 0]
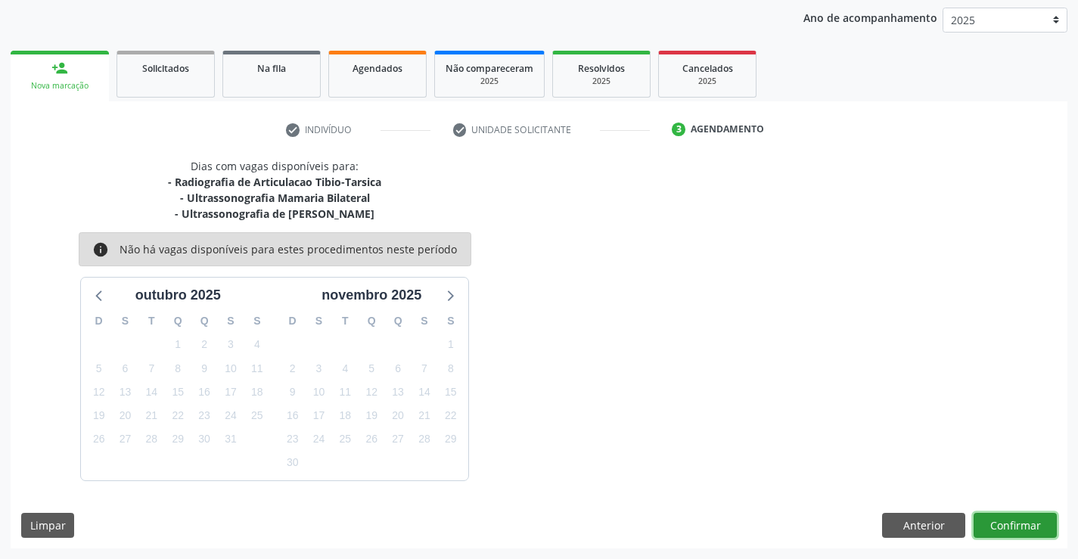
click at [1018, 534] on button "Confirmar" at bounding box center [1015, 526] width 83 height 26
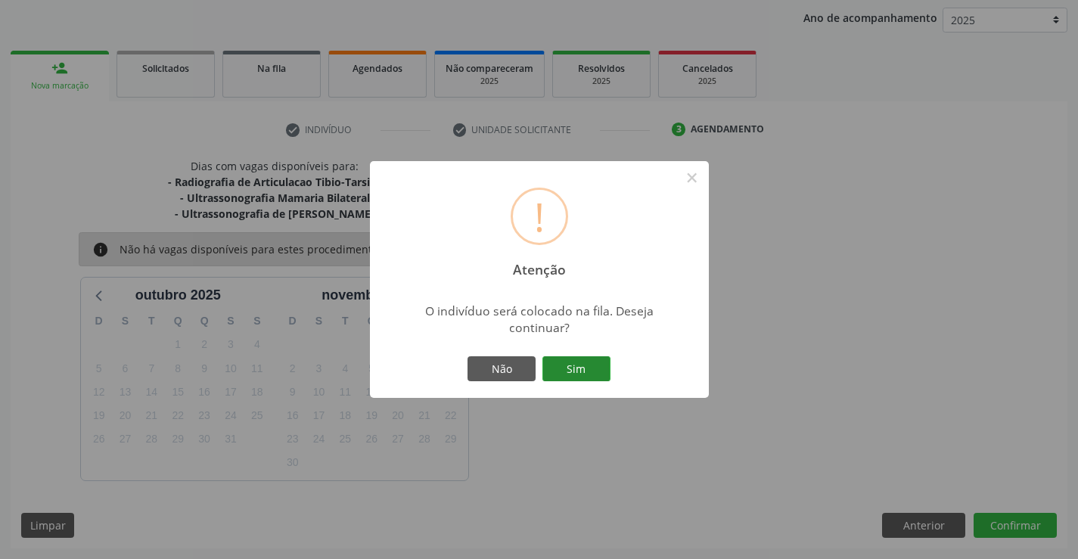
click at [574, 376] on button "Sim" at bounding box center [576, 369] width 68 height 26
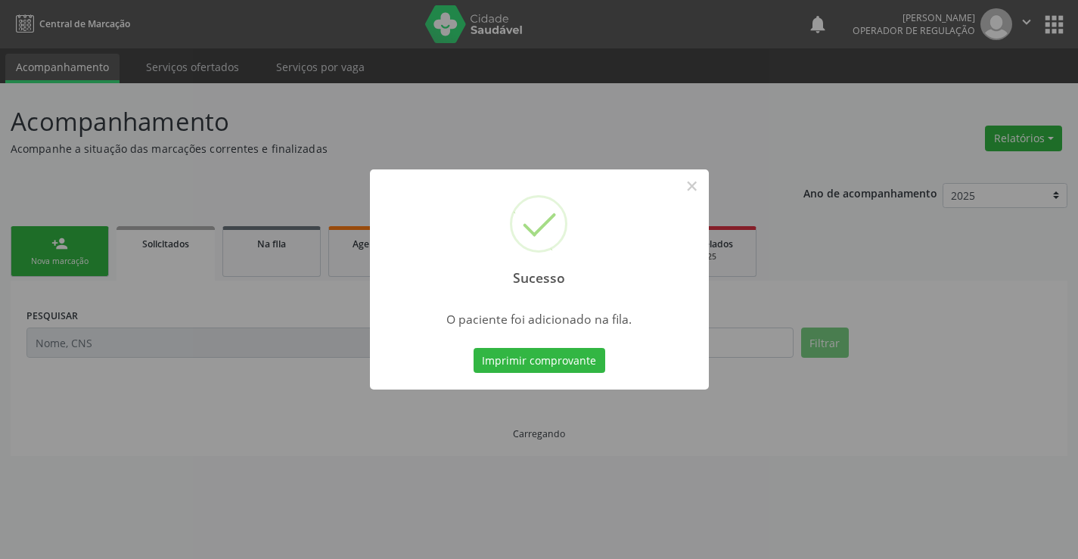
scroll to position [0, 0]
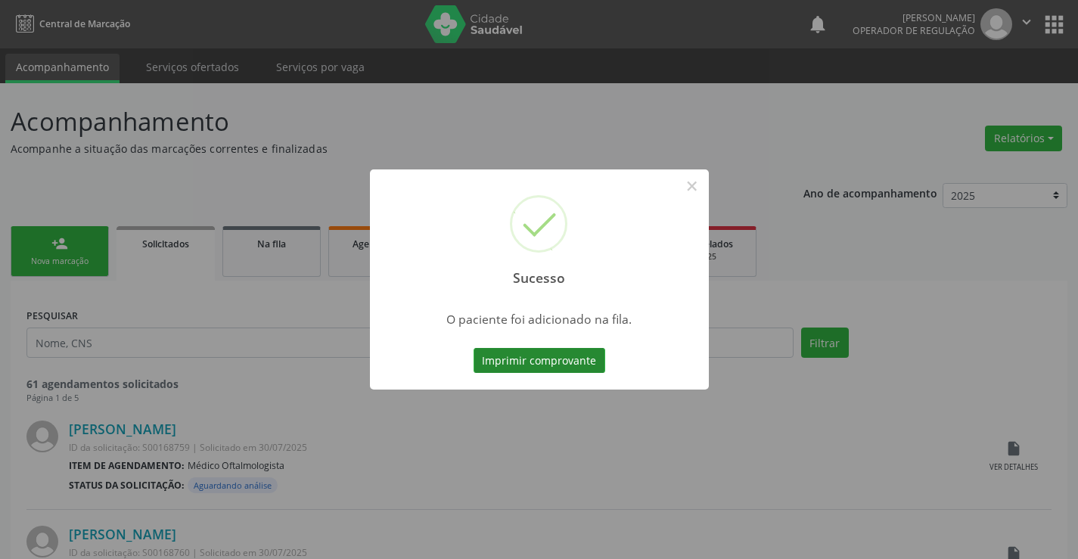
click at [543, 353] on button "Imprimir comprovante" at bounding box center [540, 361] width 132 height 26
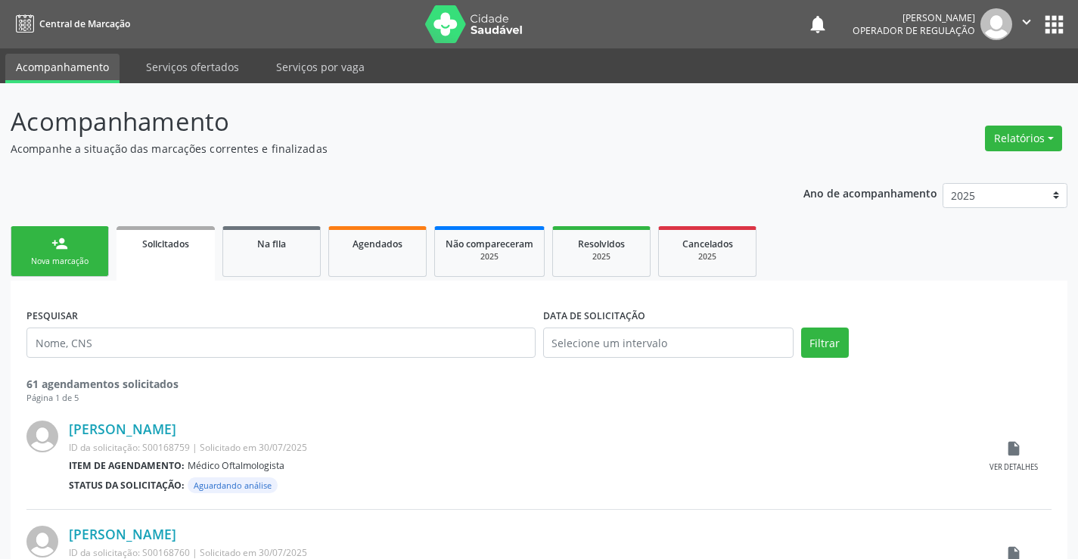
click at [75, 266] on div "Nova marcação" at bounding box center [60, 261] width 76 height 11
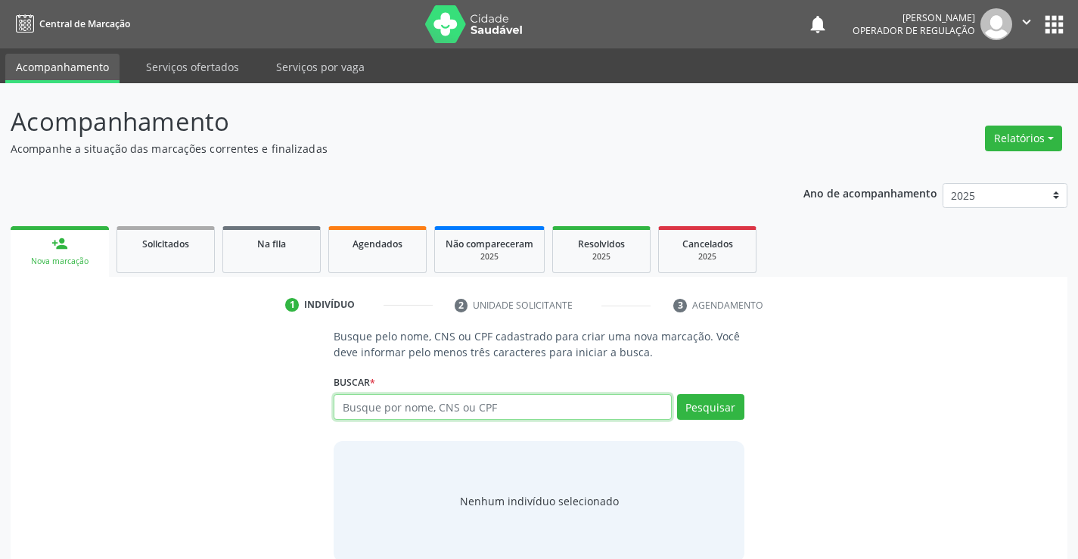
click at [472, 396] on input "text" at bounding box center [502, 407] width 337 height 26
type input "7000502930771860"
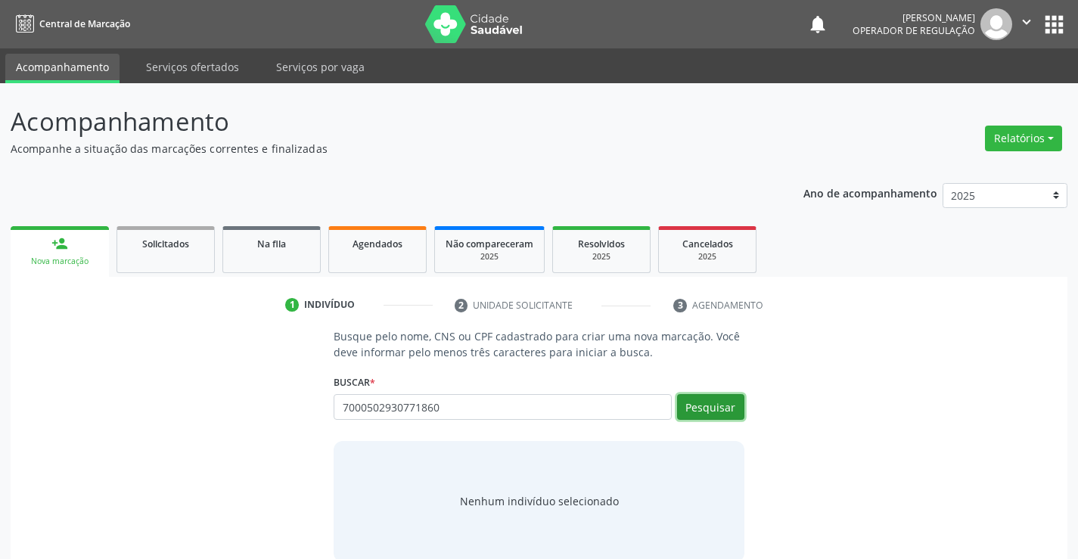
click at [725, 408] on button "Pesquisar" at bounding box center [710, 407] width 67 height 26
type input "7000502930771860"
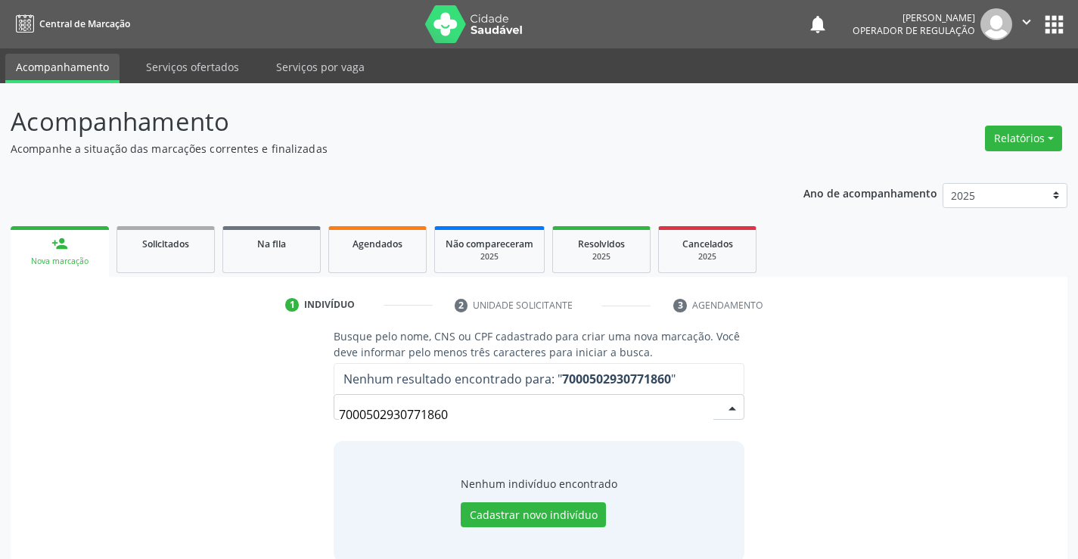
drag, startPoint x: 488, startPoint y: 419, endPoint x: 270, endPoint y: 391, distance: 219.7
click at [270, 391] on div "Busque pelo nome, CNS ou CPF cadastrado para criar uma nova marcação. Você deve…" at bounding box center [539, 444] width 1036 height 233
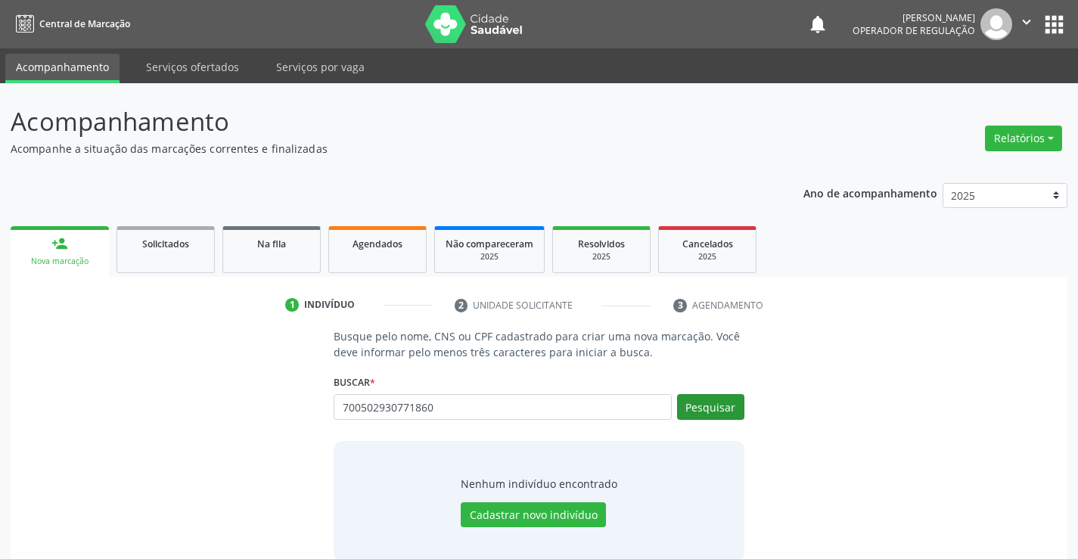
type input "700502930771860"
click at [714, 409] on button "Pesquisar" at bounding box center [710, 407] width 67 height 26
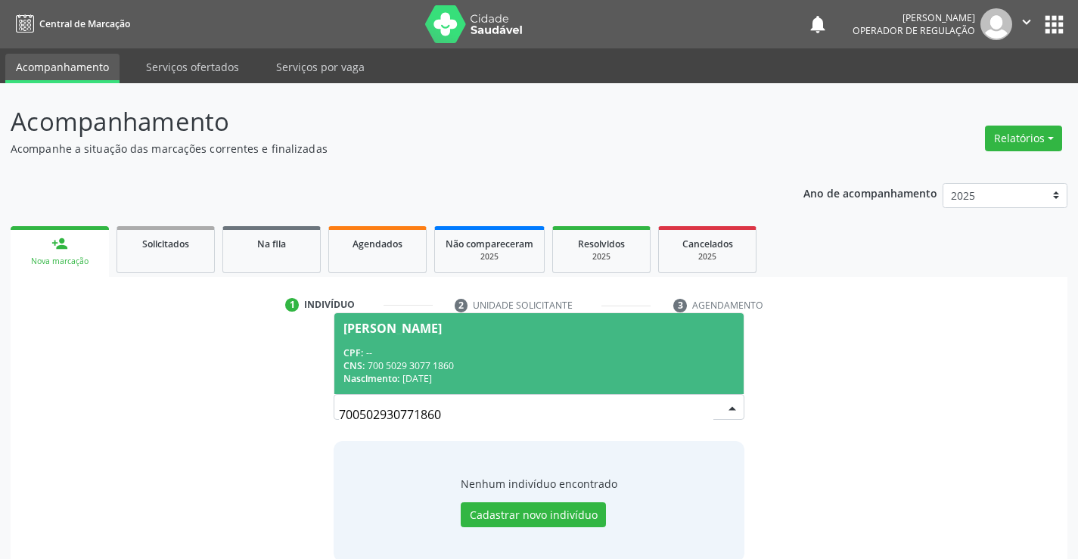
click at [539, 340] on span "Natalia dos Santos Carvalho CPF: -- CNS: 700 5029 3077 1860 Nascimento: 25/12/1…" at bounding box center [538, 353] width 409 height 81
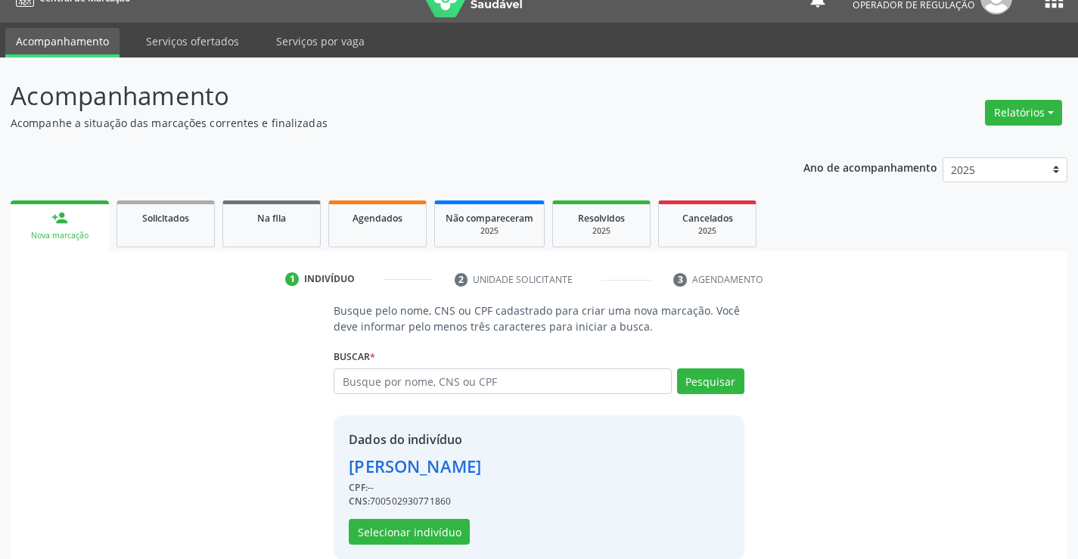
scroll to position [48, 0]
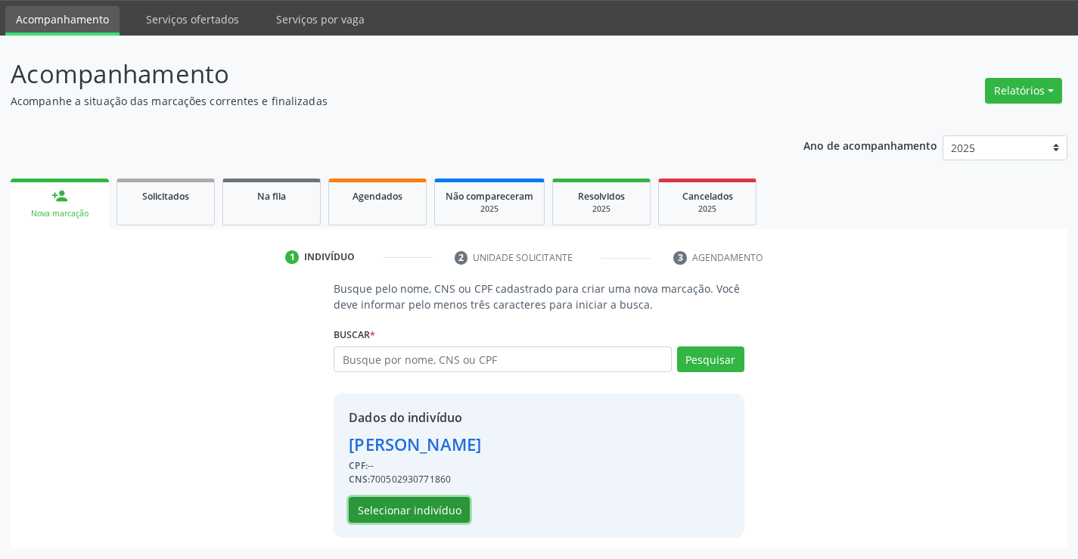
click at [396, 508] on button "Selecionar indivíduo" at bounding box center [409, 510] width 121 height 26
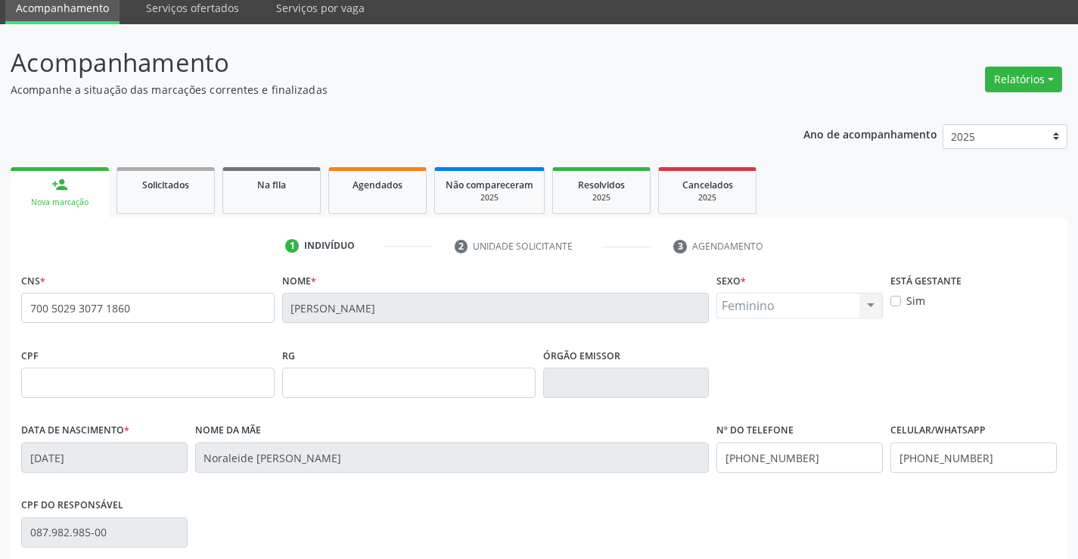
scroll to position [261, 0]
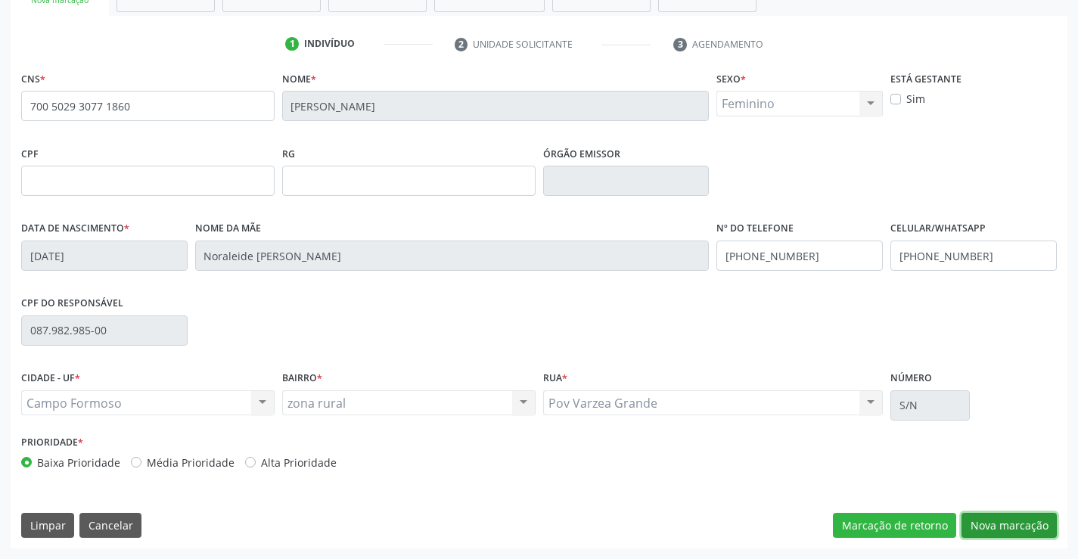
click at [1011, 524] on button "Nova marcação" at bounding box center [1009, 526] width 95 height 26
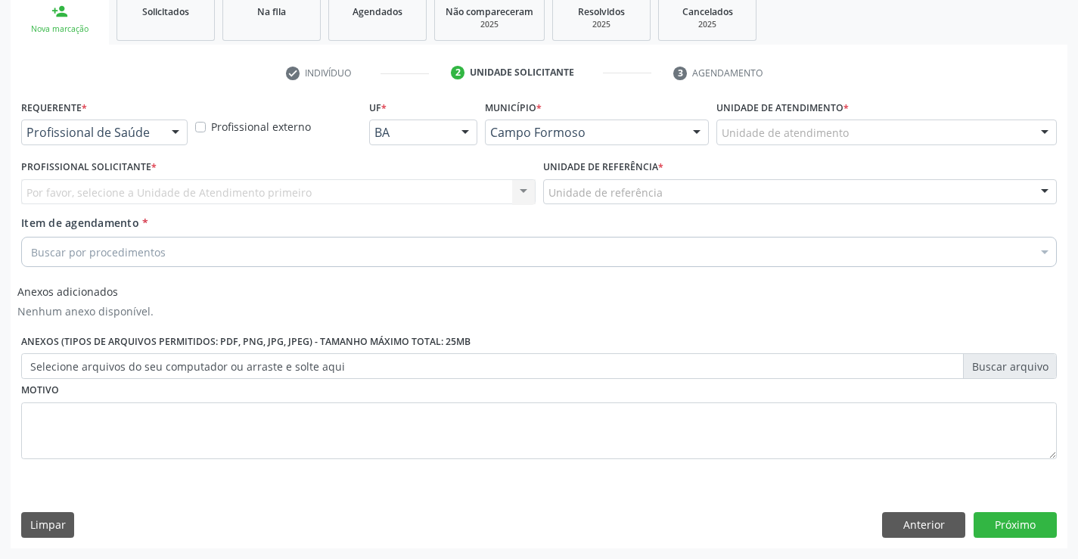
scroll to position [232, 0]
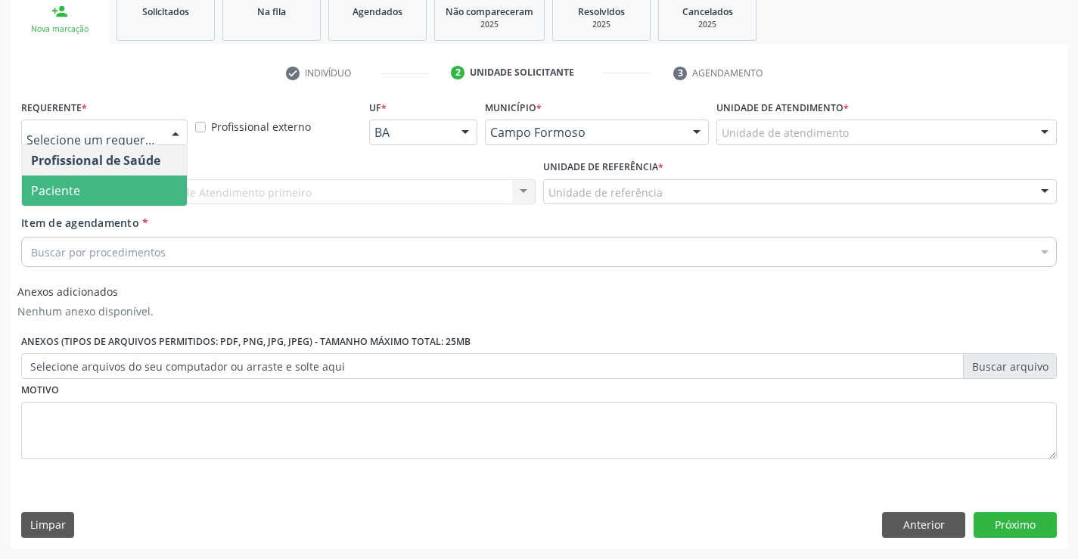
click at [80, 190] on span "Paciente" at bounding box center [104, 191] width 165 height 30
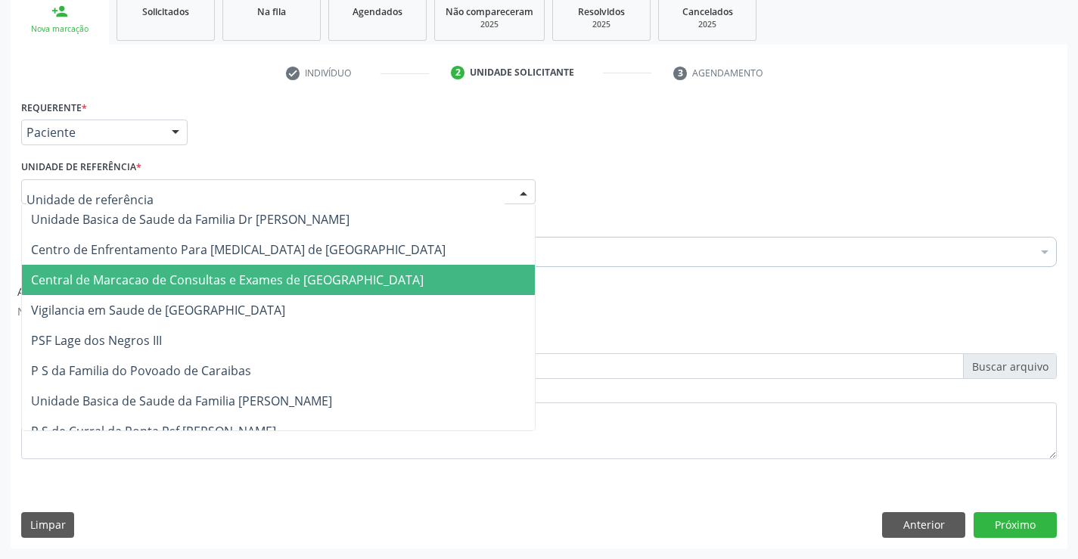
click at [77, 266] on span "Central de Marcacao de Consultas e Exames de [GEOGRAPHIC_DATA]" at bounding box center [278, 280] width 513 height 30
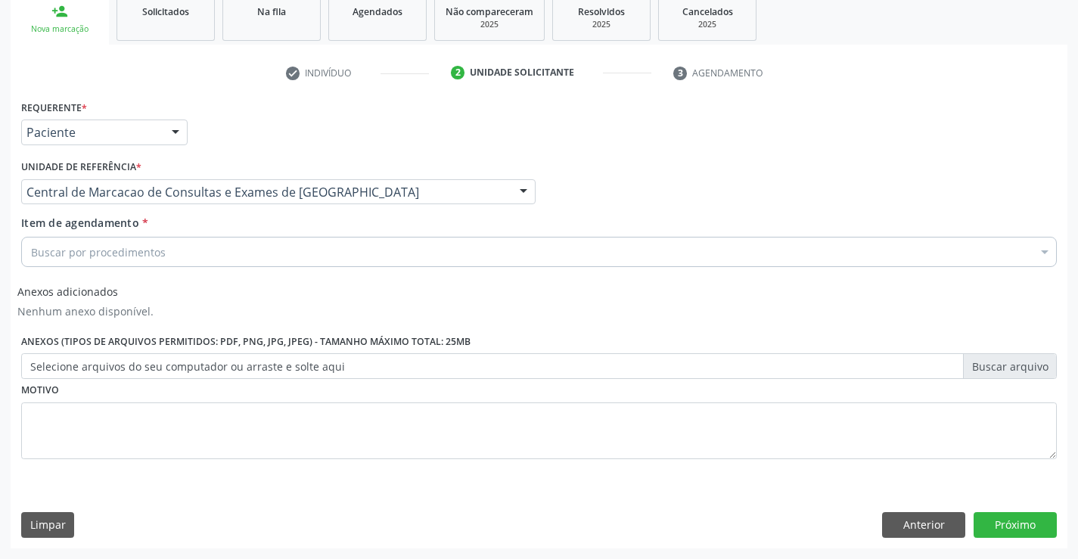
click at [86, 263] on div "Buscar por procedimentos" at bounding box center [539, 252] width 1036 height 30
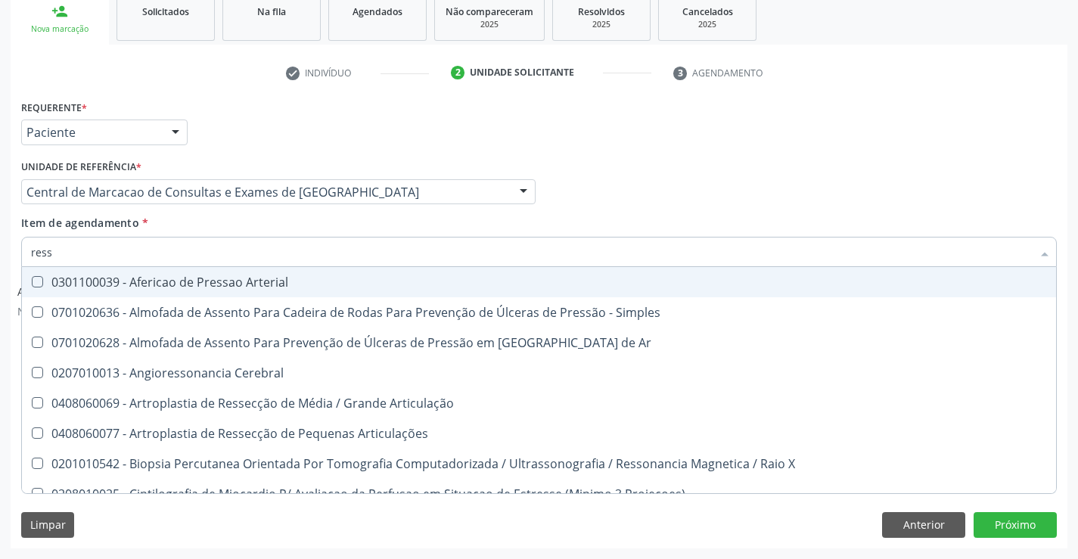
type input "resso"
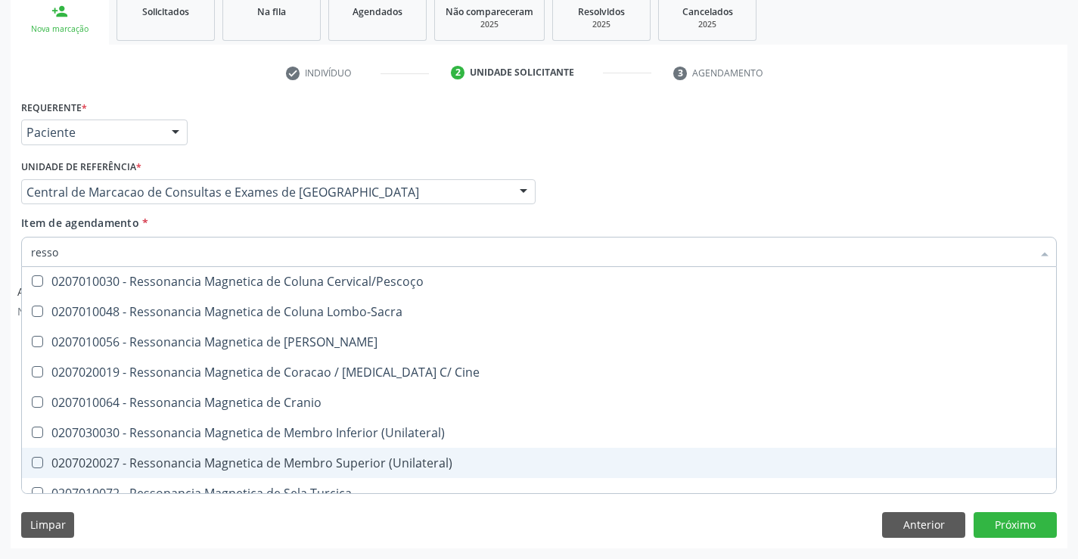
scroll to position [76, 0]
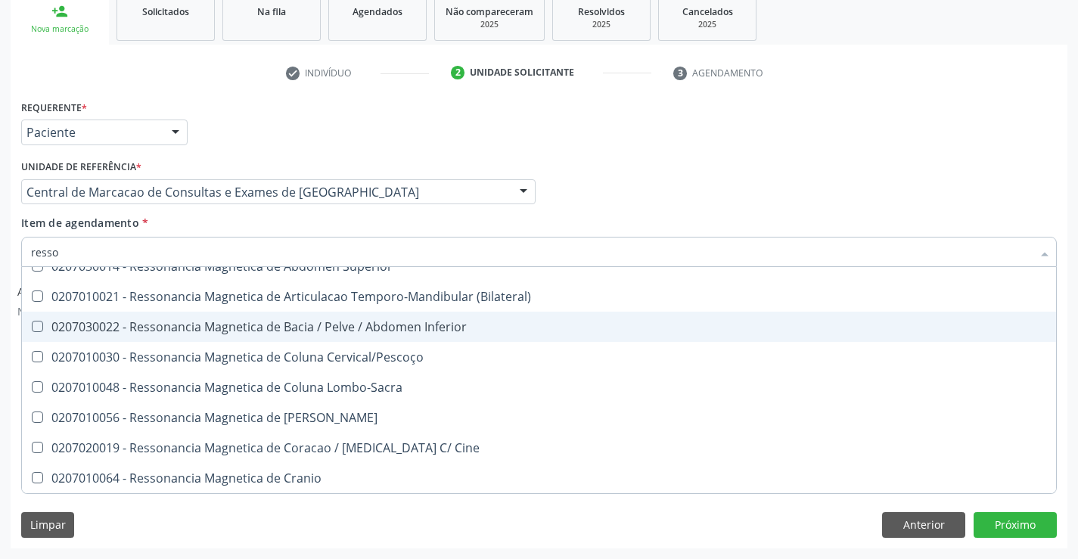
click at [315, 332] on div "0207030022 - Ressonancia Magnetica de Bacia / Pelve / Abdomen Inferior" at bounding box center [539, 327] width 1016 height 12
checkbox Inferior "true"
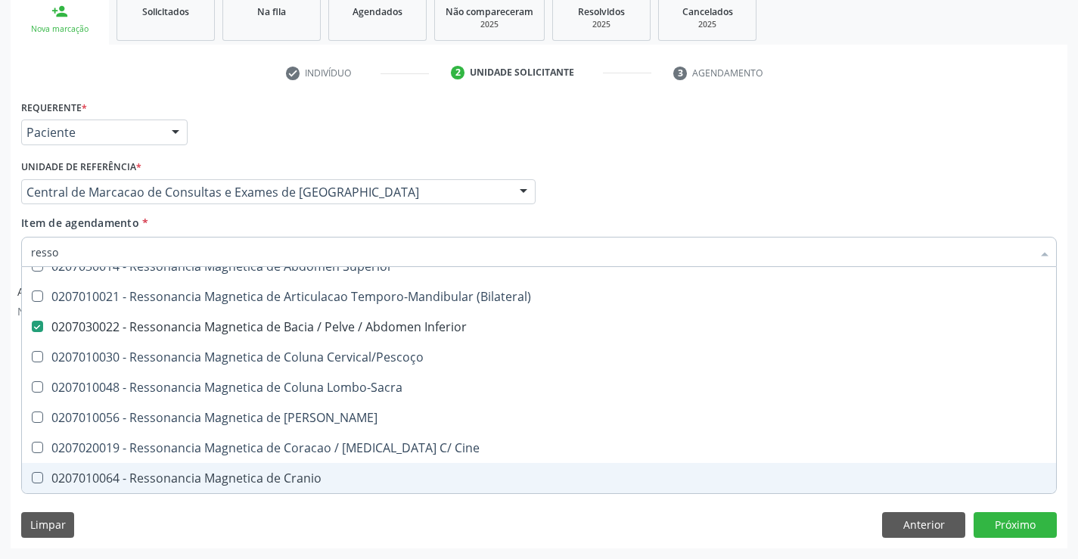
type input "resso"
click at [239, 509] on div "Requerente * Paciente Profissional de Saúde Paciente Nenhum resultado encontrad…" at bounding box center [539, 322] width 1057 height 452
checkbox X "true"
checkbox Inferior "false"
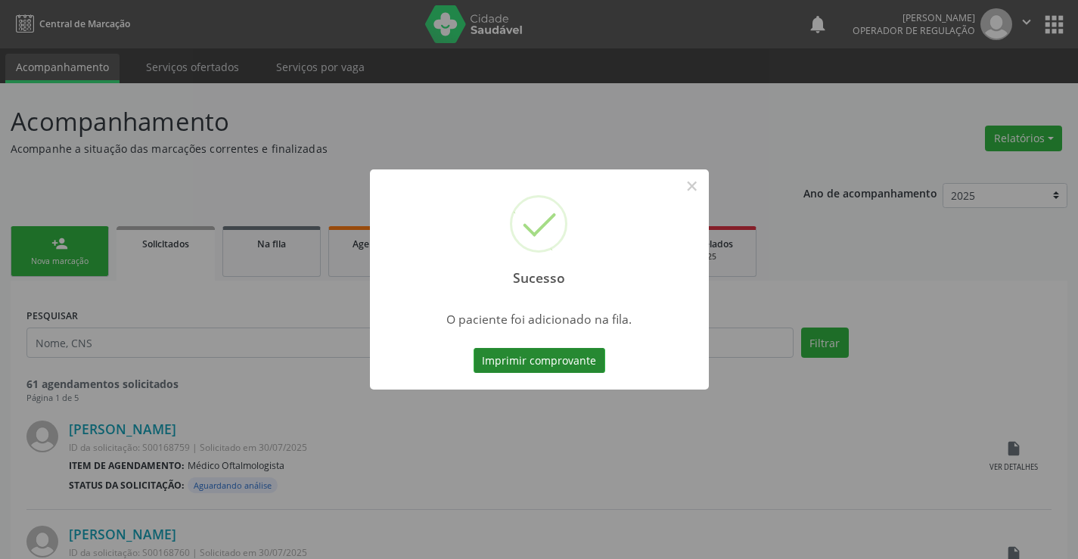
click at [508, 364] on button "Imprimir comprovante" at bounding box center [540, 361] width 132 height 26
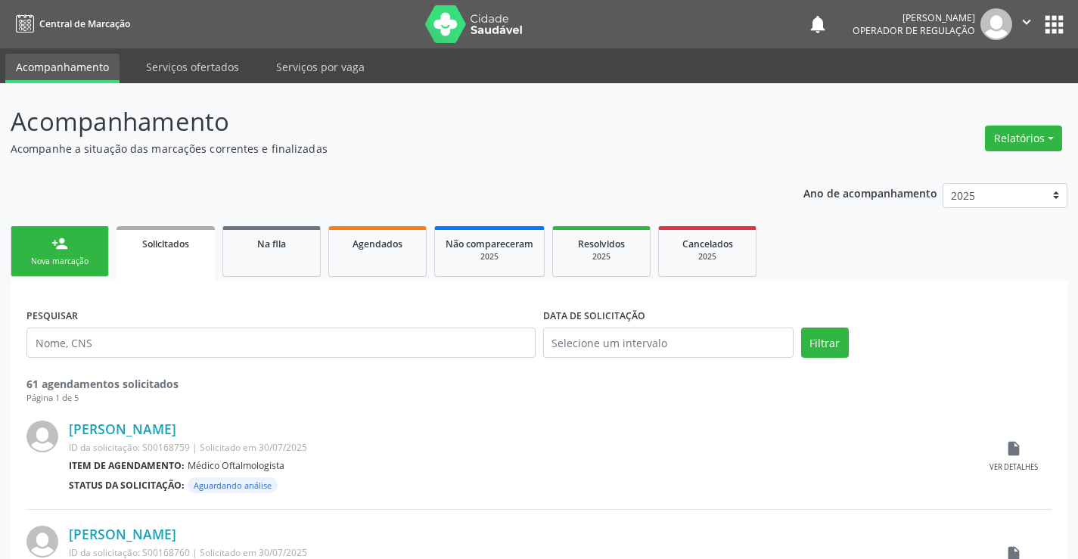
click at [1031, 23] on icon "" at bounding box center [1026, 22] width 17 height 17
click at [985, 91] on link "Sair" at bounding box center [988, 92] width 104 height 21
